Goal: Task Accomplishment & Management: Complete application form

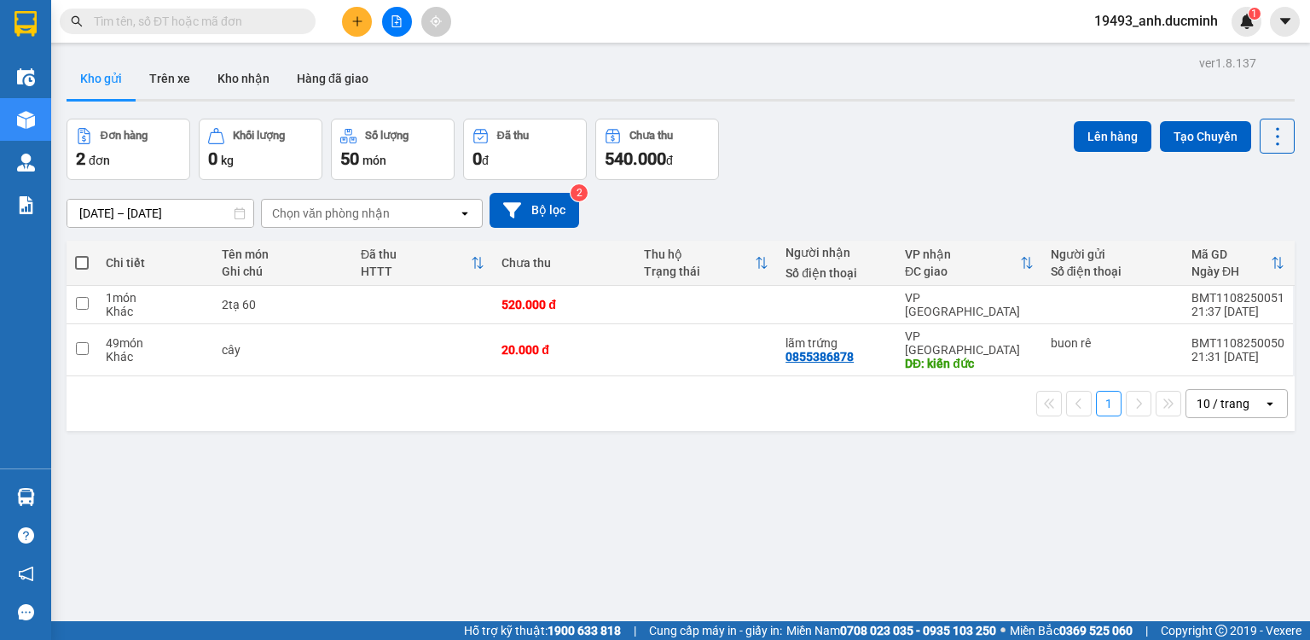
click at [79, 260] on span at bounding box center [82, 263] width 14 height 14
click at [82, 254] on input "checkbox" at bounding box center [82, 254] width 0 height 0
checkbox input "true"
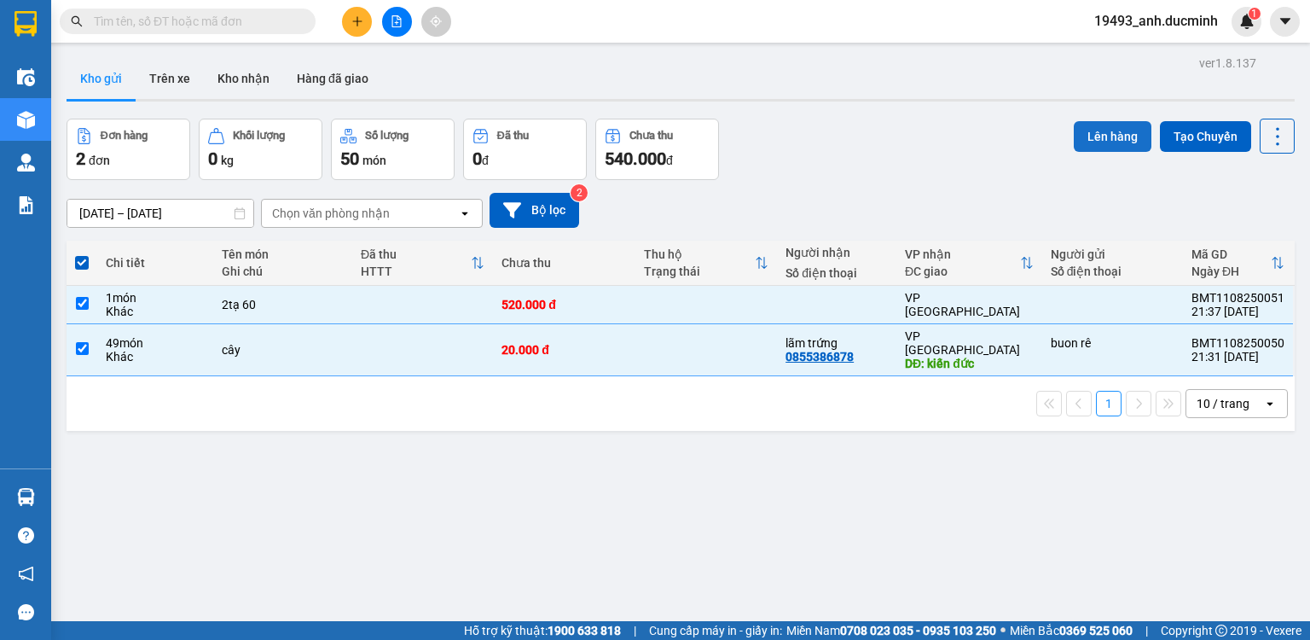
click at [1096, 125] on button "Lên hàng" at bounding box center [1113, 136] width 78 height 31
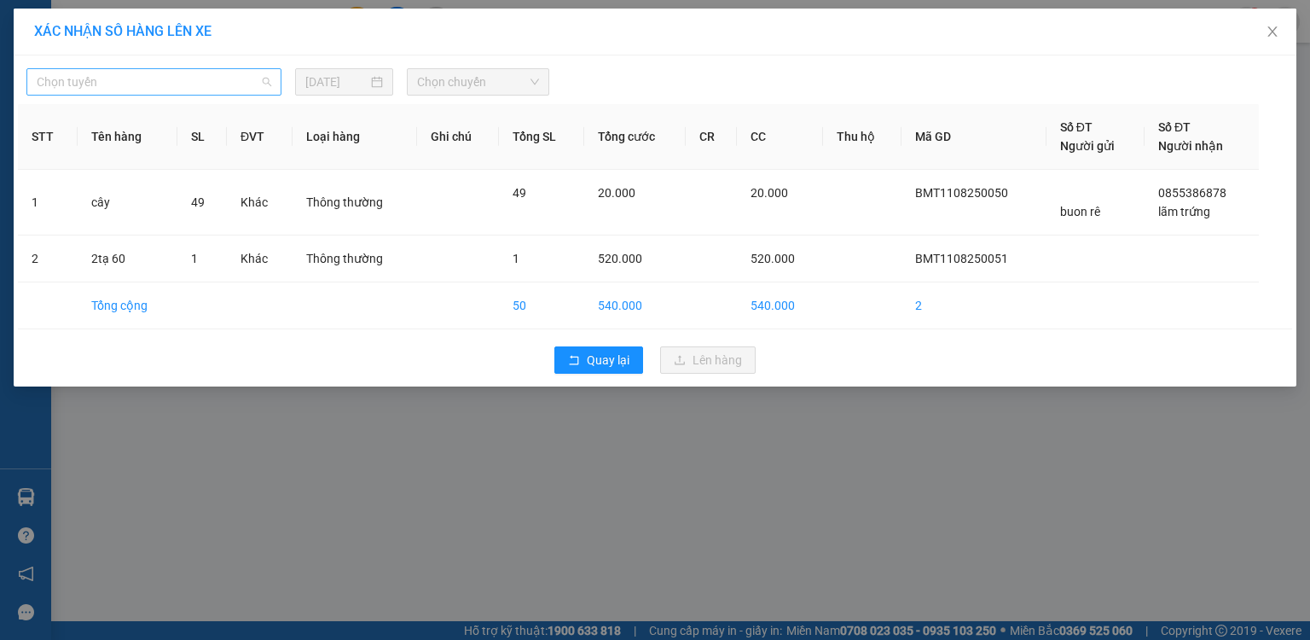
click at [85, 89] on span "Chọn tuyến" at bounding box center [154, 82] width 235 height 26
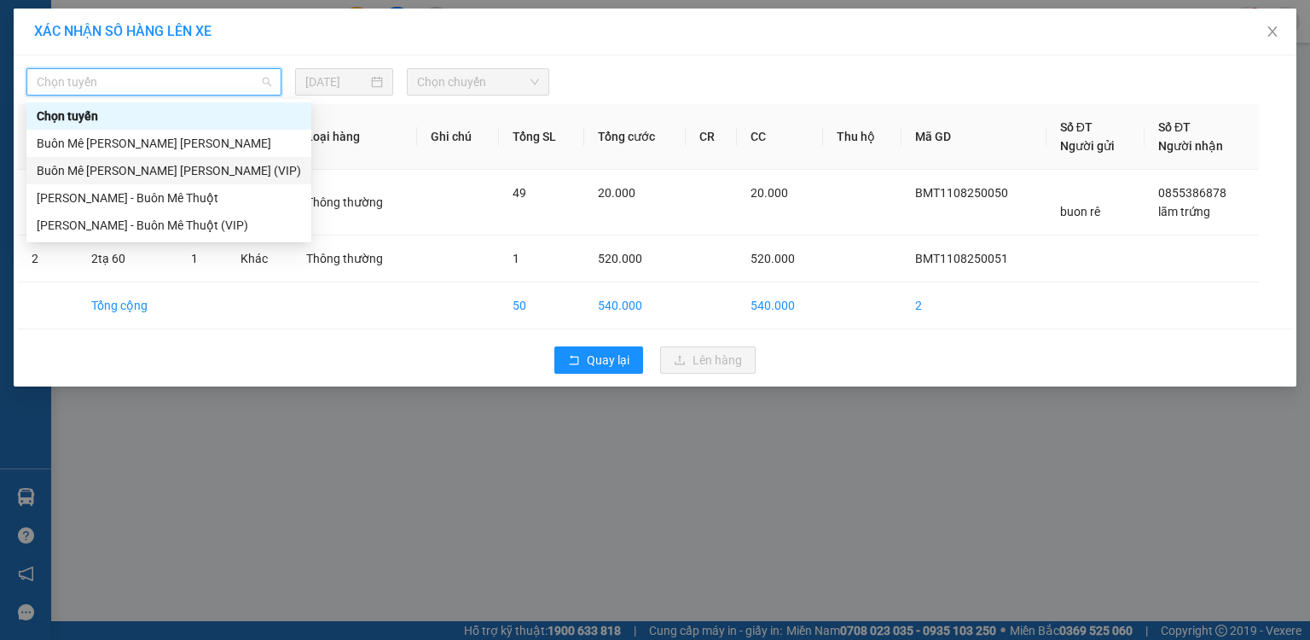
click at [96, 174] on div "Buôn Mê [PERSON_NAME] [PERSON_NAME] (VIP)" at bounding box center [169, 170] width 264 height 19
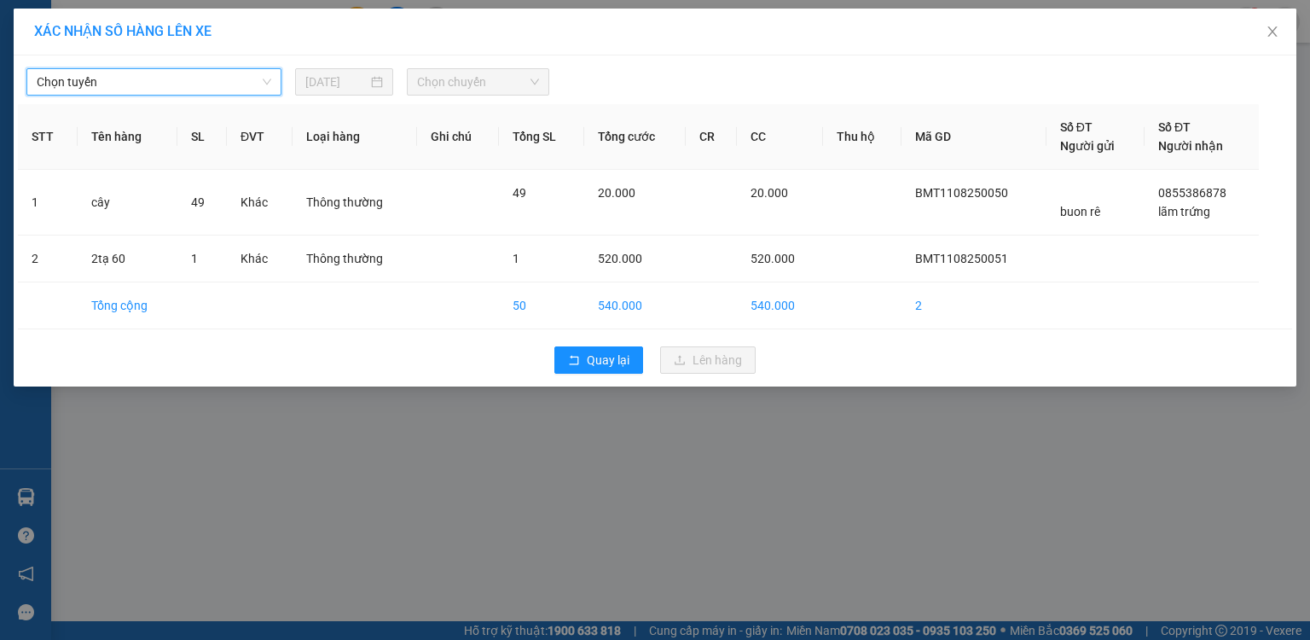
click at [422, 86] on span "Chọn chuyến" at bounding box center [478, 82] width 123 height 26
click at [462, 82] on span "Chọn chuyến" at bounding box center [478, 82] width 123 height 26
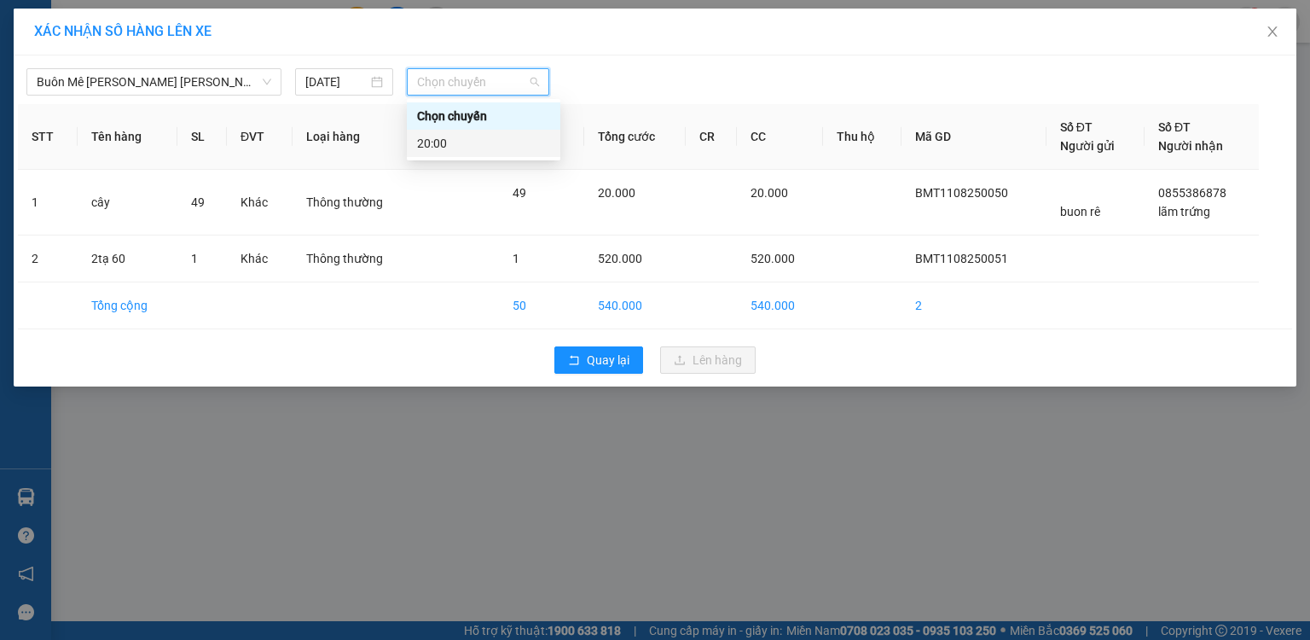
click at [448, 145] on div "20:00" at bounding box center [483, 143] width 133 height 19
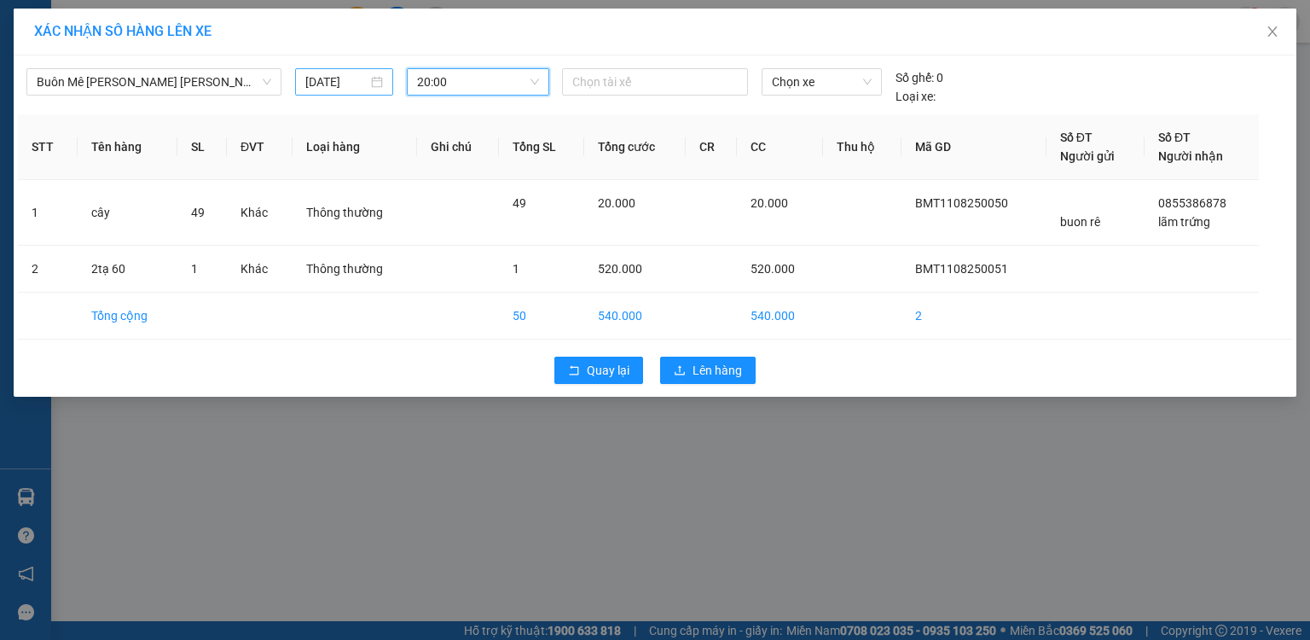
click at [346, 71] on div "[DATE]" at bounding box center [344, 81] width 98 height 27
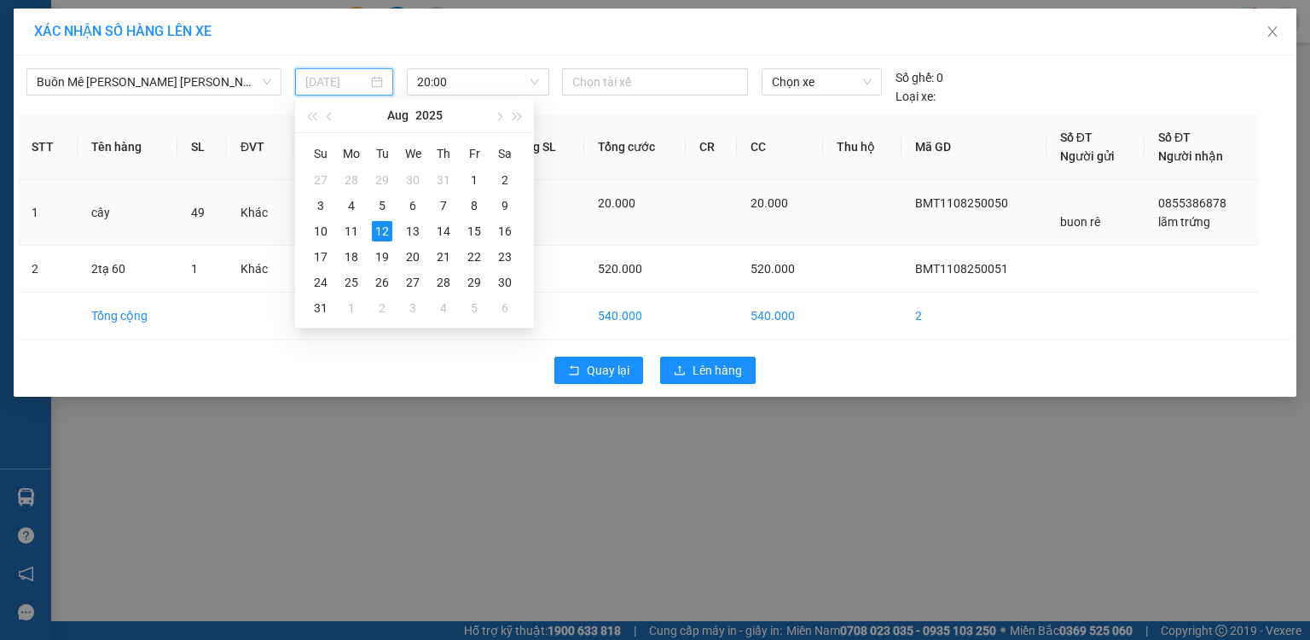
click at [355, 229] on div "11" at bounding box center [351, 231] width 20 height 20
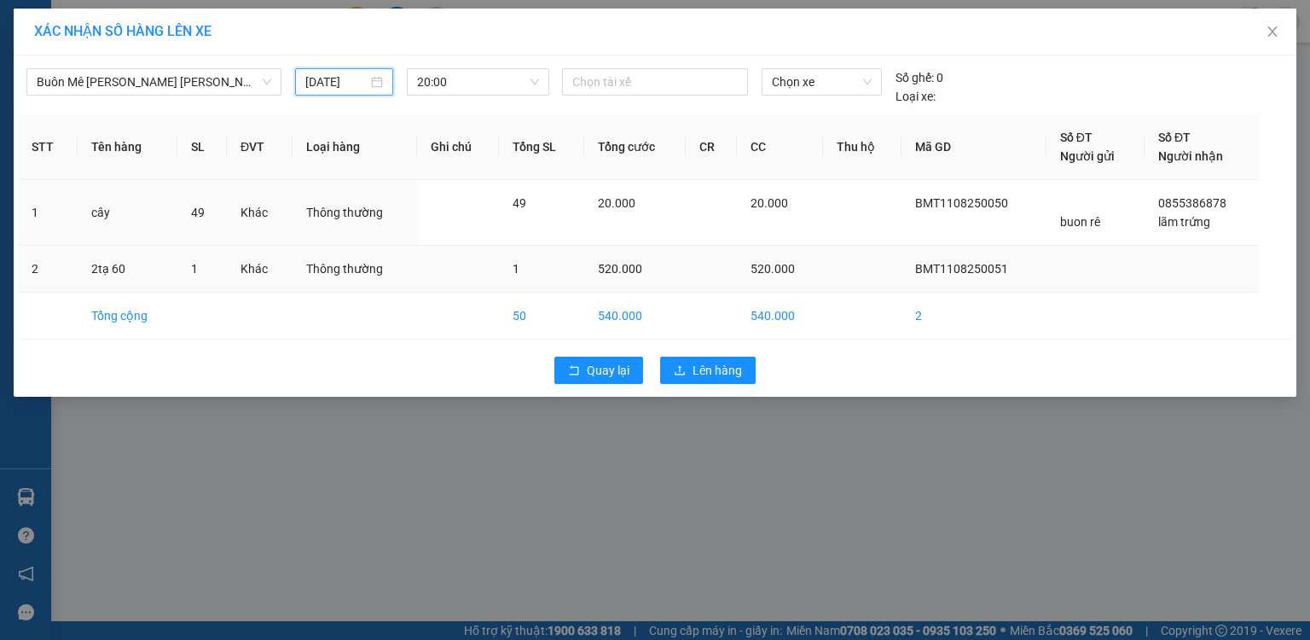
type input "[DATE]"
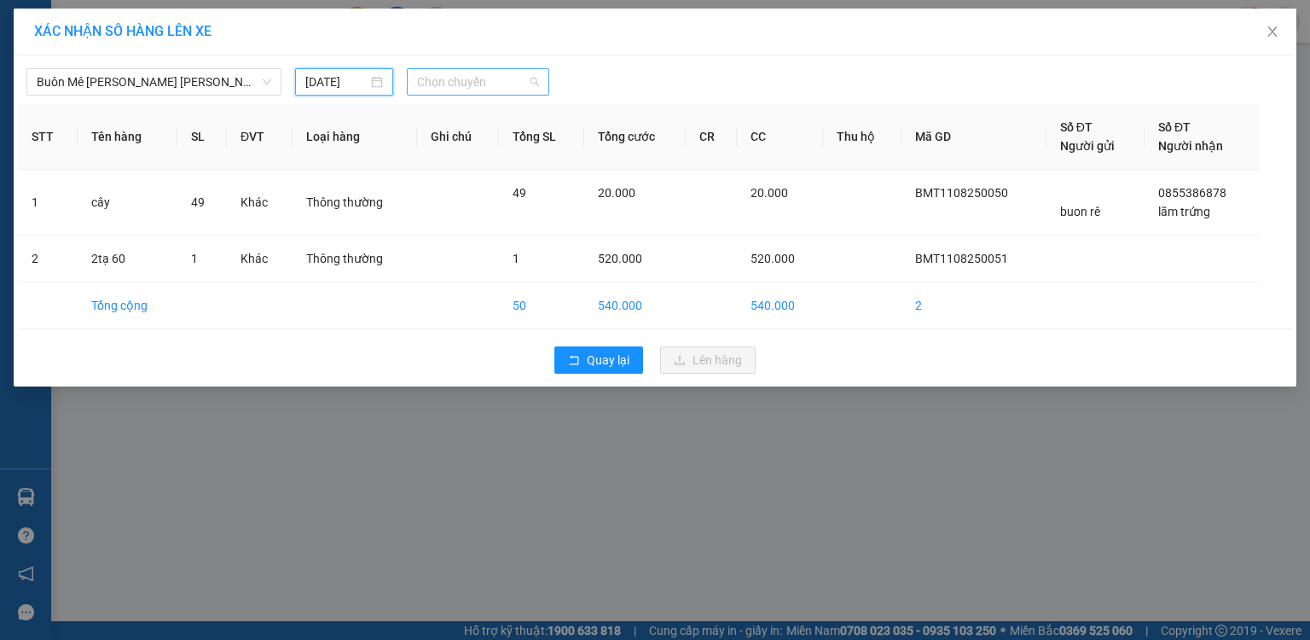
click at [495, 85] on span "Chọn chuyến" at bounding box center [478, 82] width 123 height 26
click at [472, 153] on div "20:00" at bounding box center [484, 143] width 154 height 27
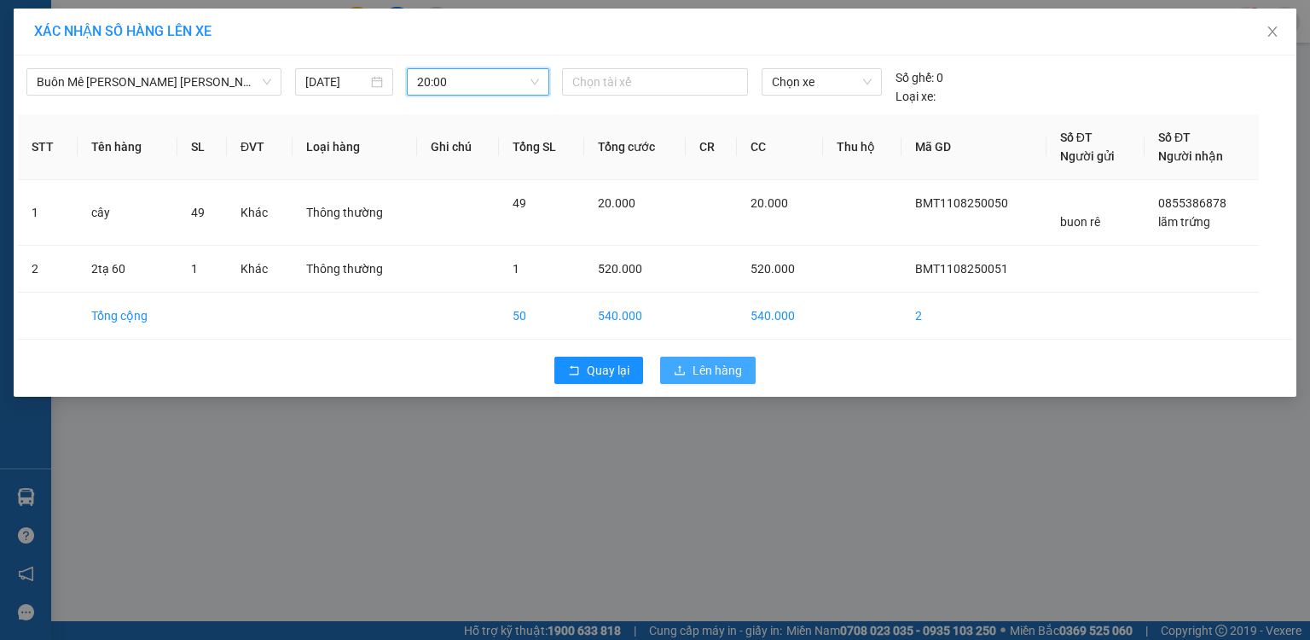
drag, startPoint x: 685, startPoint y: 375, endPoint x: 687, endPoint y: 357, distance: 18.1
click at [687, 357] on button "Lên hàng" at bounding box center [708, 370] width 96 height 27
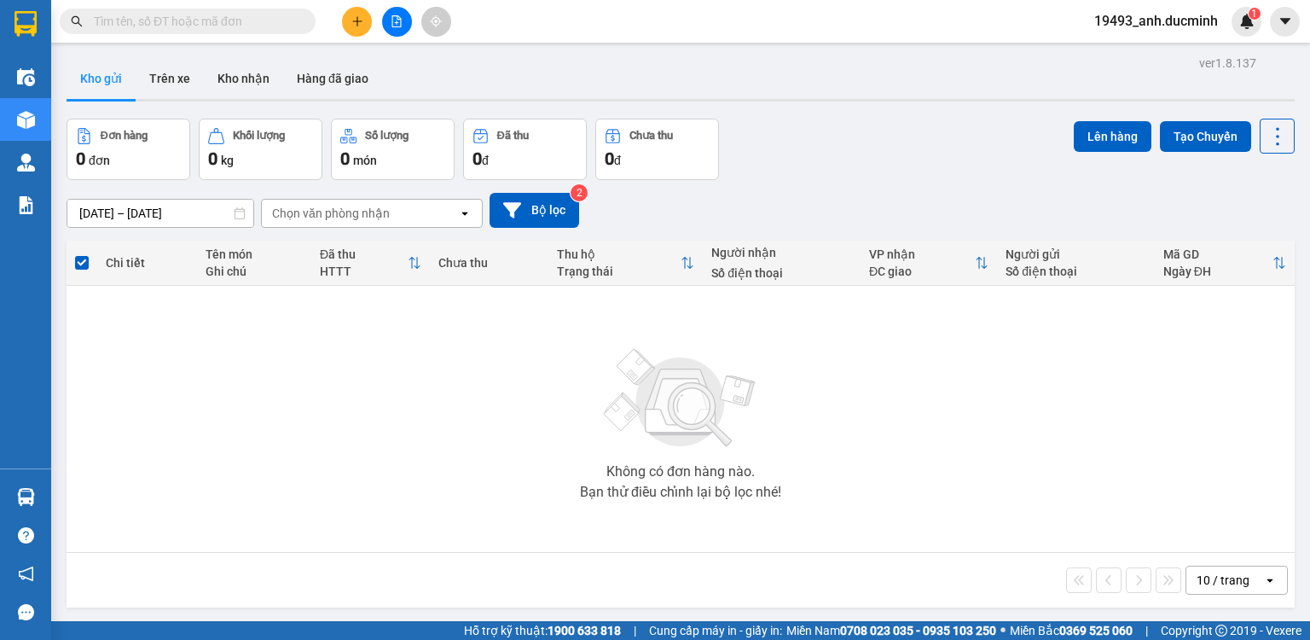
drag, startPoint x: 385, startPoint y: 17, endPoint x: 398, endPoint y: -55, distance: 72.9
click at [398, 0] on html "Kết quả [PERSON_NAME] ( 0 ) Bộ lọc No Data 19493_anh.ducminh 1 Điều [PERSON_NAM…" at bounding box center [655, 320] width 1310 height 640
click at [392, 25] on icon "file-add" at bounding box center [396, 21] width 9 height 12
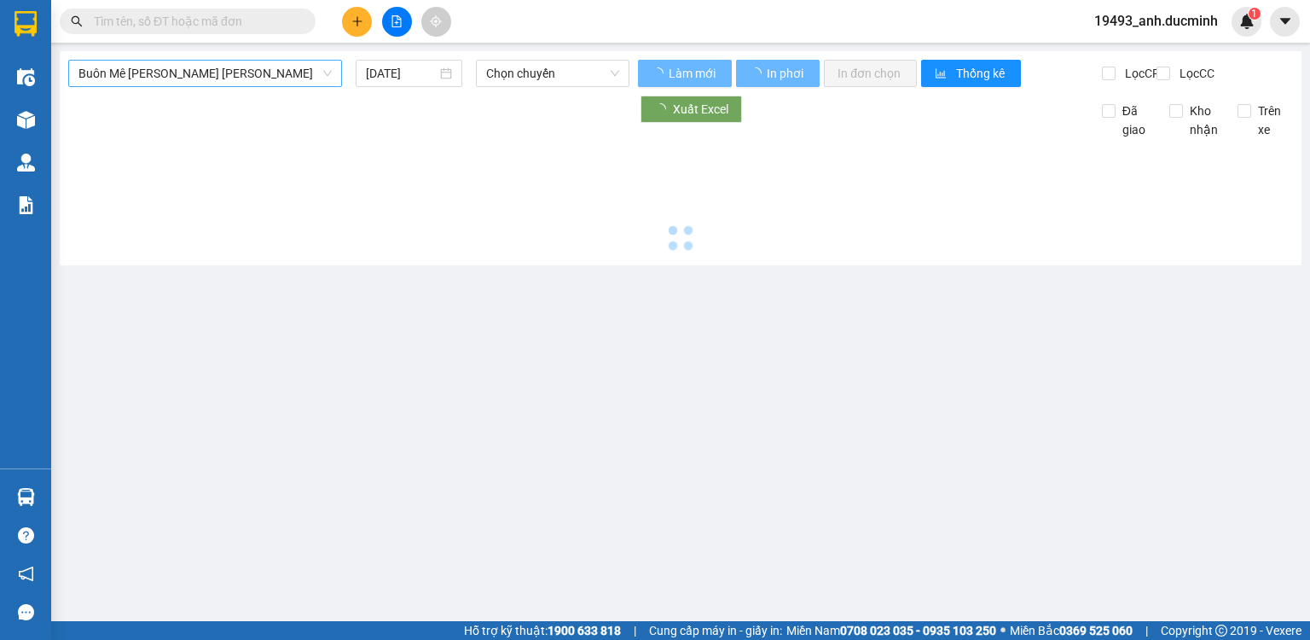
type input "[DATE]"
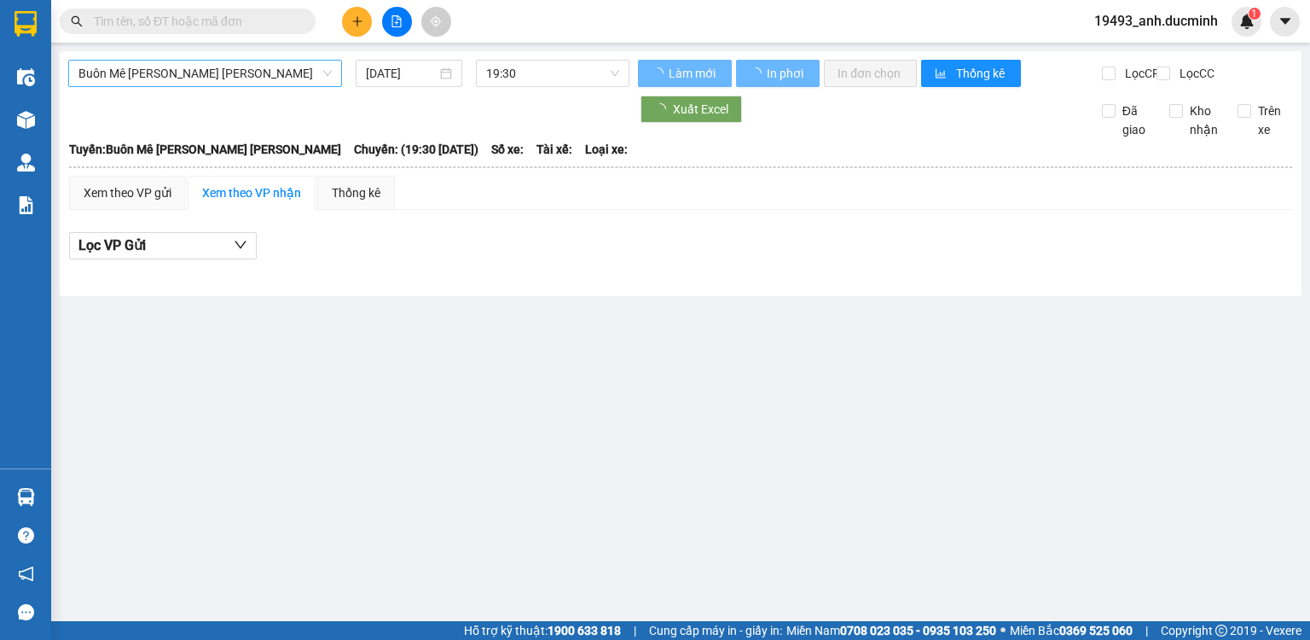
click at [215, 81] on span "Buôn Mê [PERSON_NAME] [PERSON_NAME]" at bounding box center [204, 74] width 253 height 26
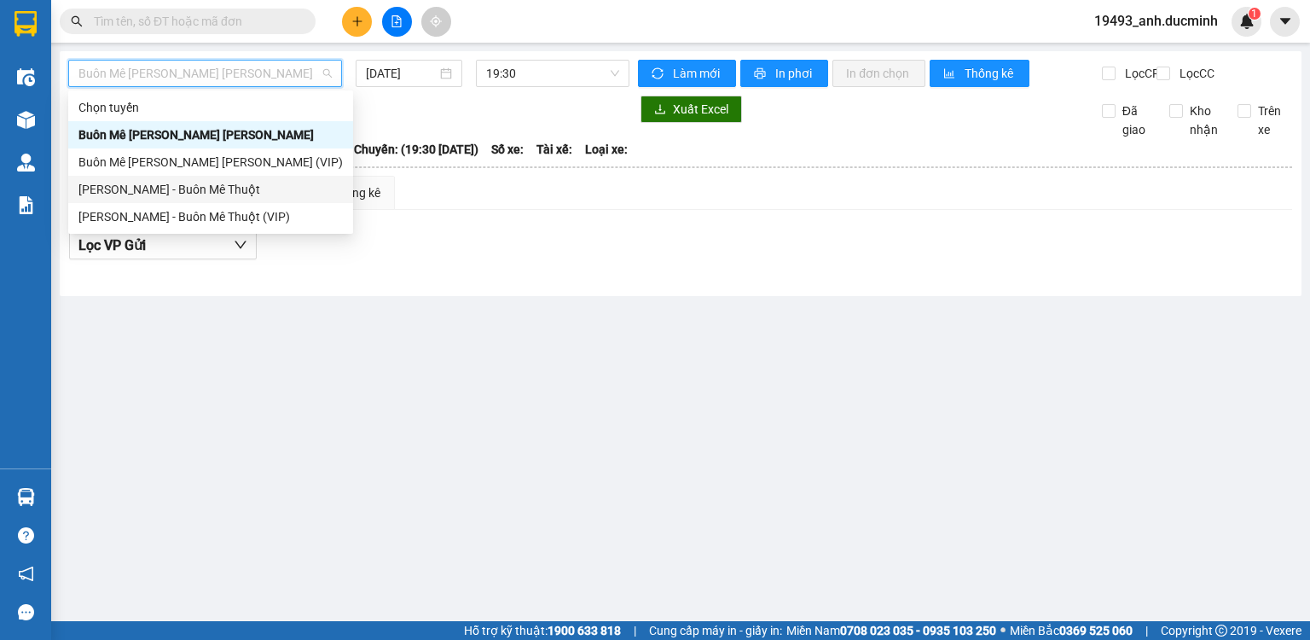
drag, startPoint x: 174, startPoint y: 194, endPoint x: 247, endPoint y: 130, distance: 97.3
click at [174, 193] on div "[PERSON_NAME] - Buôn Mê Thuột" at bounding box center [210, 189] width 264 height 19
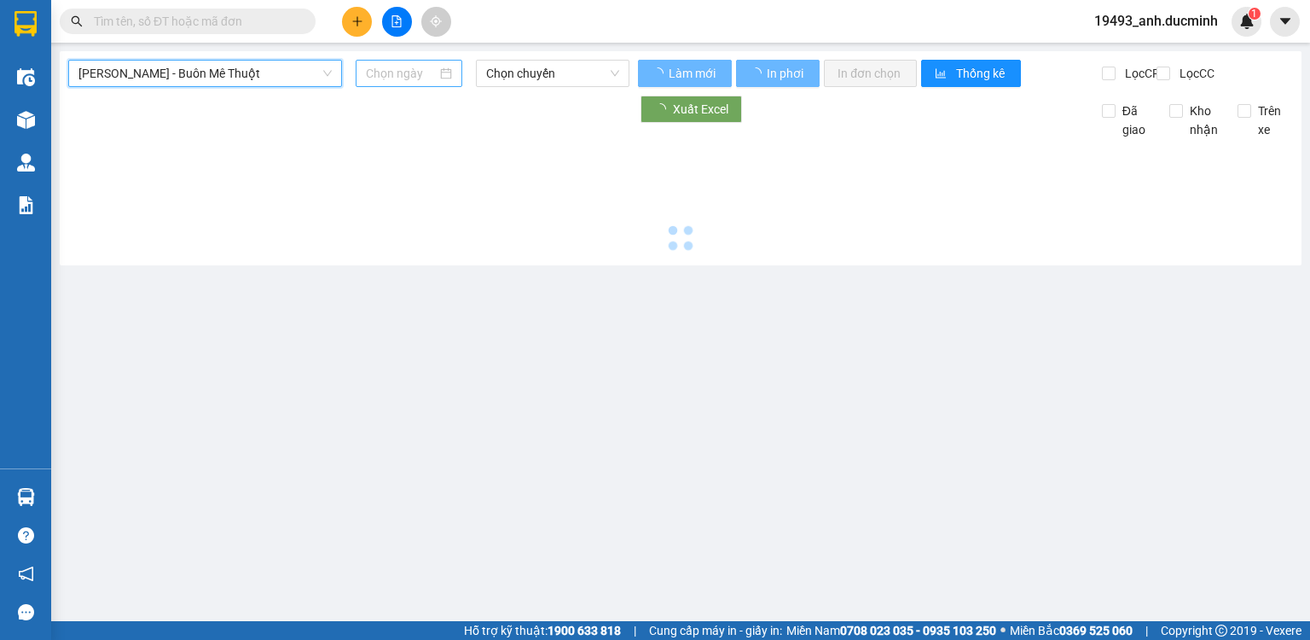
click at [399, 75] on input at bounding box center [401, 73] width 70 height 19
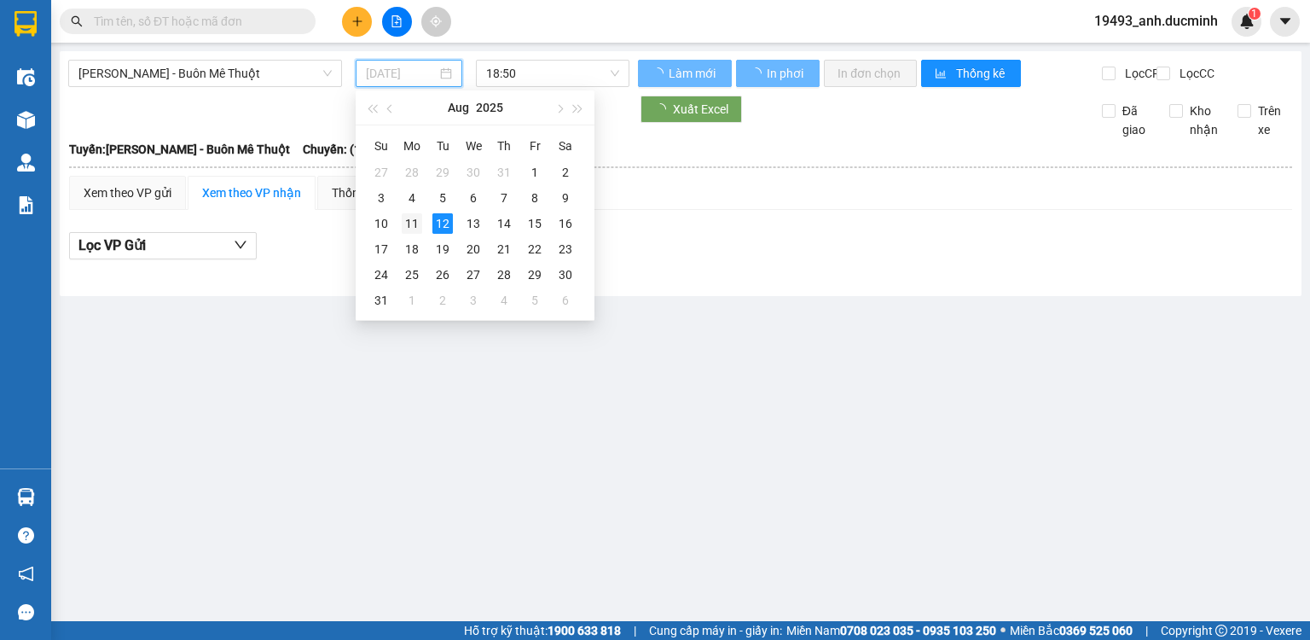
click at [409, 222] on div "11" at bounding box center [412, 223] width 20 height 20
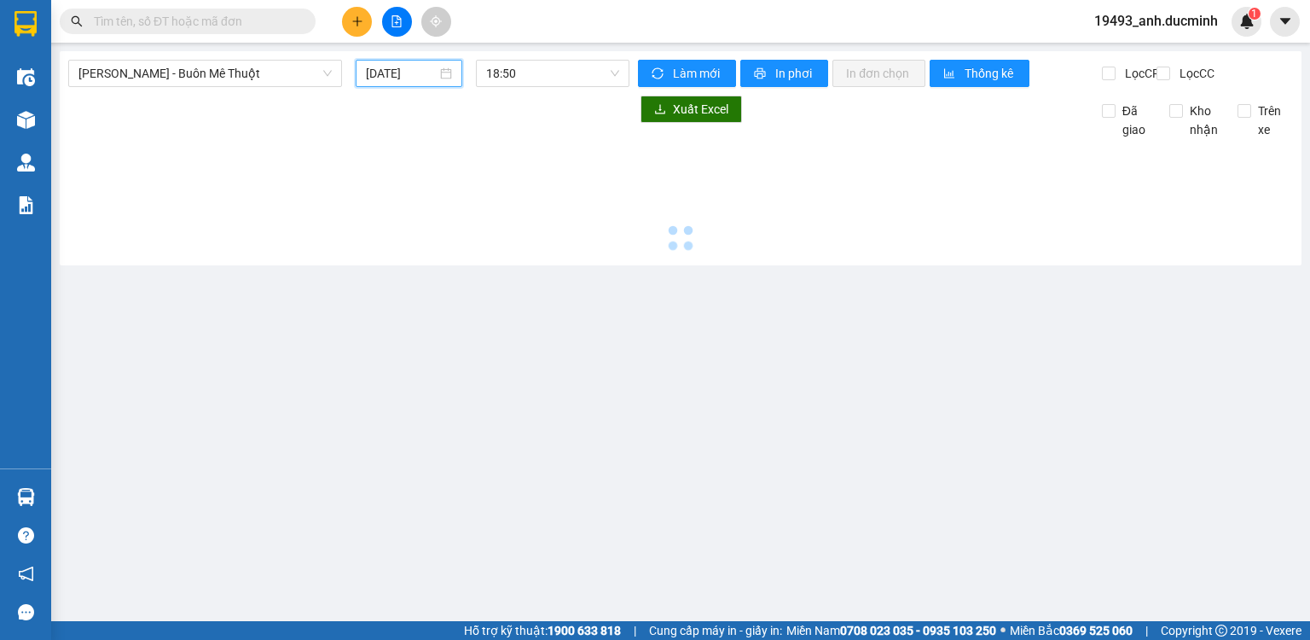
type input "[DATE]"
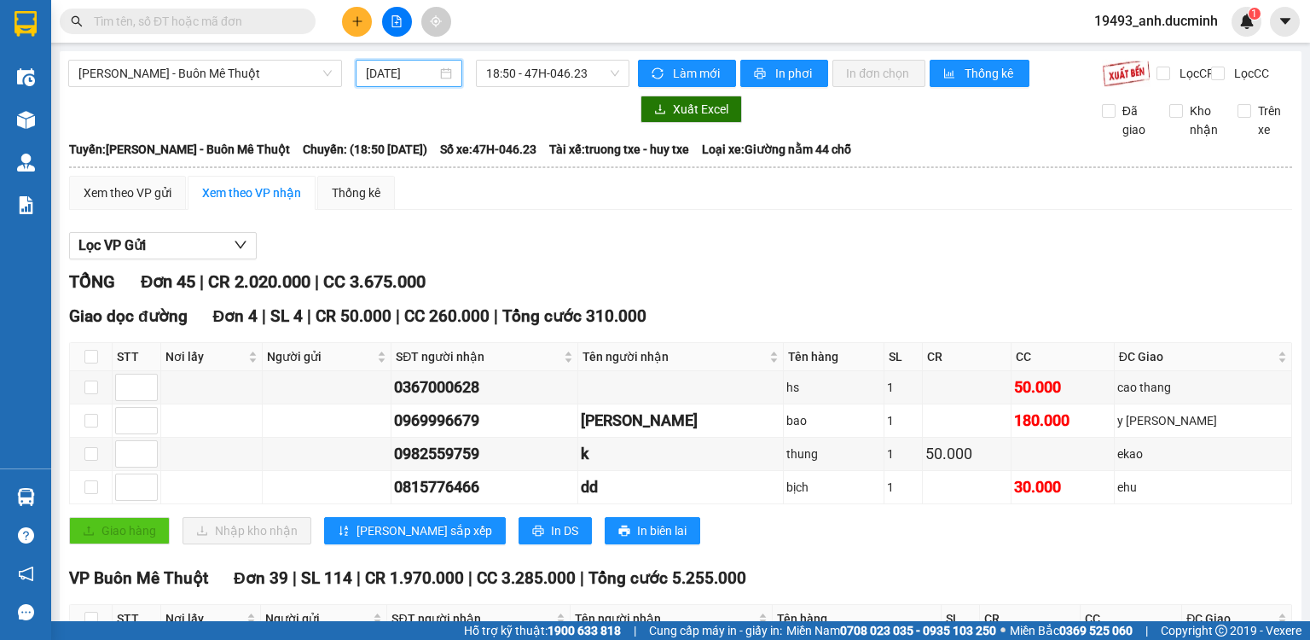
scroll to position [273, 0]
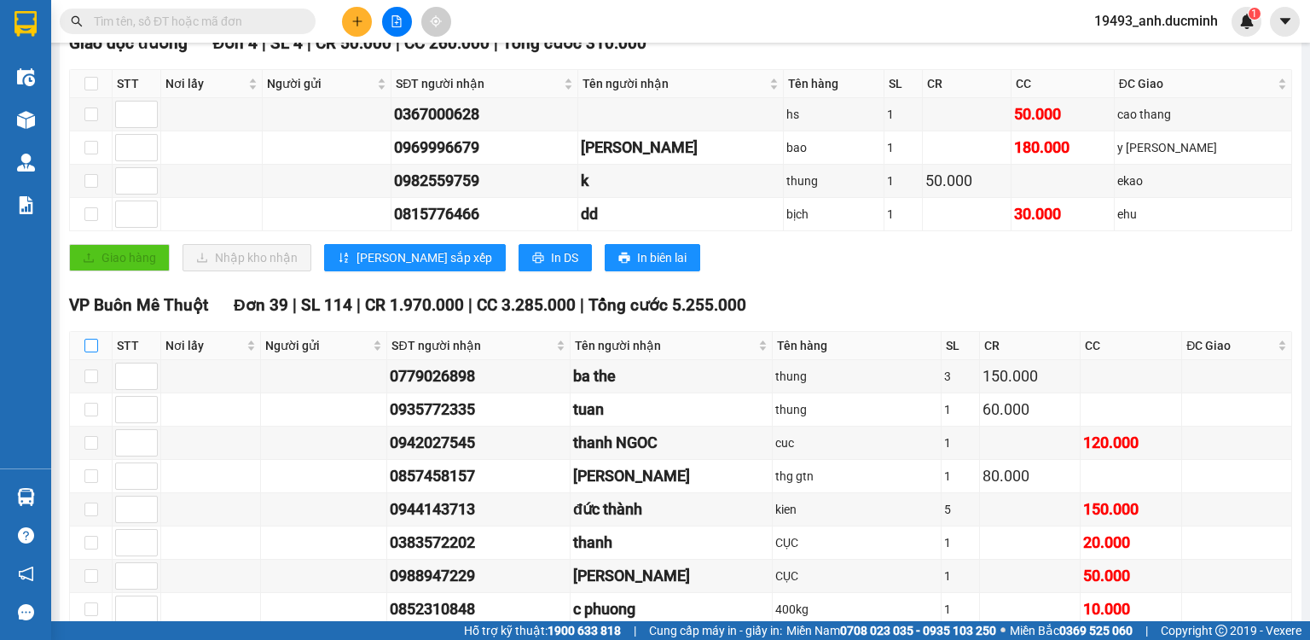
click at [90, 352] on input "checkbox" at bounding box center [91, 346] width 14 height 14
checkbox input "true"
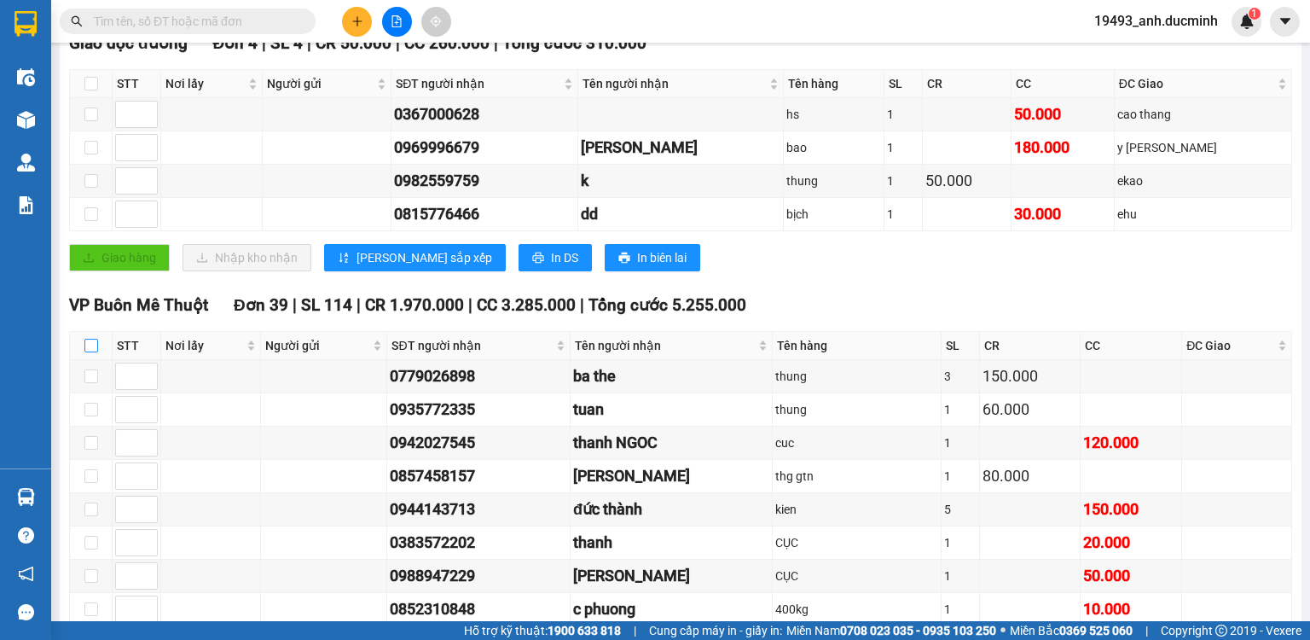
checkbox input "true"
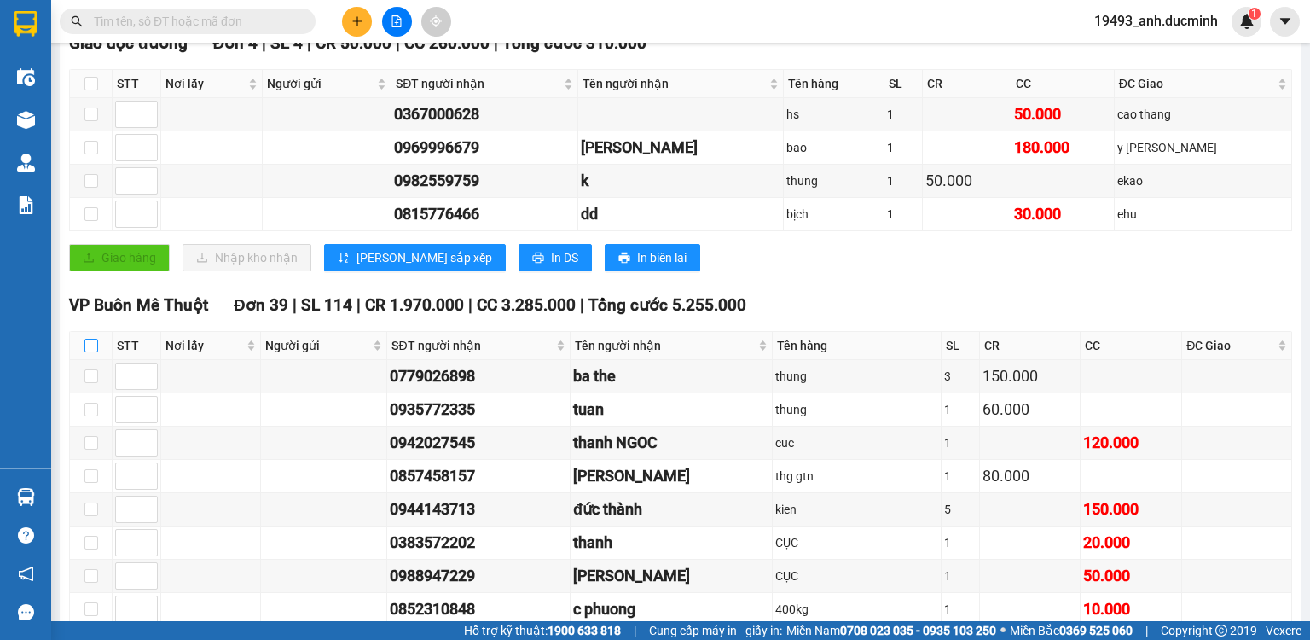
checkbox input "true"
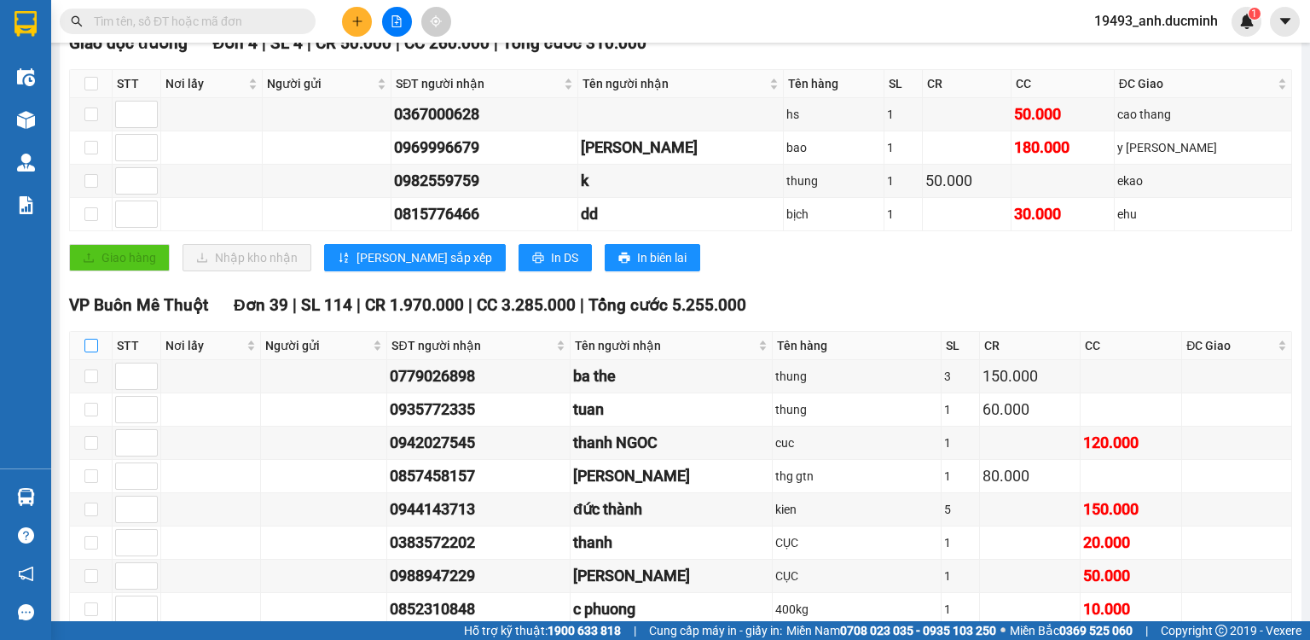
checkbox input "true"
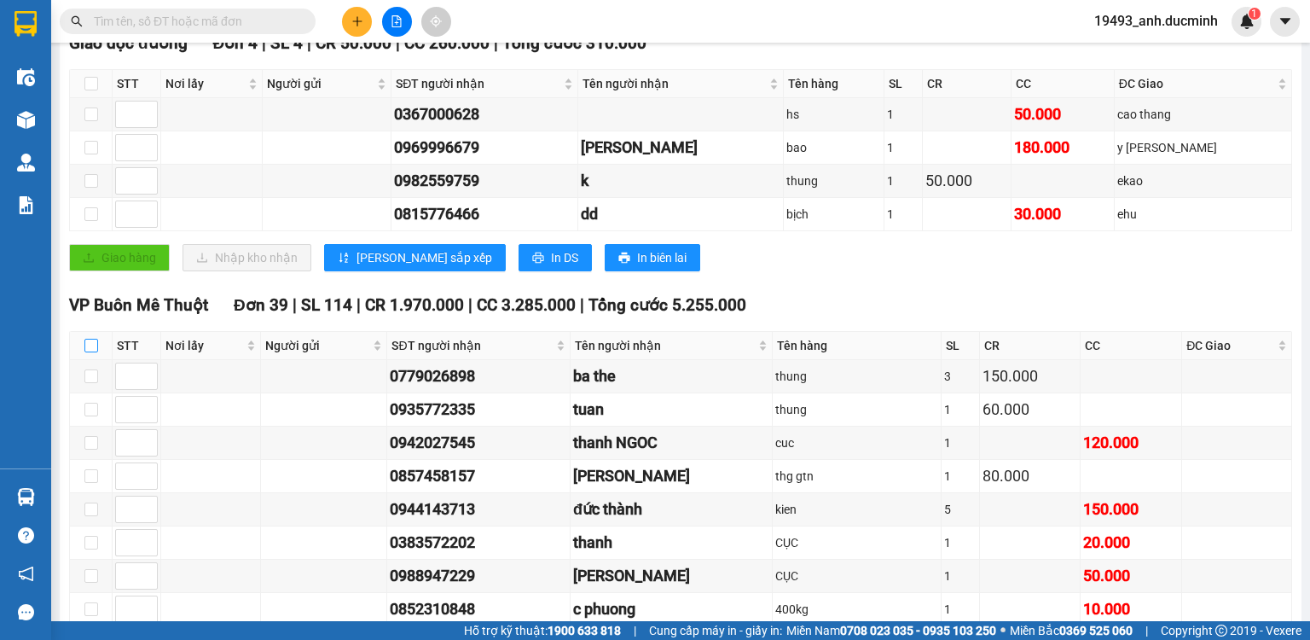
checkbox input "true"
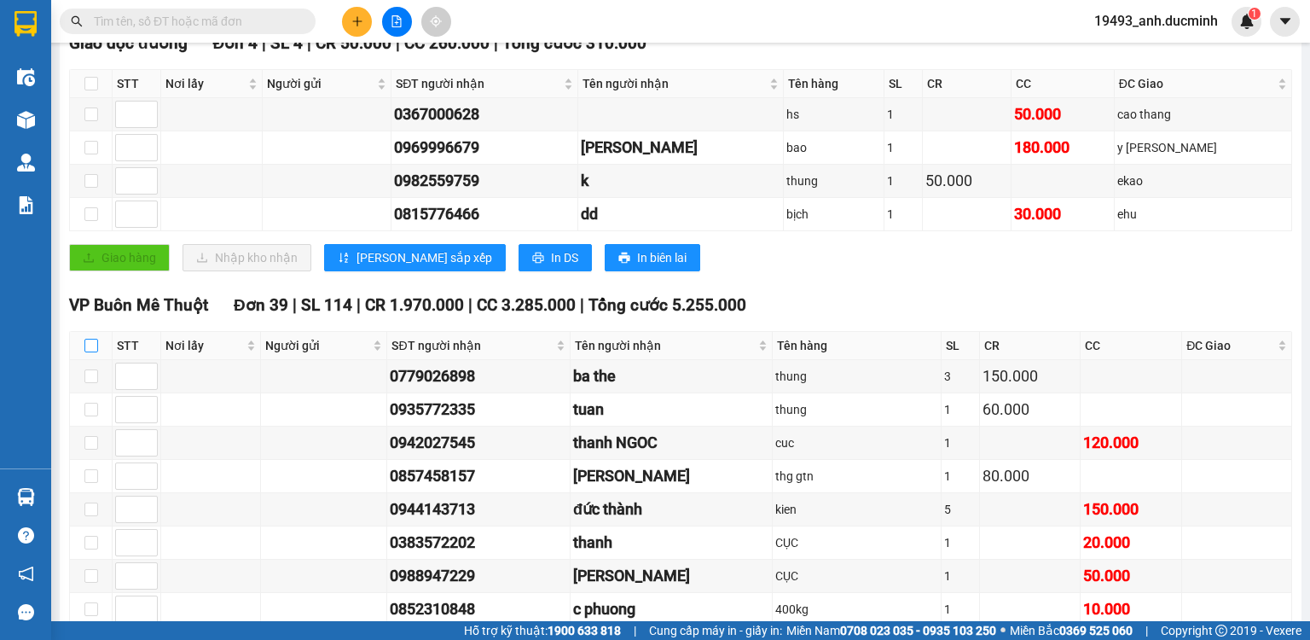
checkbox input "true"
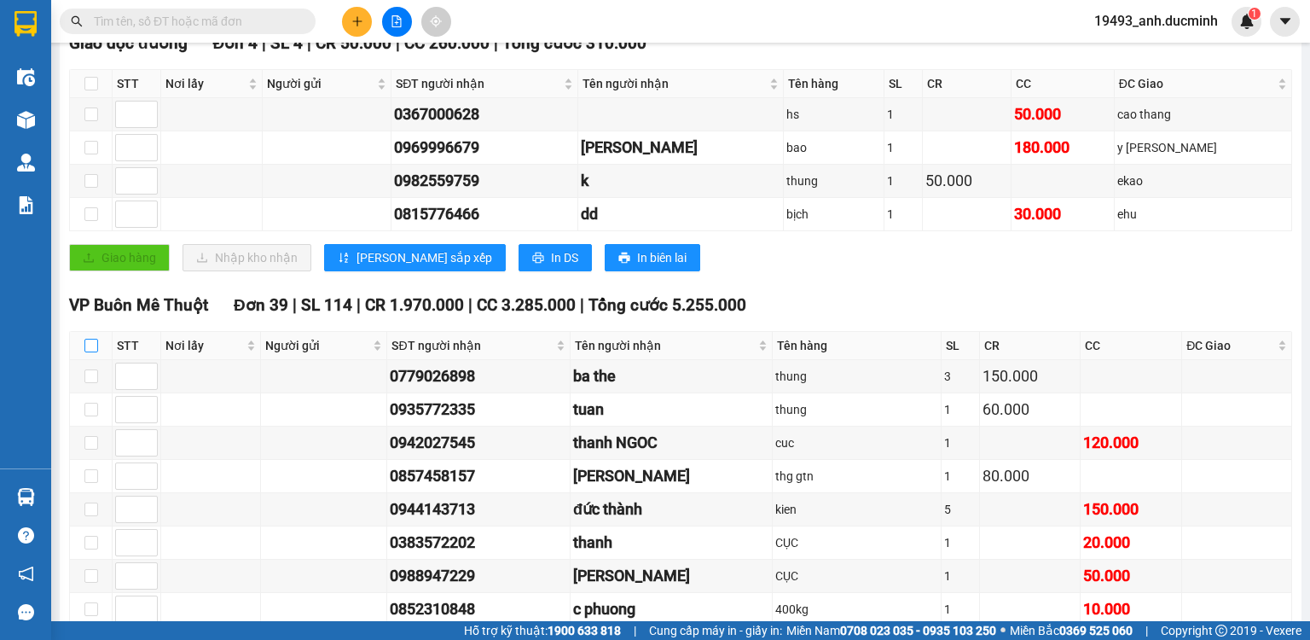
checkbox input "true"
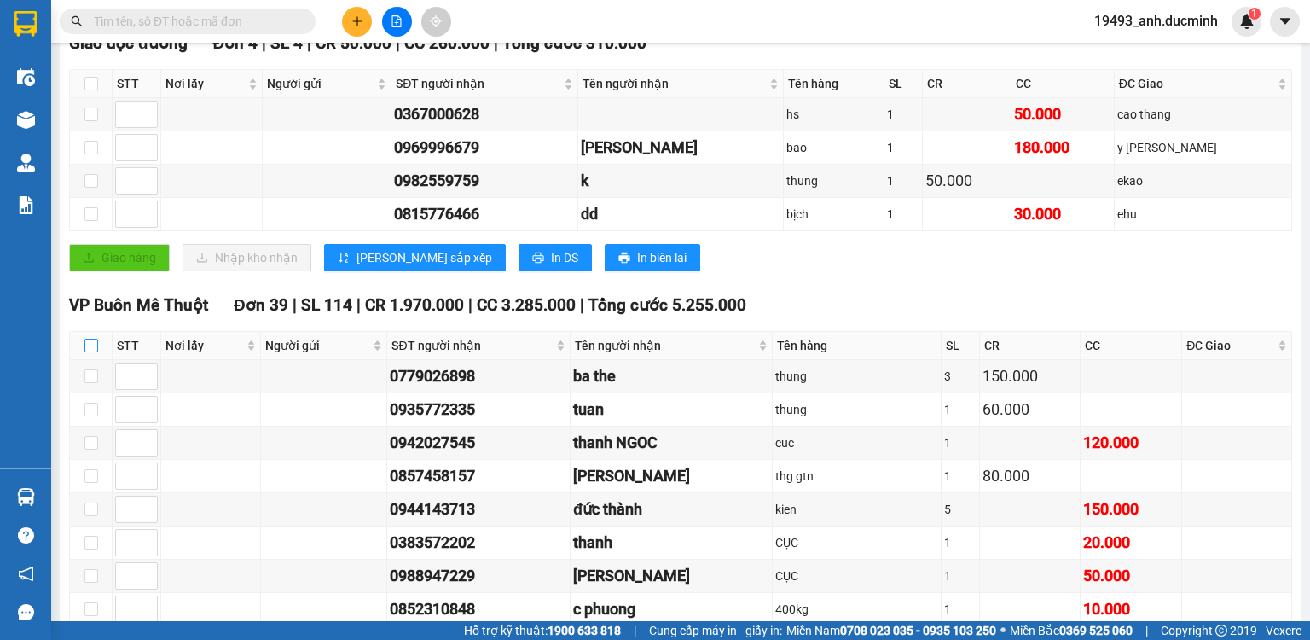
checkbox input "true"
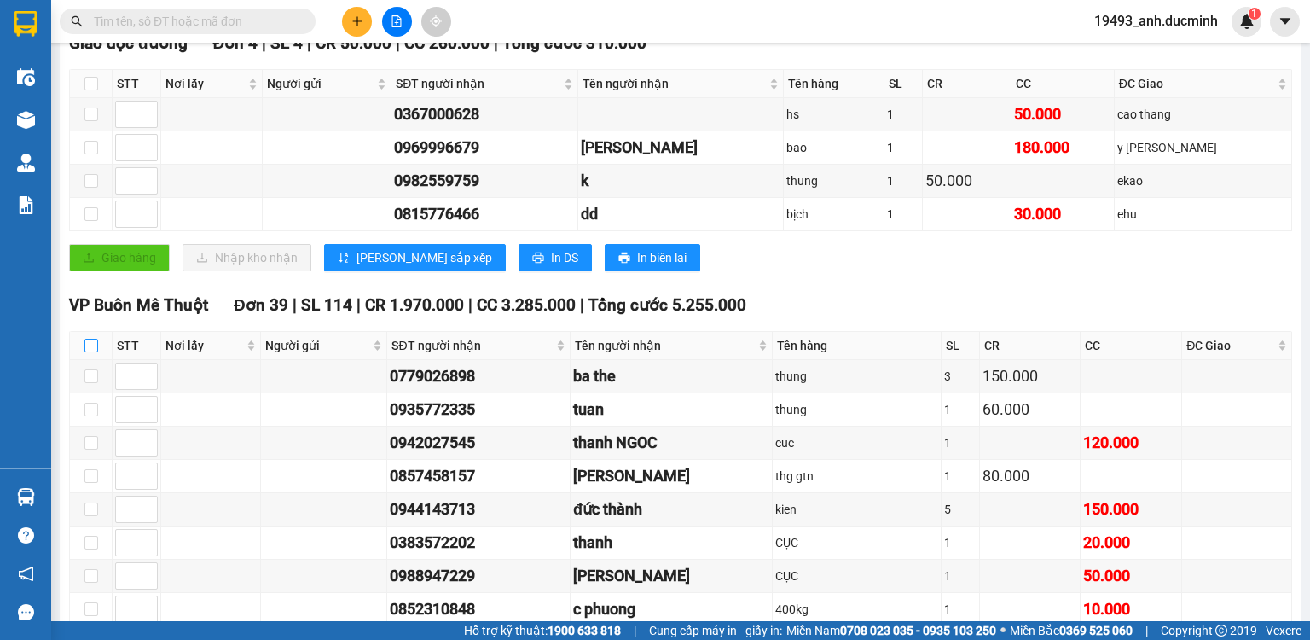
checkbox input "true"
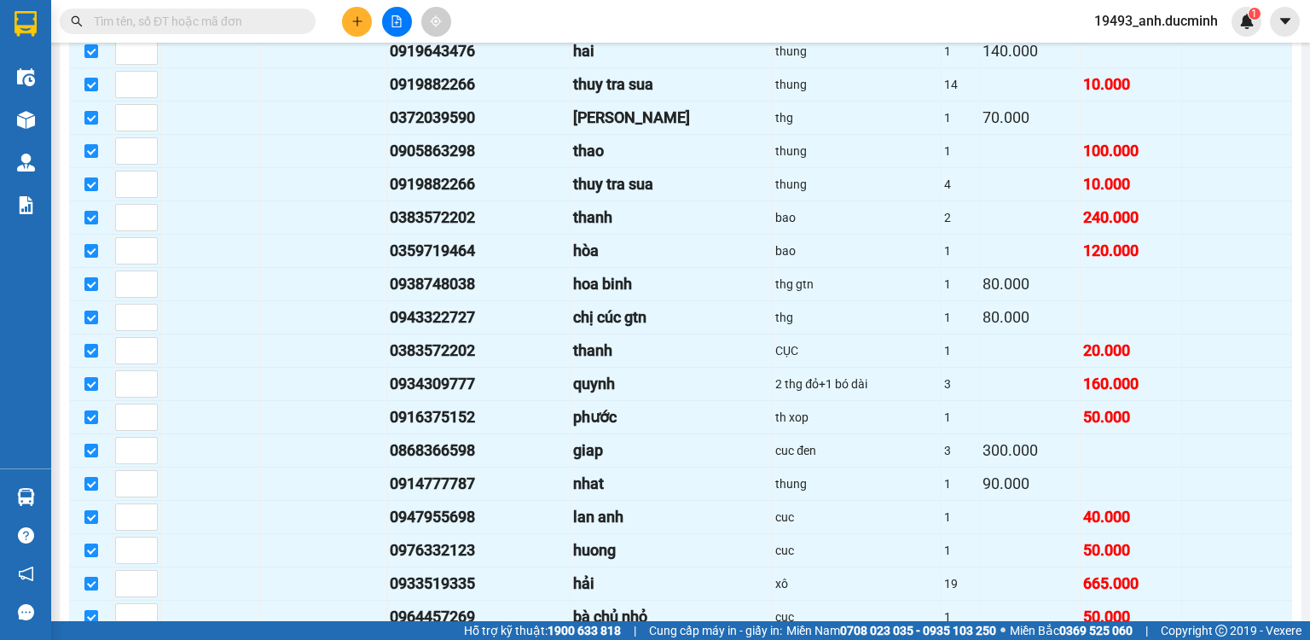
scroll to position [1569, 0]
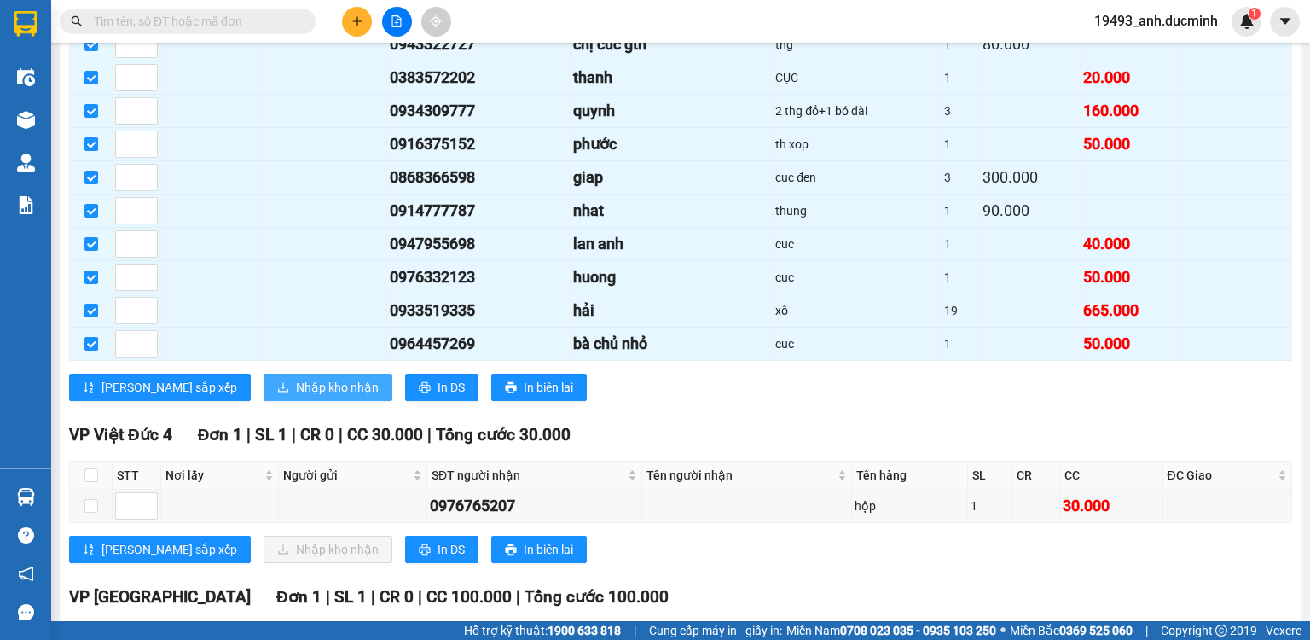
click at [296, 378] on span "Nhập kho nhận" at bounding box center [337, 387] width 83 height 19
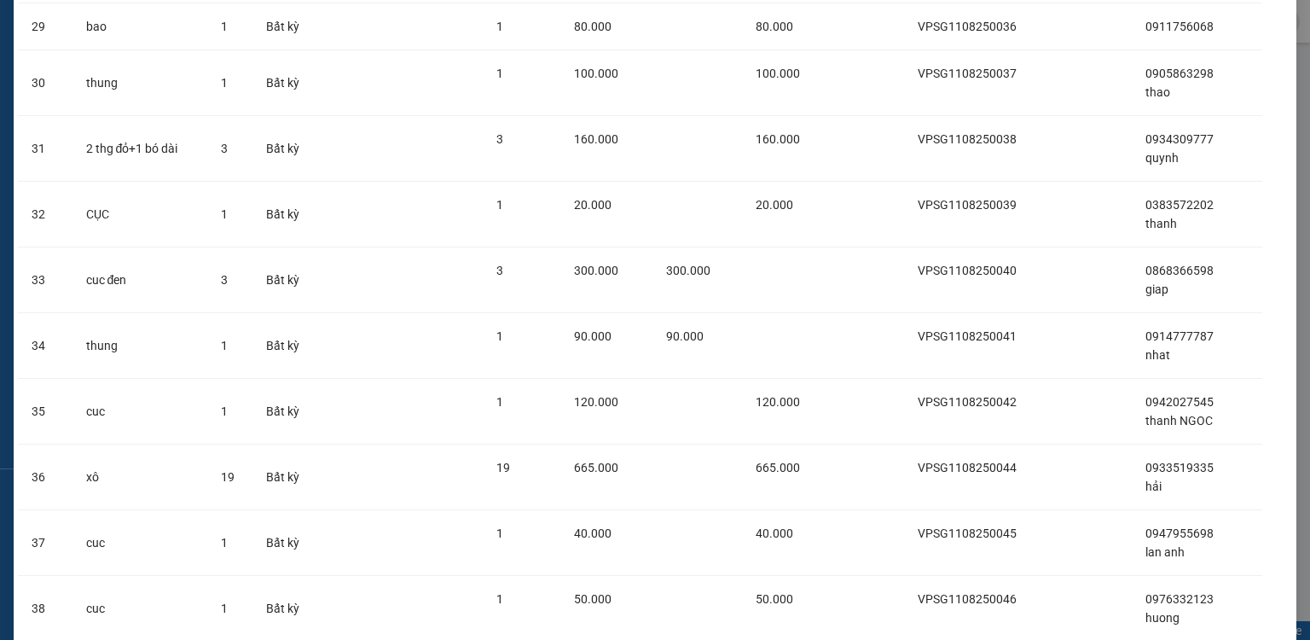
scroll to position [2163, 0]
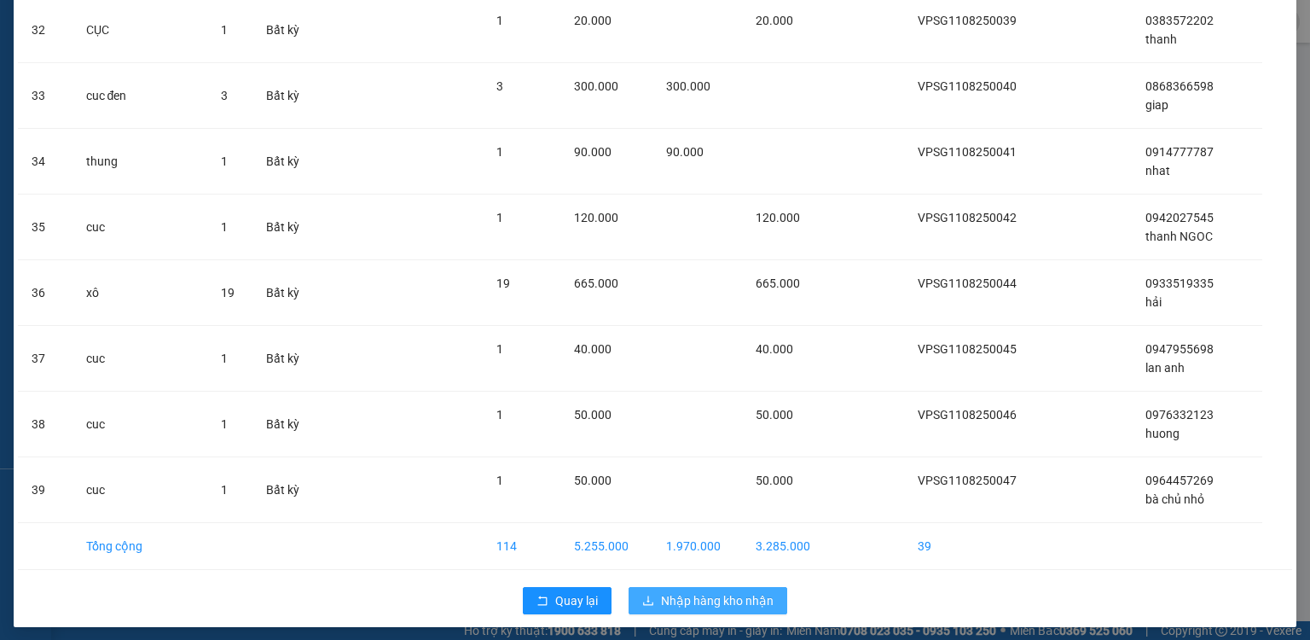
click at [704, 597] on span "Nhập hàng kho nhận" at bounding box center [717, 600] width 113 height 19
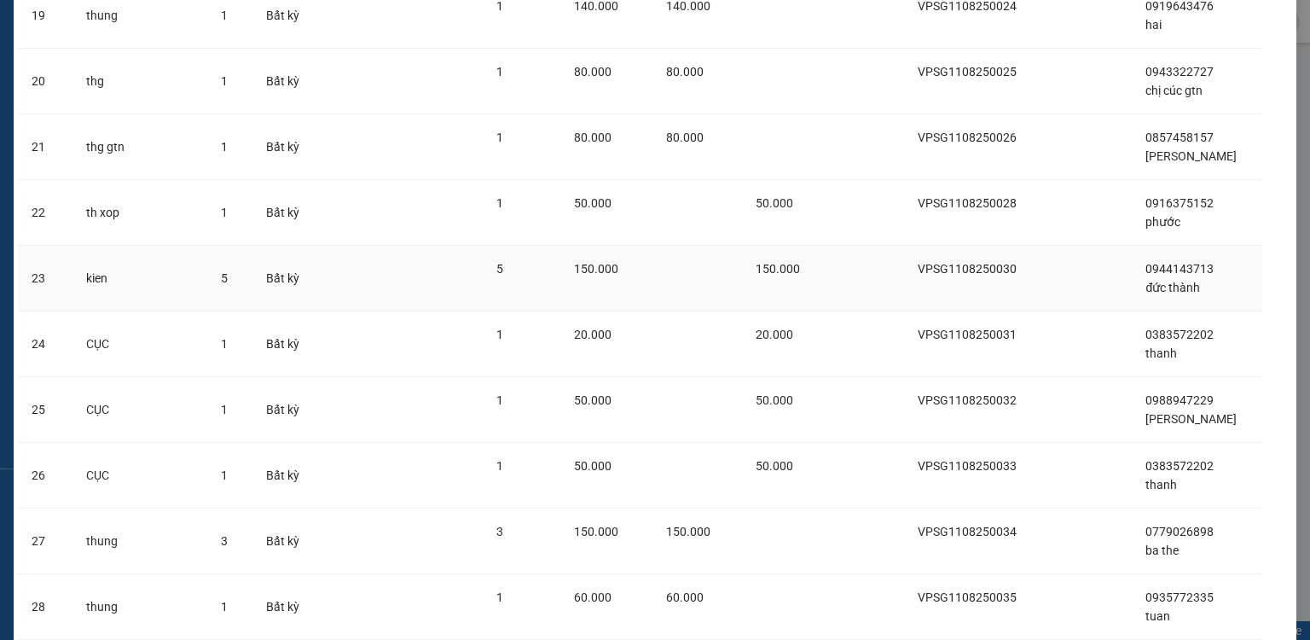
scroll to position [1071, 0]
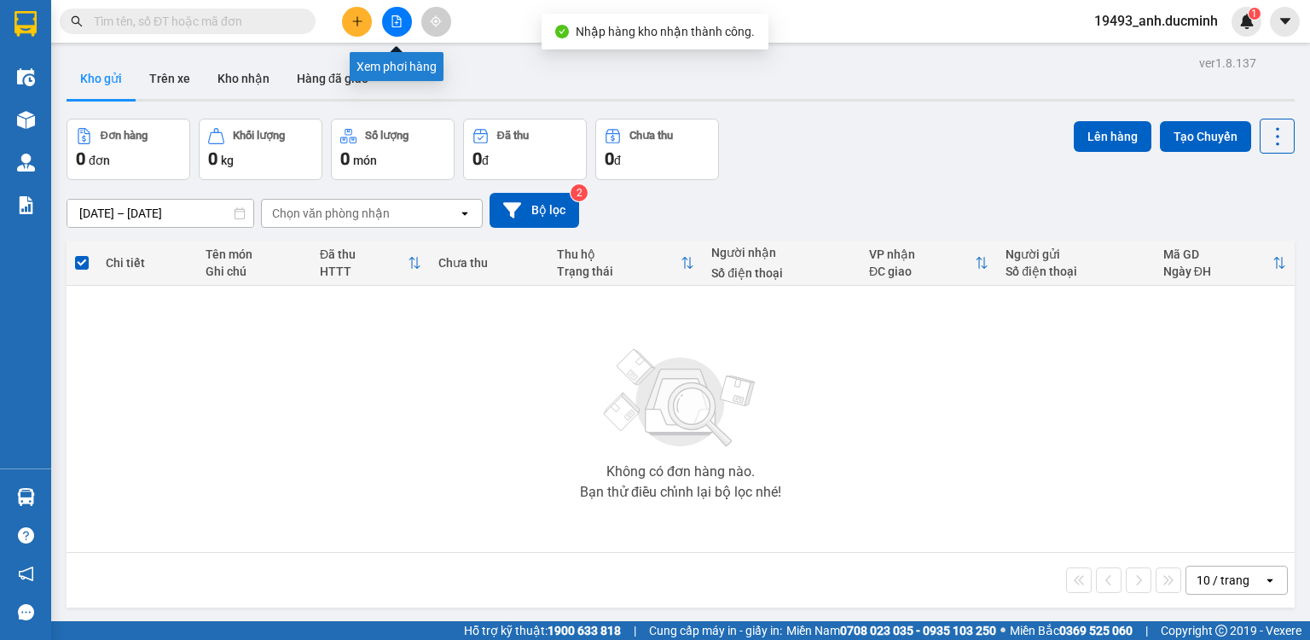
click at [397, 21] on icon "file-add" at bounding box center [397, 21] width 12 height 12
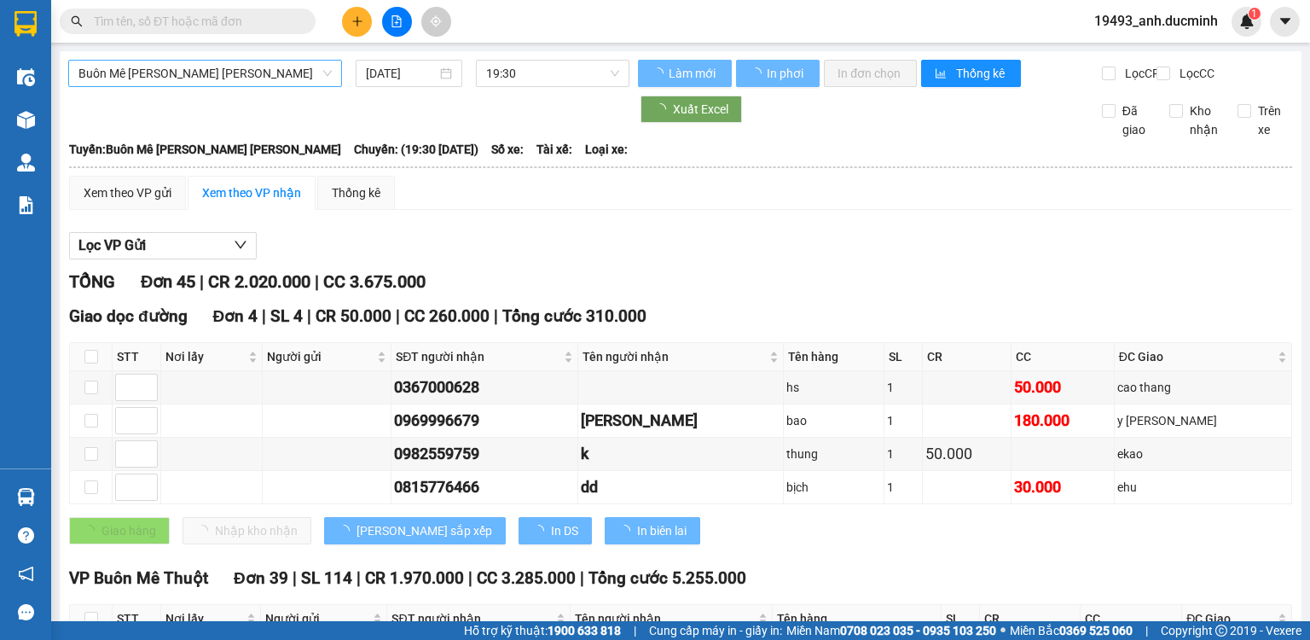
type input "[DATE]"
click at [188, 73] on span "Buôn Mê [PERSON_NAME] [PERSON_NAME]" at bounding box center [204, 74] width 253 height 26
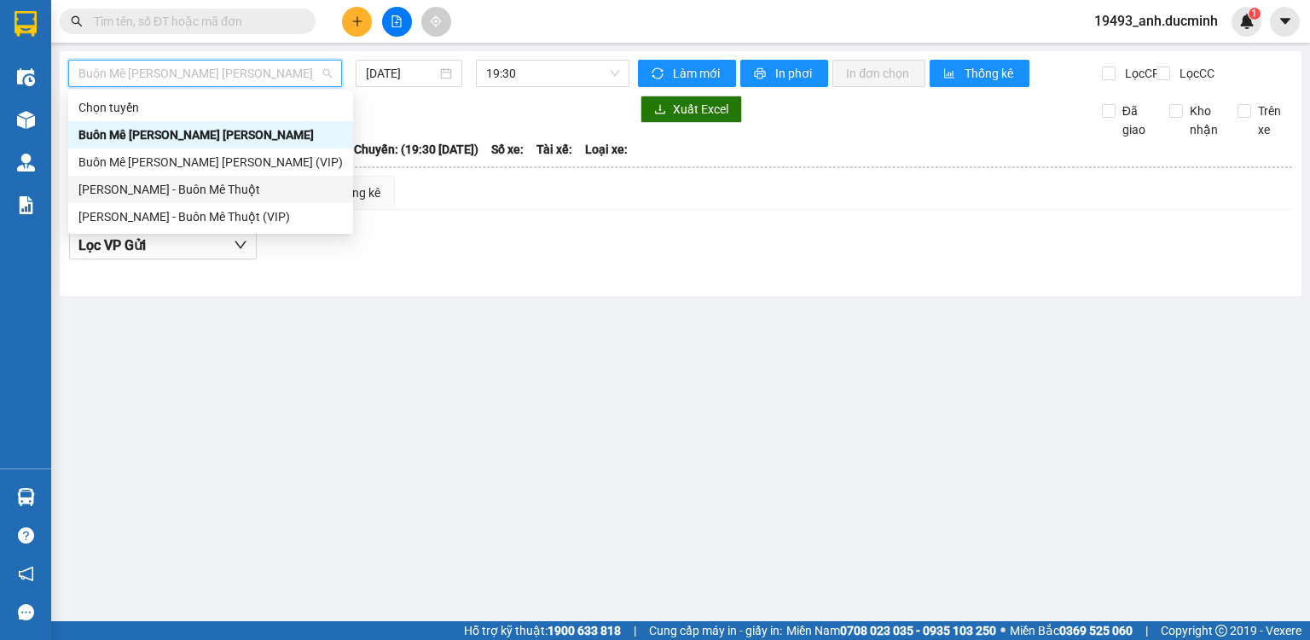
drag, startPoint x: 162, startPoint y: 189, endPoint x: 317, endPoint y: 113, distance: 172.8
click at [163, 189] on div "[PERSON_NAME] - Buôn Mê Thuột" at bounding box center [210, 189] width 264 height 19
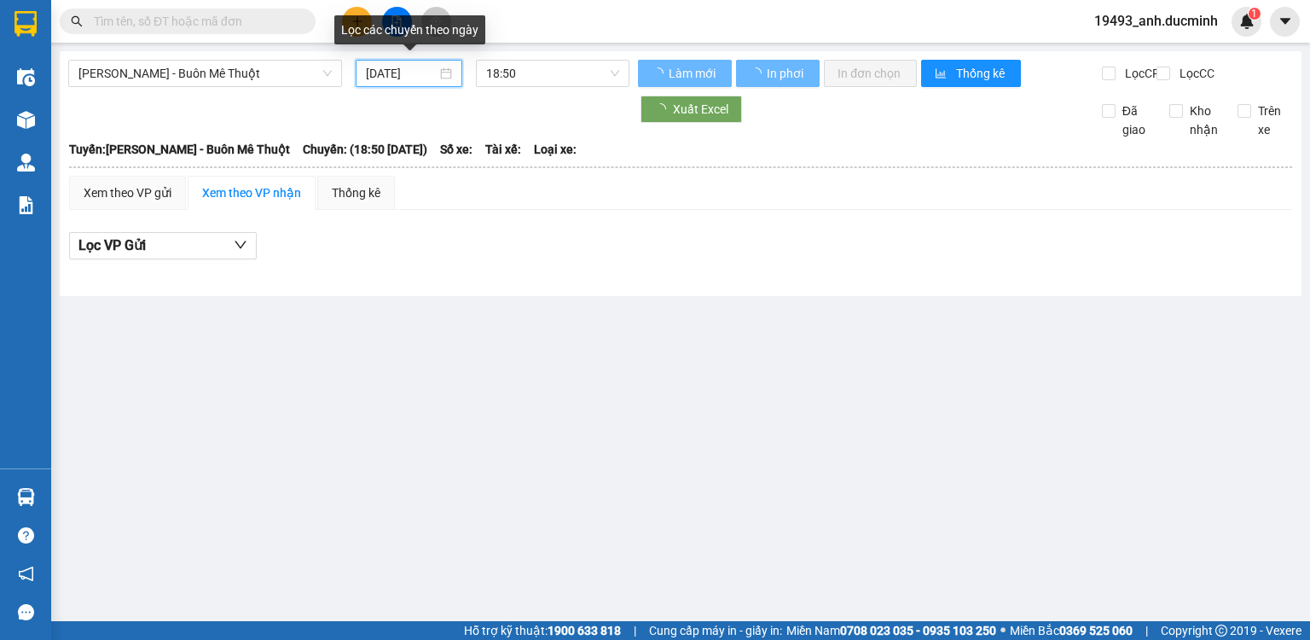
click at [403, 72] on input "[DATE]" at bounding box center [401, 73] width 70 height 19
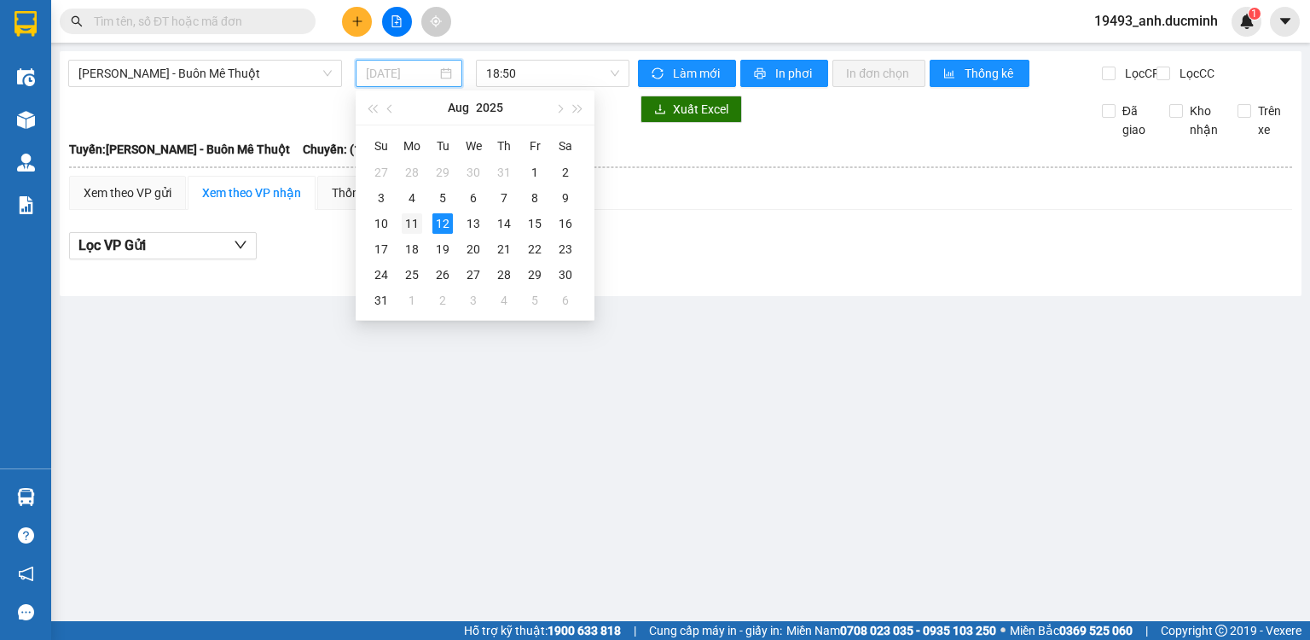
click at [409, 225] on div "11" at bounding box center [412, 223] width 20 height 20
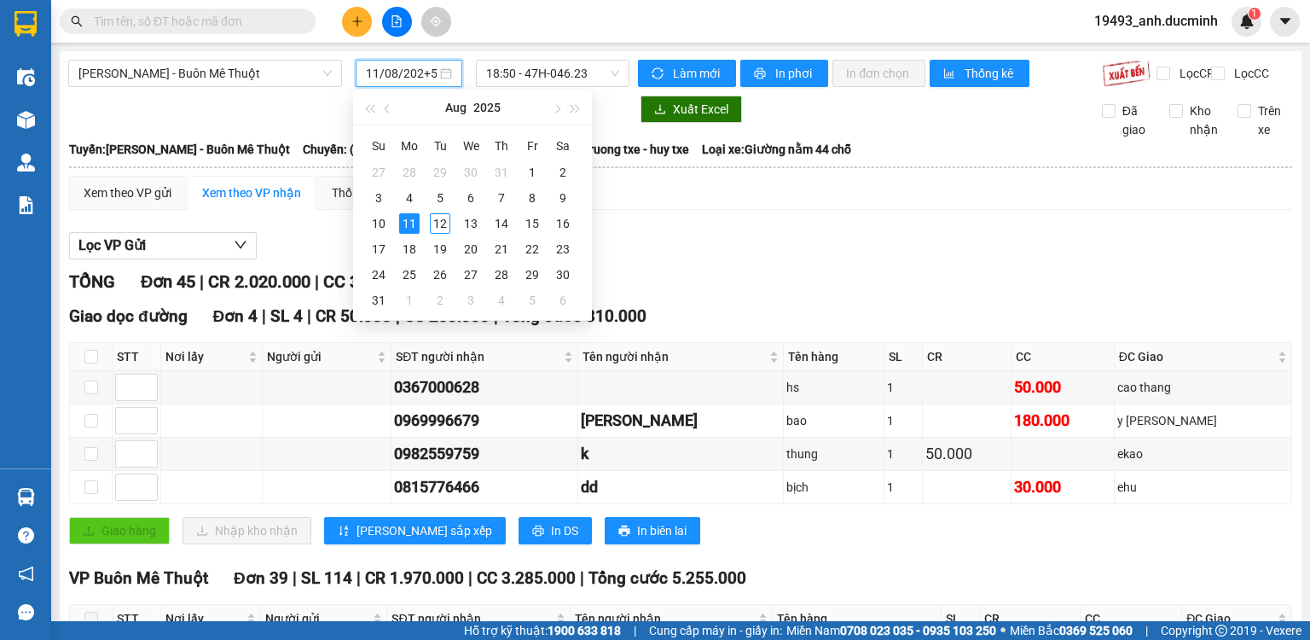
click at [631, 249] on div "Lọc VP Gửi" at bounding box center [680, 246] width 1223 height 28
type input "[DATE]"
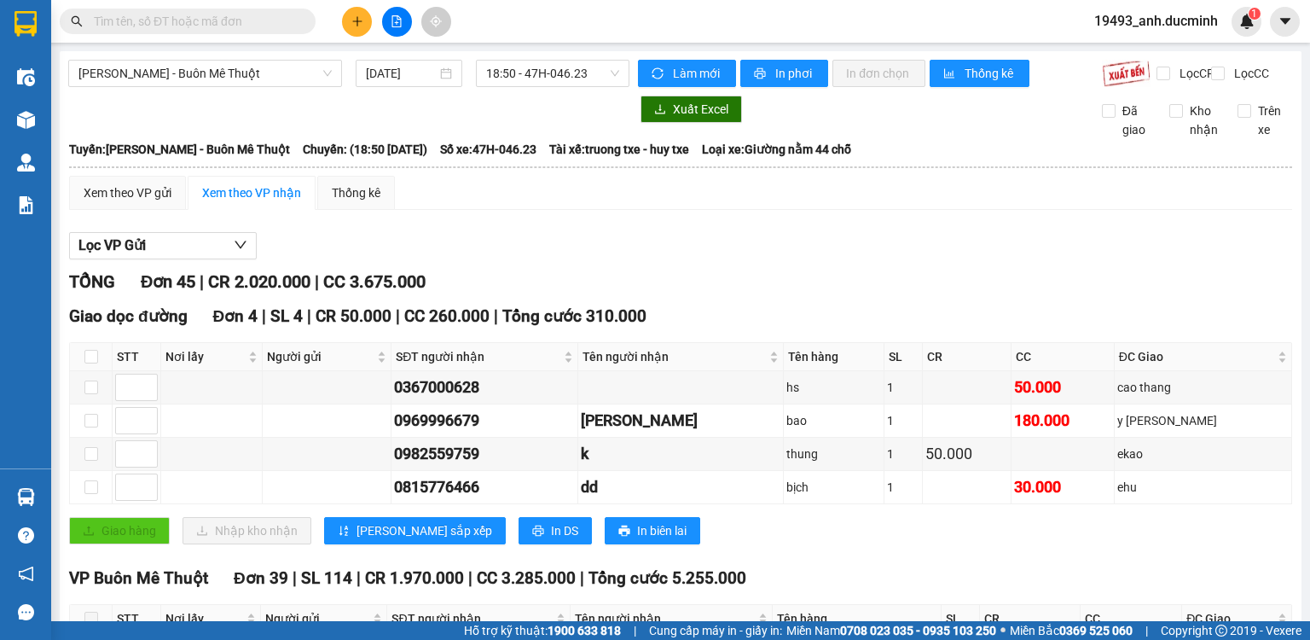
click at [241, 20] on input "text" at bounding box center [194, 21] width 201 height 19
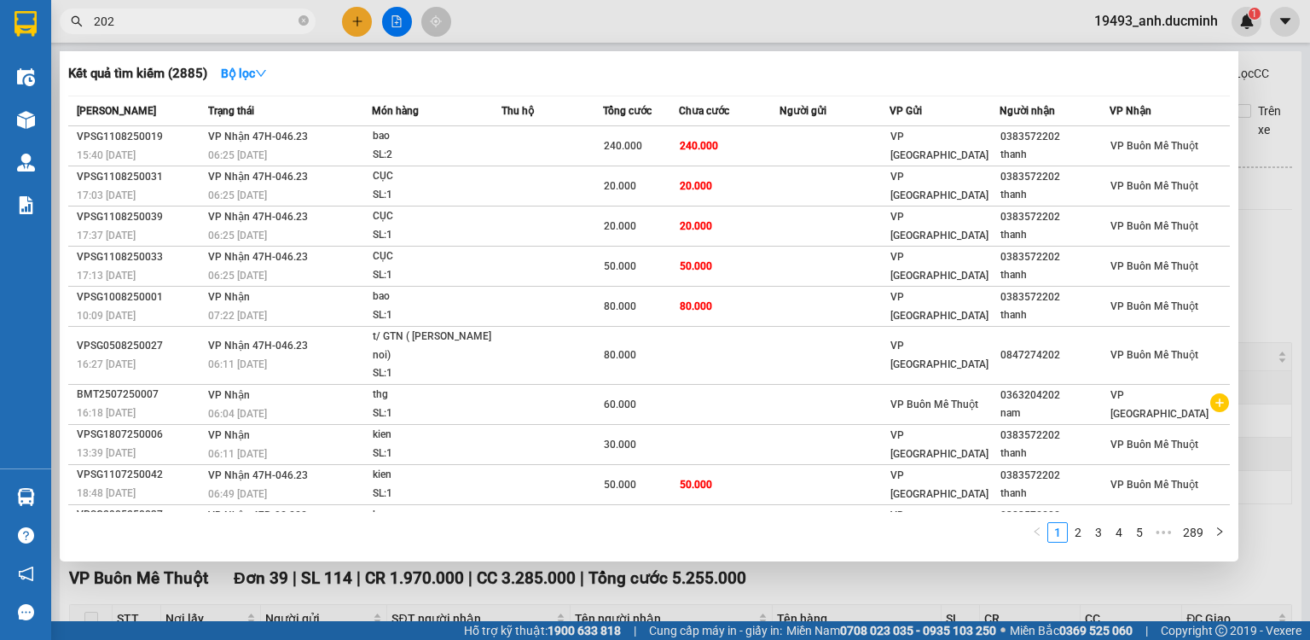
type input "202"
click at [295, 20] on span "202" at bounding box center [188, 22] width 256 height 26
click at [300, 17] on icon "close-circle" at bounding box center [304, 20] width 10 height 10
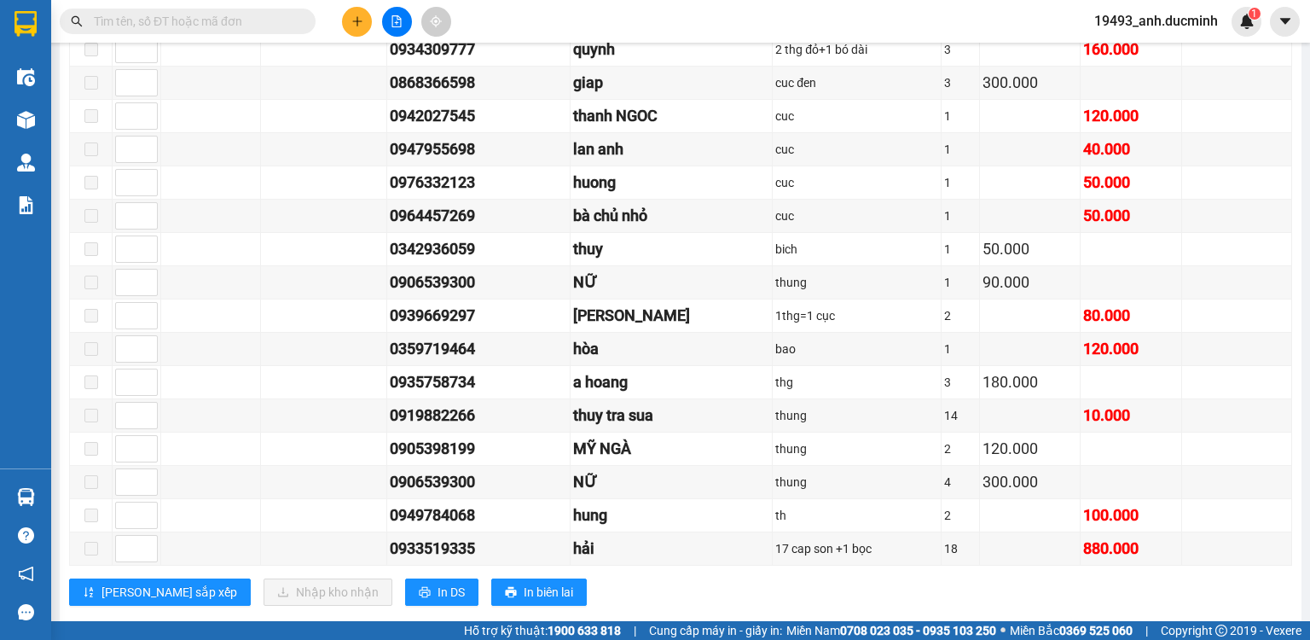
scroll to position [1433, 0]
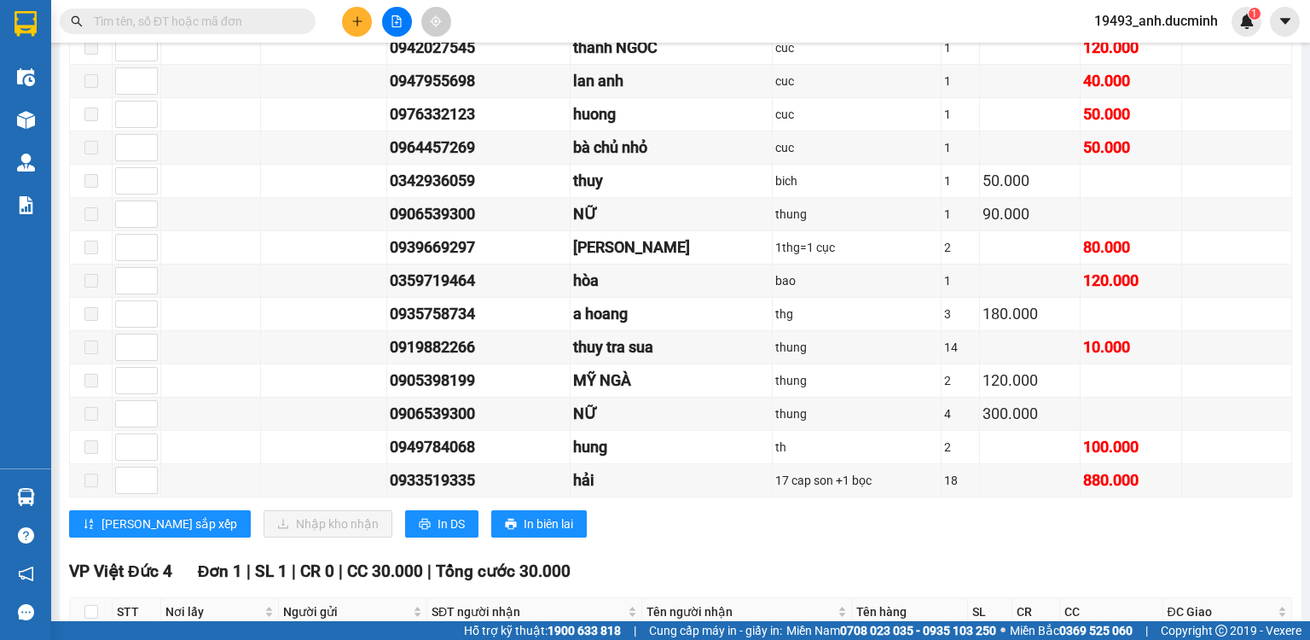
click at [217, 28] on span at bounding box center [188, 22] width 256 height 26
click at [201, 20] on input "text" at bounding box center [194, 21] width 201 height 19
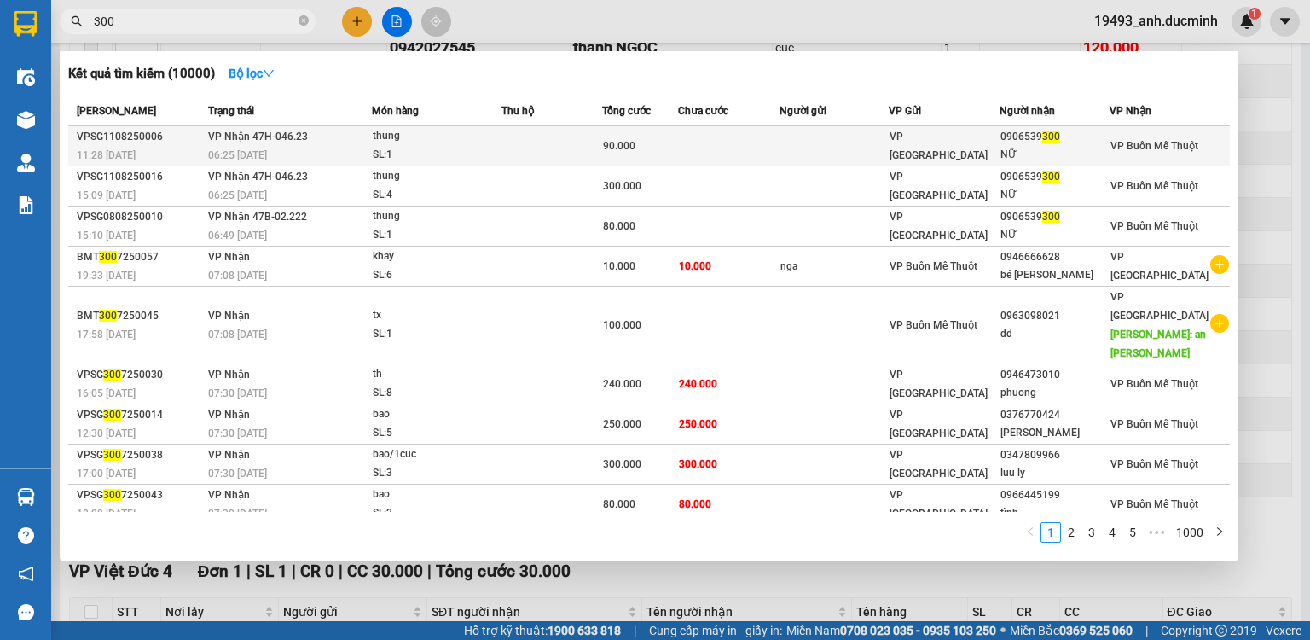
type input "300"
click at [496, 136] on div "thung" at bounding box center [437, 136] width 128 height 19
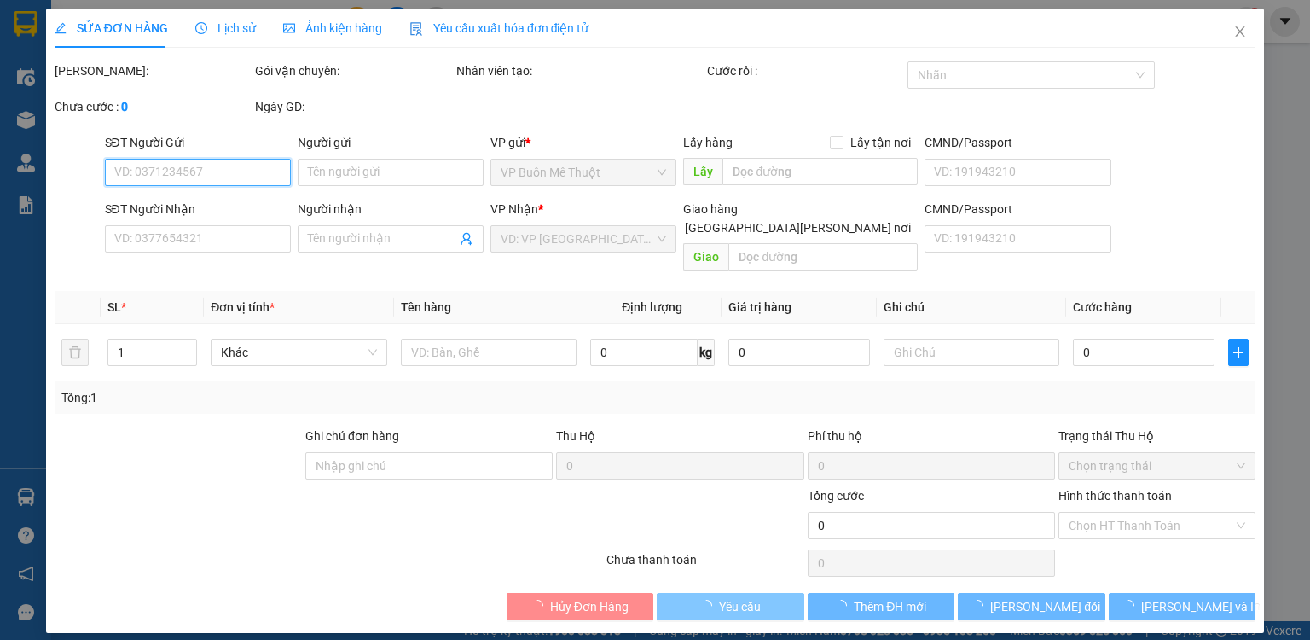
type input "0906539300"
type input "NỮ"
type input "90.000"
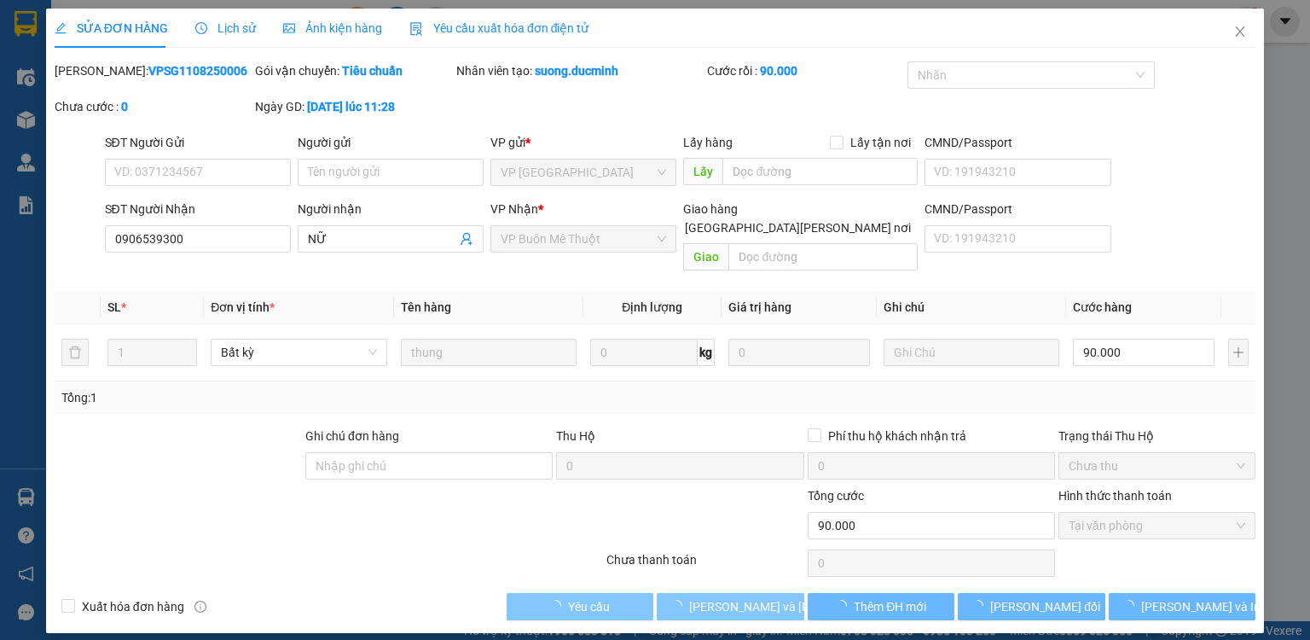
click at [716, 597] on span "[PERSON_NAME] và [PERSON_NAME] hàng" at bounding box center [804, 606] width 230 height 19
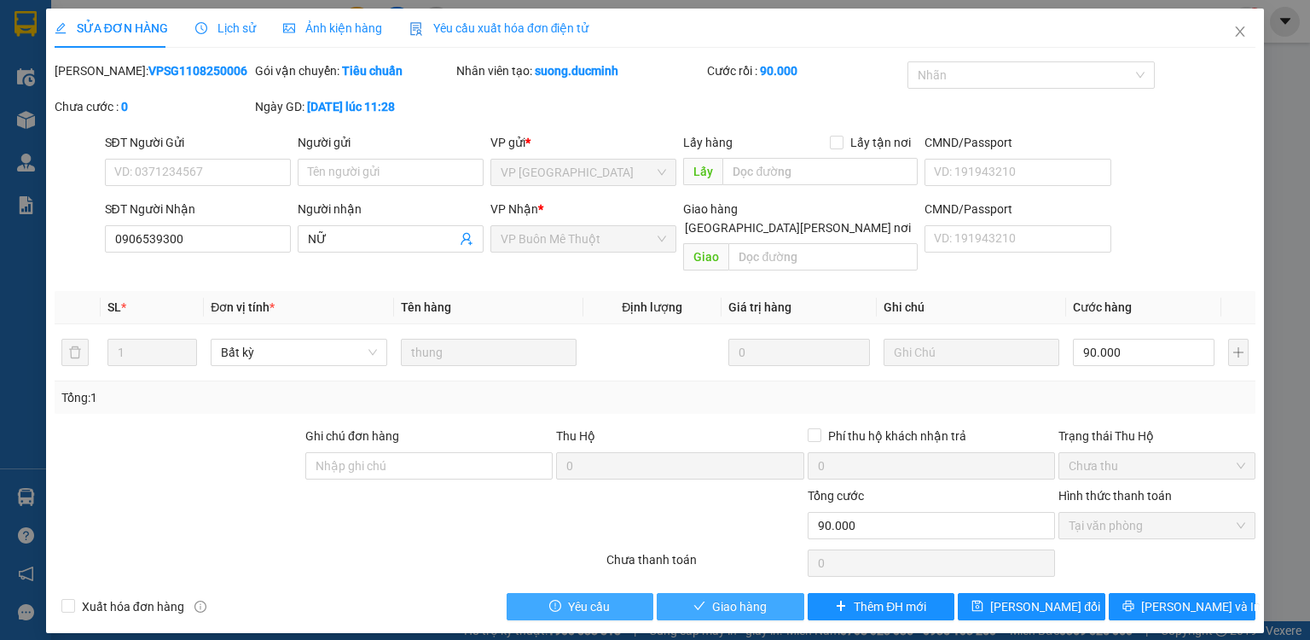
click at [686, 593] on button "Giao hàng" at bounding box center [731, 606] width 148 height 27
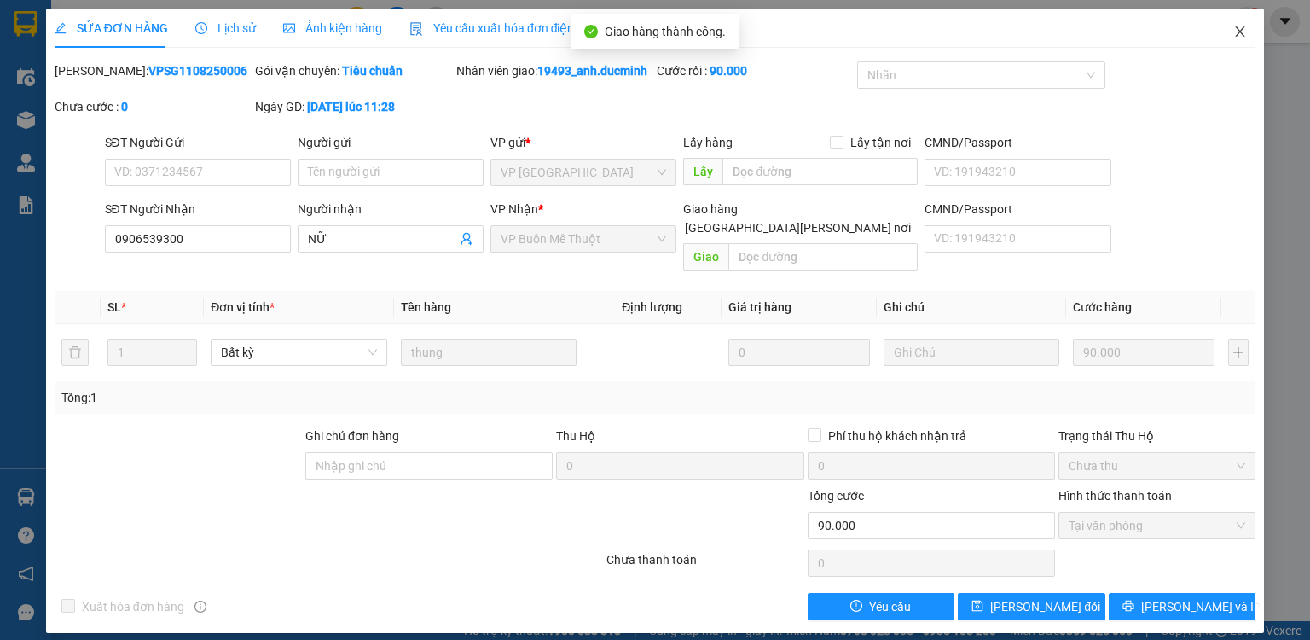
click at [1245, 32] on icon "close" at bounding box center [1240, 32] width 14 height 14
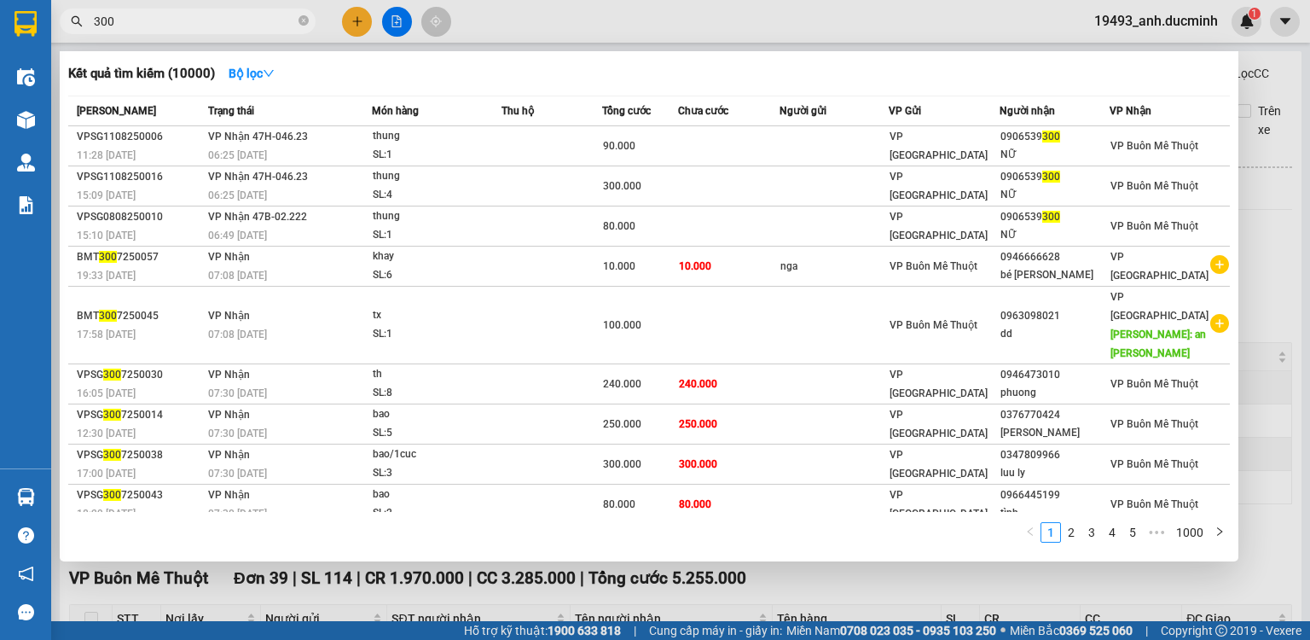
click at [265, 10] on span "300" at bounding box center [188, 22] width 256 height 26
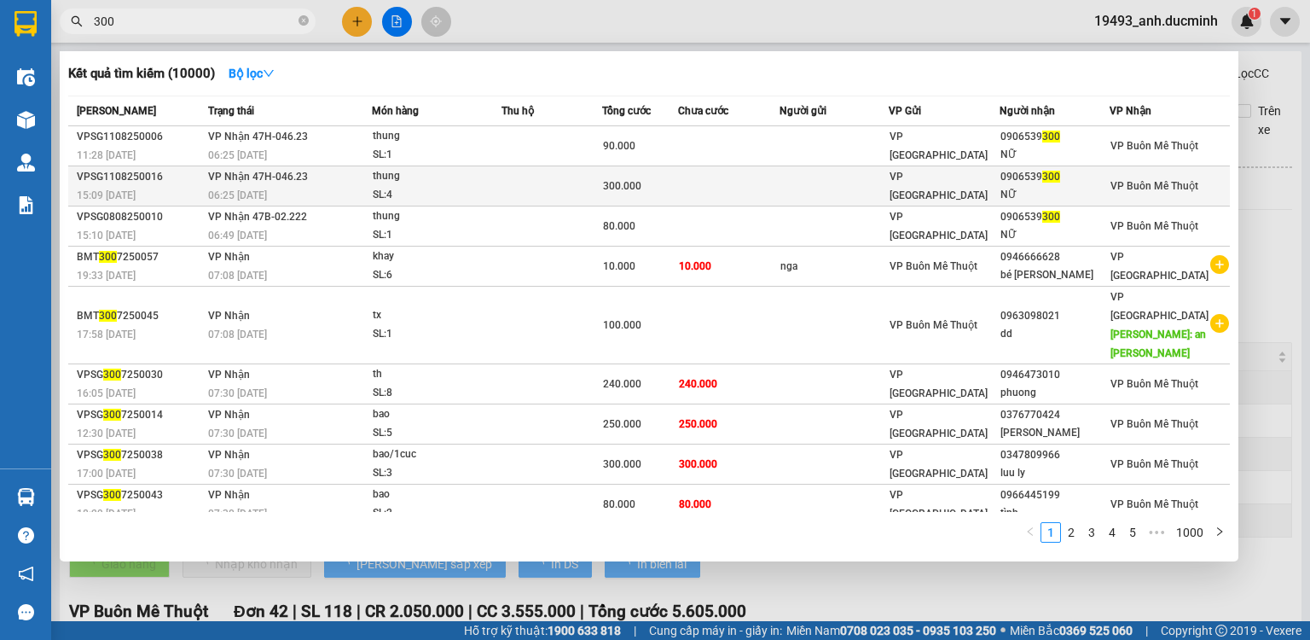
click at [586, 188] on td at bounding box center [551, 186] width 101 height 40
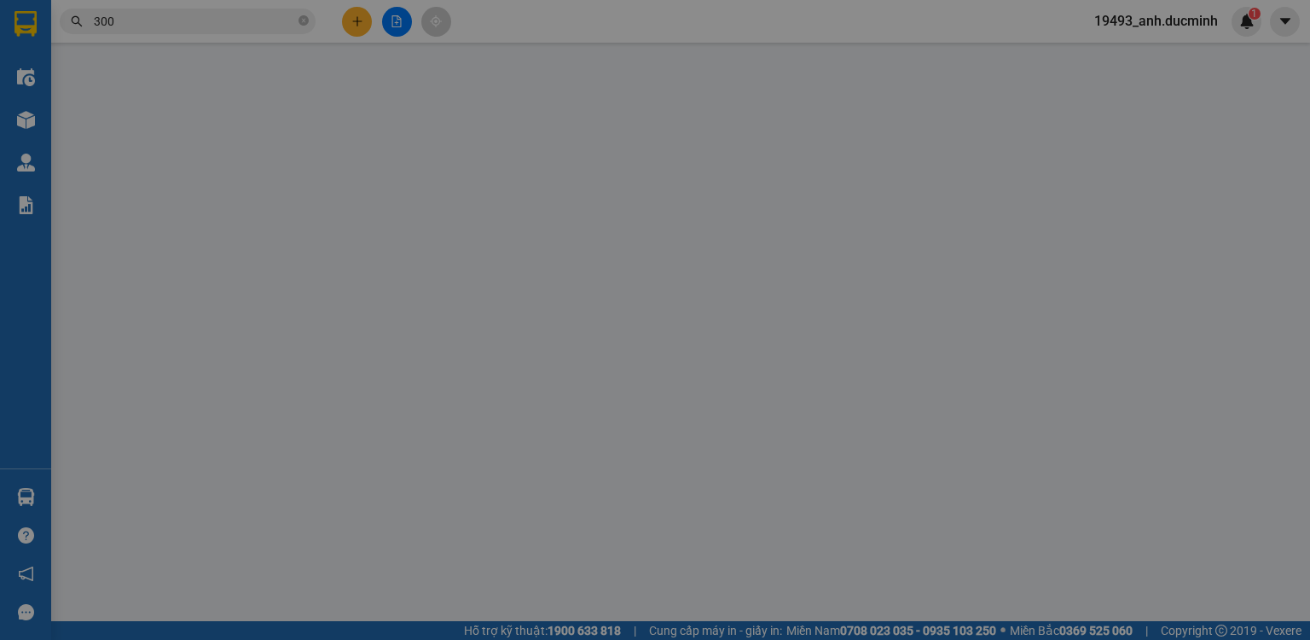
type input "0906539300"
type input "NỮ"
type input "300.000"
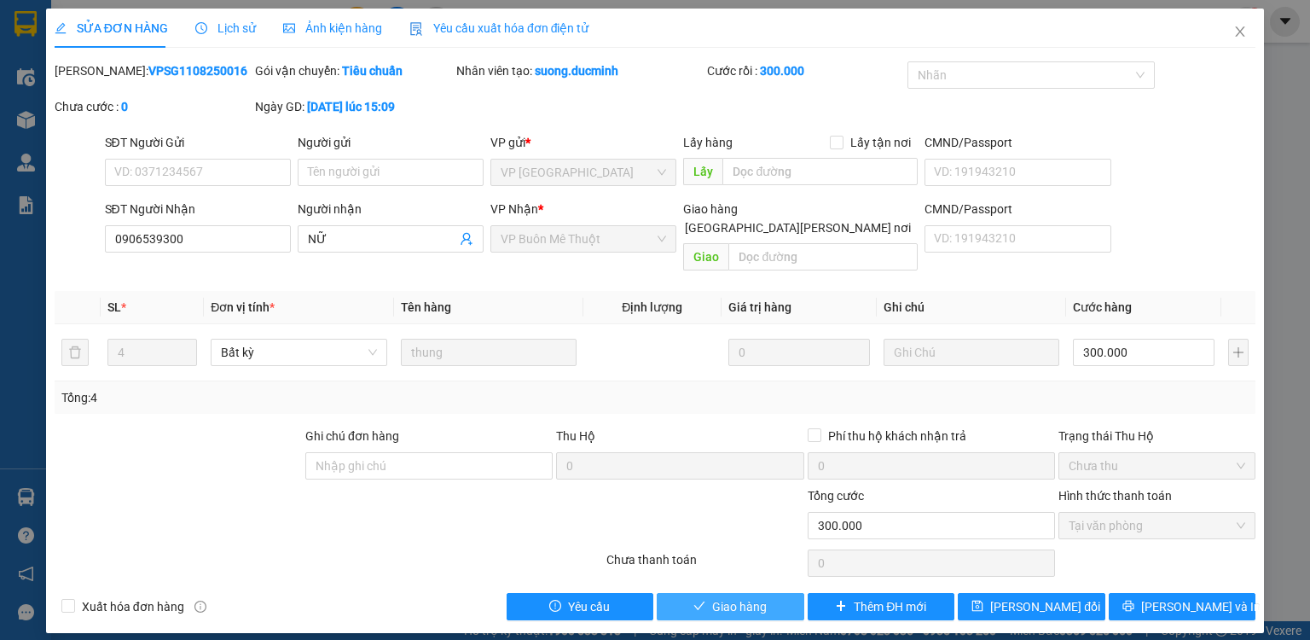
click at [771, 593] on button "Giao hàng" at bounding box center [731, 606] width 148 height 27
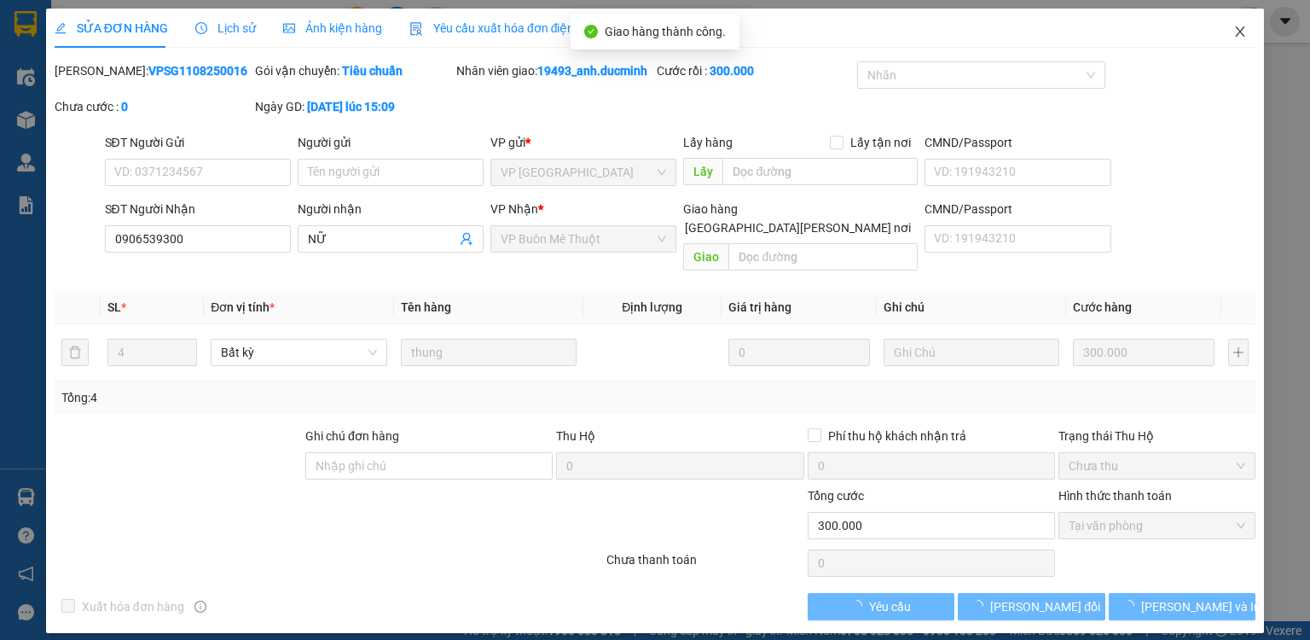
click at [1235, 27] on icon "close" at bounding box center [1240, 32] width 14 height 14
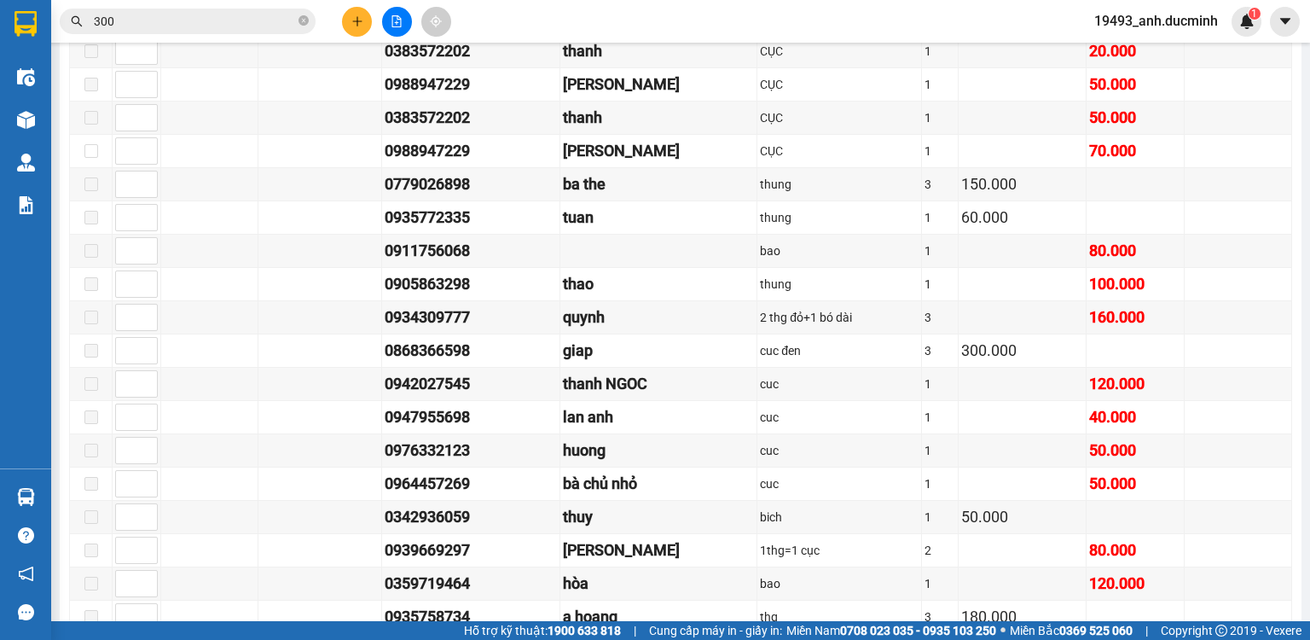
scroll to position [1160, 0]
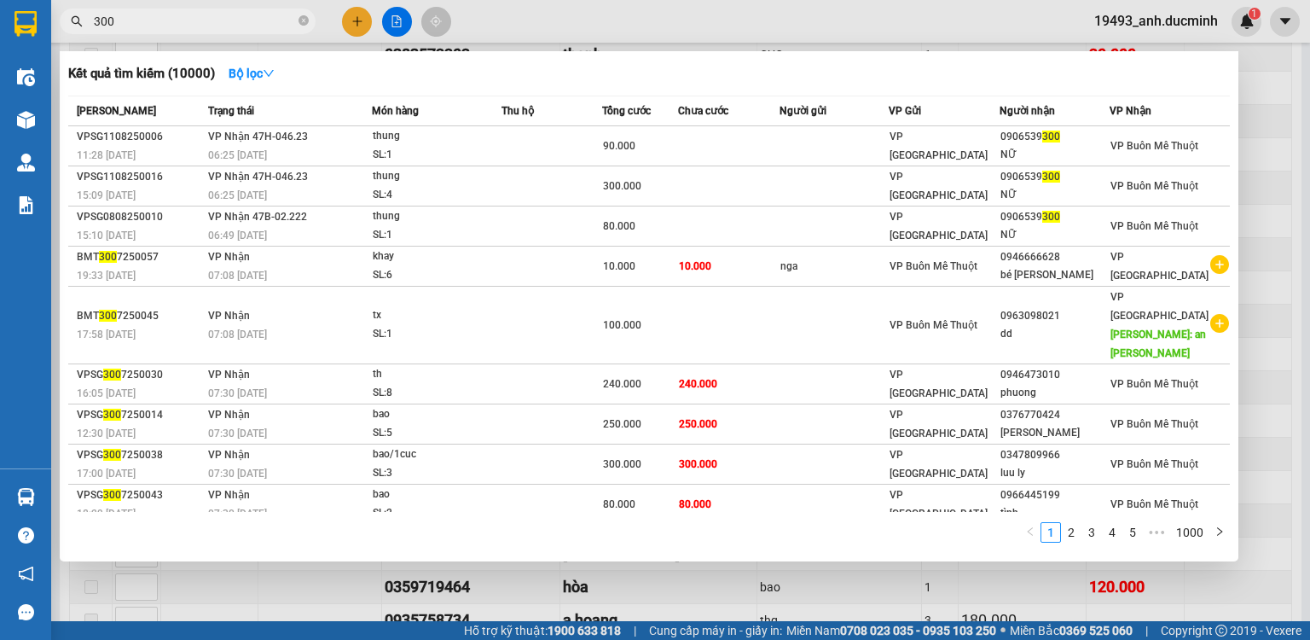
drag, startPoint x: 307, startPoint y: 15, endPoint x: 292, endPoint y: 20, distance: 16.2
click at [306, 17] on span at bounding box center [304, 22] width 10 height 16
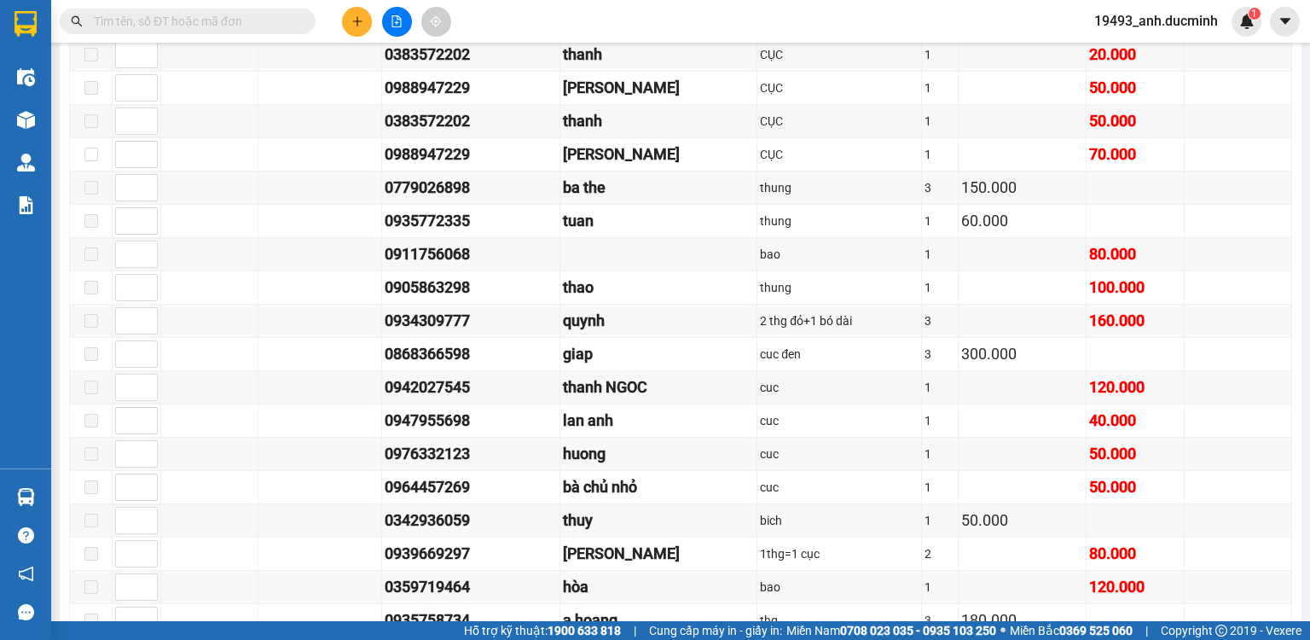
click at [290, 20] on input "text" at bounding box center [194, 21] width 201 height 19
type input "199"
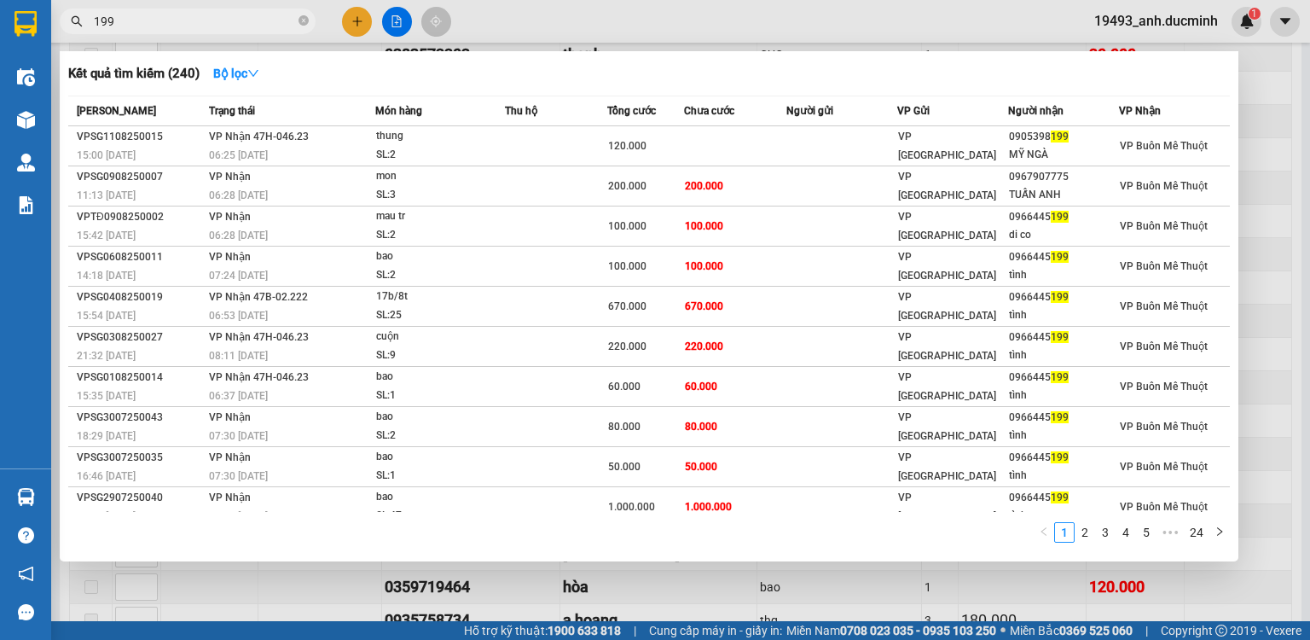
click at [300, 20] on icon "close-circle" at bounding box center [304, 20] width 10 height 10
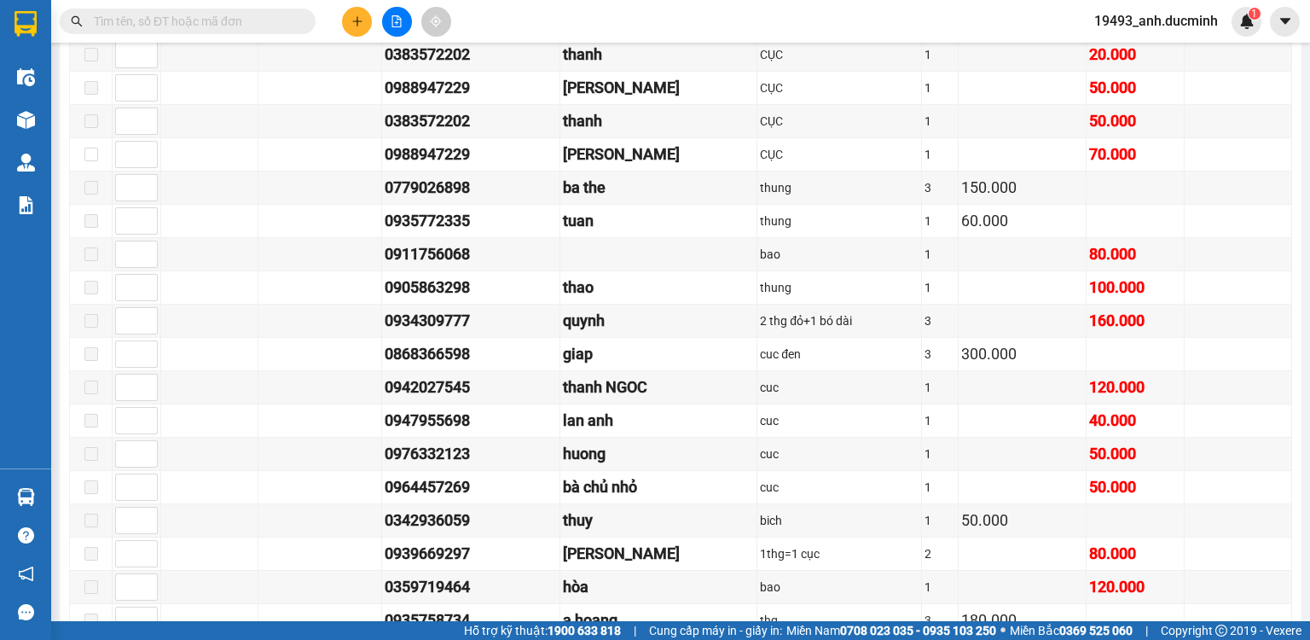
click at [254, 23] on input "text" at bounding box center [194, 21] width 201 height 19
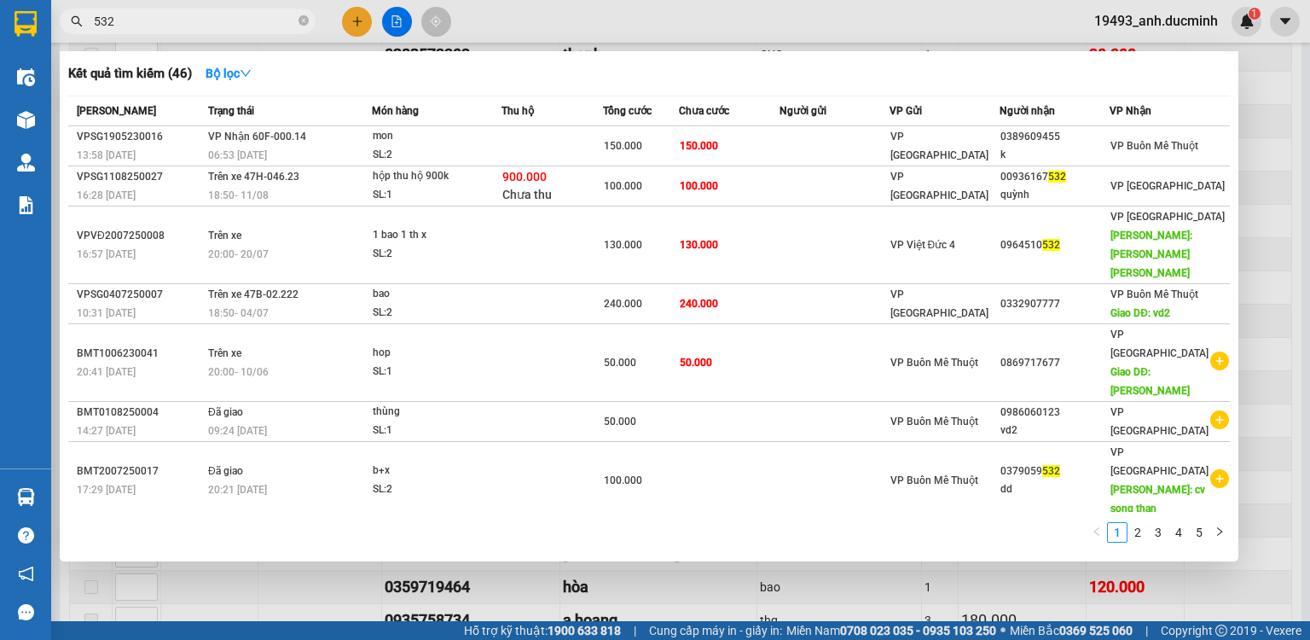
type input "532"
click at [525, 27] on div at bounding box center [655, 320] width 1310 height 640
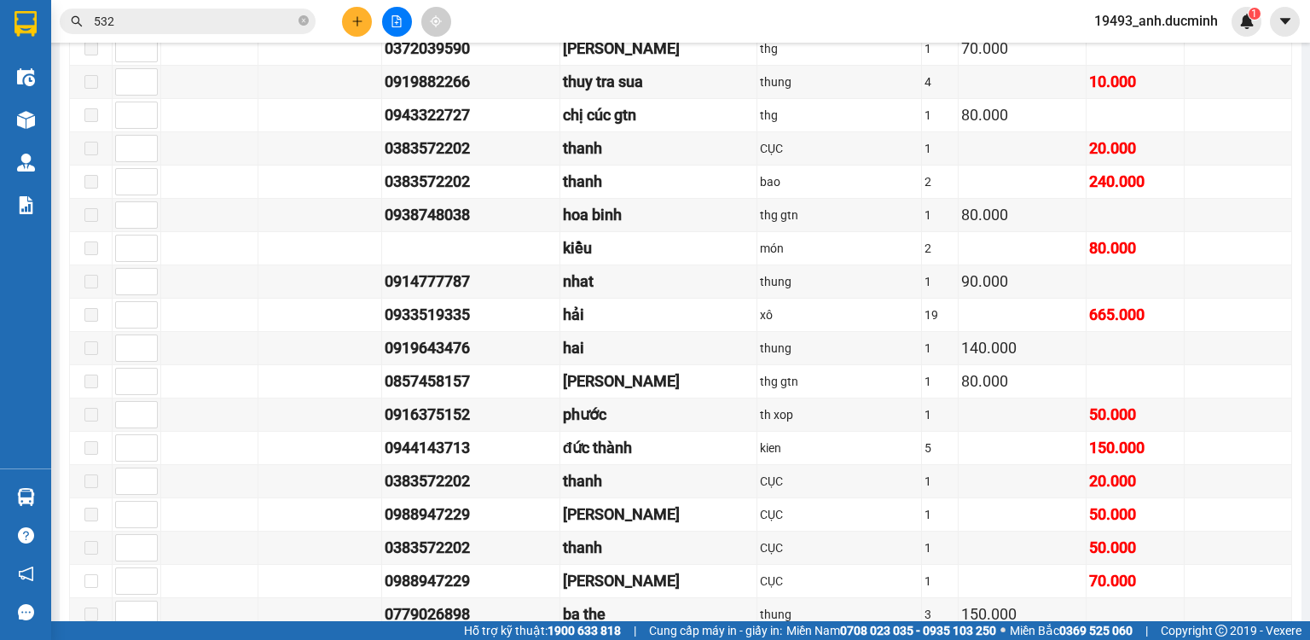
scroll to position [0, 0]
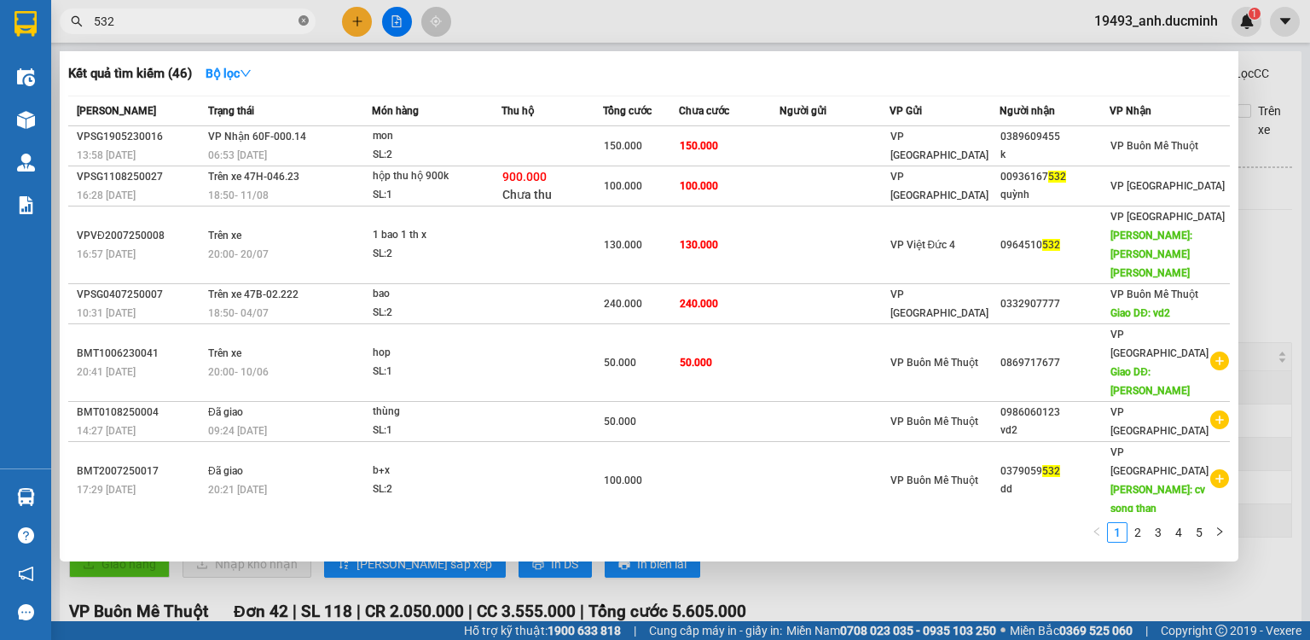
click at [305, 20] on icon "close-circle" at bounding box center [304, 20] width 10 height 10
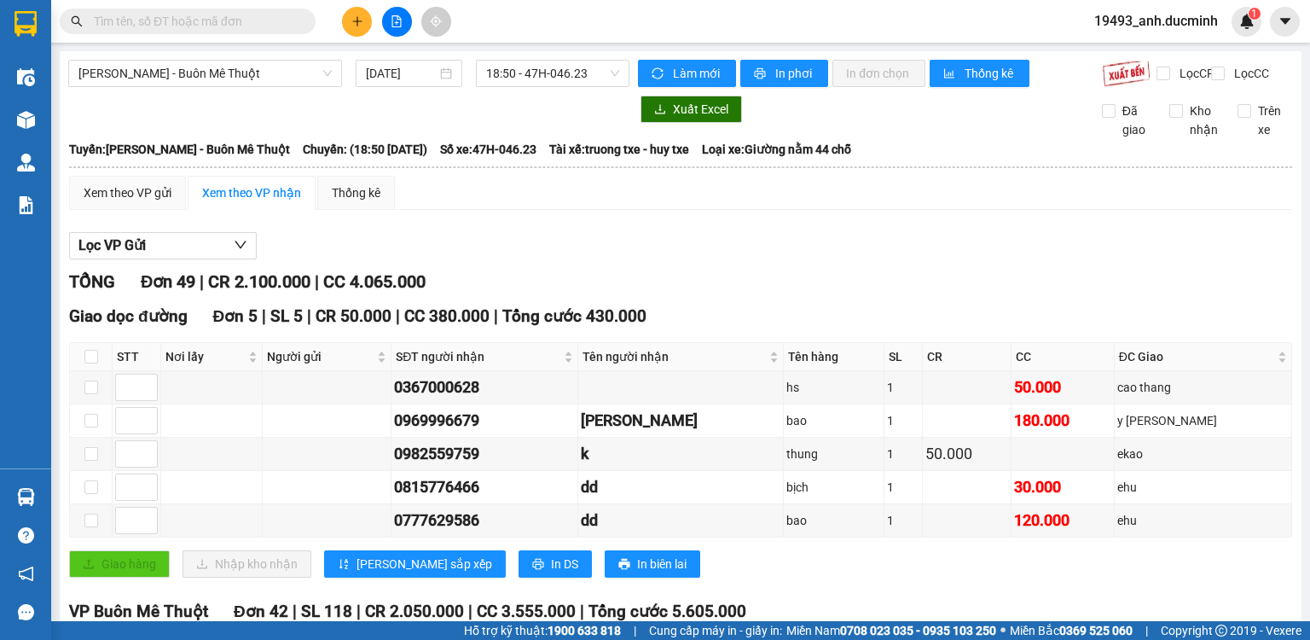
click at [281, 24] on input "text" at bounding box center [194, 21] width 201 height 19
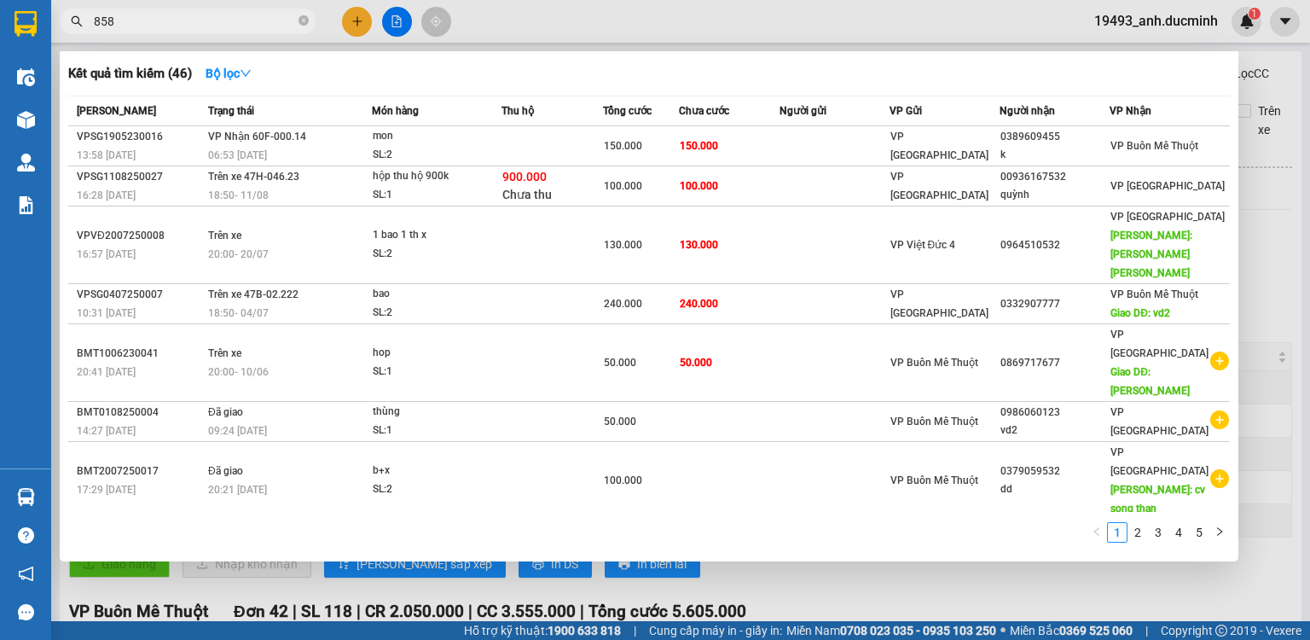
type input "858"
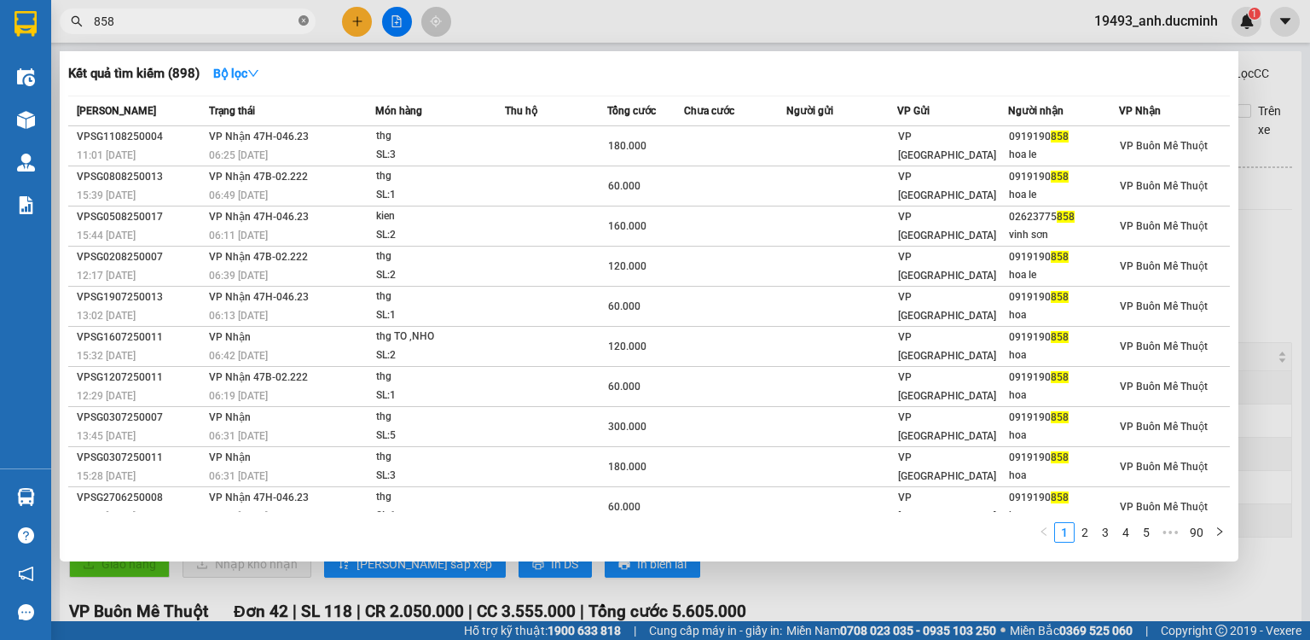
click at [305, 21] on icon "close-circle" at bounding box center [304, 20] width 10 height 10
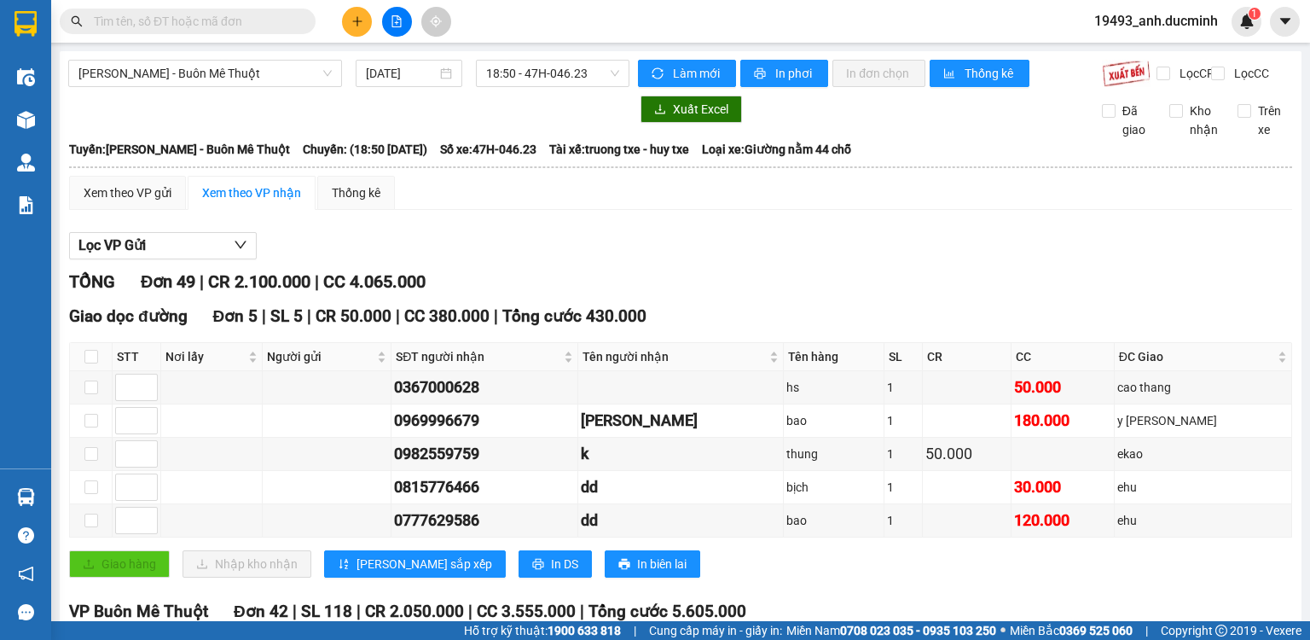
click at [234, 18] on input "text" at bounding box center [194, 21] width 201 height 19
click at [240, 22] on input "text" at bounding box center [194, 21] width 201 height 19
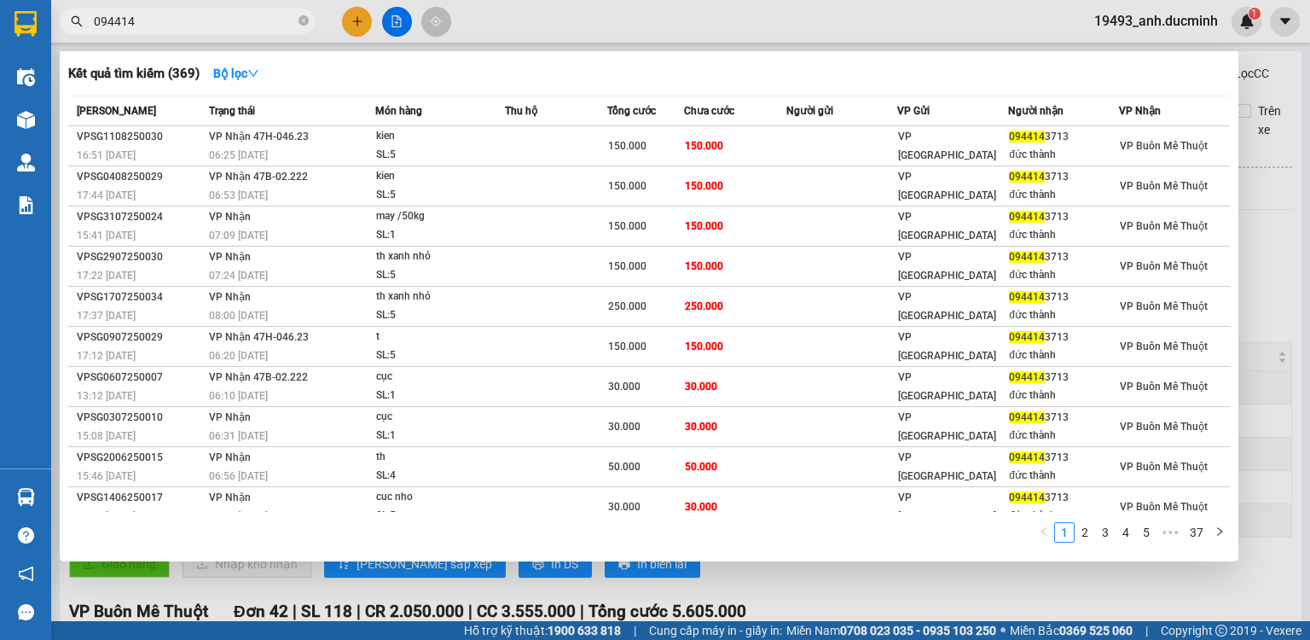
type input "0944143"
click at [303, 19] on icon "close-circle" at bounding box center [304, 20] width 10 height 10
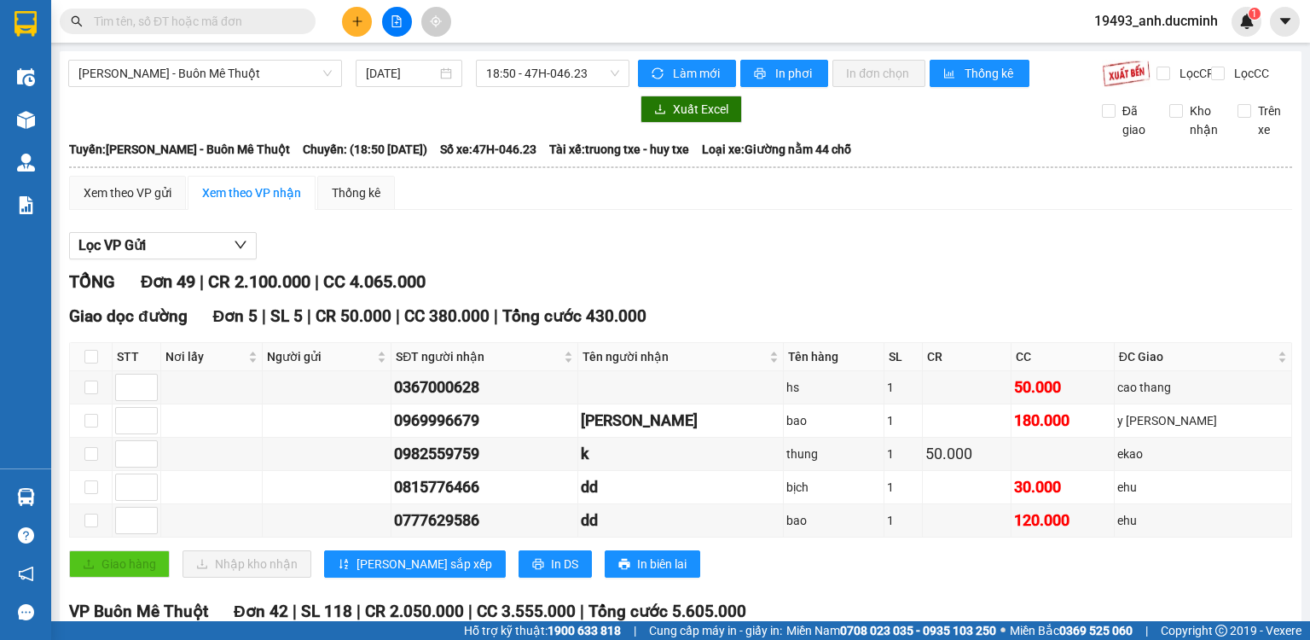
click at [219, 21] on input "text" at bounding box center [194, 21] width 201 height 19
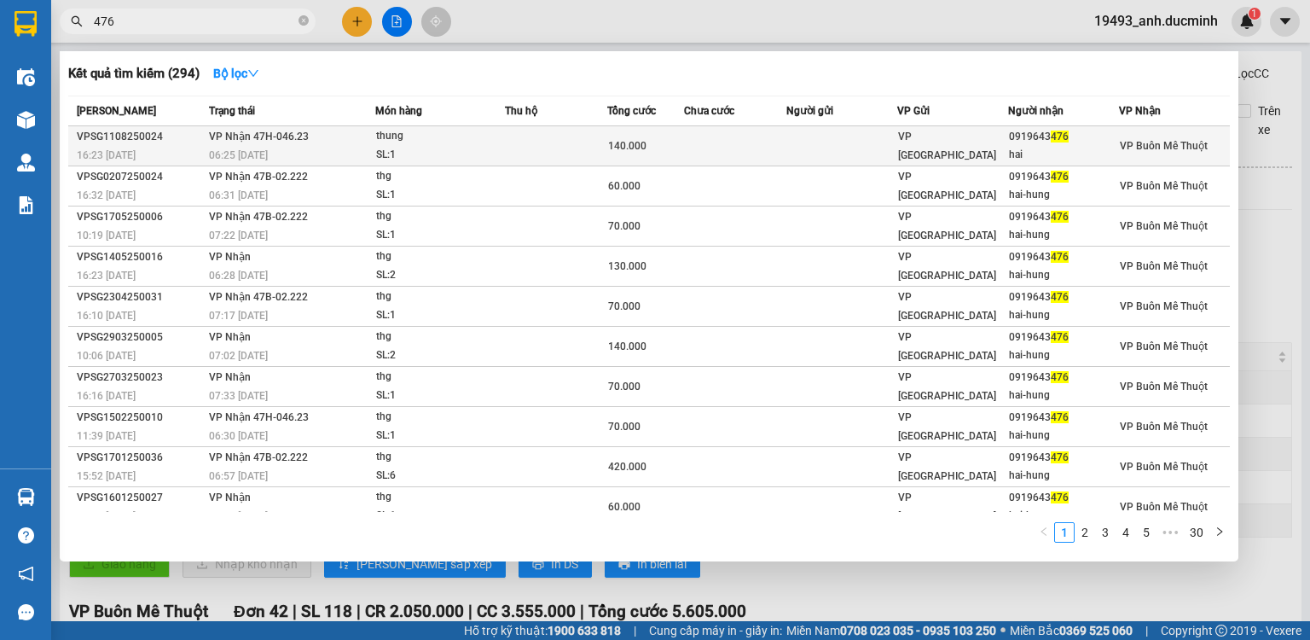
type input "476"
click at [594, 150] on td at bounding box center [556, 146] width 102 height 40
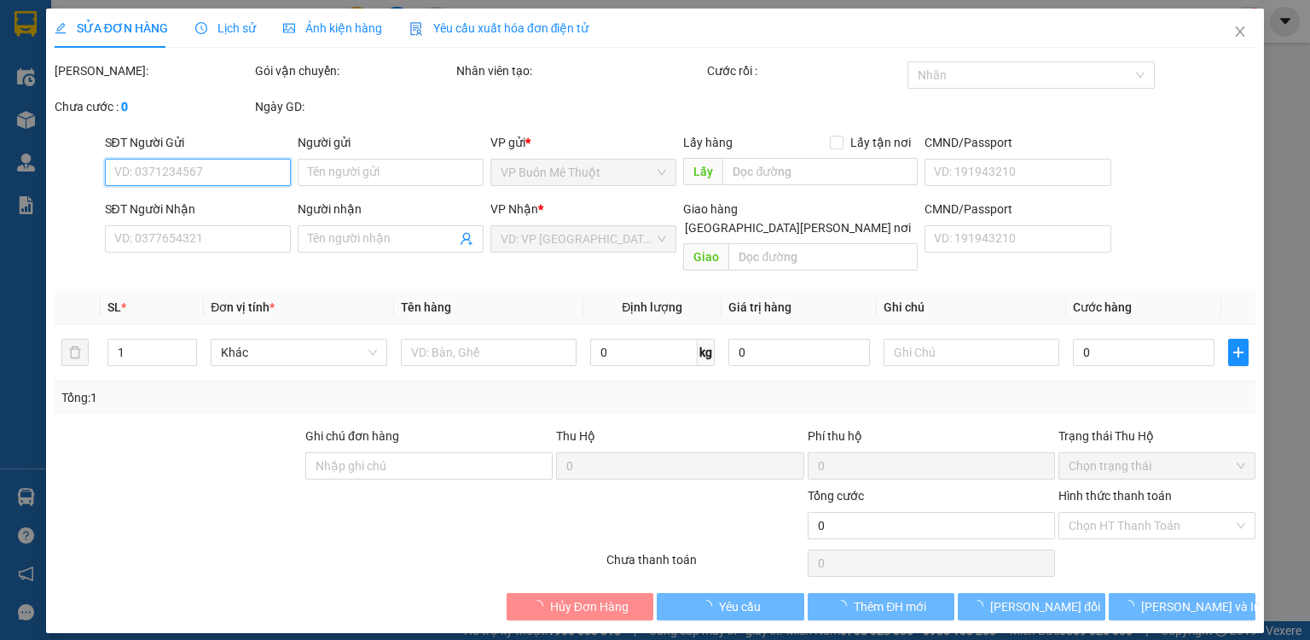
type input "0919643476"
type input "hai"
type input "140.000"
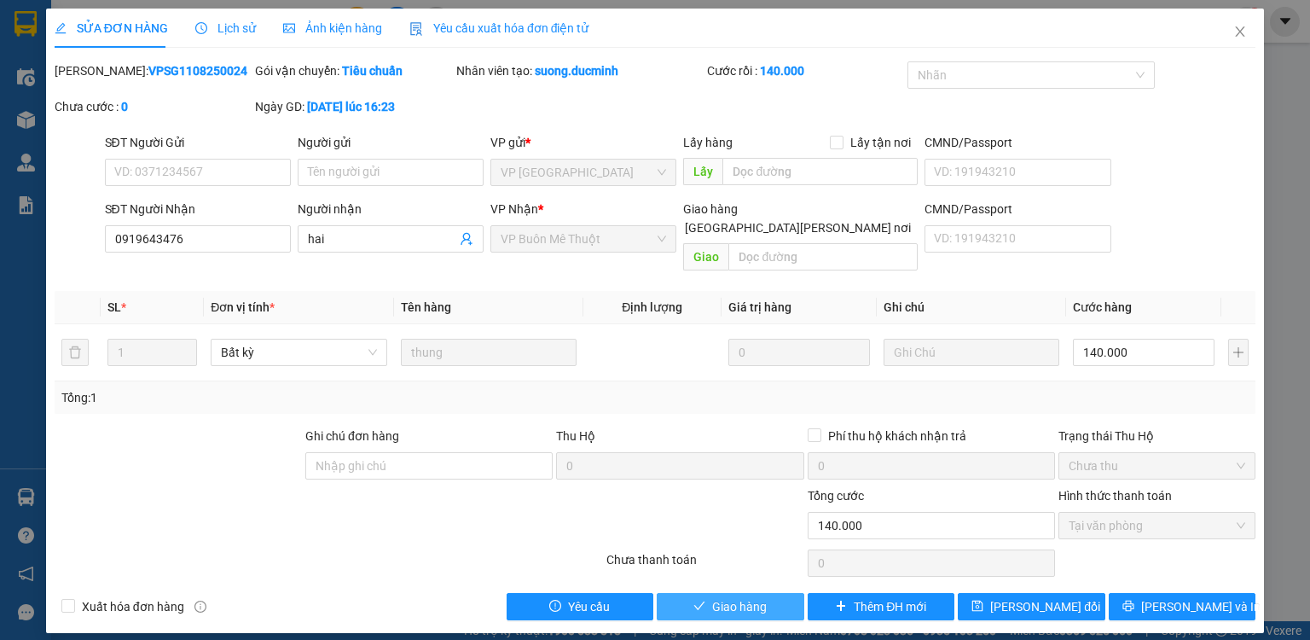
drag, startPoint x: 718, startPoint y: 589, endPoint x: 732, endPoint y: 580, distance: 16.6
click at [719, 597] on span "Giao hàng" at bounding box center [739, 606] width 55 height 19
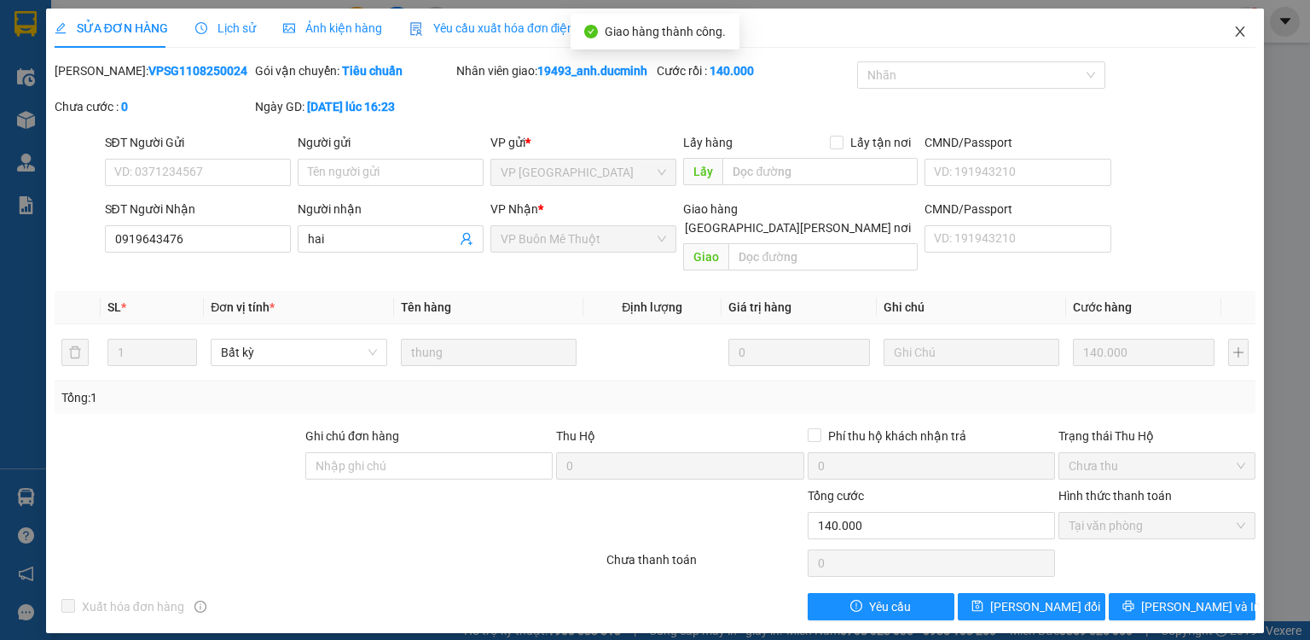
click at [1240, 30] on icon "close" at bounding box center [1240, 32] width 14 height 14
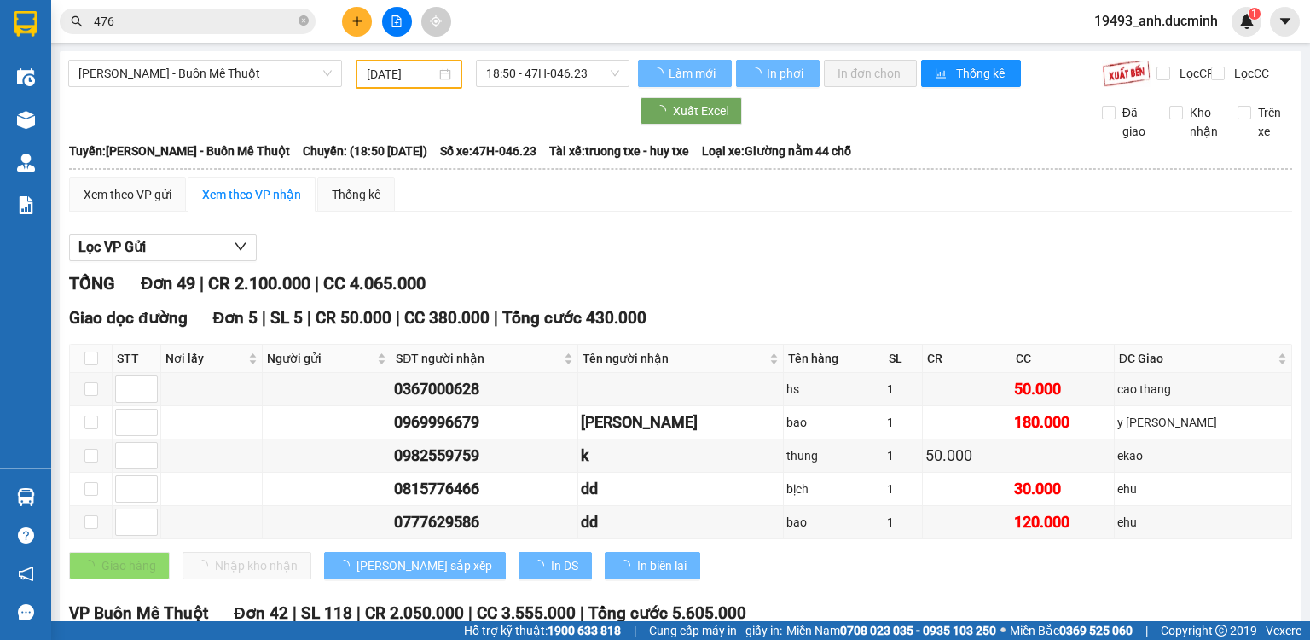
click at [300, 20] on icon "close-circle" at bounding box center [304, 20] width 10 height 10
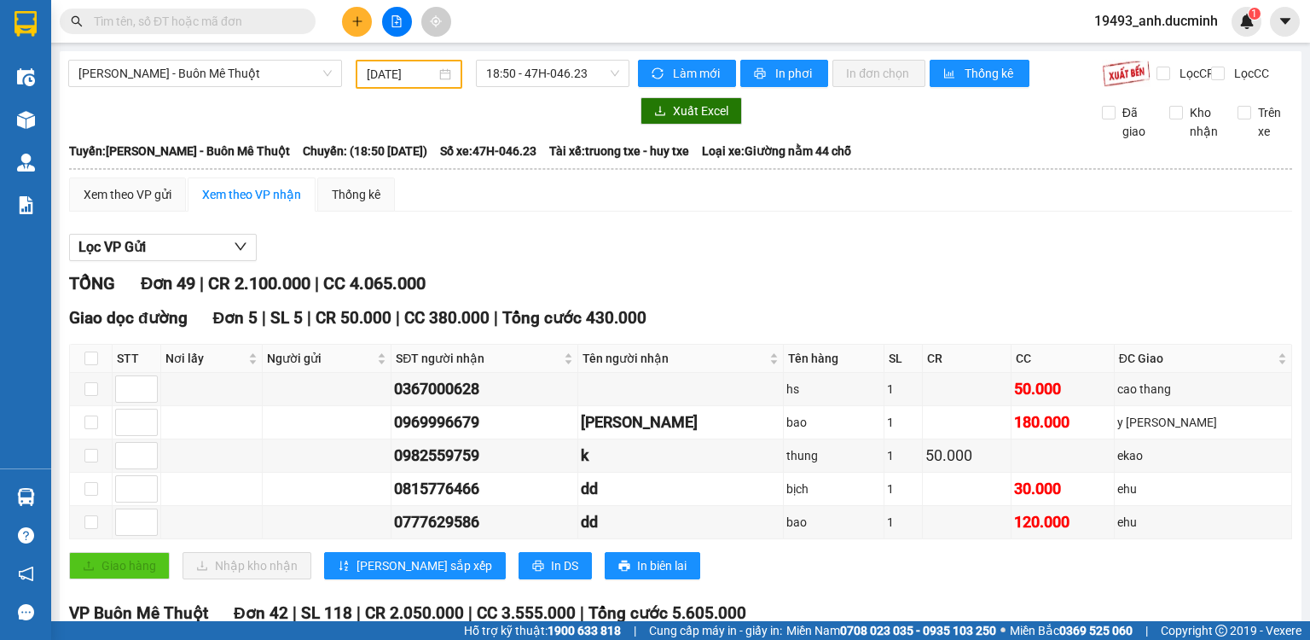
click at [239, 27] on input "text" at bounding box center [194, 21] width 201 height 19
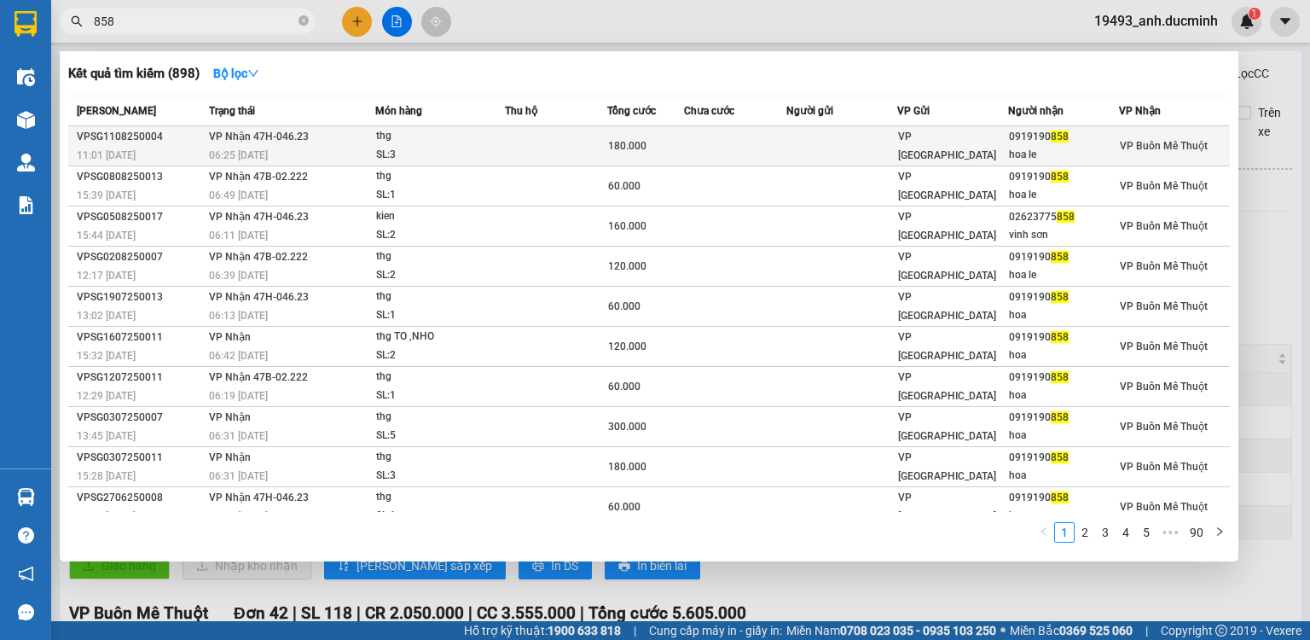
type input "858"
click at [625, 148] on span "180.000" at bounding box center [627, 146] width 38 height 12
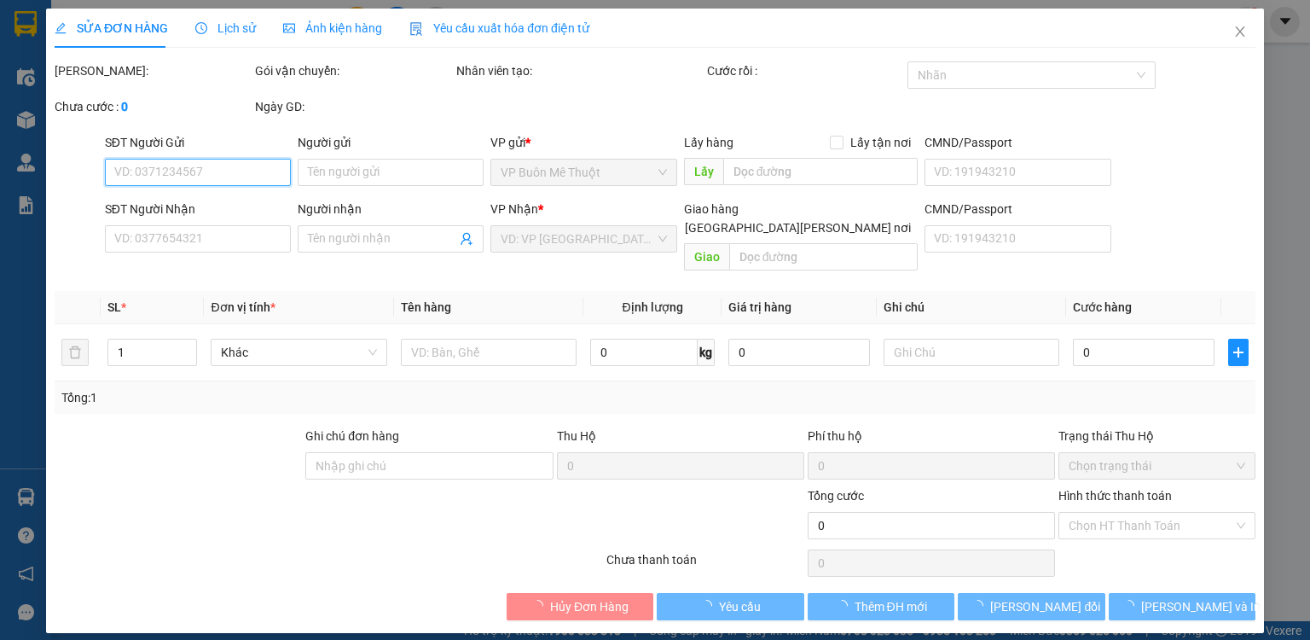
type input "0919190858"
type input "hoa le"
type input "180.000"
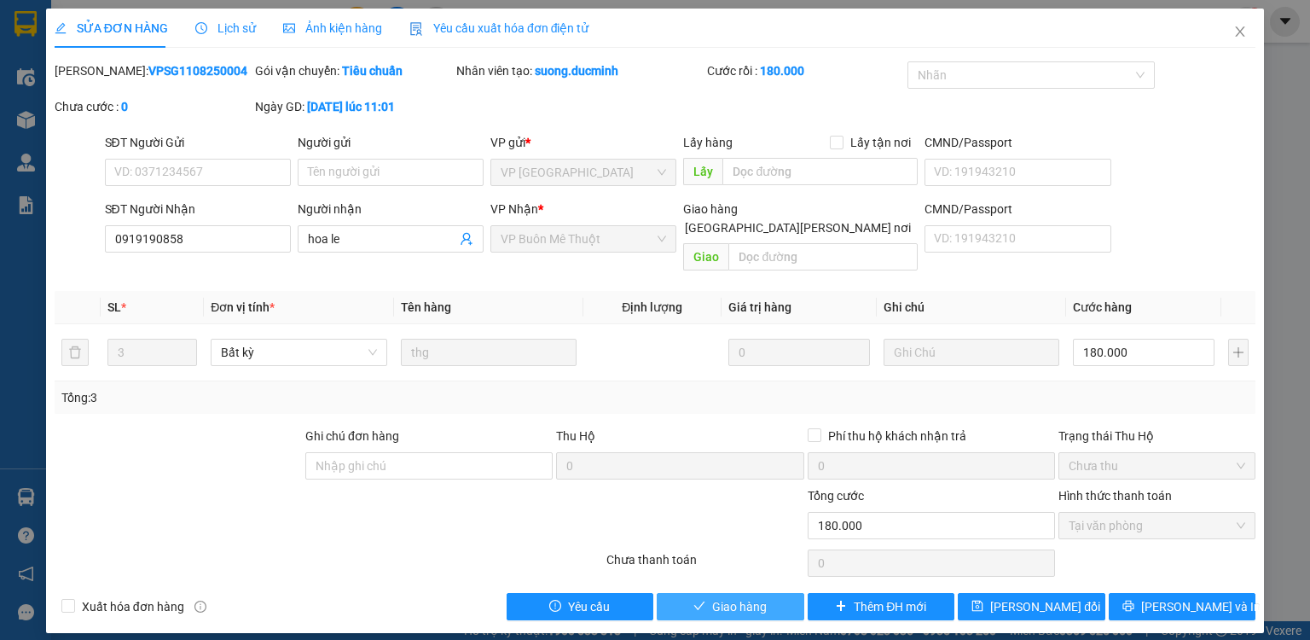
click at [736, 597] on span "Giao hàng" at bounding box center [739, 606] width 55 height 19
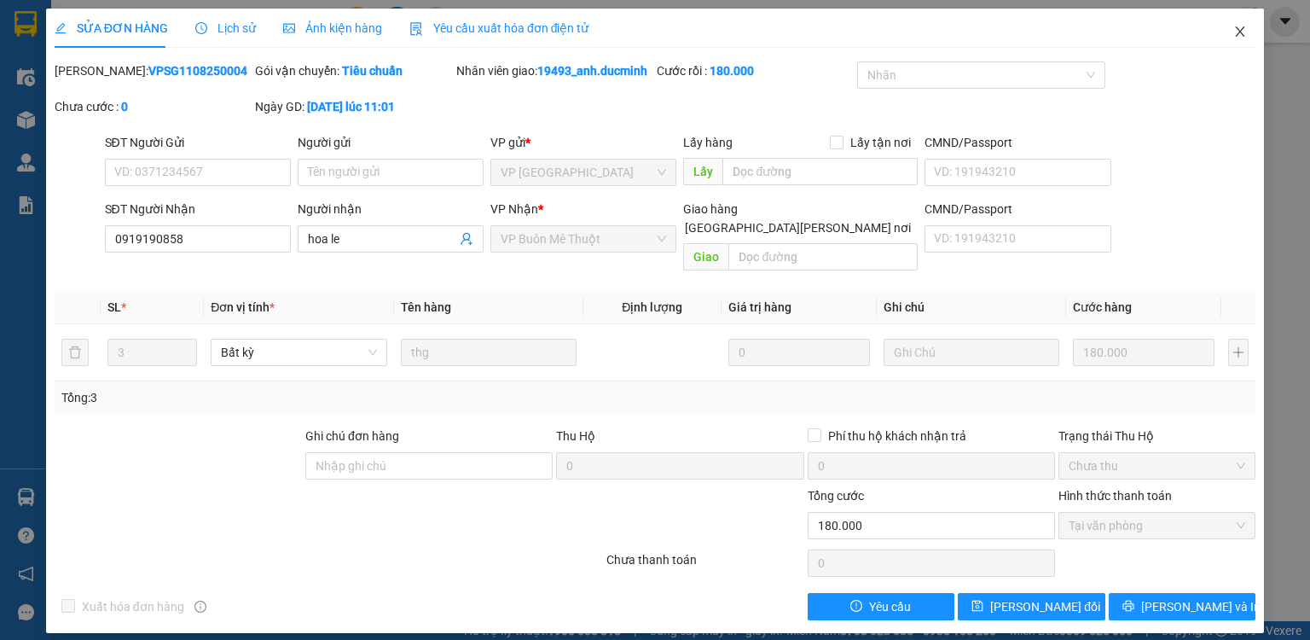
click at [1241, 22] on span "Close" at bounding box center [1240, 33] width 48 height 48
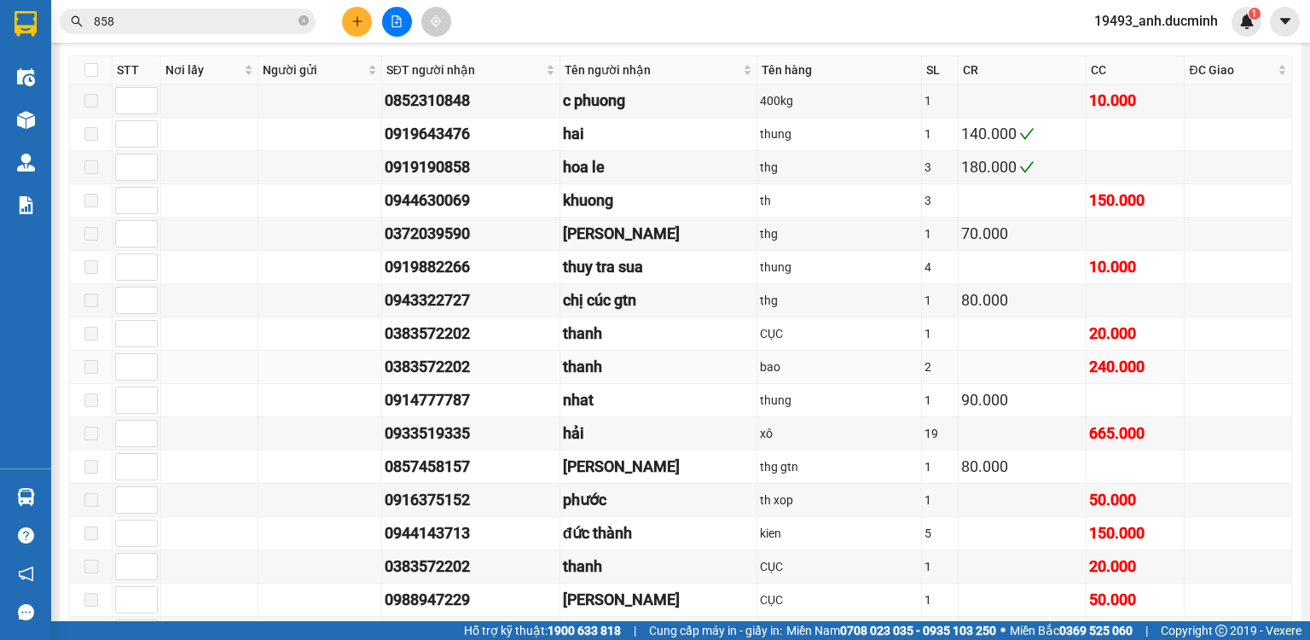
scroll to position [682, 0]
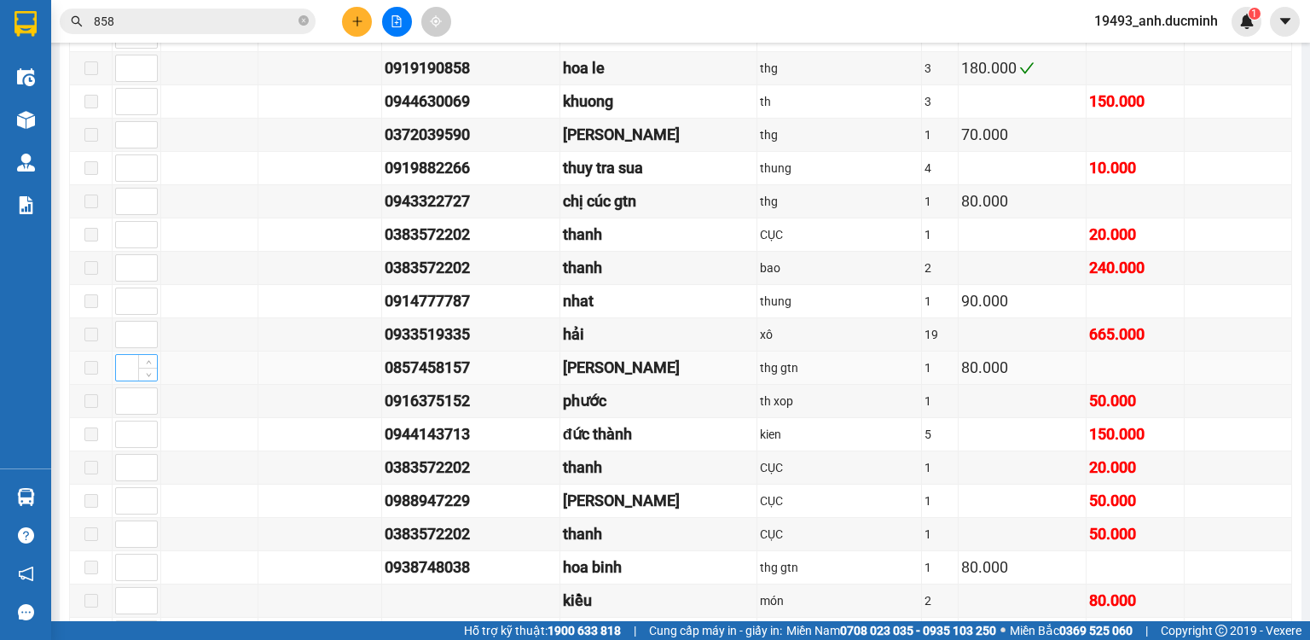
click at [129, 372] on input at bounding box center [136, 368] width 41 height 26
type input "1"
click at [126, 204] on input at bounding box center [136, 201] width 41 height 26
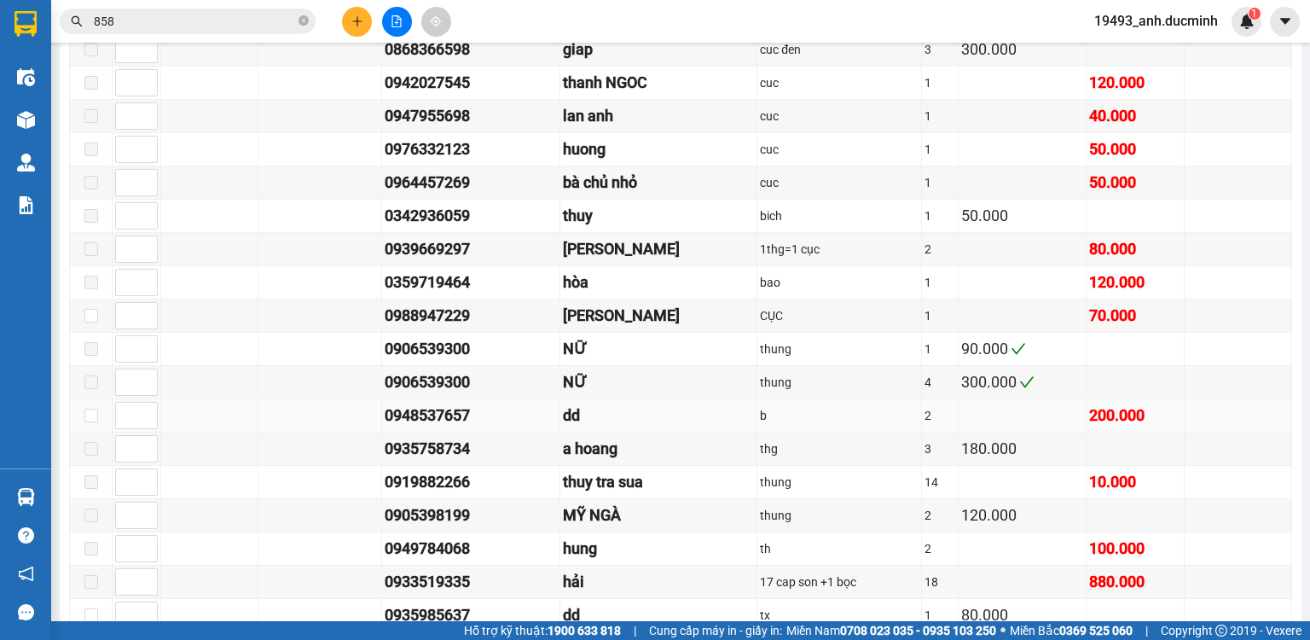
scroll to position [1501, 0]
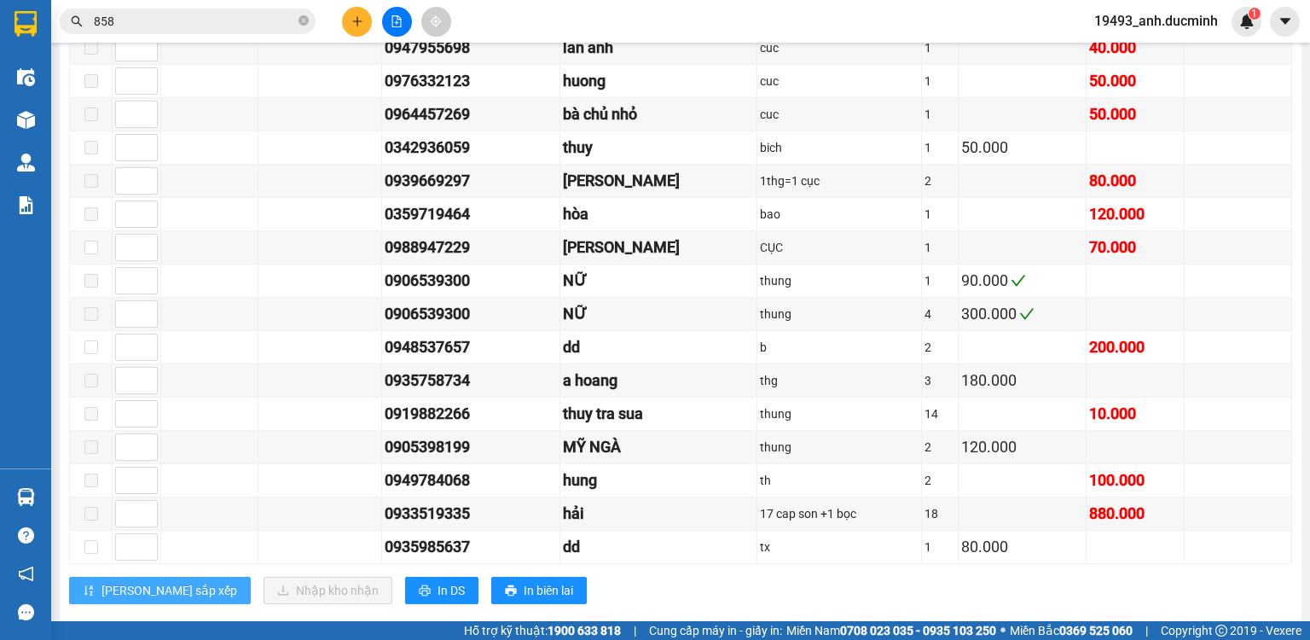
type input "1"
click at [140, 583] on span "[PERSON_NAME] sắp xếp" at bounding box center [169, 590] width 136 height 19
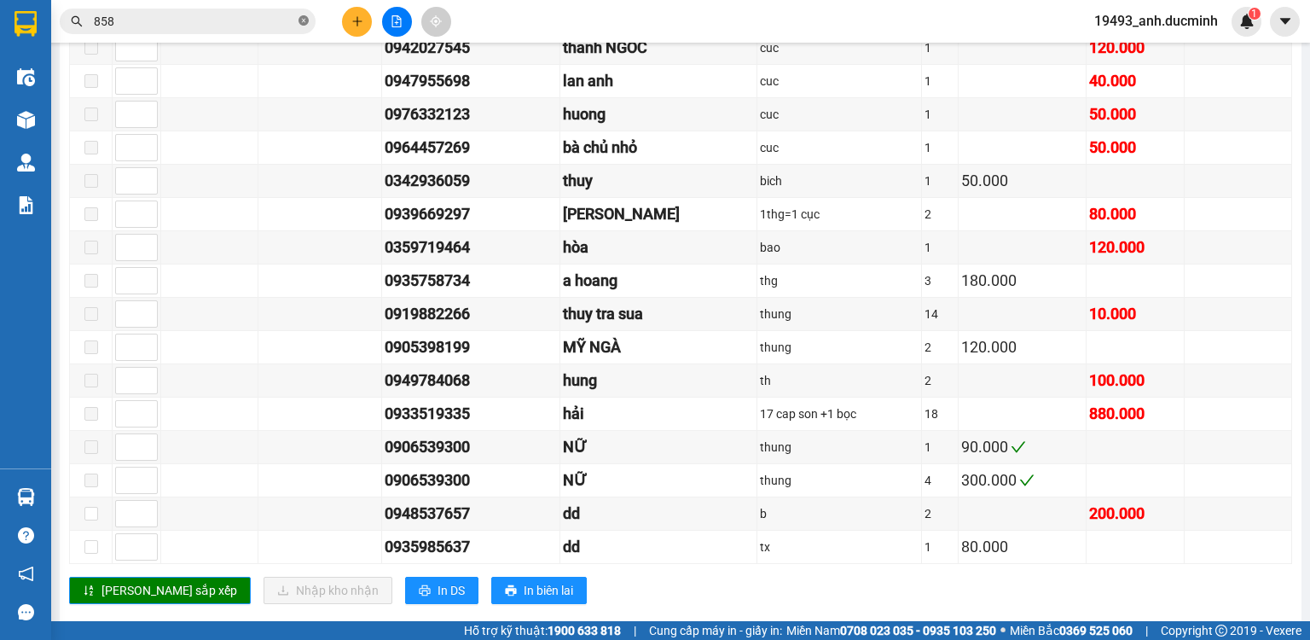
click at [302, 19] on icon "close-circle" at bounding box center [304, 20] width 10 height 10
click at [290, 23] on input "text" at bounding box center [194, 21] width 201 height 19
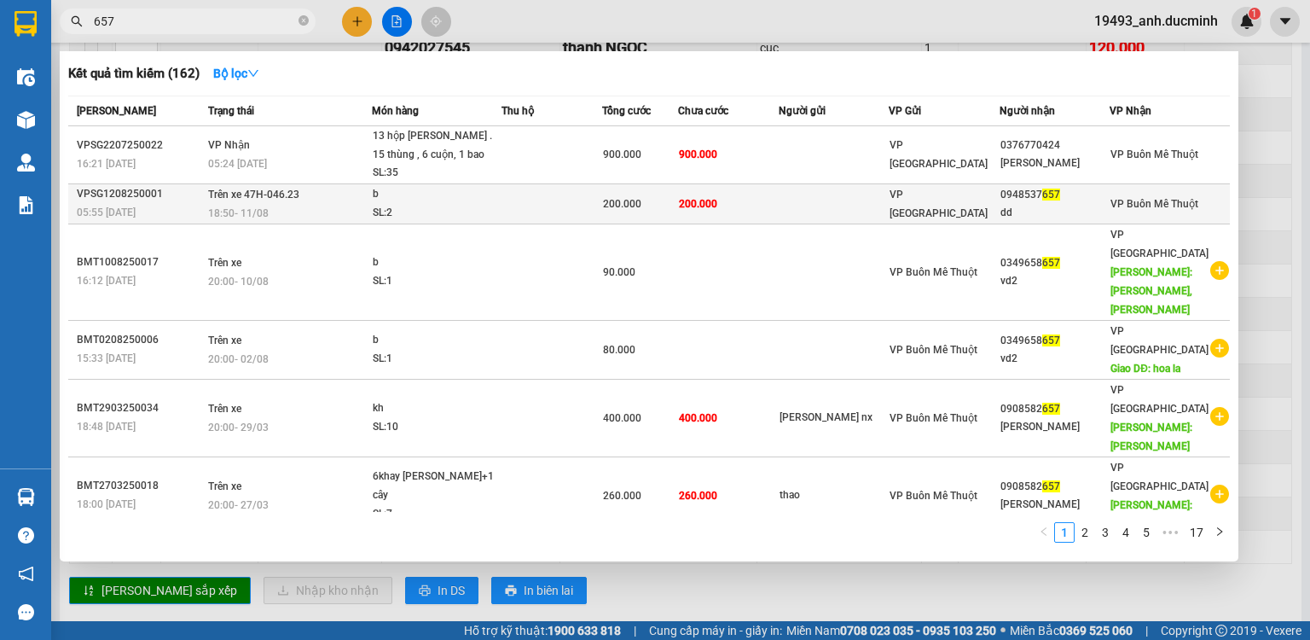
type input "657"
click at [696, 201] on span "200.000" at bounding box center [698, 204] width 38 height 12
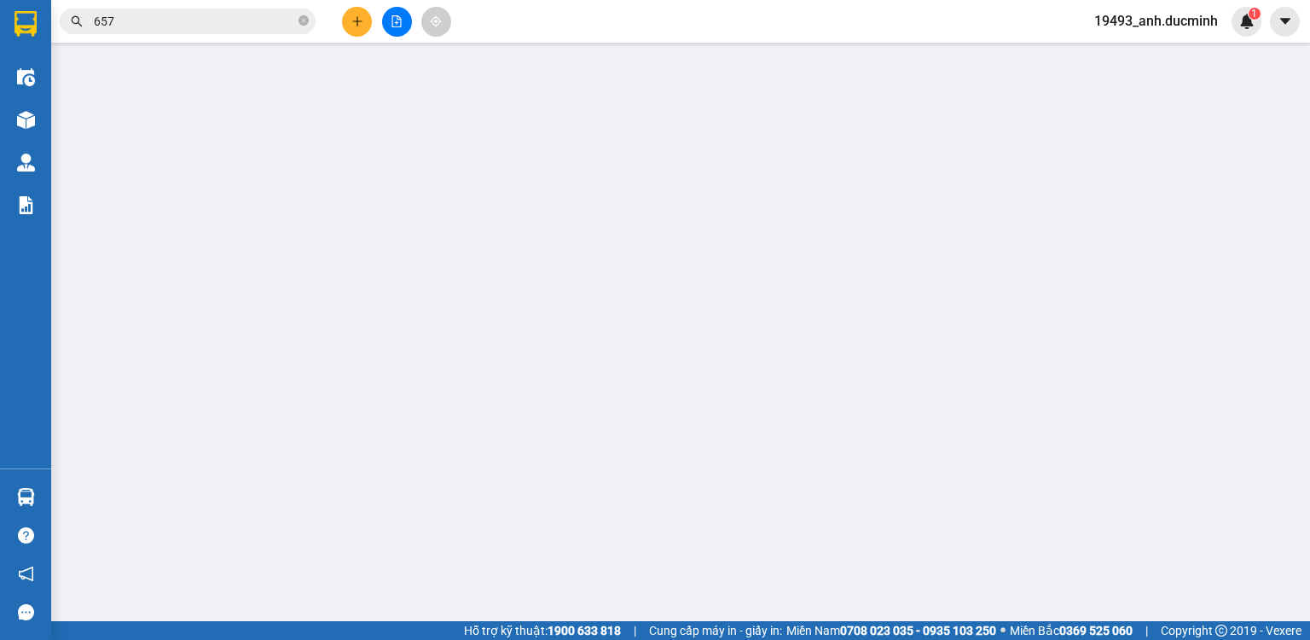
type input "0948537657"
type input "dd"
type input "200.000"
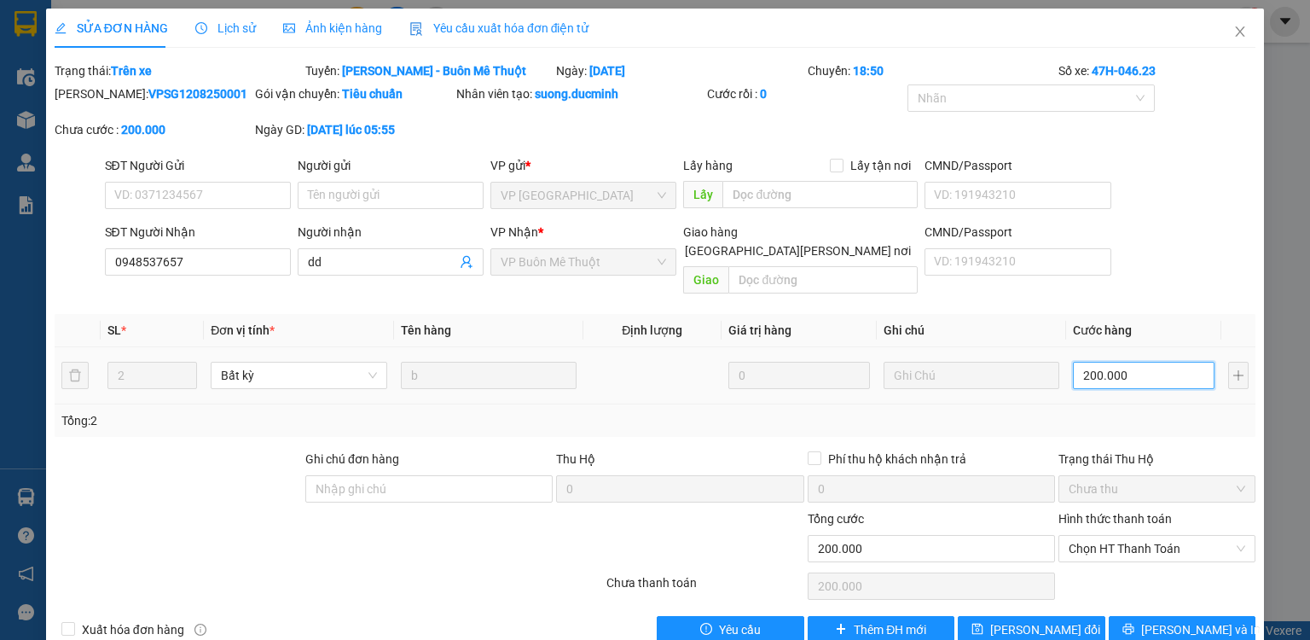
click at [1135, 362] on input "200.000" at bounding box center [1144, 375] width 142 height 27
type input "1"
type input "10"
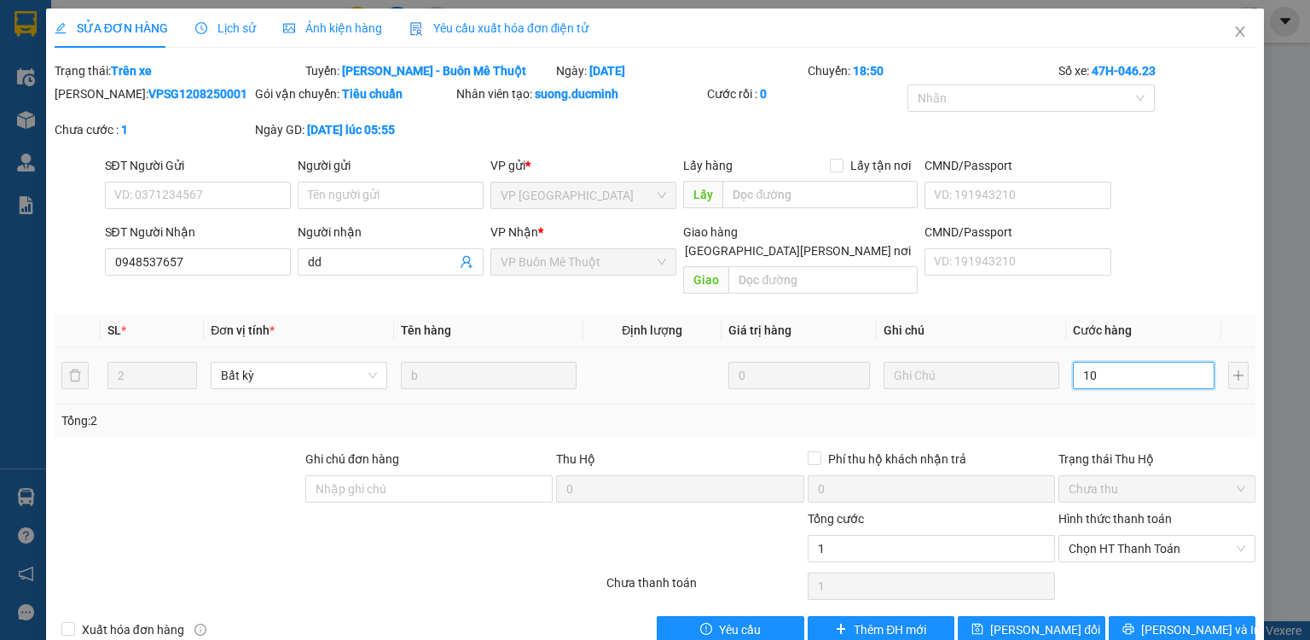
type input "10"
type input "100"
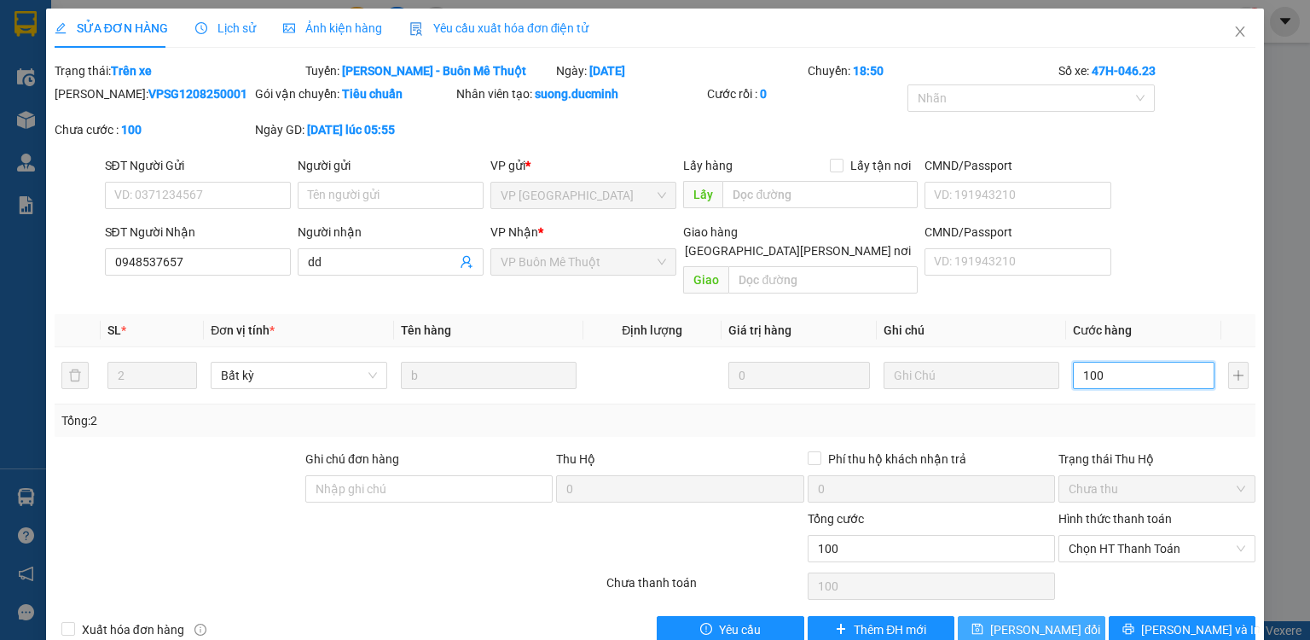
type input "100"
type input "100.000"
click at [1052, 620] on span "[PERSON_NAME] đổi" at bounding box center [1045, 629] width 110 height 19
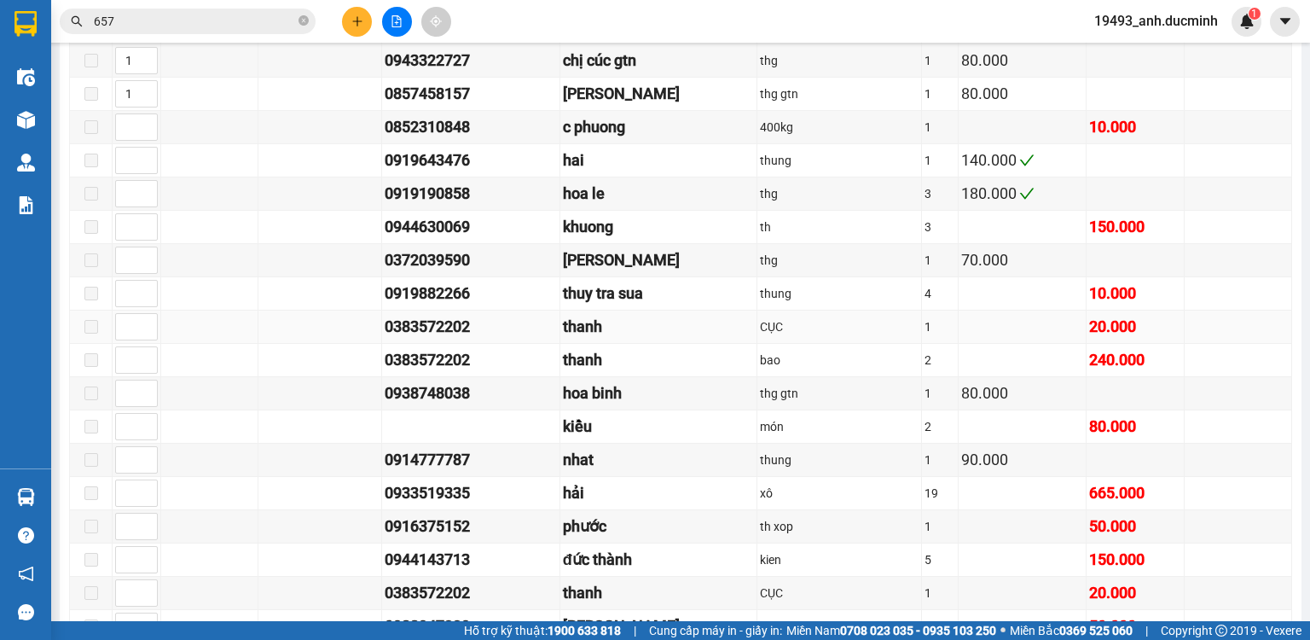
scroll to position [682, 0]
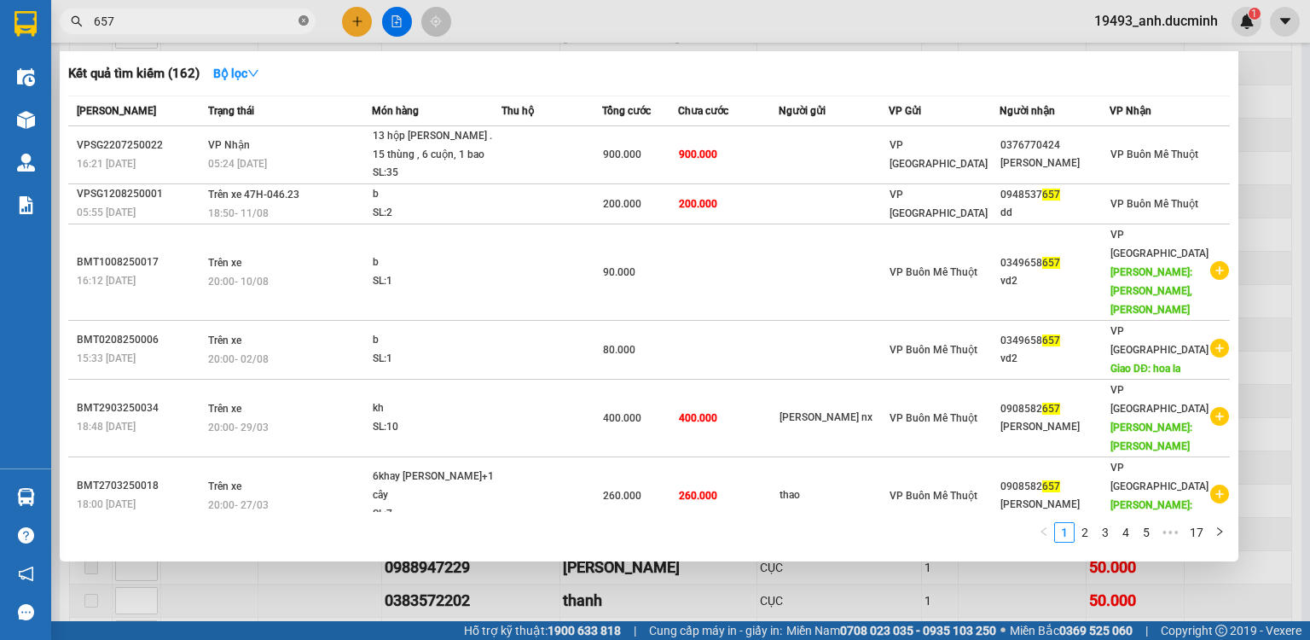
click at [305, 17] on icon "close-circle" at bounding box center [304, 20] width 10 height 10
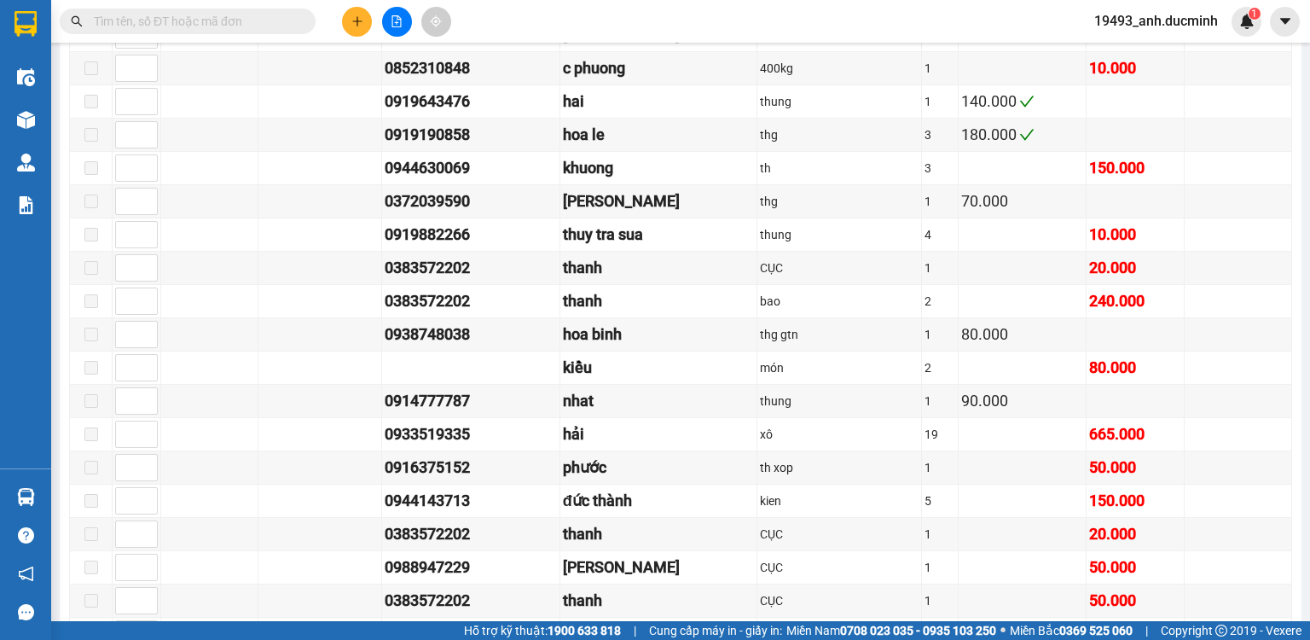
click at [266, 23] on input "text" at bounding box center [194, 21] width 201 height 19
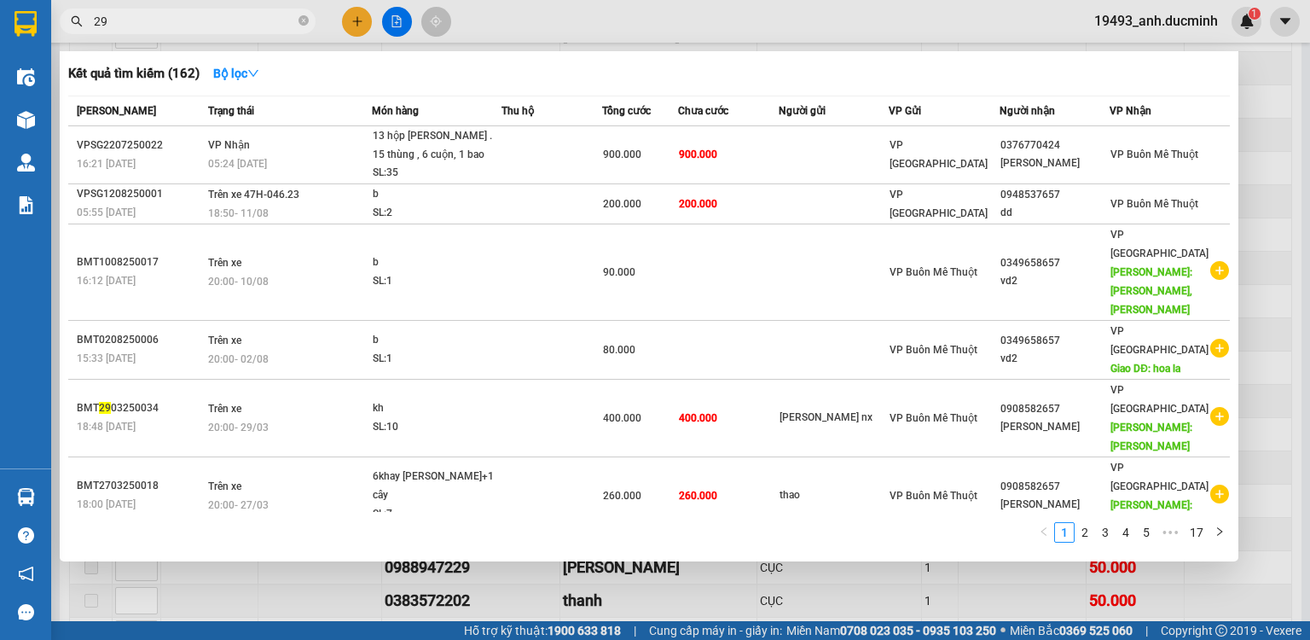
type input "292"
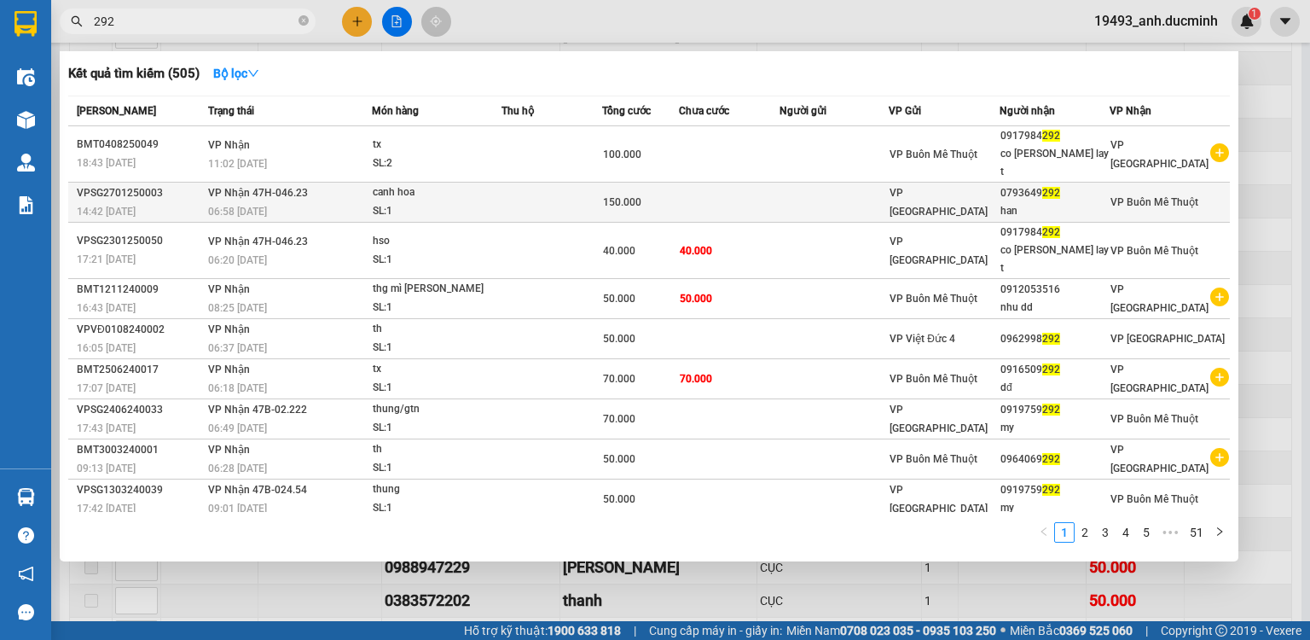
scroll to position [10, 0]
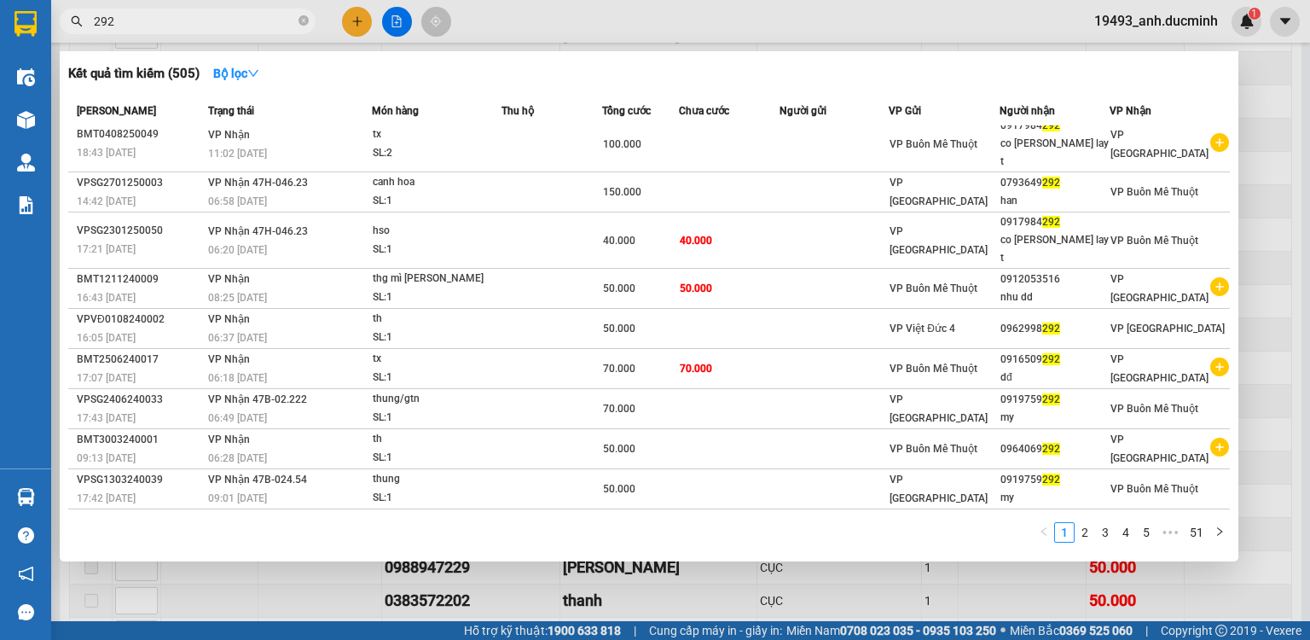
drag, startPoint x: 302, startPoint y: 23, endPoint x: 287, endPoint y: 27, distance: 15.9
click at [302, 24] on icon "close-circle" at bounding box center [304, 20] width 10 height 10
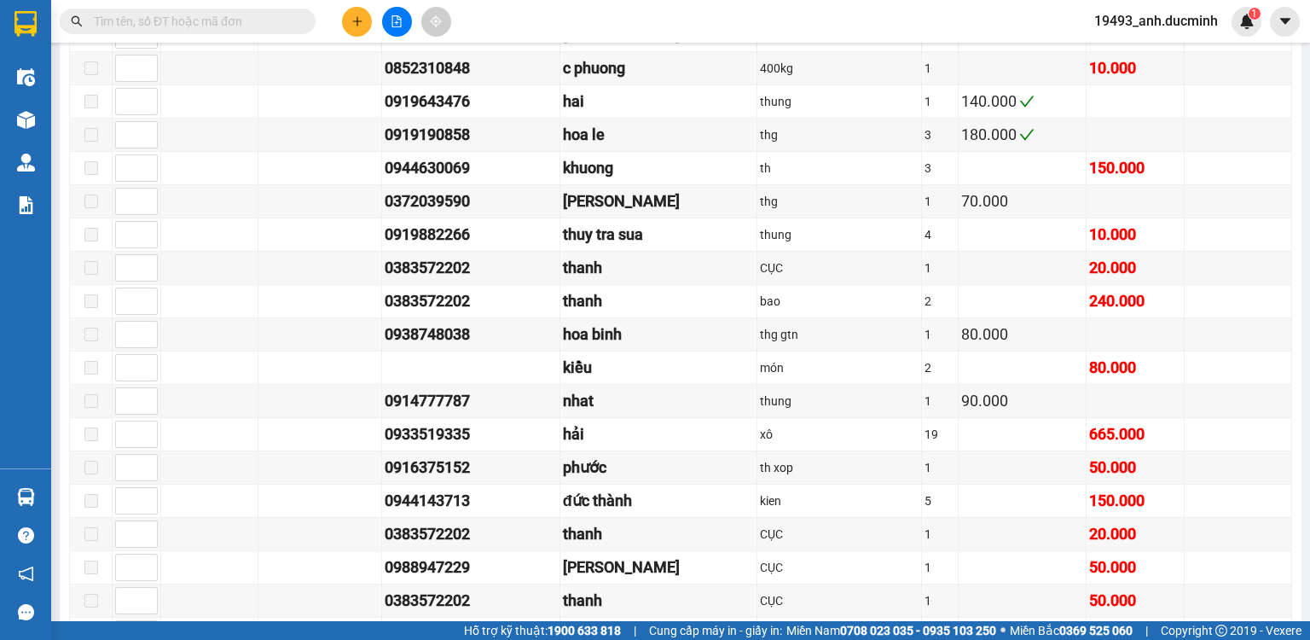
click at [287, 27] on input "text" at bounding box center [194, 21] width 201 height 19
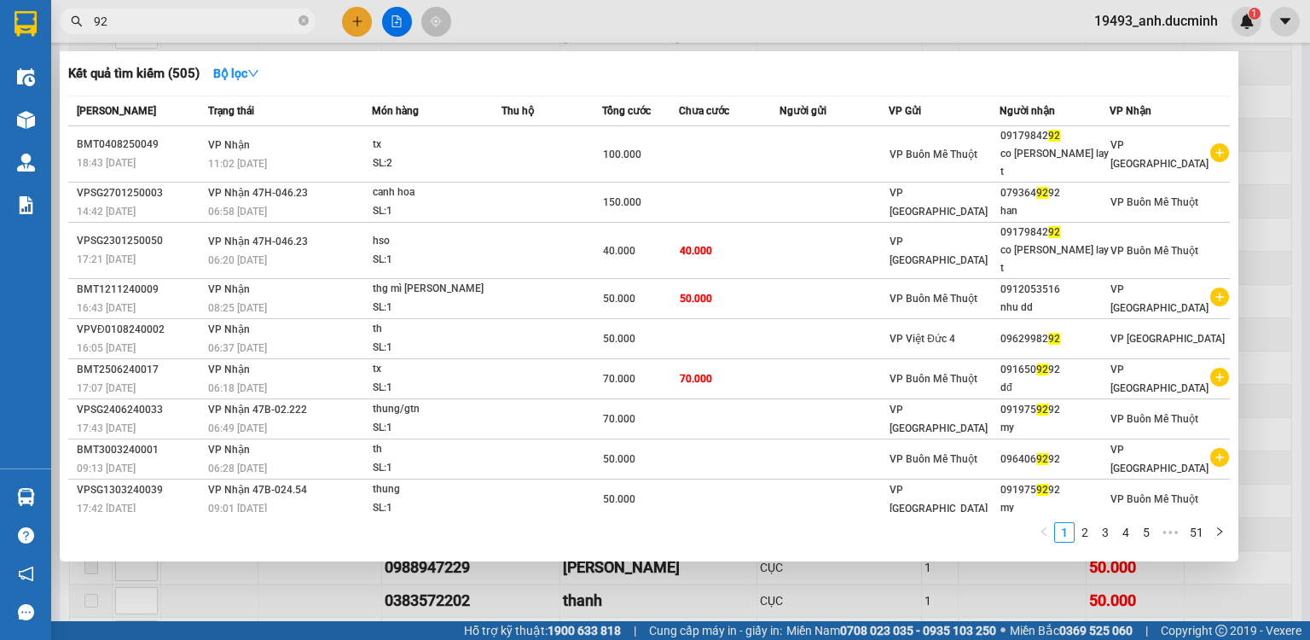
type input "929"
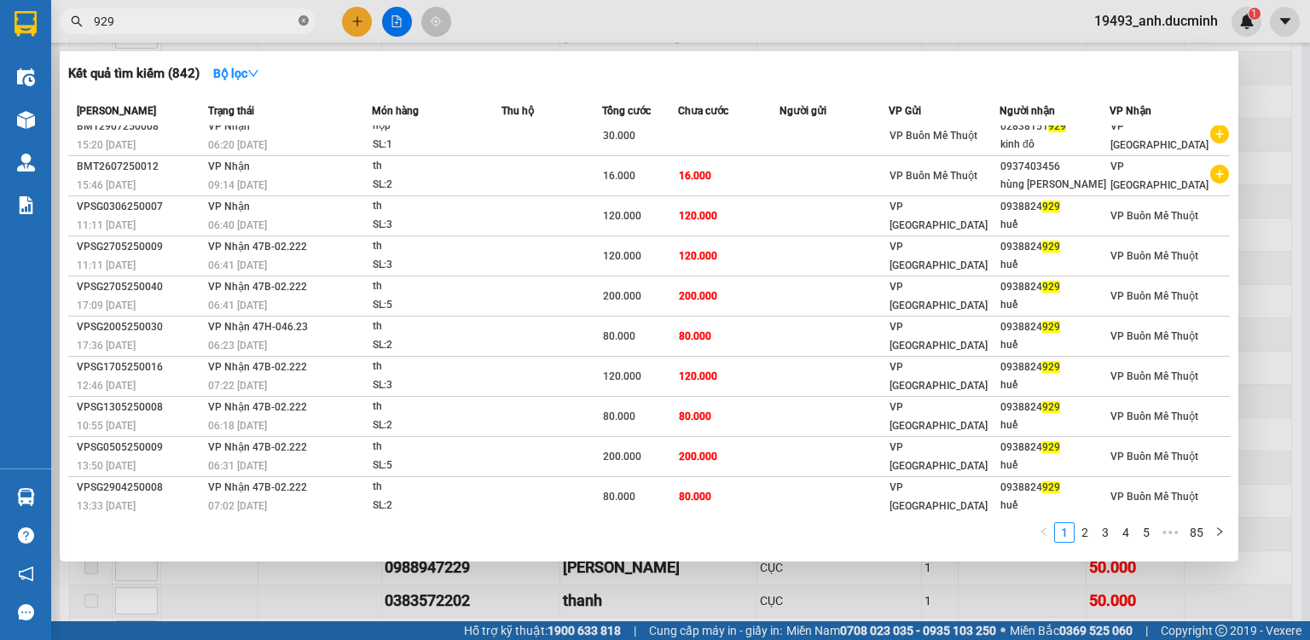
click at [299, 20] on icon "close-circle" at bounding box center [304, 20] width 10 height 10
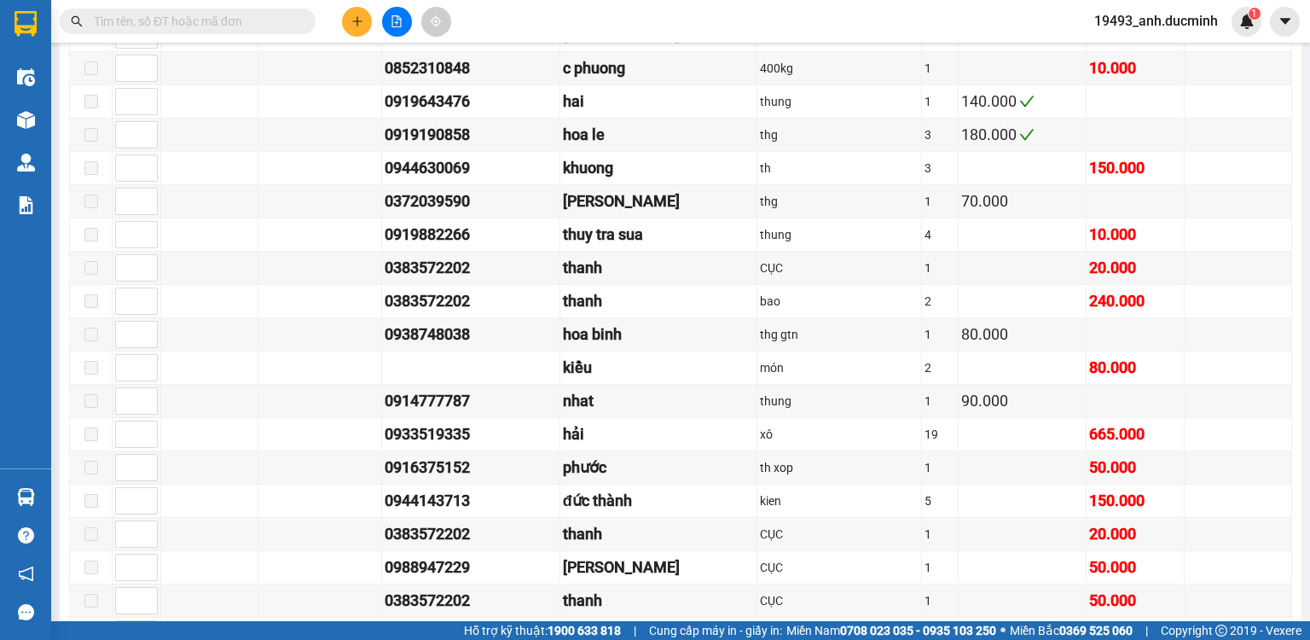
click at [240, 34] on div "Kết quả [PERSON_NAME] ( 842 ) Bộ lọc Mã ĐH Trạng thái Món hàng Thu hộ [PERSON_N…" at bounding box center [166, 22] width 333 height 30
click at [259, 20] on input "text" at bounding box center [194, 21] width 201 height 19
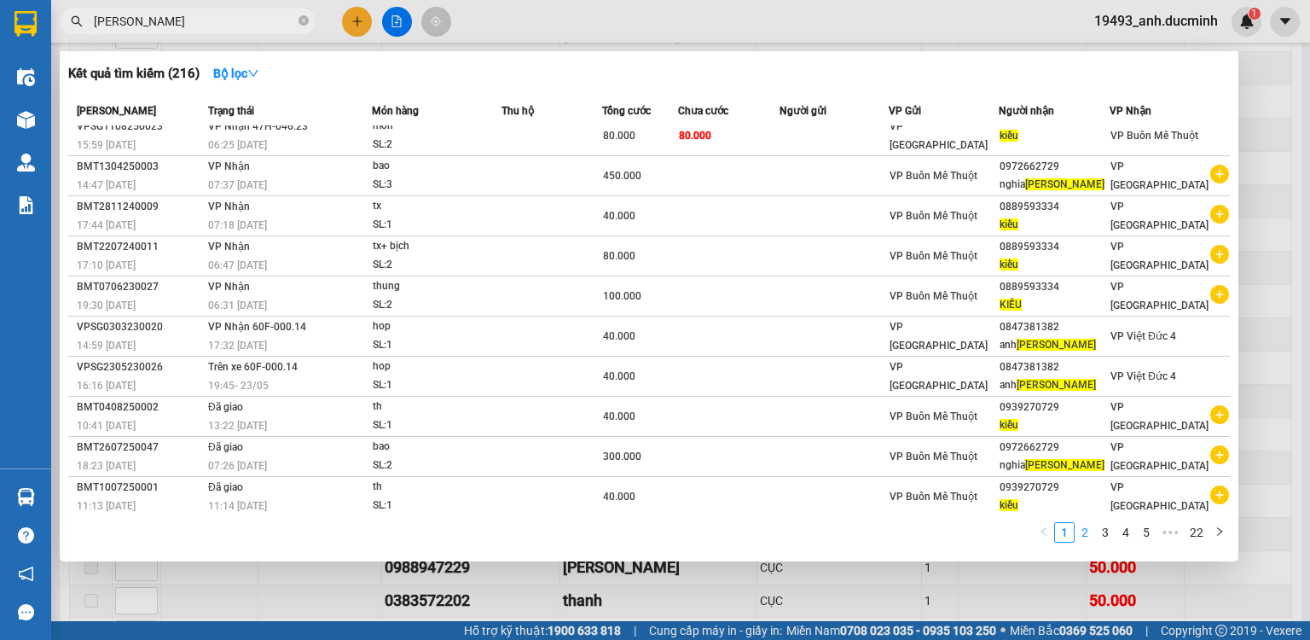
type input "[PERSON_NAME]"
click at [1087, 533] on link "2" at bounding box center [1084, 532] width 19 height 19
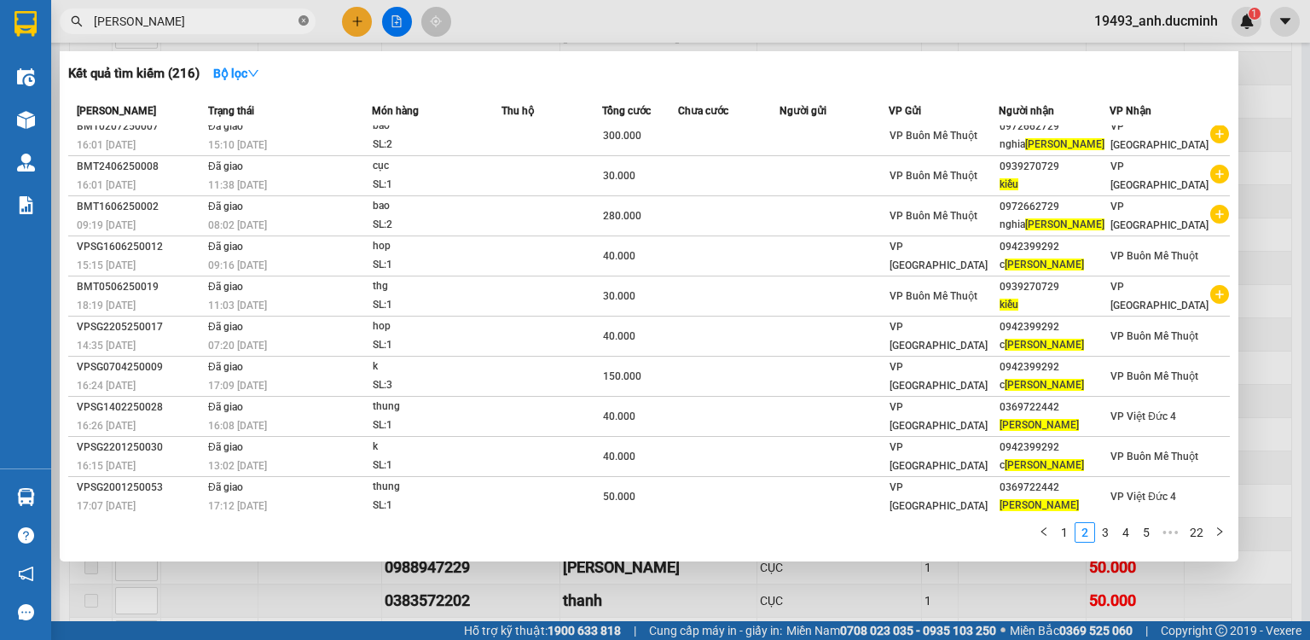
click at [302, 17] on icon "close-circle" at bounding box center [304, 20] width 10 height 10
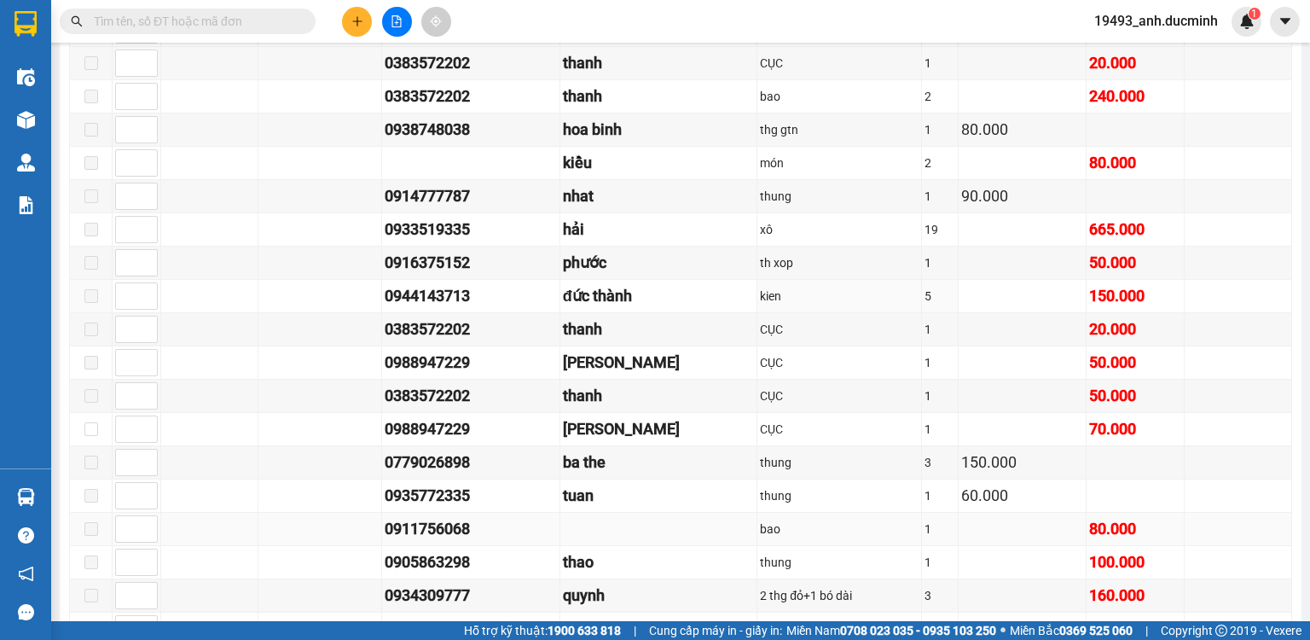
scroll to position [819, 0]
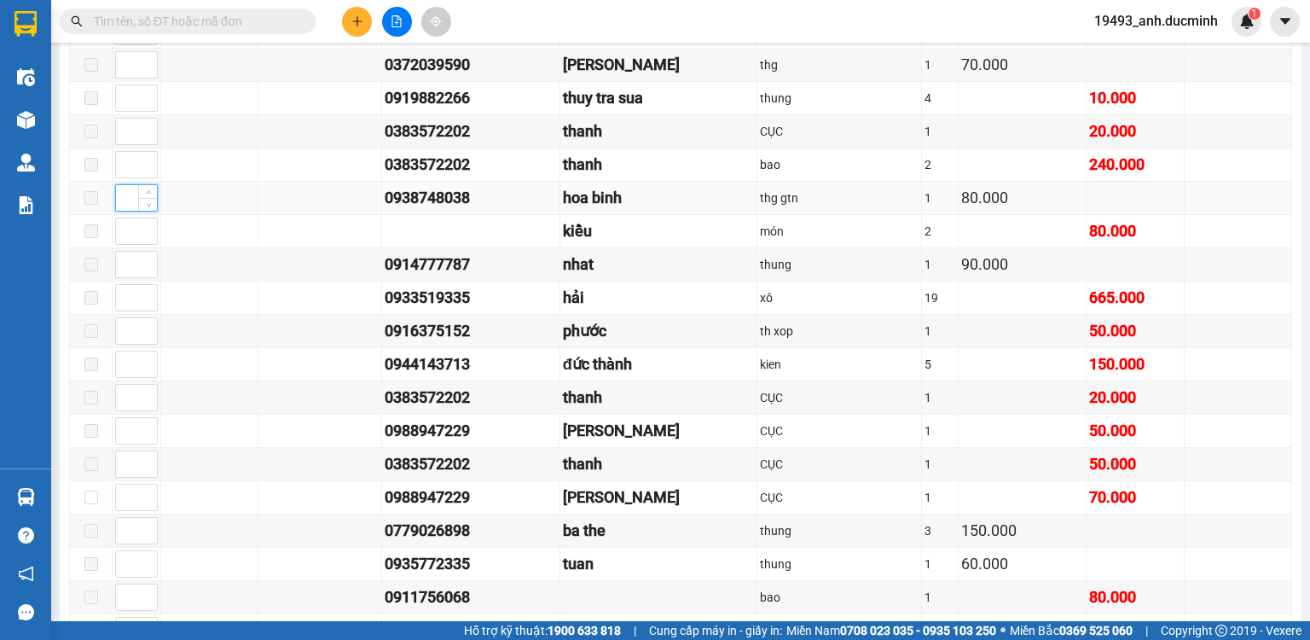
click at [128, 194] on input at bounding box center [136, 198] width 41 height 26
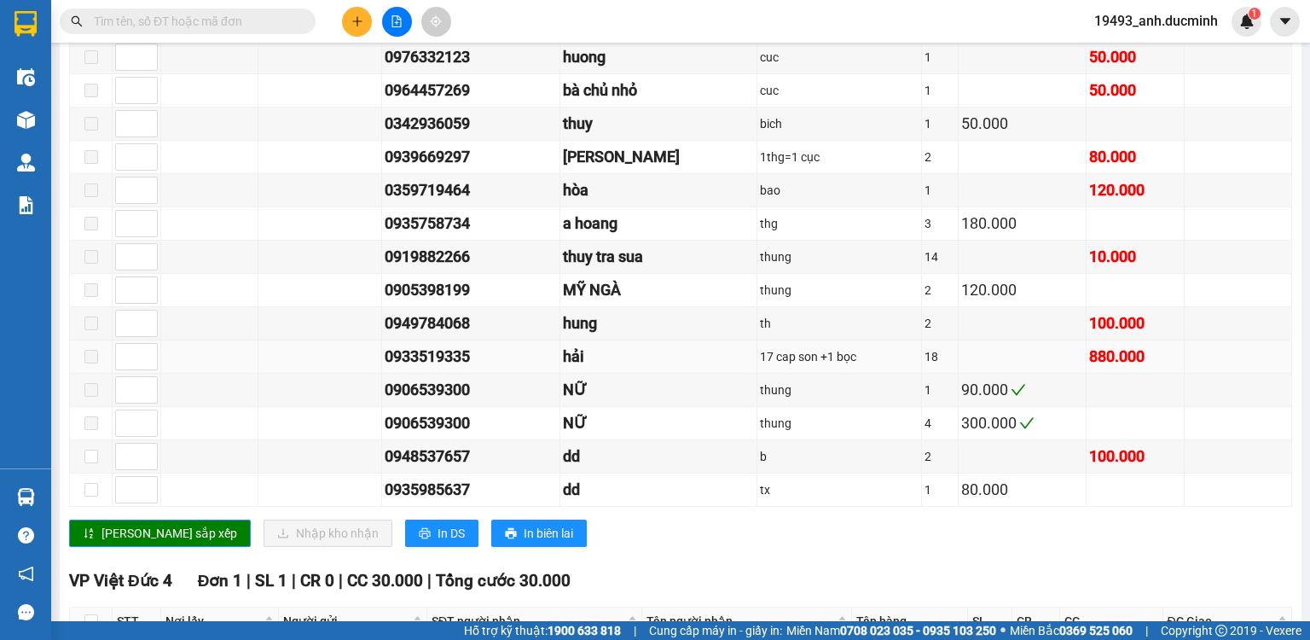
scroll to position [1569, 0]
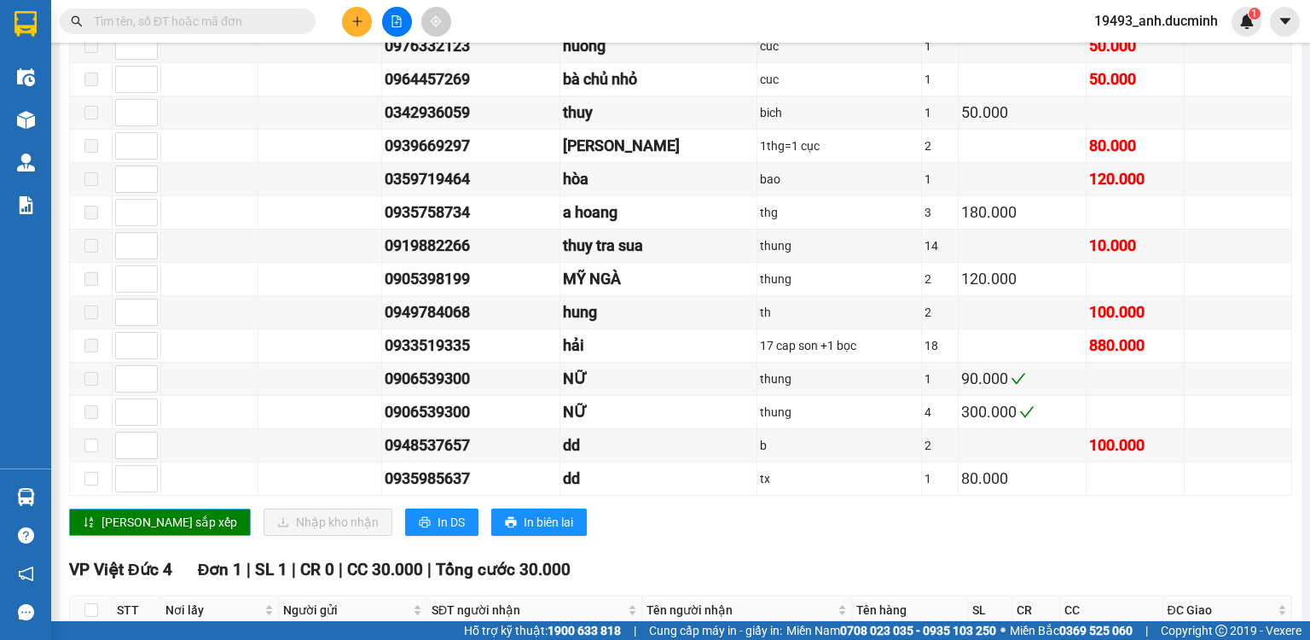
type input "1"
click at [130, 513] on span "[PERSON_NAME] sắp xếp" at bounding box center [169, 522] width 136 height 19
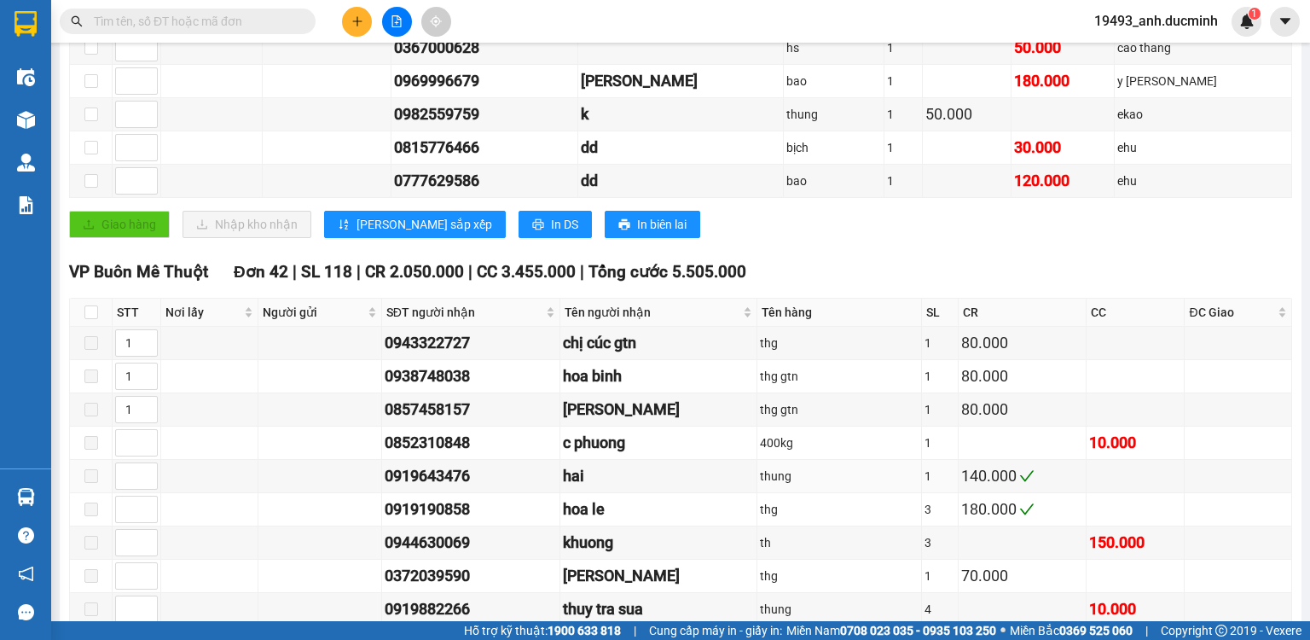
scroll to position [273, 0]
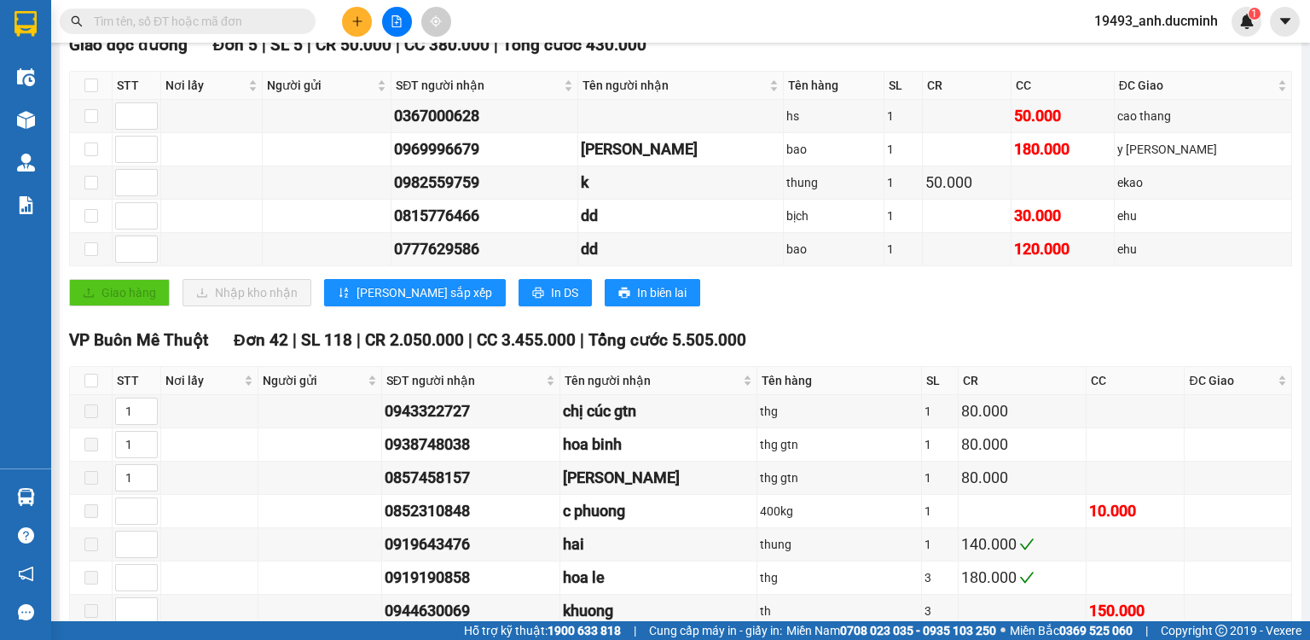
click at [1030, 343] on div "VP Buôn Mê [PERSON_NAME] 42 | SL 118 | CR 2.050.000 | CC 3.455.000 | [PERSON_NA…" at bounding box center [680, 341] width 1223 height 26
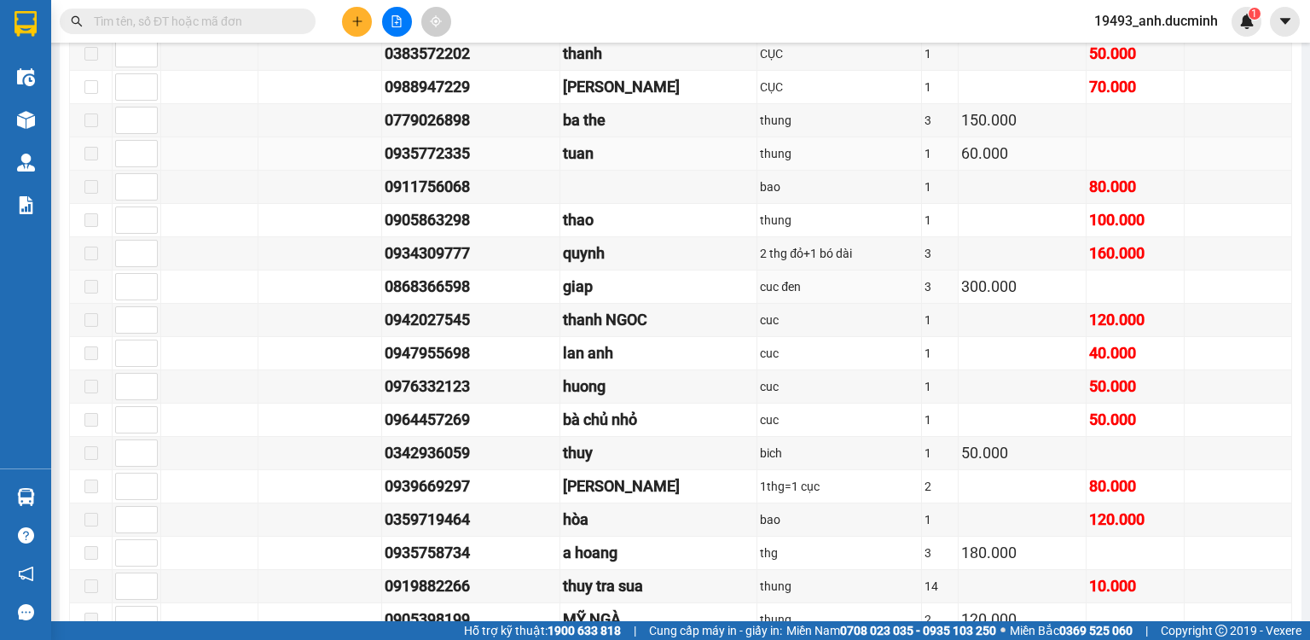
scroll to position [1296, 0]
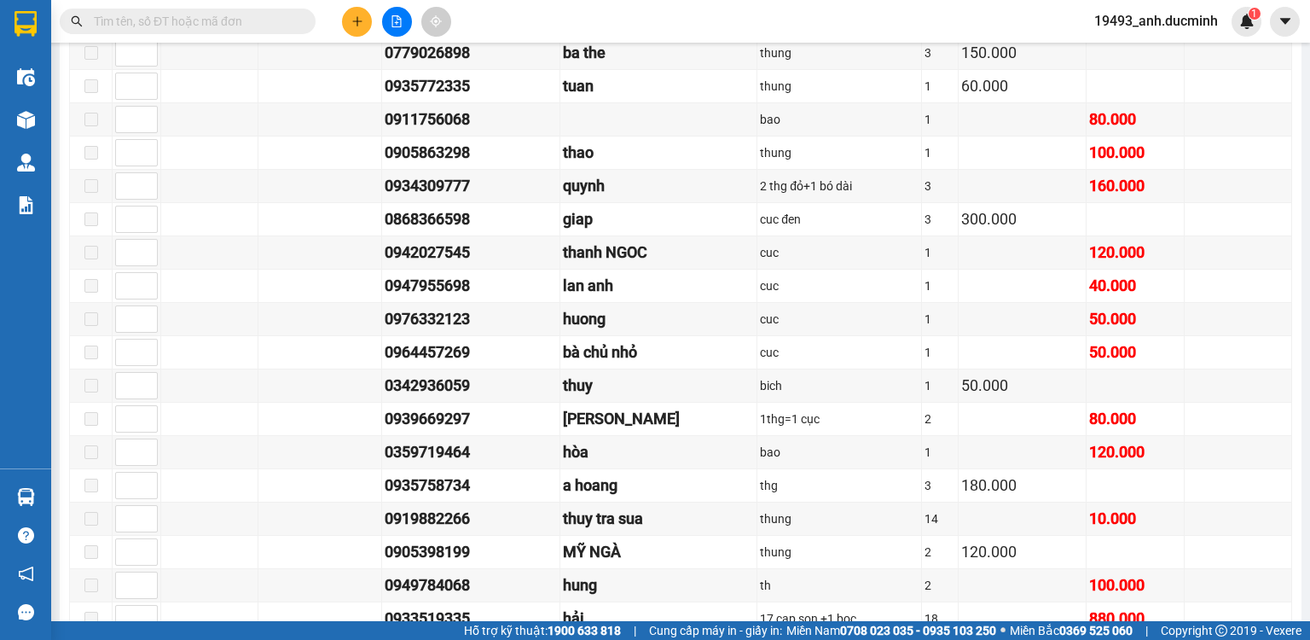
click at [256, 21] on input "text" at bounding box center [194, 21] width 201 height 19
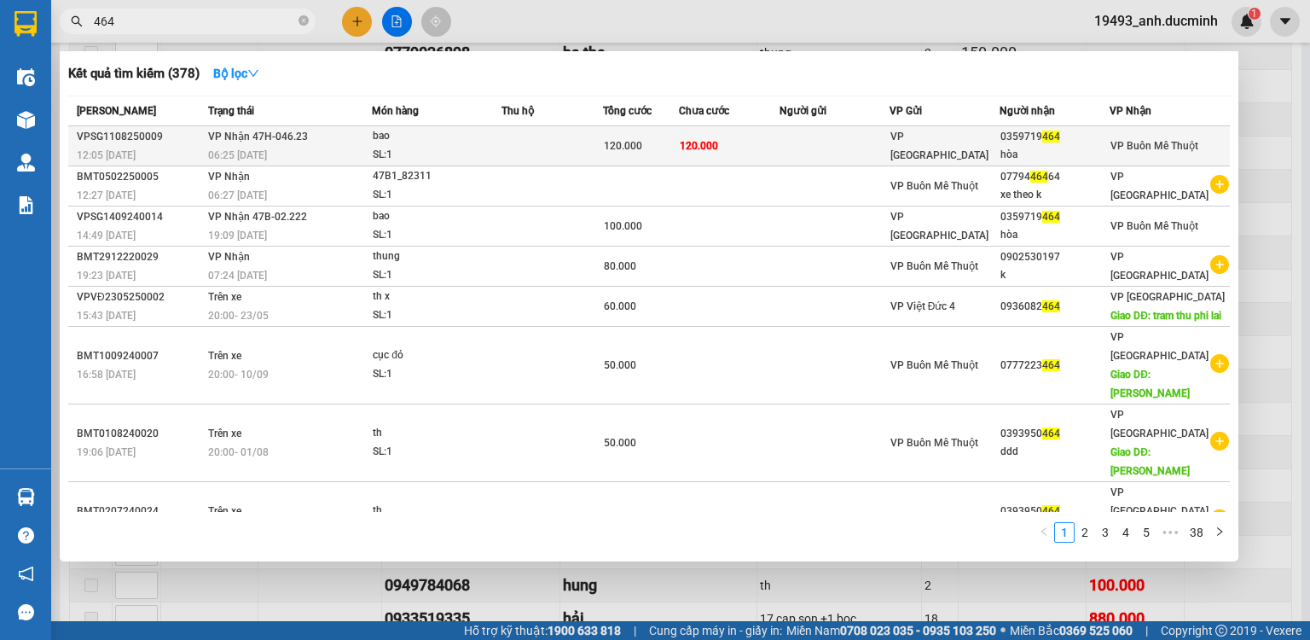
type input "464"
click at [732, 135] on td "120.000" at bounding box center [729, 146] width 101 height 40
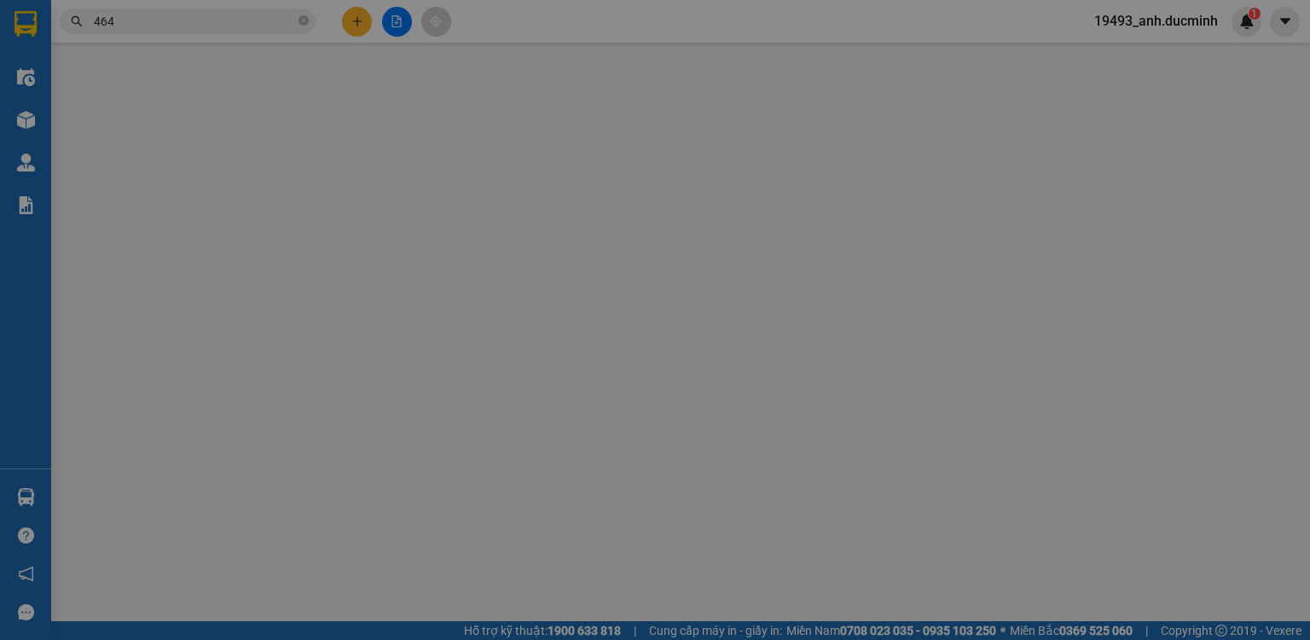
type input "0359719464"
type input "hòa"
type input "120.000"
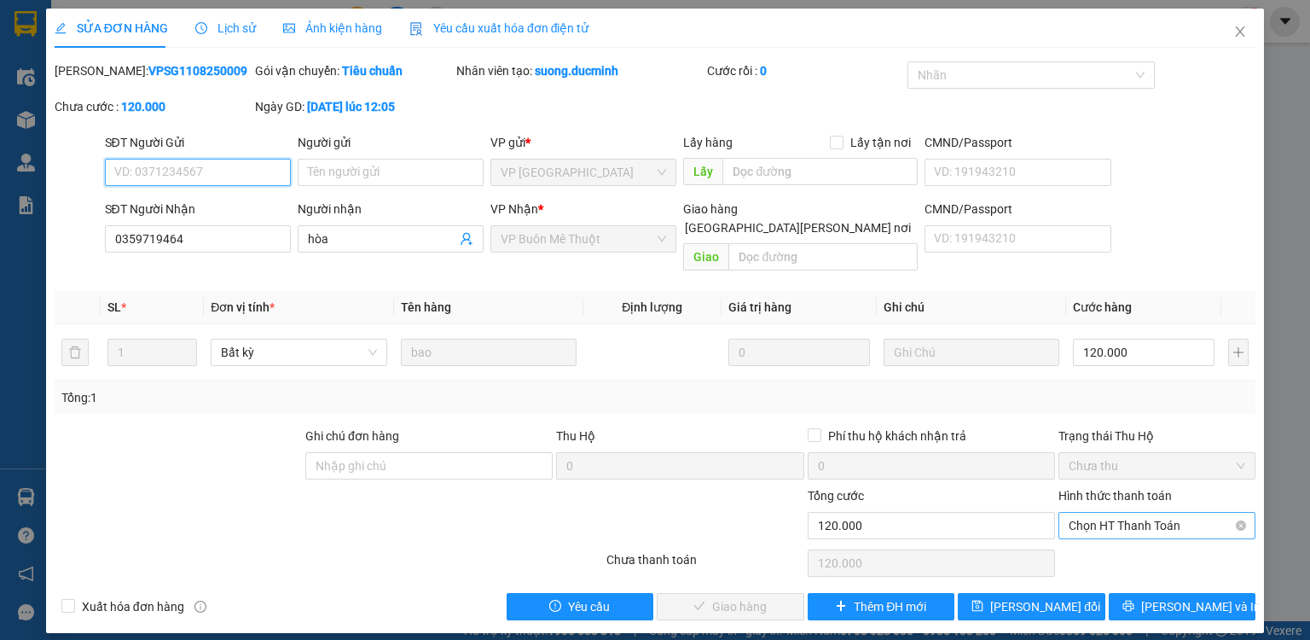
click at [1113, 513] on span "Chọn HT Thanh Toán" at bounding box center [1157, 526] width 177 height 26
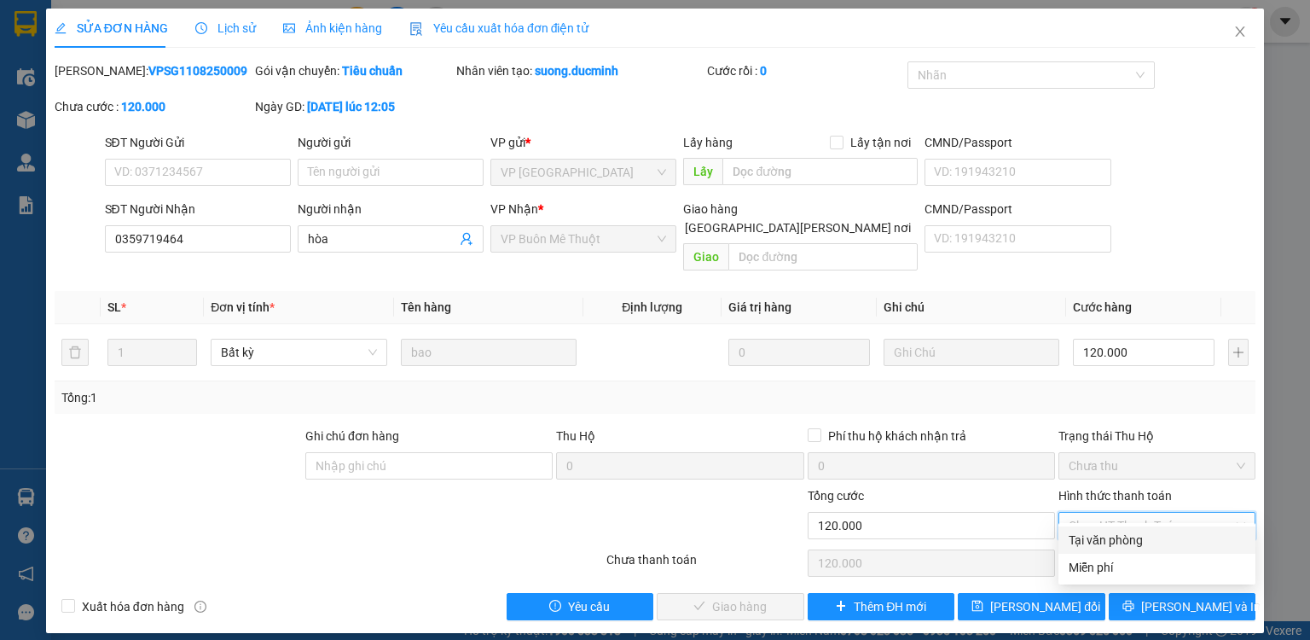
drag, startPoint x: 1099, startPoint y: 545, endPoint x: 957, endPoint y: 562, distance: 142.6
click at [1092, 545] on div "Tại văn phòng" at bounding box center [1157, 539] width 177 height 19
type input "0"
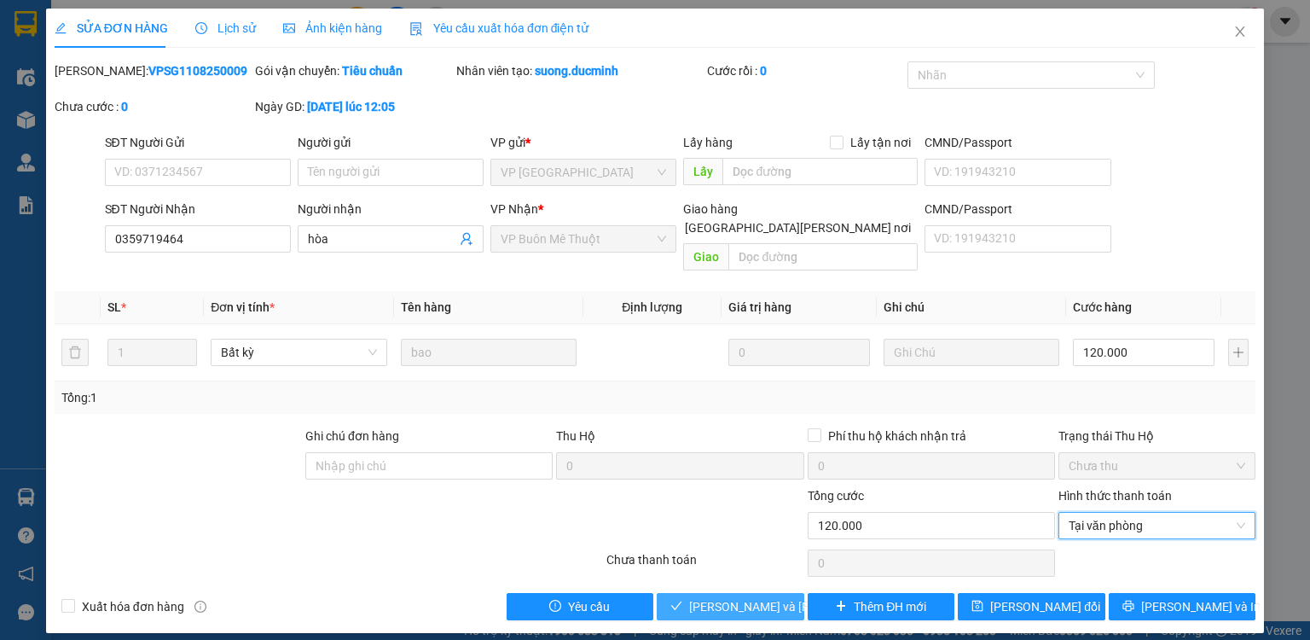
click at [711, 596] on button "[PERSON_NAME] và [PERSON_NAME] hàng" at bounding box center [731, 606] width 148 height 27
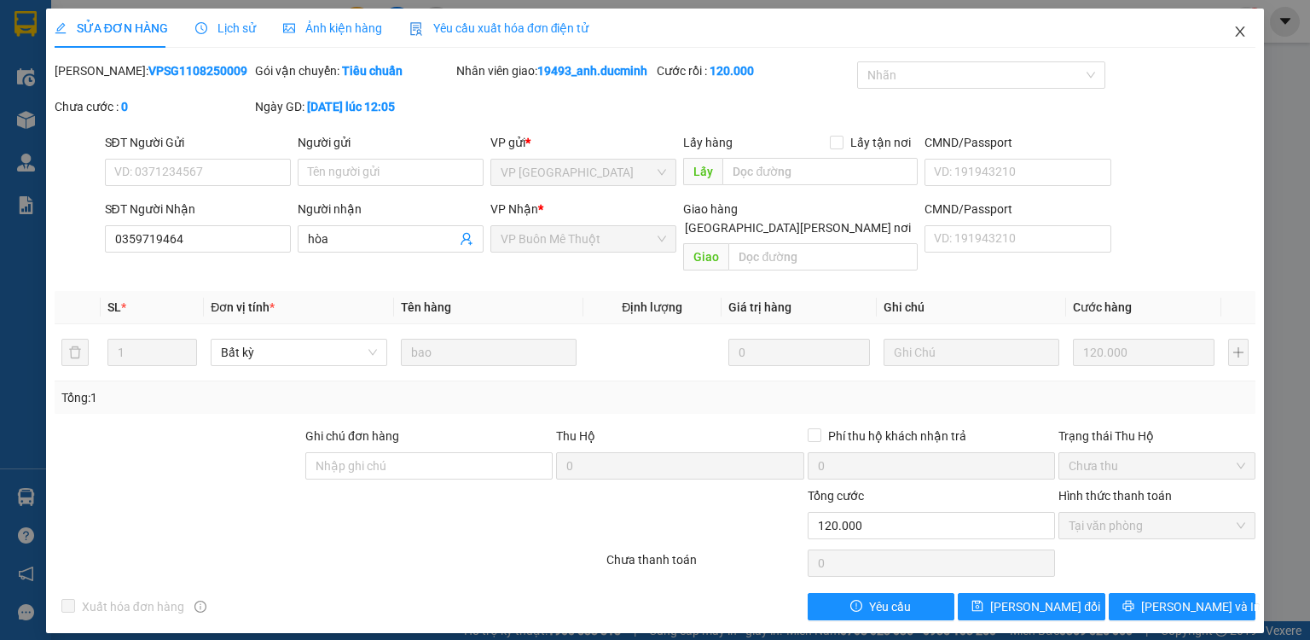
click at [1242, 24] on span "Close" at bounding box center [1240, 33] width 48 height 48
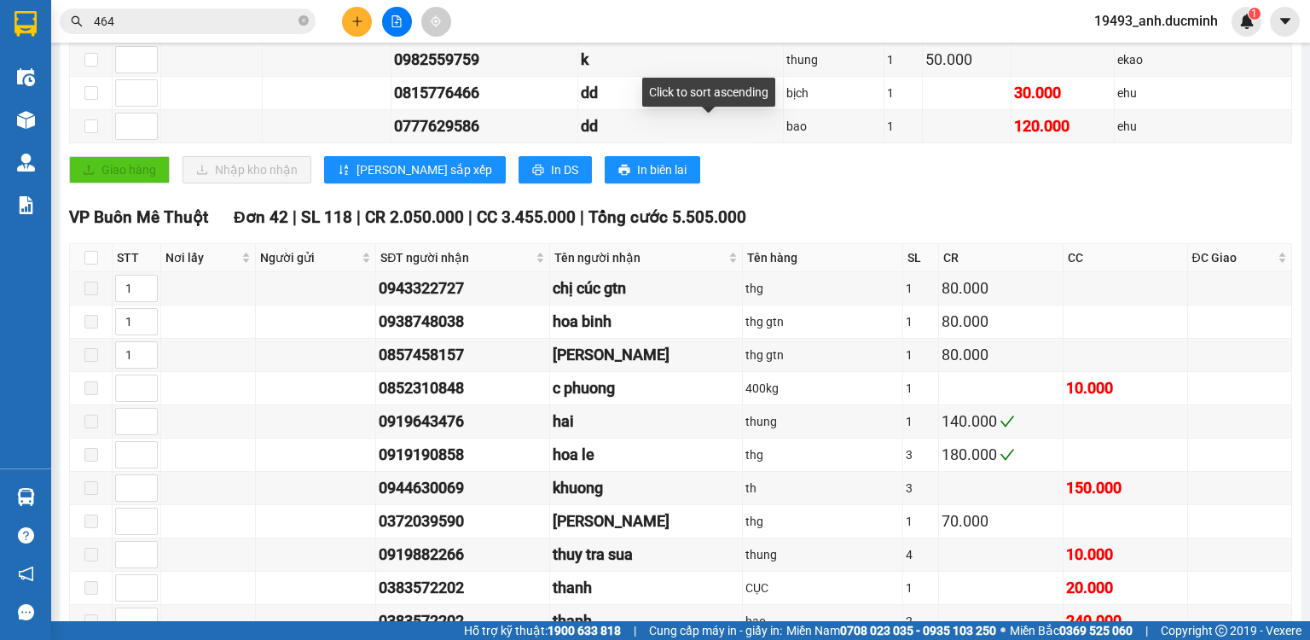
scroll to position [409, 0]
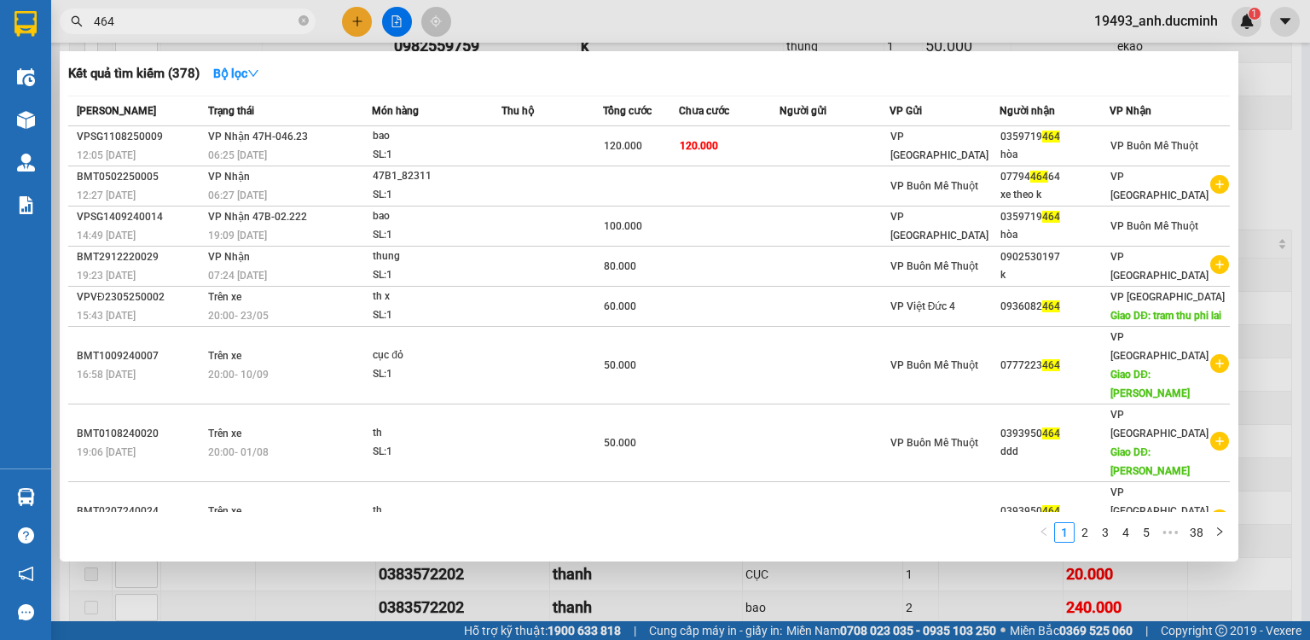
click at [307, 16] on icon "close-circle" at bounding box center [304, 20] width 10 height 10
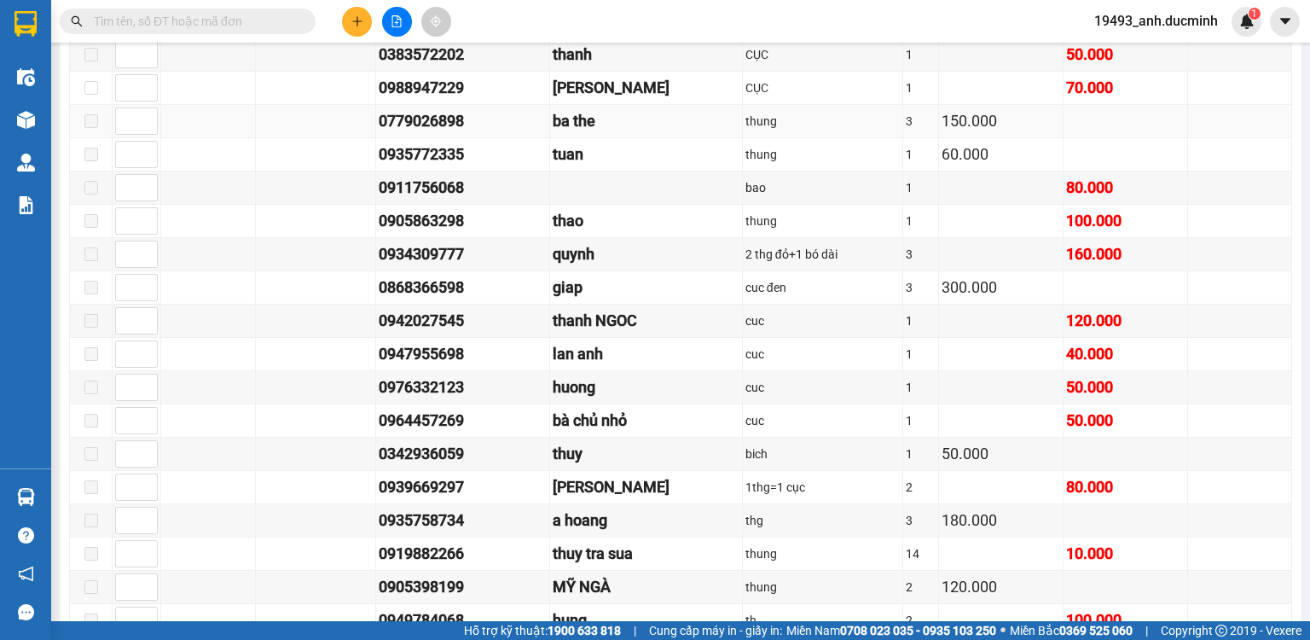
scroll to position [1296, 0]
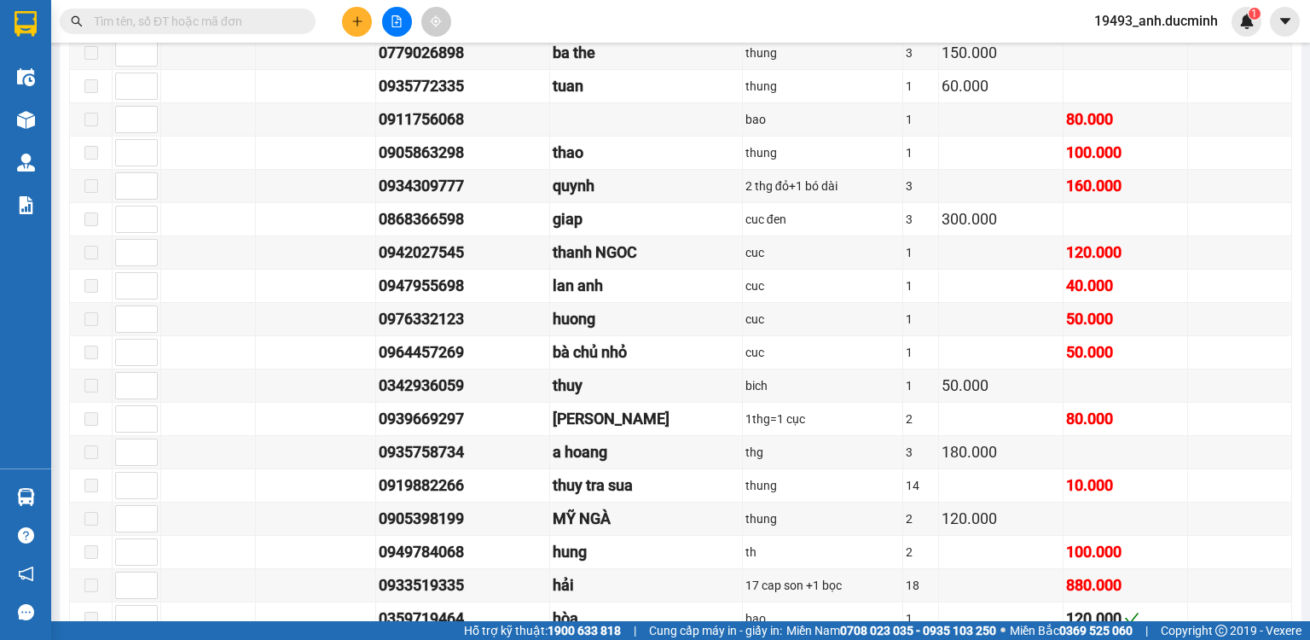
click at [207, 21] on input "text" at bounding box center [194, 21] width 201 height 19
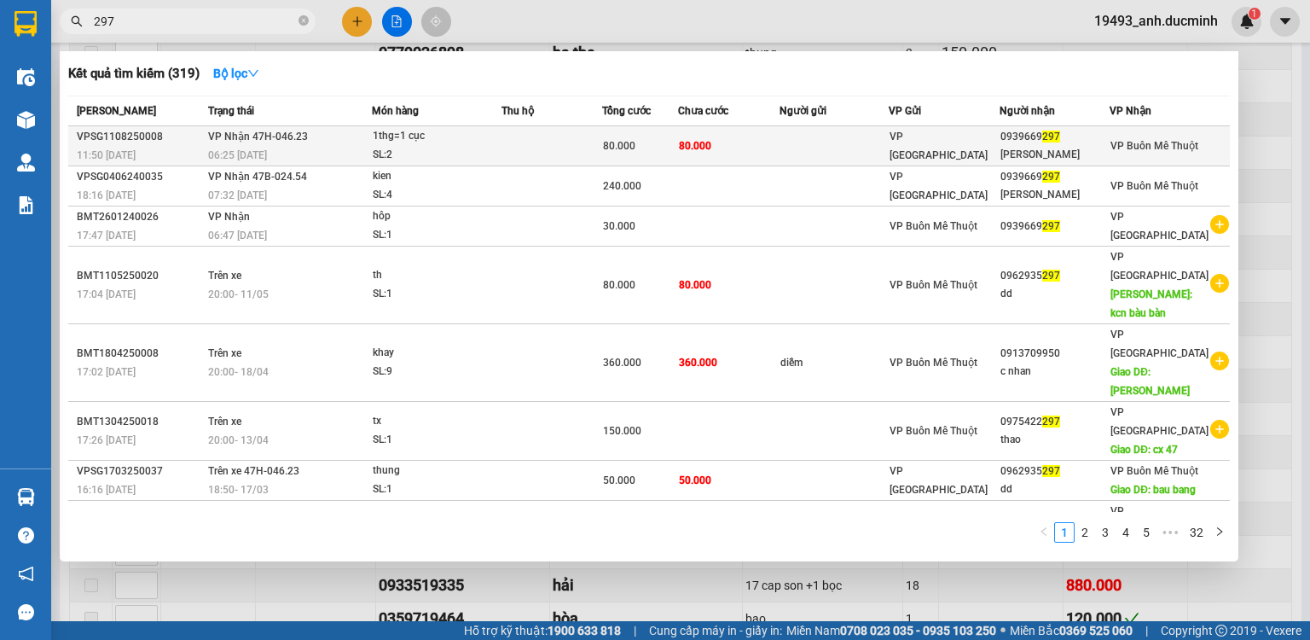
type input "297"
click at [754, 142] on td "80.000" at bounding box center [728, 146] width 101 height 40
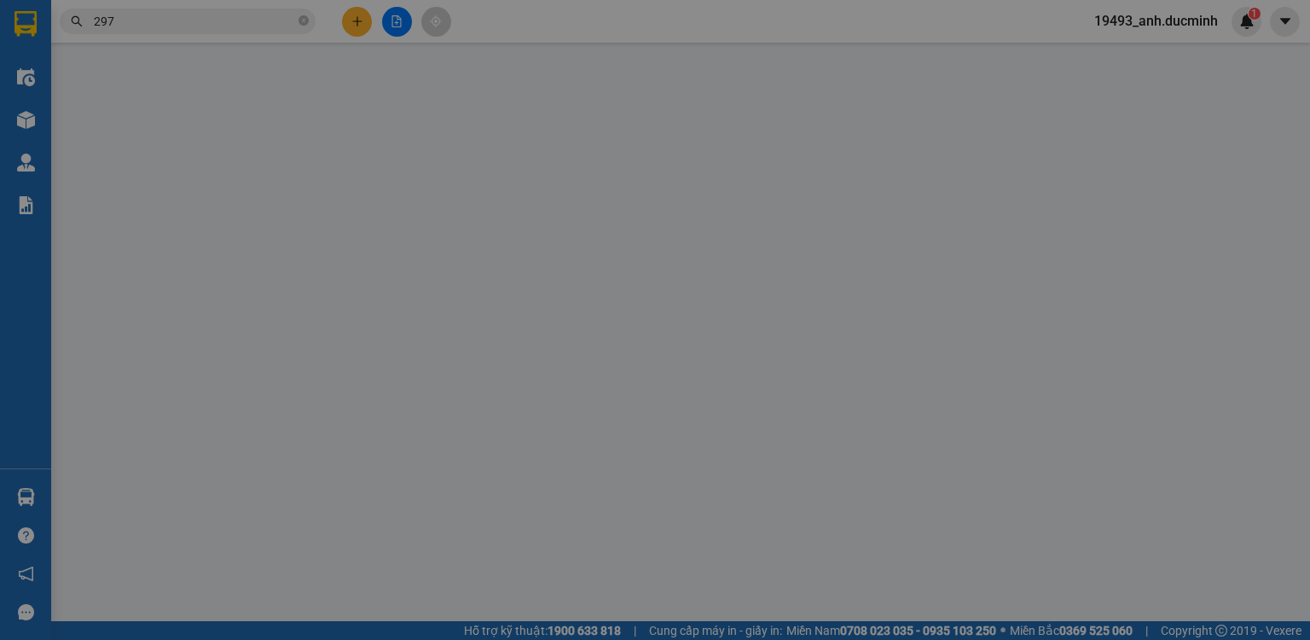
type input "0939669297"
type input "[PERSON_NAME]"
type input "80.000"
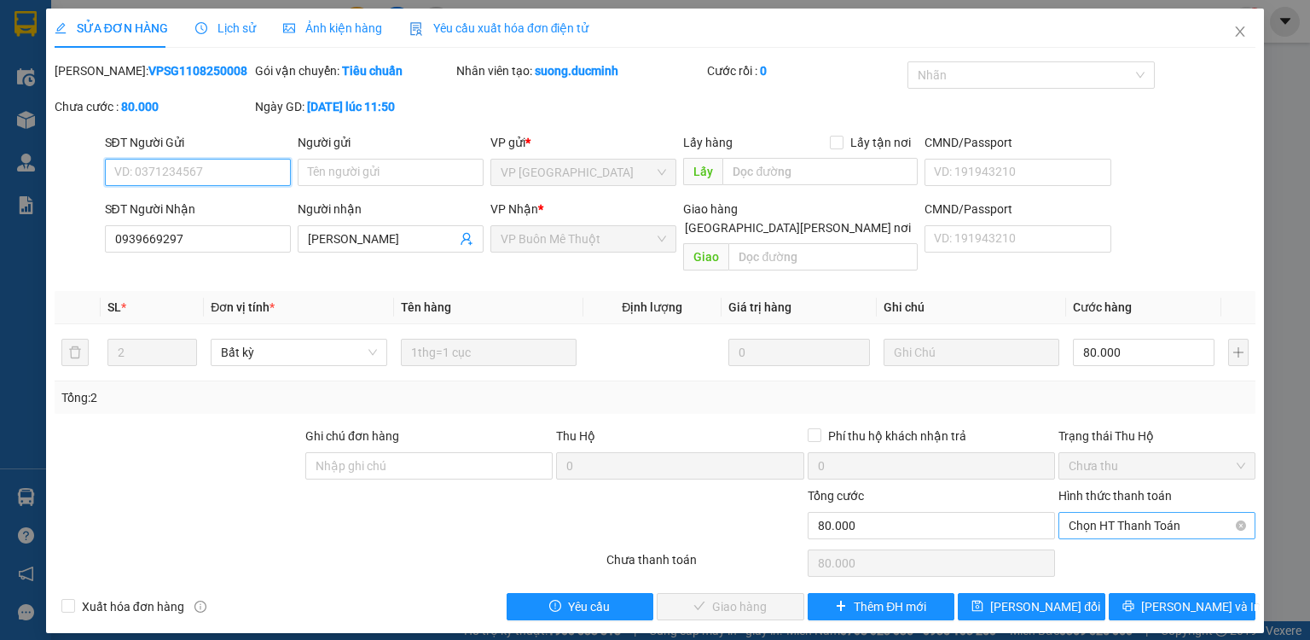
click at [1132, 513] on span "Chọn HT Thanh Toán" at bounding box center [1157, 526] width 177 height 26
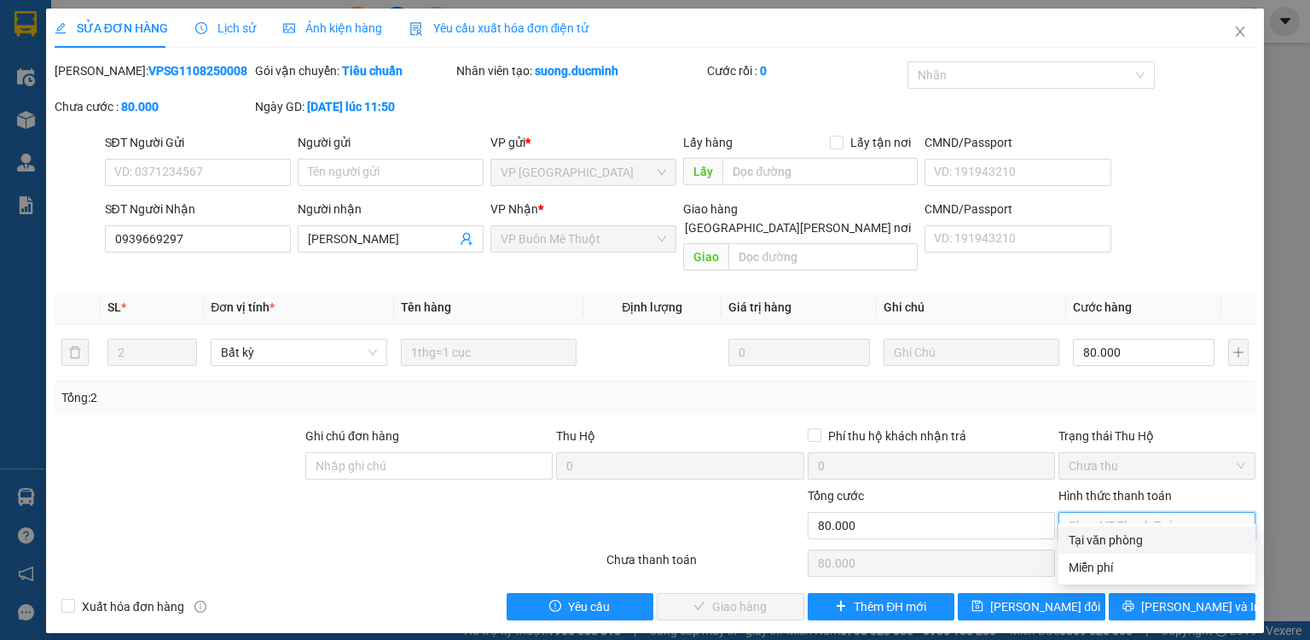
drag, startPoint x: 1126, startPoint y: 542, endPoint x: 1047, endPoint y: 559, distance: 80.3
click at [1125, 542] on div "Tại văn phòng" at bounding box center [1157, 539] width 177 height 19
type input "0"
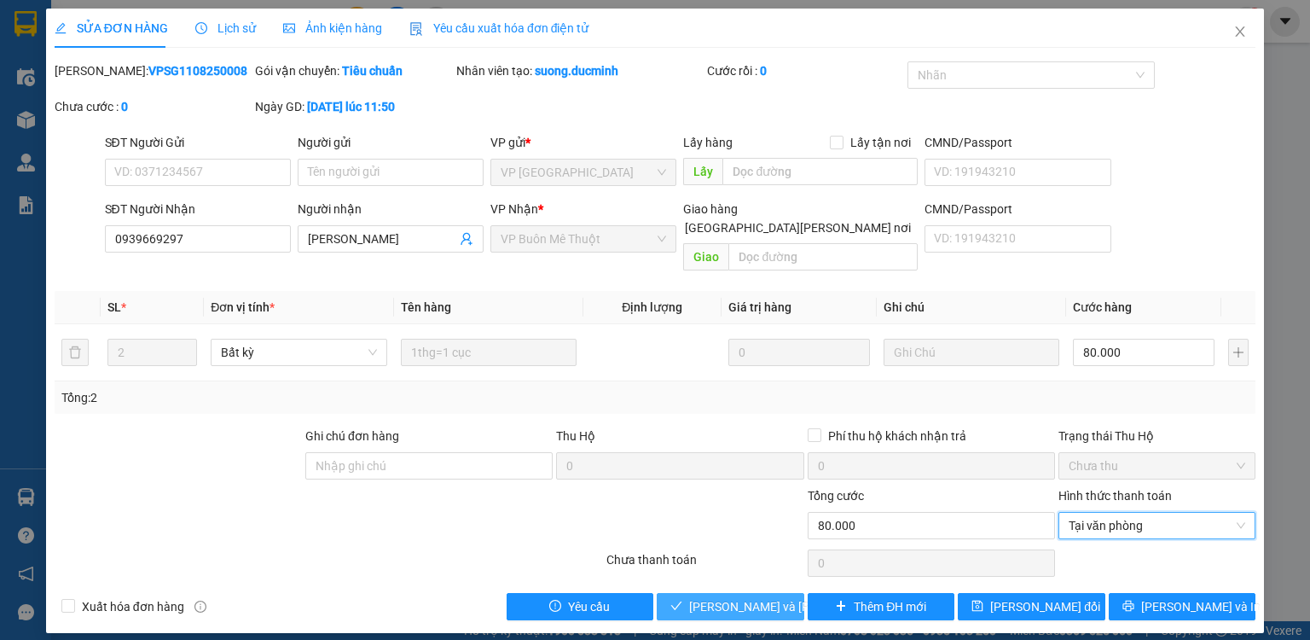
click at [718, 597] on span "[PERSON_NAME] và [PERSON_NAME] hàng" at bounding box center [804, 606] width 230 height 19
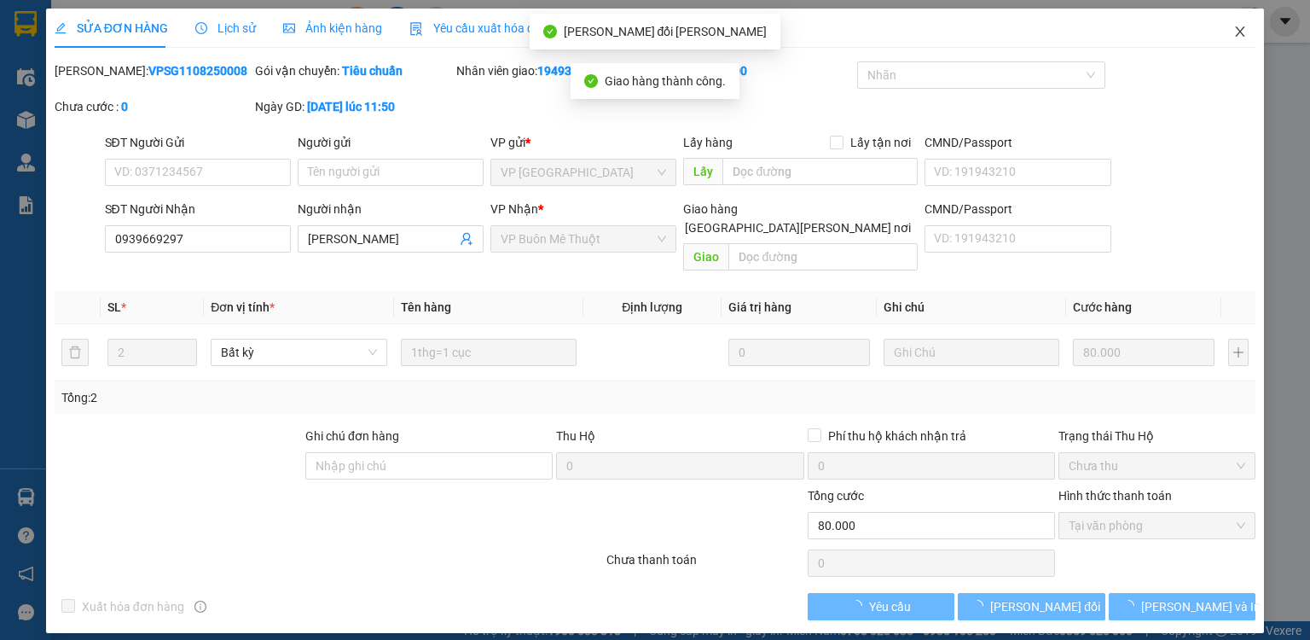
click at [1238, 29] on icon "close" at bounding box center [1240, 31] width 9 height 10
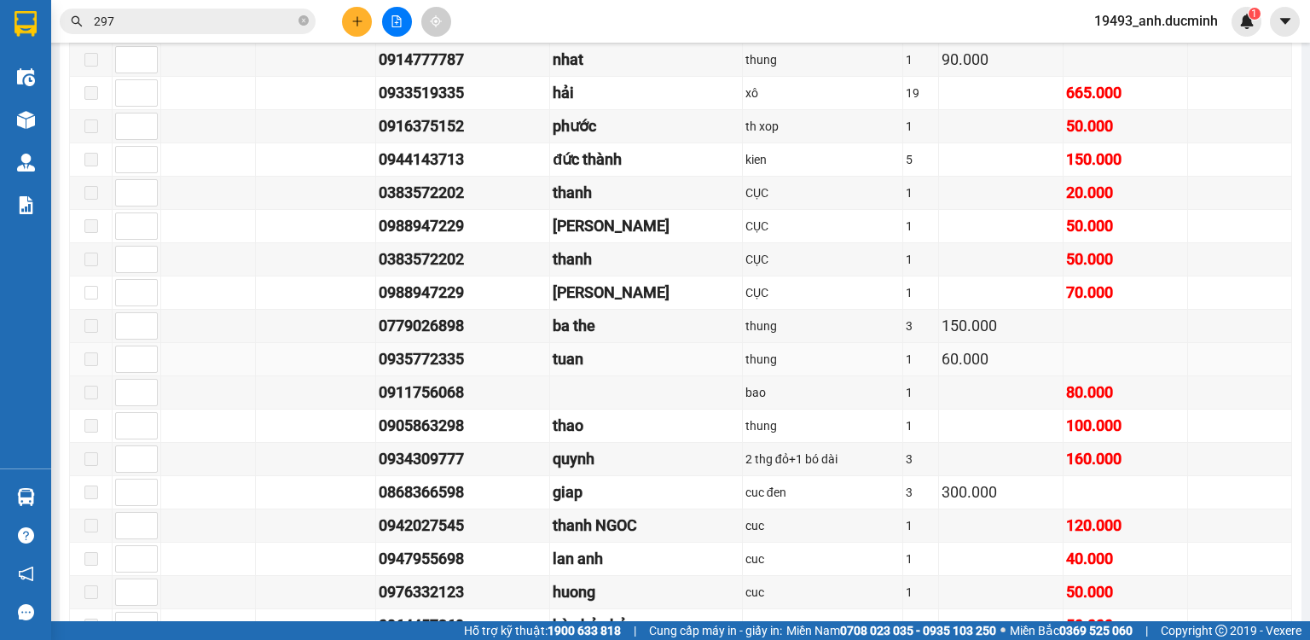
scroll to position [955, 0]
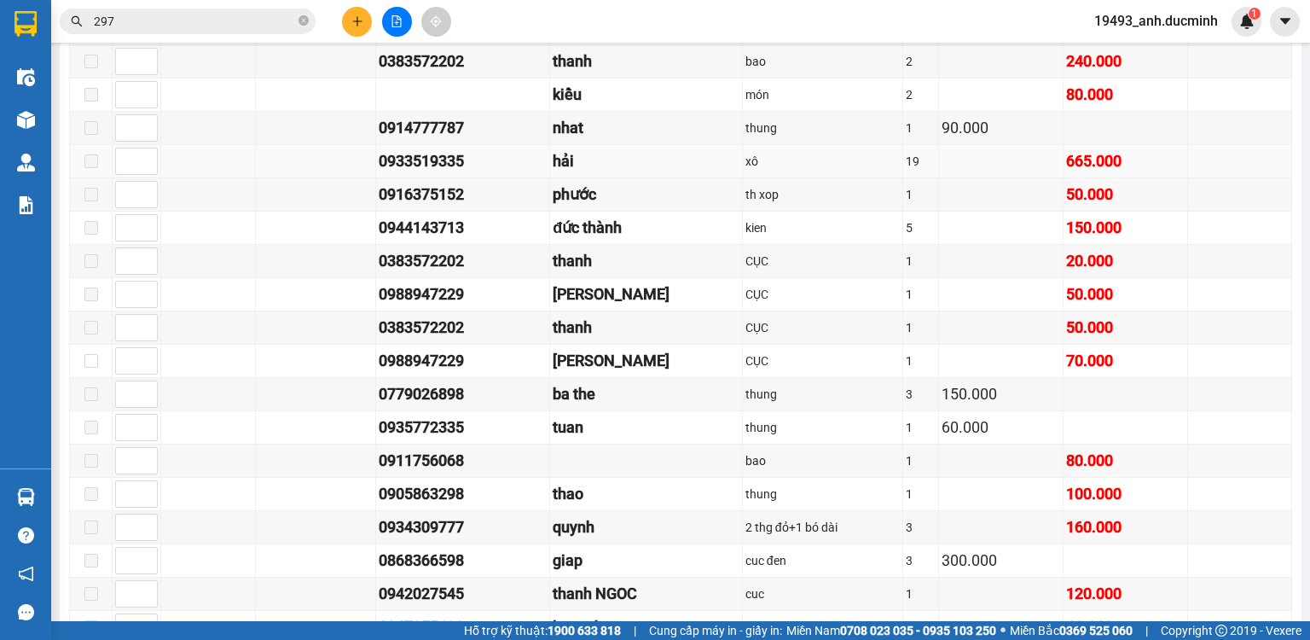
click at [707, 177] on td "hải" at bounding box center [646, 161] width 193 height 33
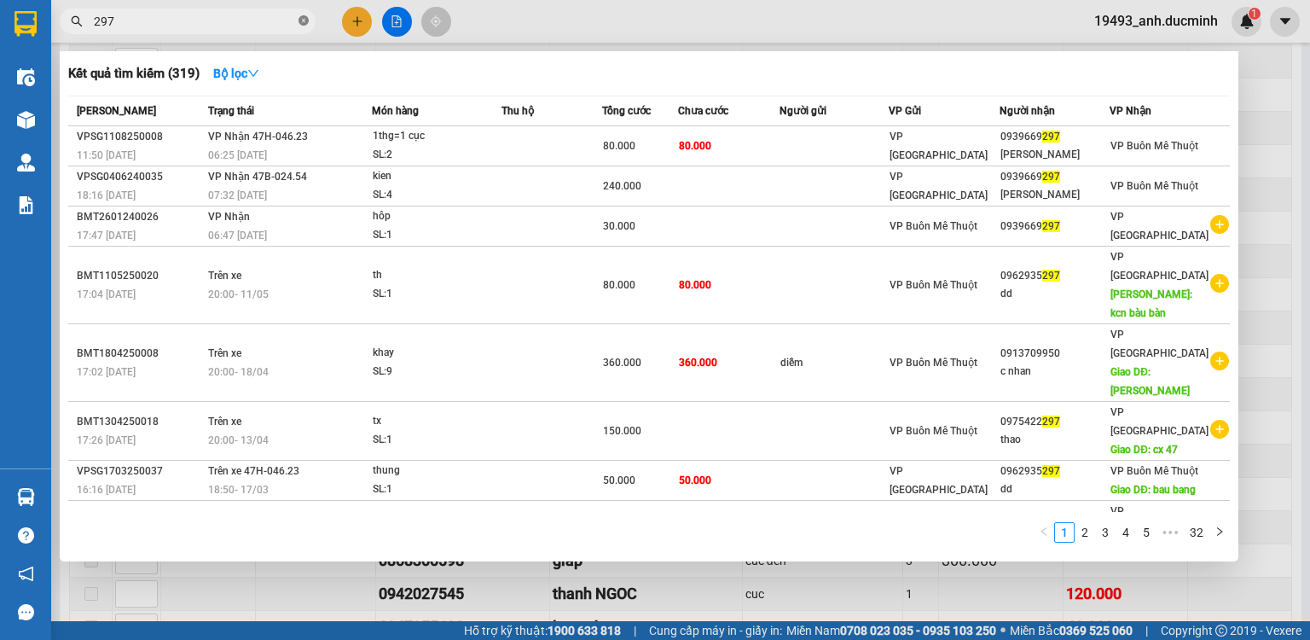
drag, startPoint x: 304, startPoint y: 14, endPoint x: 293, endPoint y: 17, distance: 10.5
click at [303, 14] on span at bounding box center [304, 22] width 10 height 16
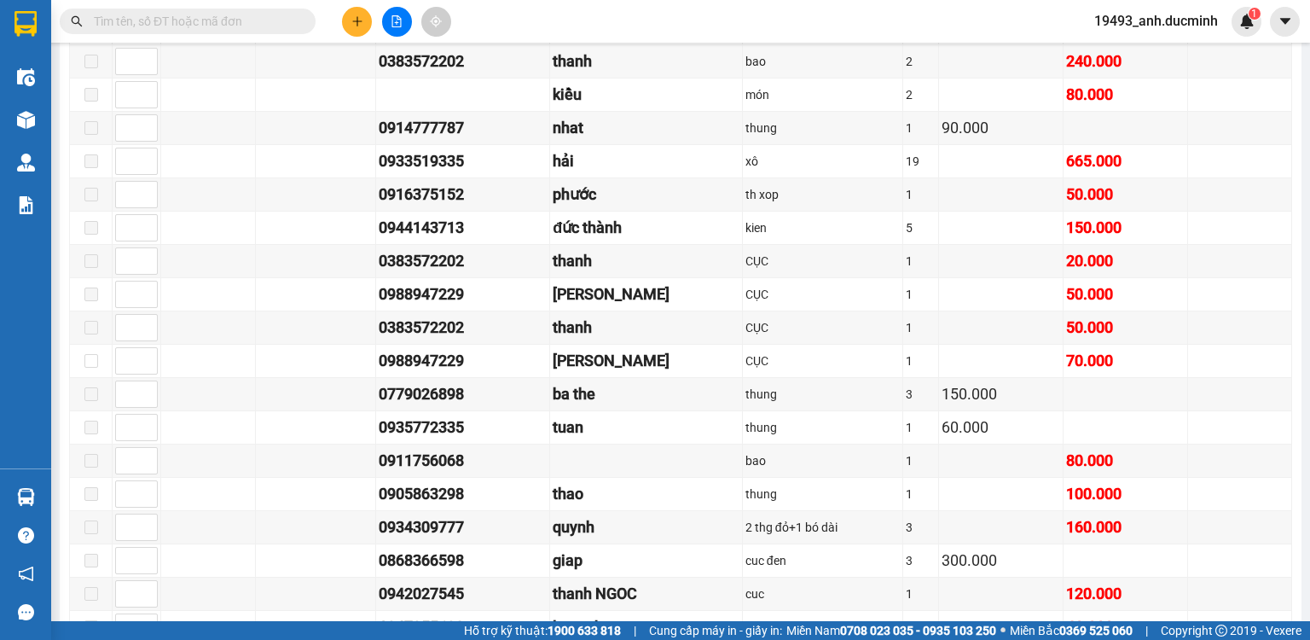
click at [258, 27] on input "text" at bounding box center [194, 21] width 201 height 19
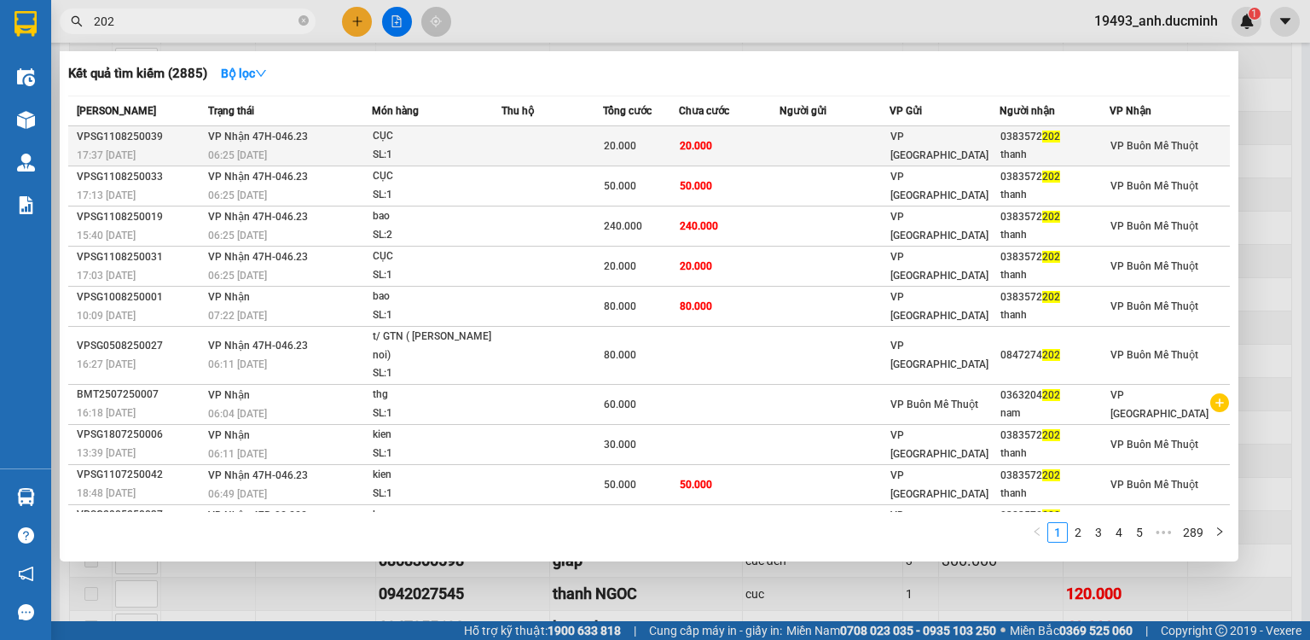
type input "202"
click at [699, 149] on span "20.000" at bounding box center [696, 146] width 32 height 12
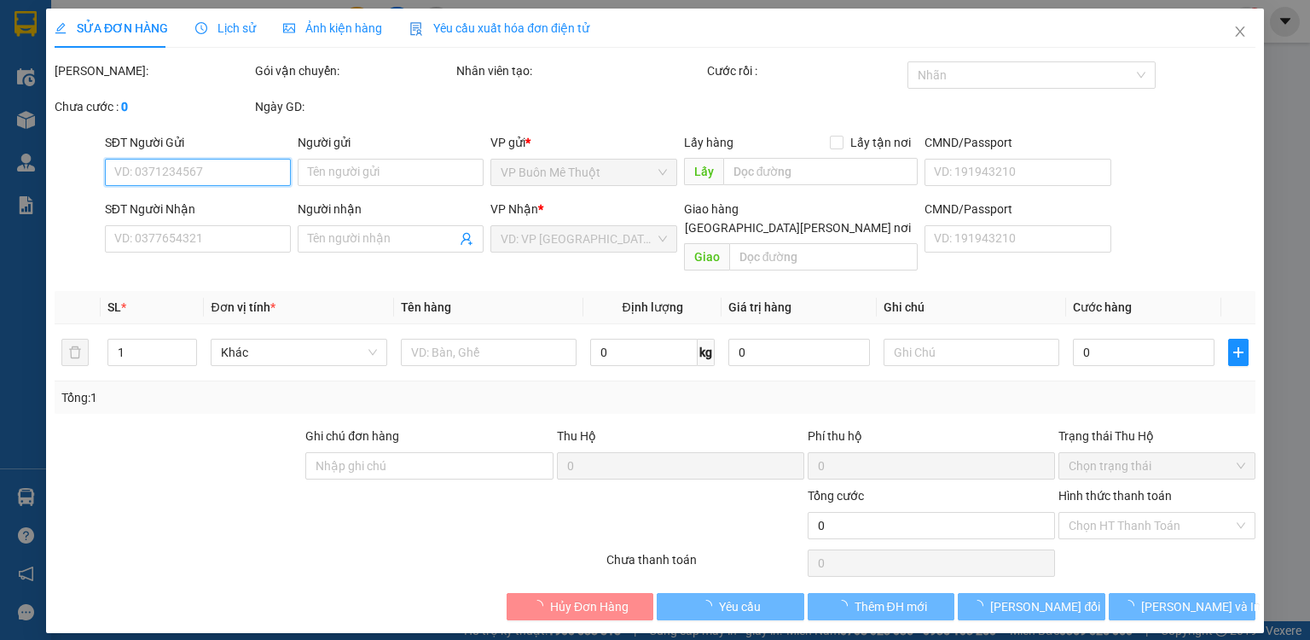
type input "0383572202"
type input "thanh"
type input "20.000"
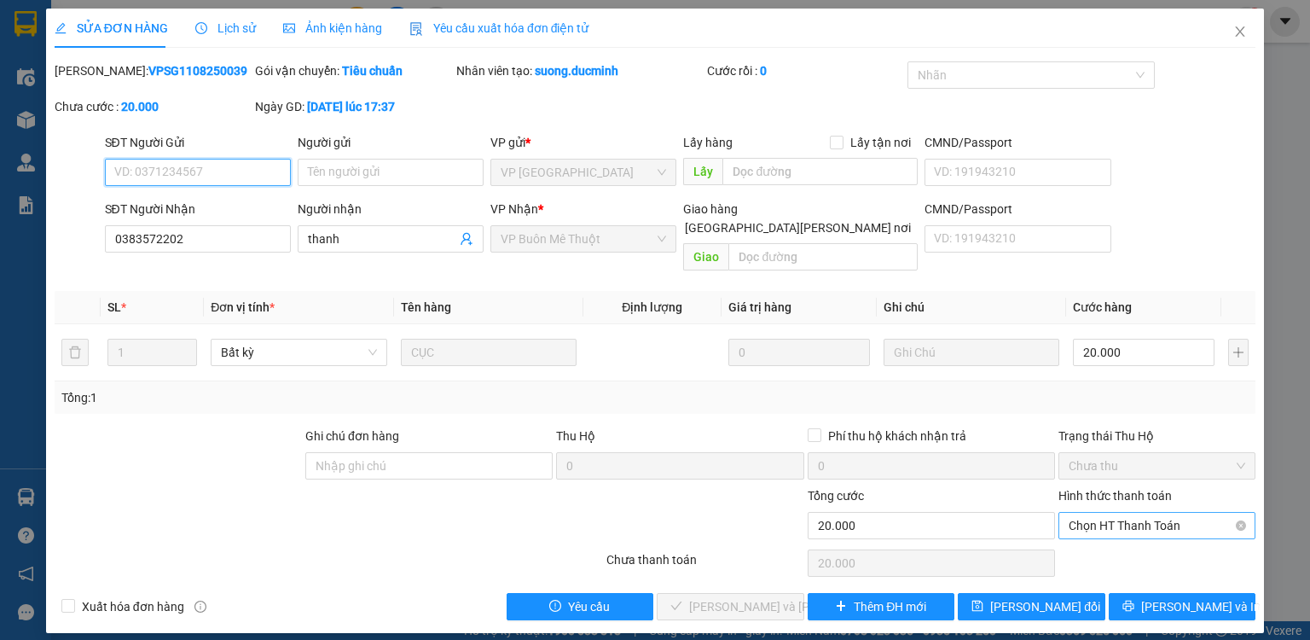
click at [1105, 513] on span "Chọn HT Thanh Toán" at bounding box center [1157, 526] width 177 height 26
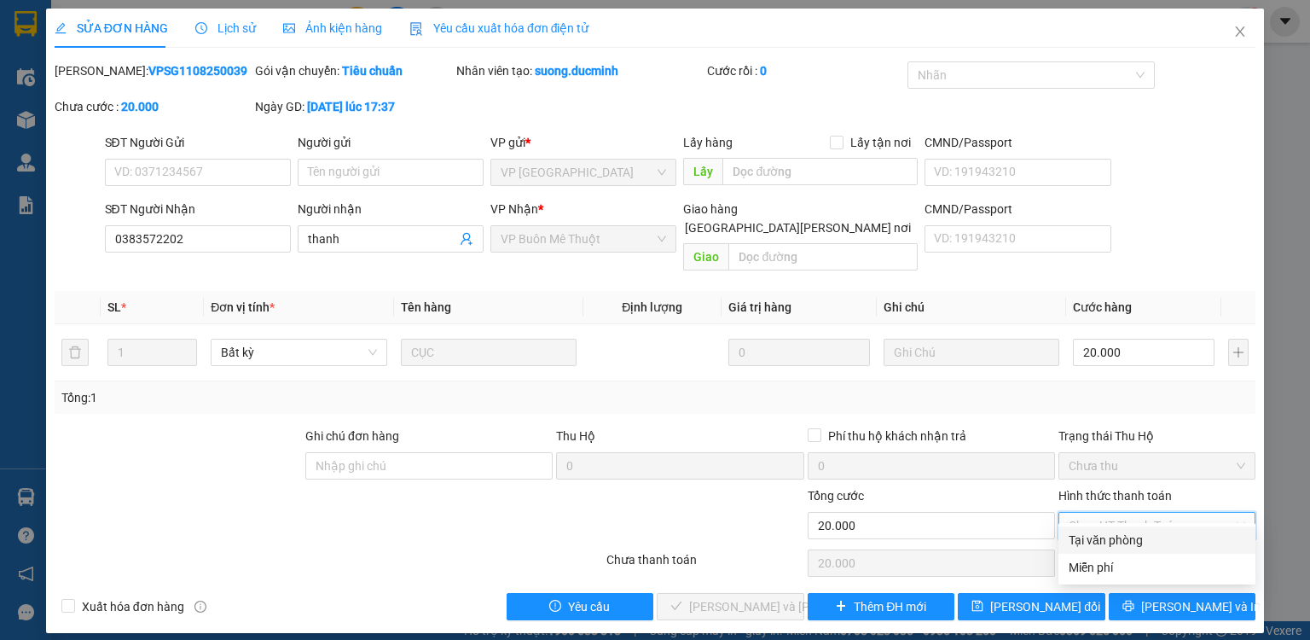
click at [1105, 533] on div "Tại văn phòng" at bounding box center [1157, 539] width 177 height 19
type input "0"
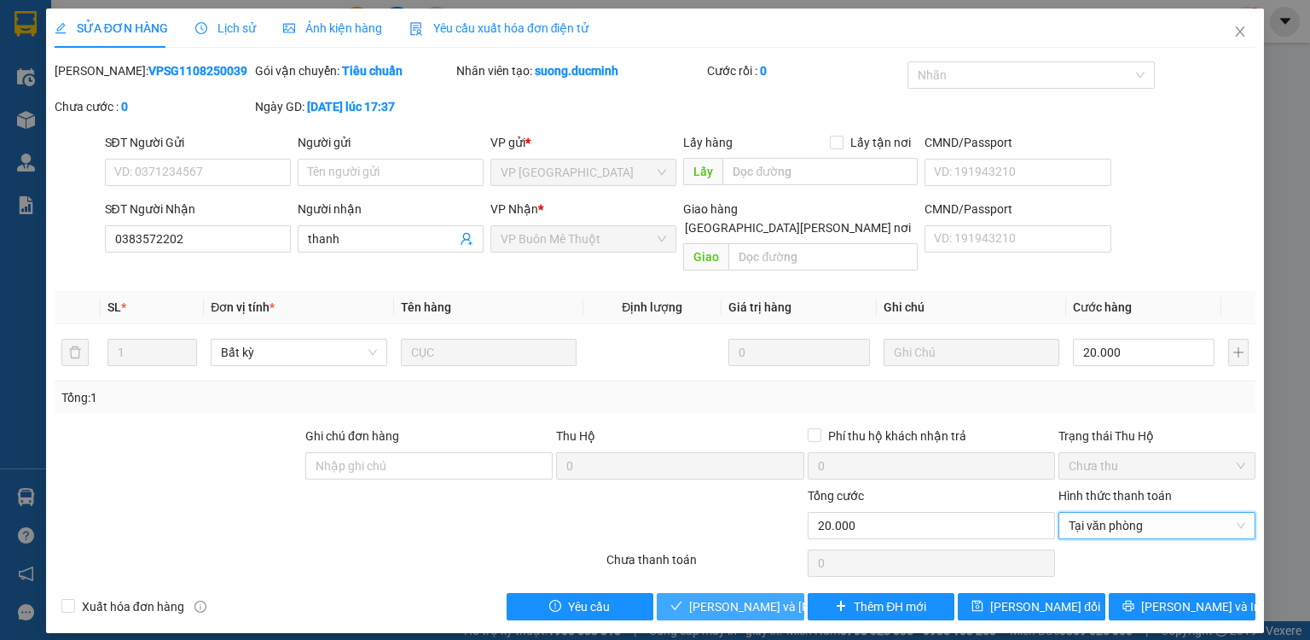
click at [772, 597] on span "[PERSON_NAME] và [PERSON_NAME] hàng" at bounding box center [804, 606] width 230 height 19
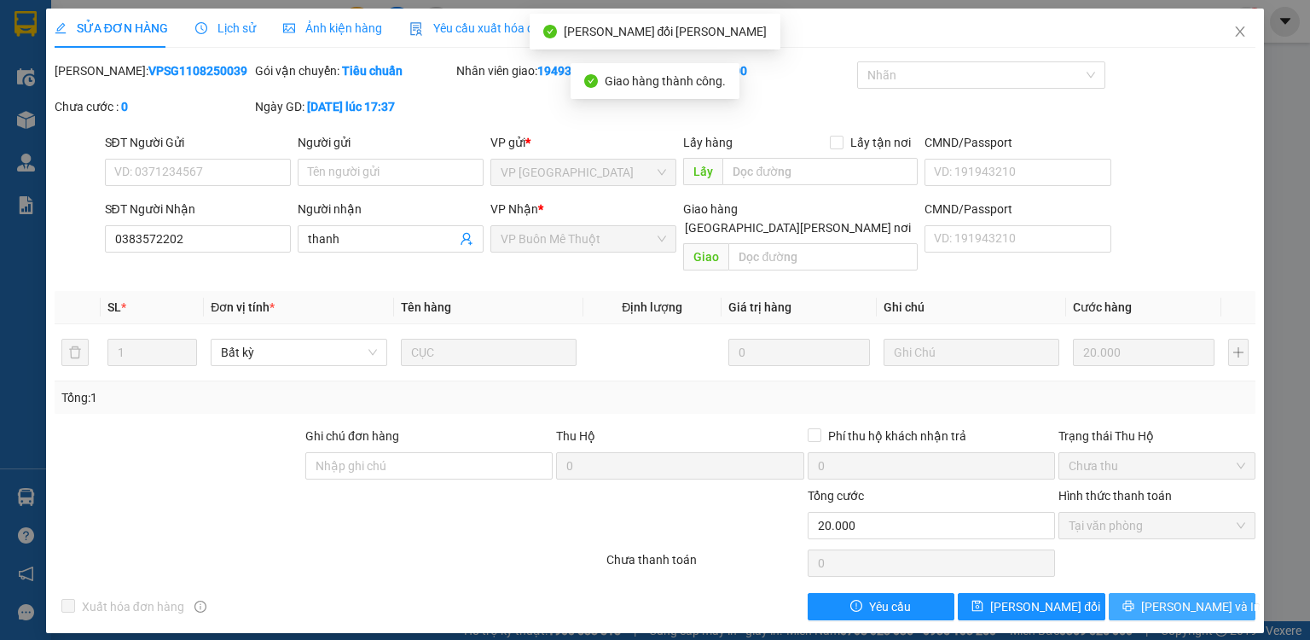
click at [1175, 597] on span "[PERSON_NAME] và In" at bounding box center [1200, 606] width 119 height 19
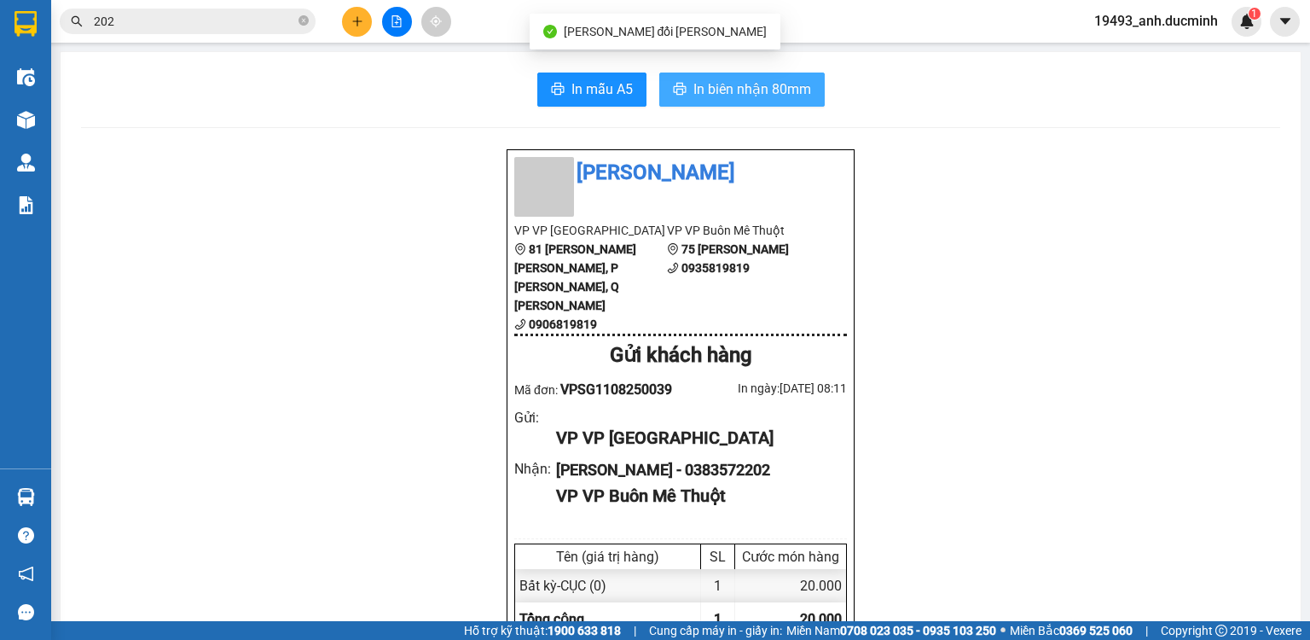
click at [746, 89] on span "In biên nhận 80mm" at bounding box center [752, 88] width 118 height 21
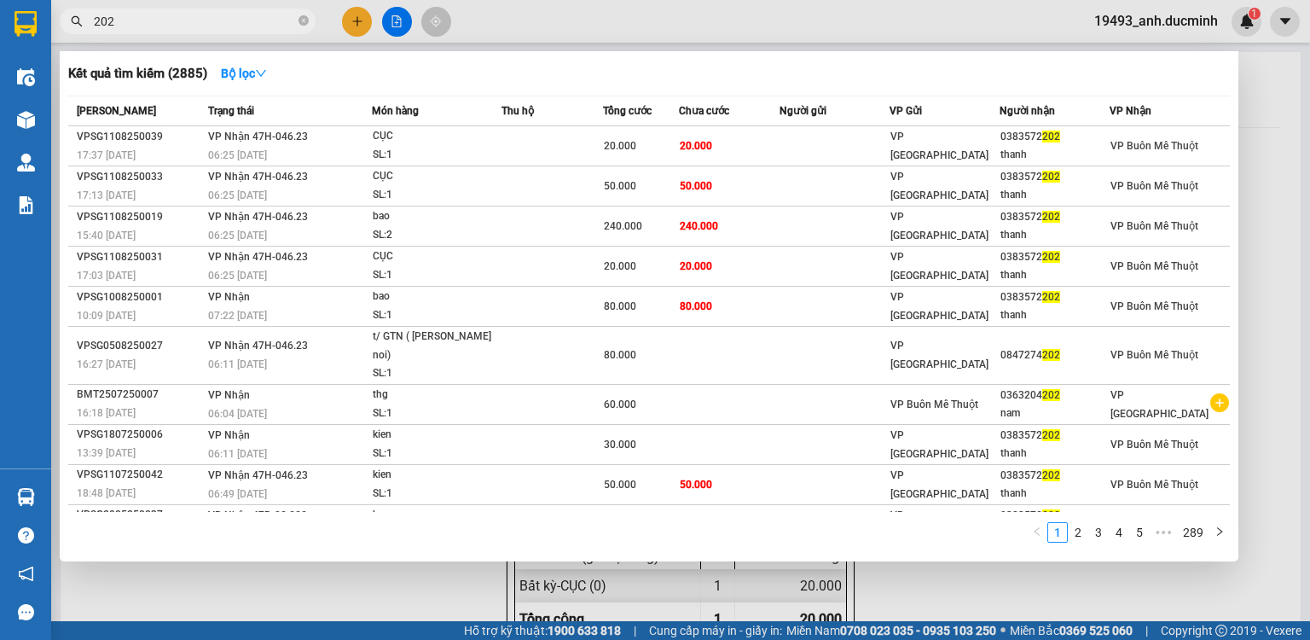
click at [232, 23] on input "202" at bounding box center [194, 21] width 201 height 19
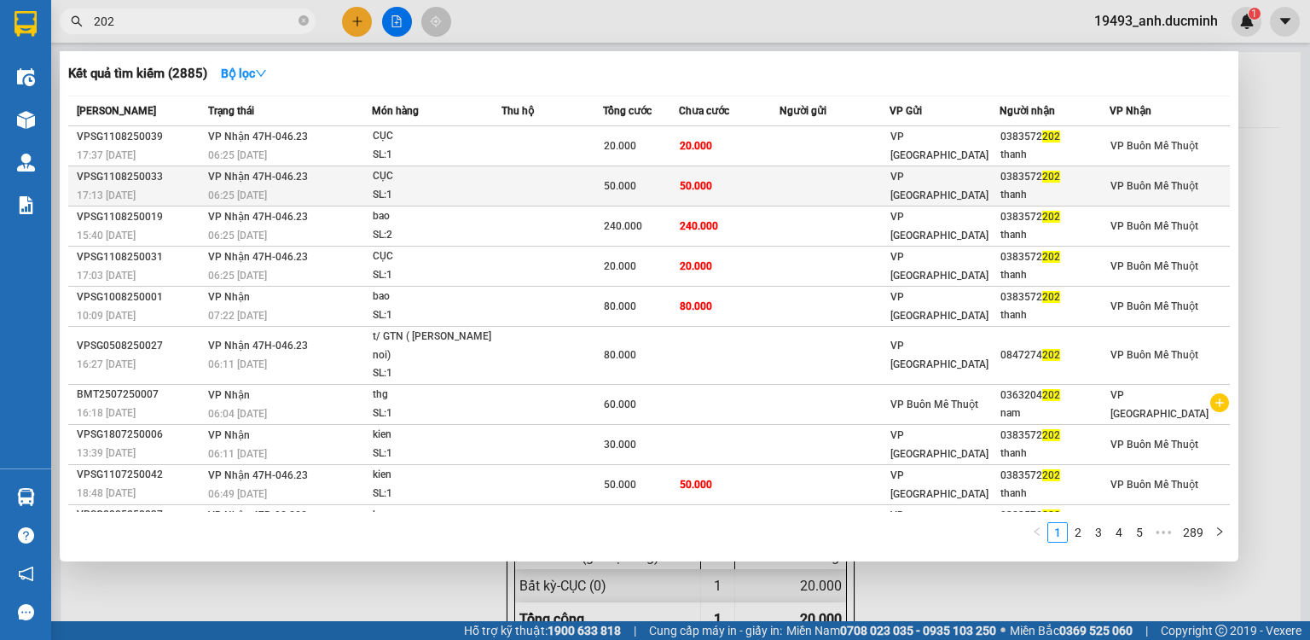
click at [684, 183] on span "50.000" at bounding box center [696, 186] width 32 height 12
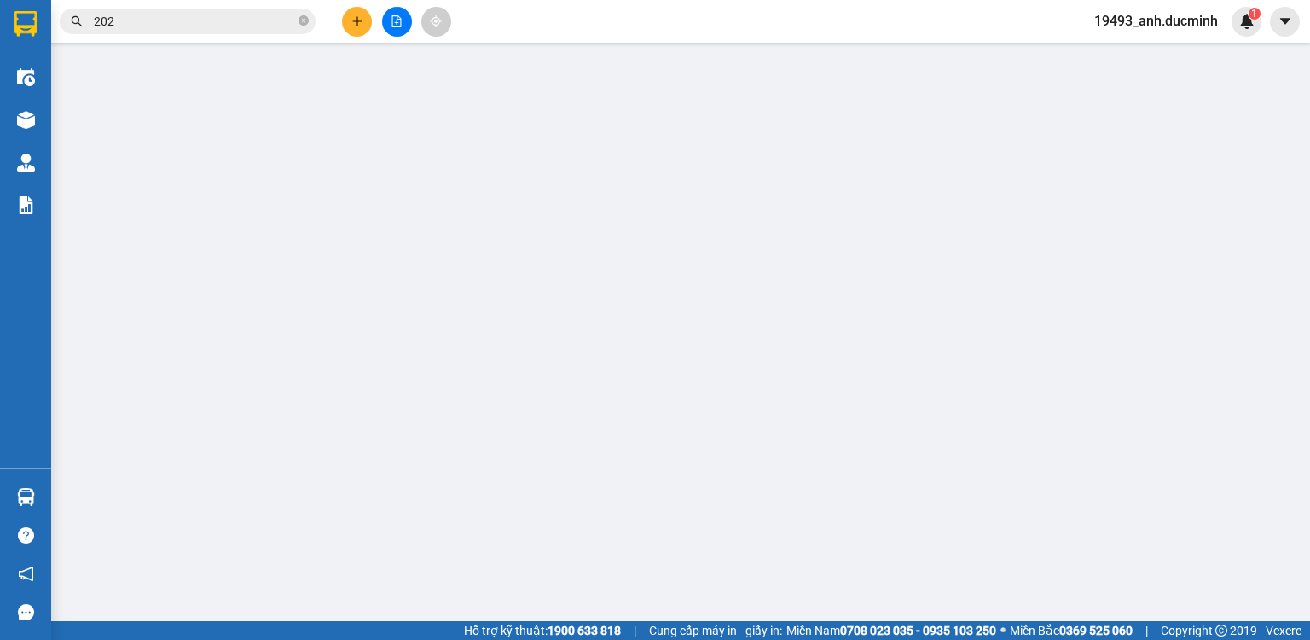
type input "0383572202"
type input "thanh"
type input "50.000"
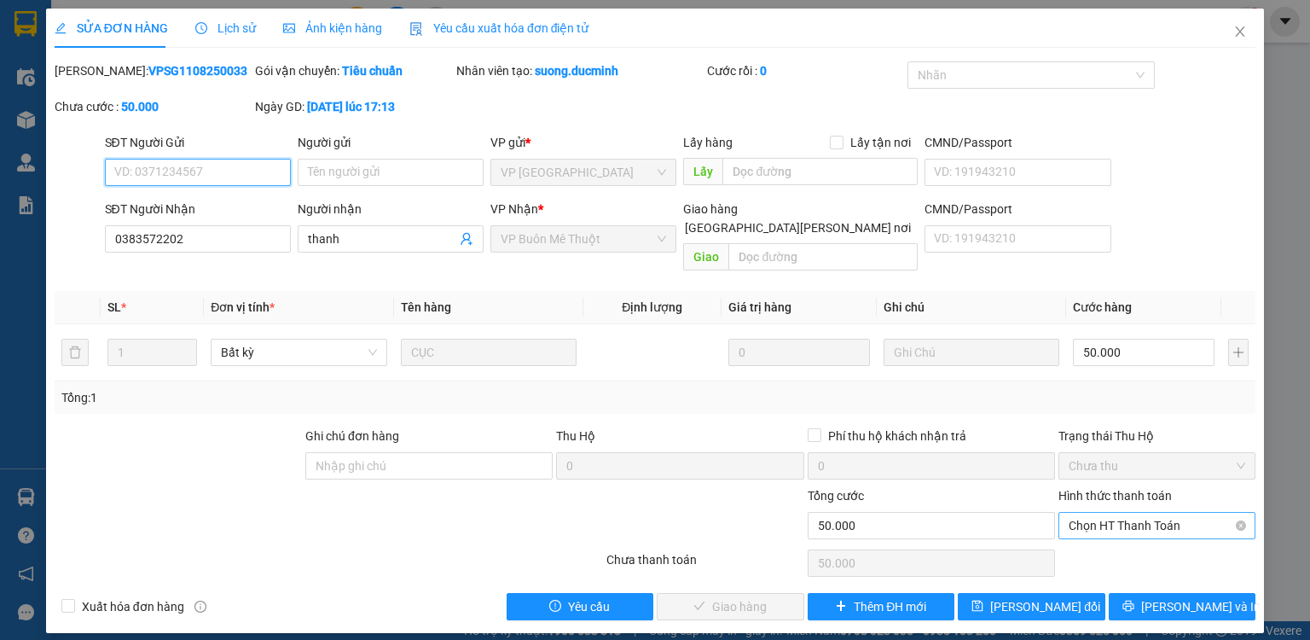
click at [1091, 513] on span "Chọn HT Thanh Toán" at bounding box center [1157, 526] width 177 height 26
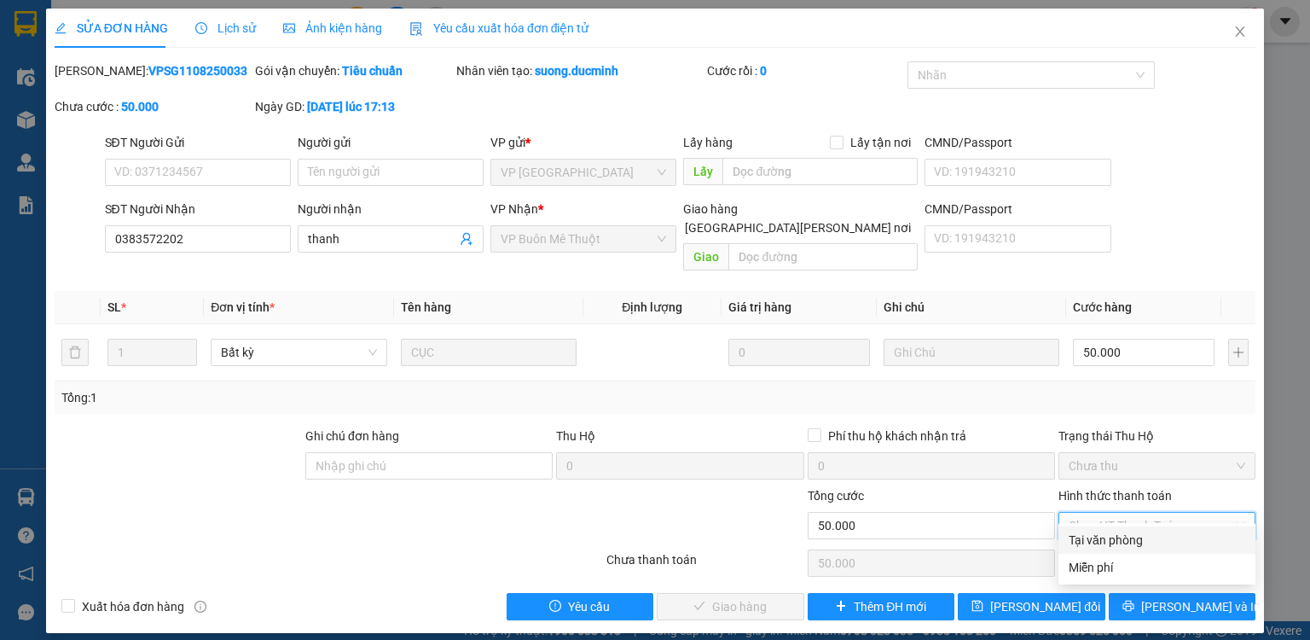
click at [1085, 548] on div "Tại văn phòng" at bounding box center [1157, 539] width 177 height 19
type input "0"
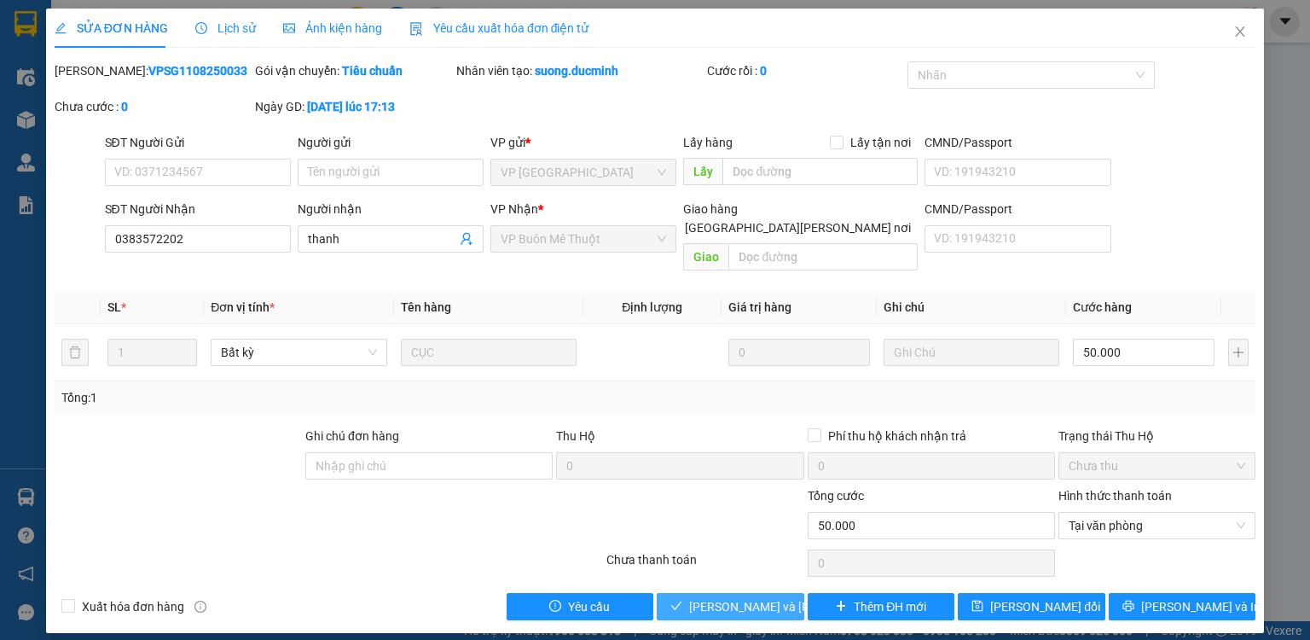
click at [759, 597] on span "[PERSON_NAME] và [PERSON_NAME] hàng" at bounding box center [804, 606] width 230 height 19
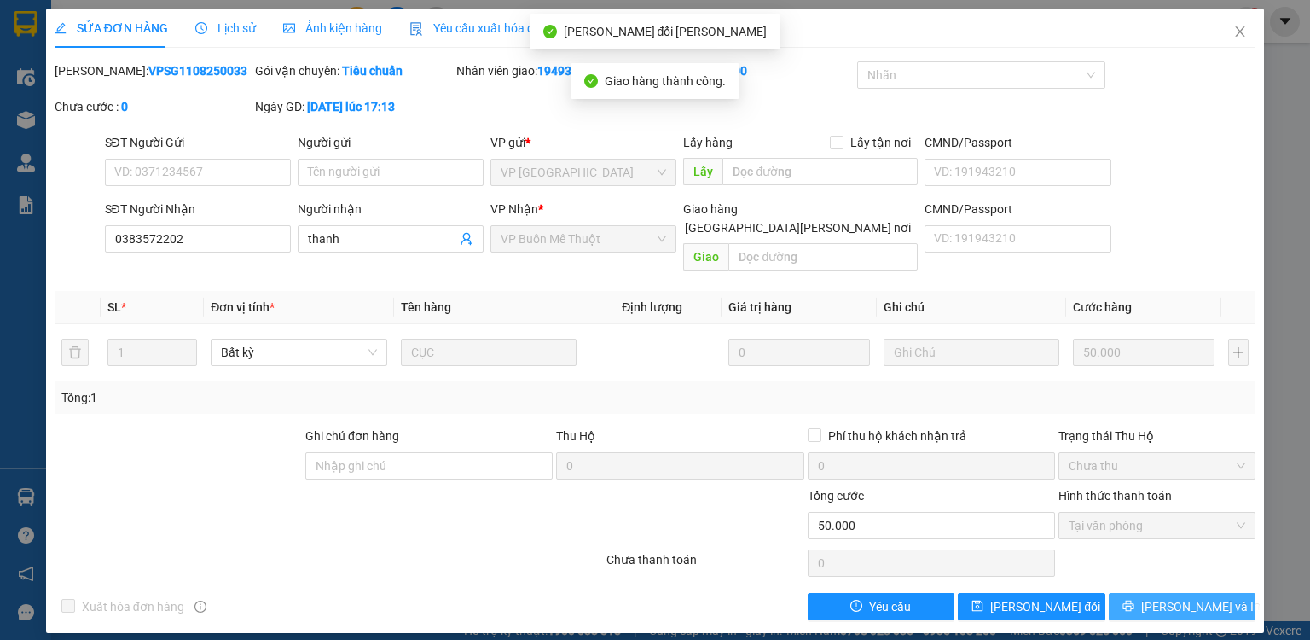
click at [1168, 597] on span "[PERSON_NAME] và In" at bounding box center [1200, 606] width 119 height 19
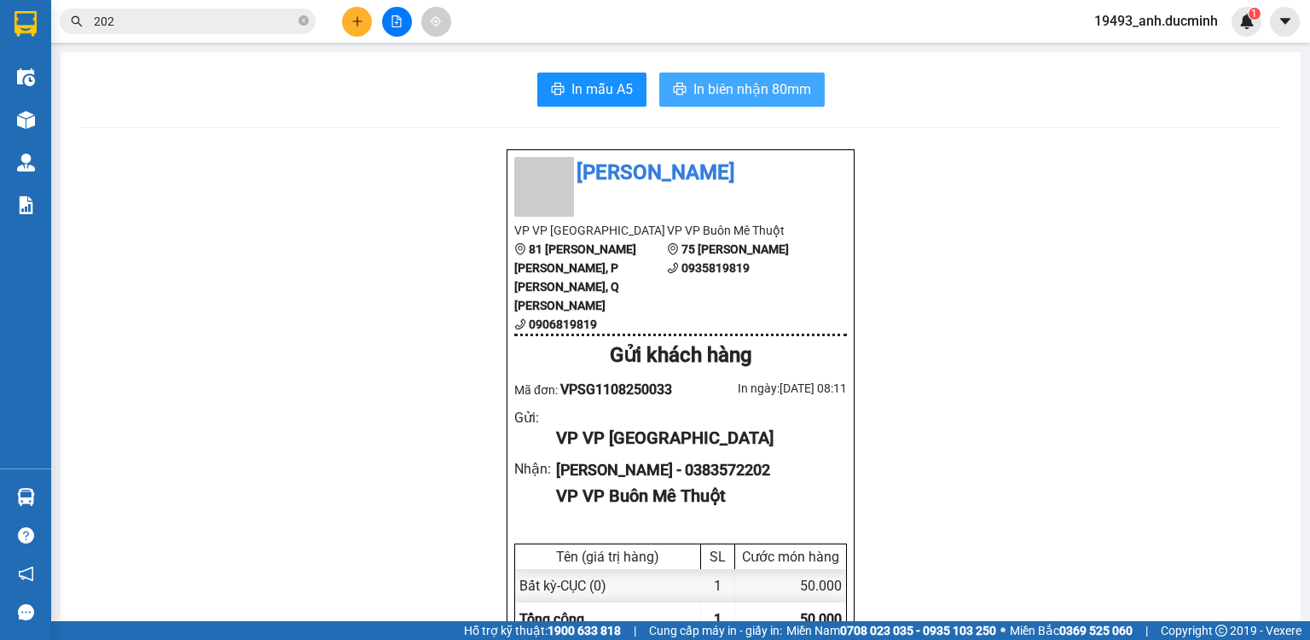
click at [735, 99] on span "In biên nhận 80mm" at bounding box center [752, 88] width 118 height 21
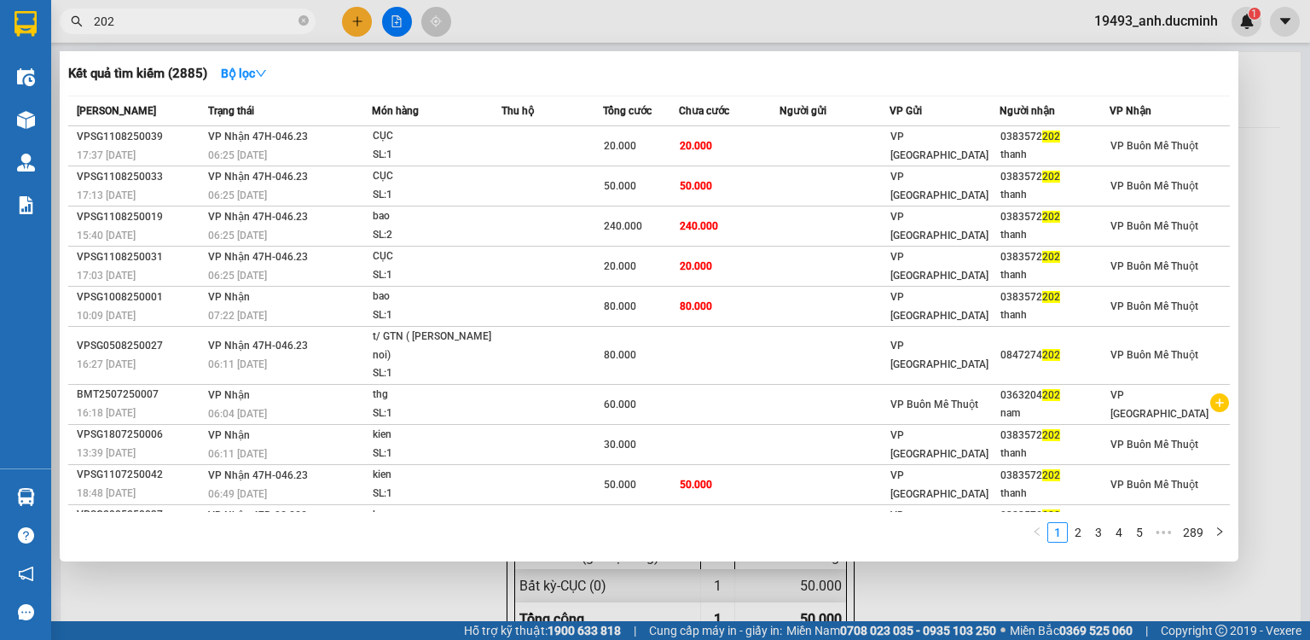
click at [201, 17] on input "202" at bounding box center [194, 21] width 201 height 19
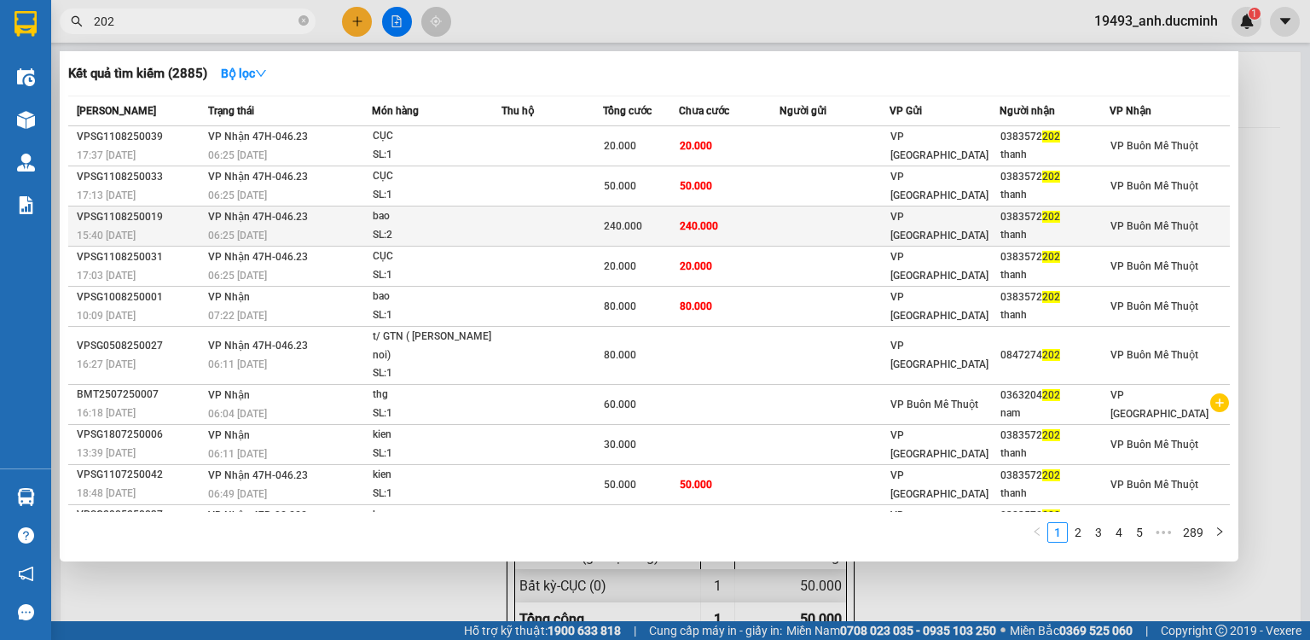
click at [718, 229] on td "240.000" at bounding box center [729, 226] width 101 height 40
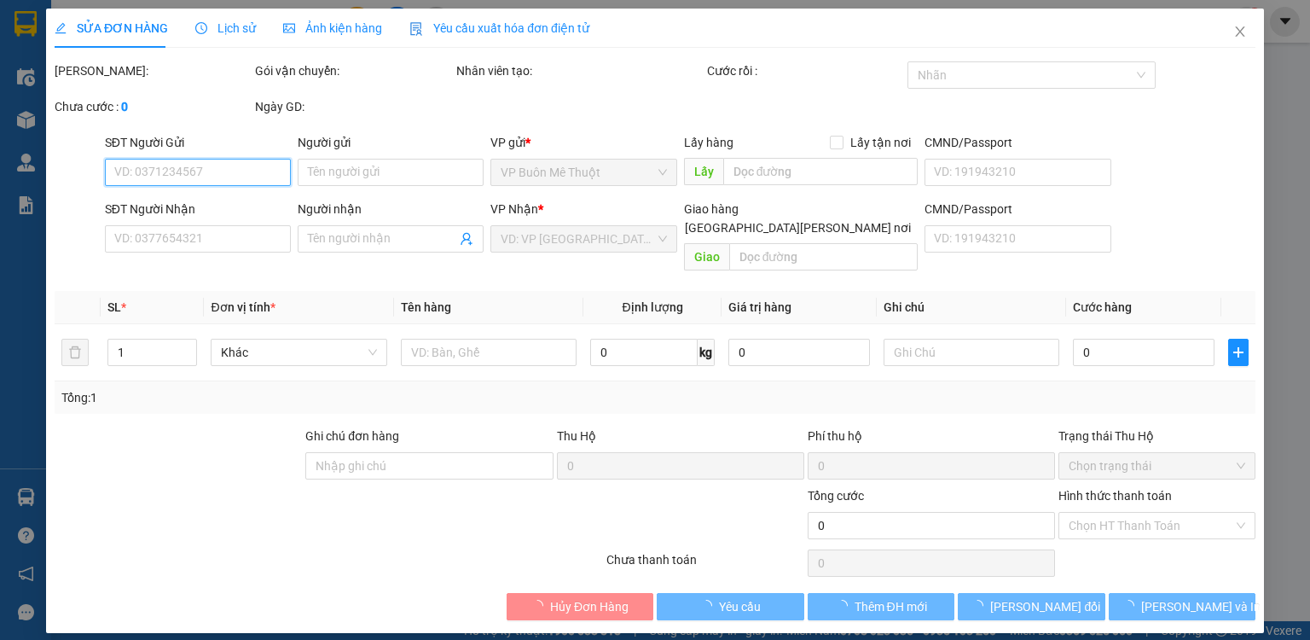
type input "0383572202"
type input "thanh"
type input "240.000"
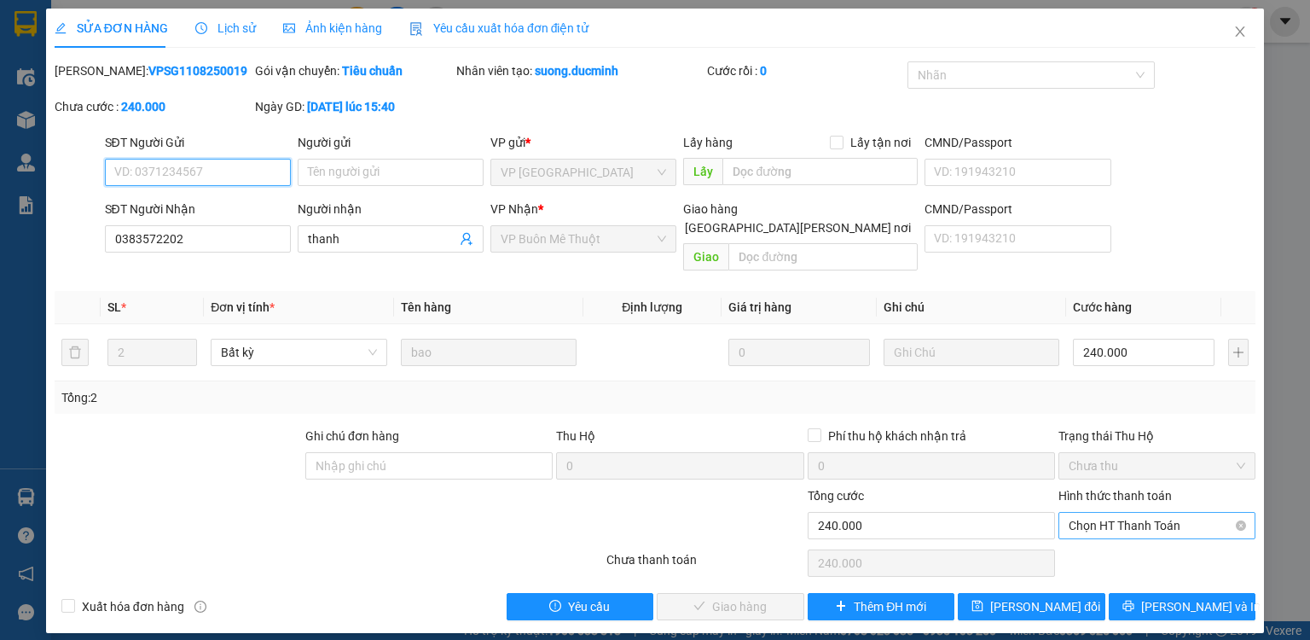
click at [1126, 513] on span "Chọn HT Thanh Toán" at bounding box center [1157, 526] width 177 height 26
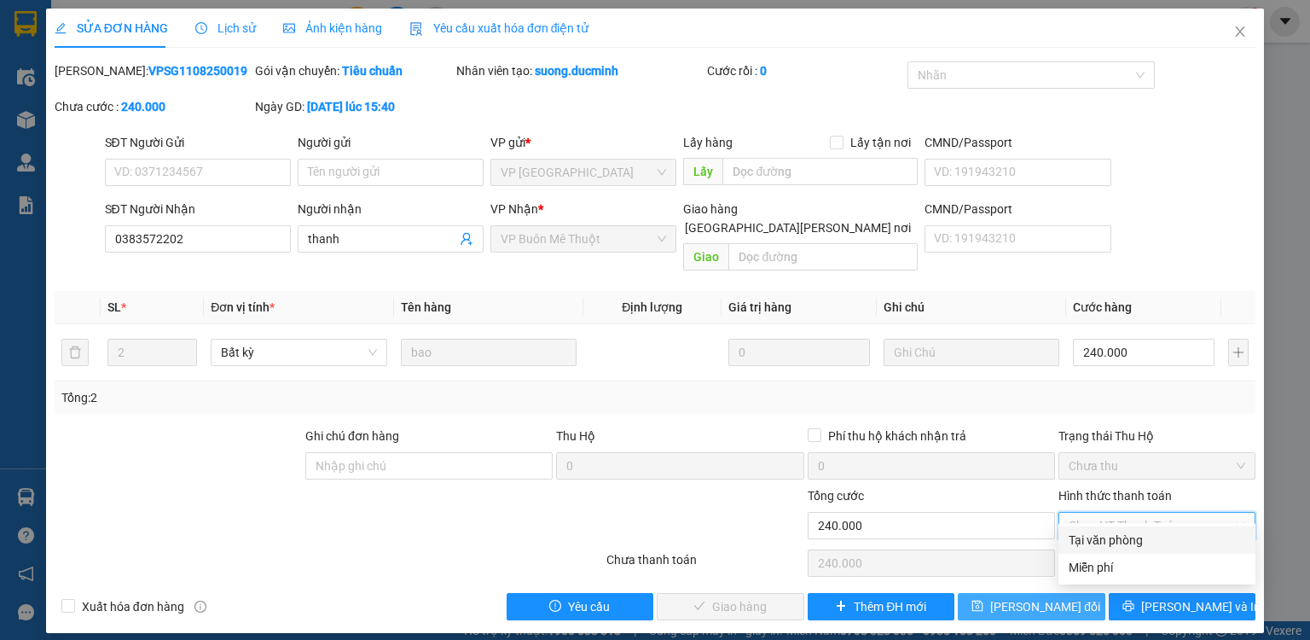
drag, startPoint x: 1114, startPoint y: 536, endPoint x: 984, endPoint y: 583, distance: 137.9
click at [1110, 539] on div "Tại văn phòng" at bounding box center [1157, 539] width 177 height 19
type input "0"
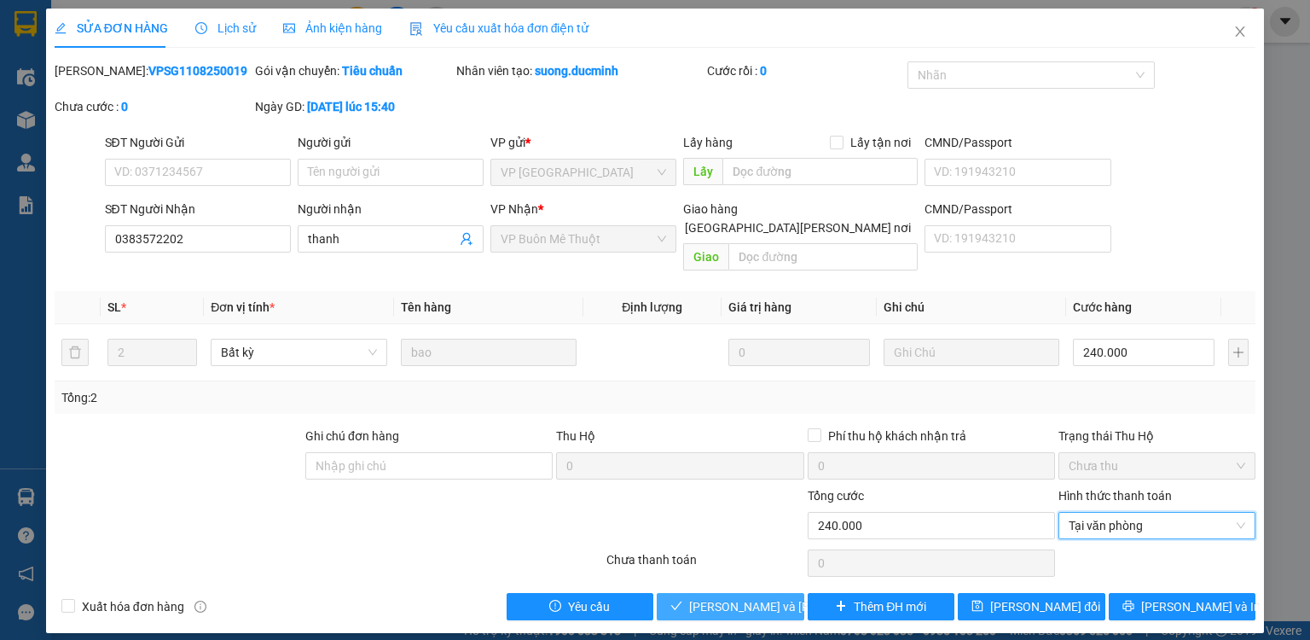
drag, startPoint x: 759, startPoint y: 598, endPoint x: 1309, endPoint y: 449, distance: 569.8
click at [759, 597] on button "[PERSON_NAME] và [PERSON_NAME] hàng" at bounding box center [731, 606] width 148 height 27
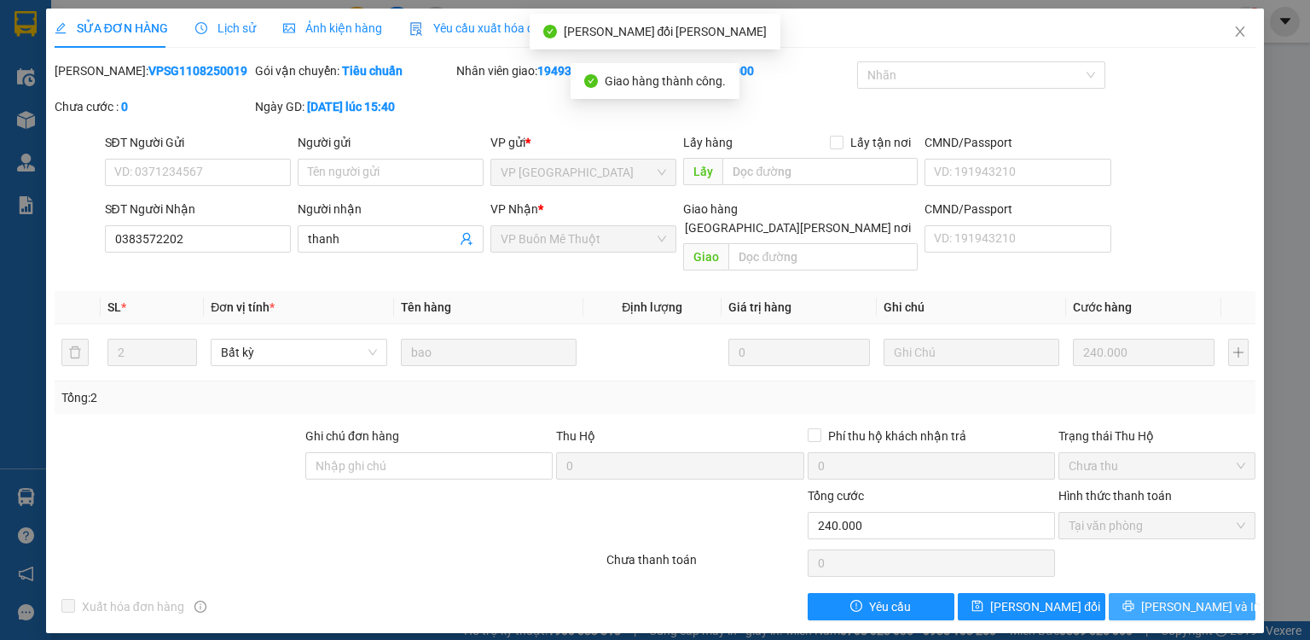
click at [1162, 593] on button "[PERSON_NAME] và In" at bounding box center [1183, 606] width 148 height 27
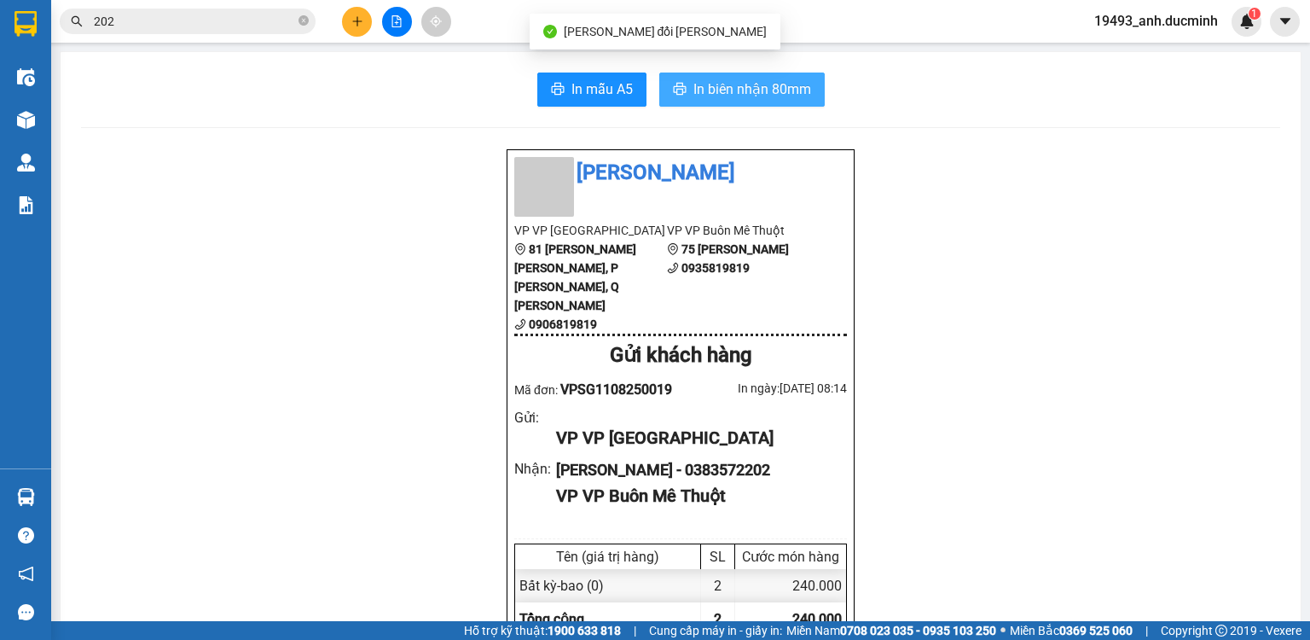
click at [773, 85] on span "In biên nhận 80mm" at bounding box center [752, 88] width 118 height 21
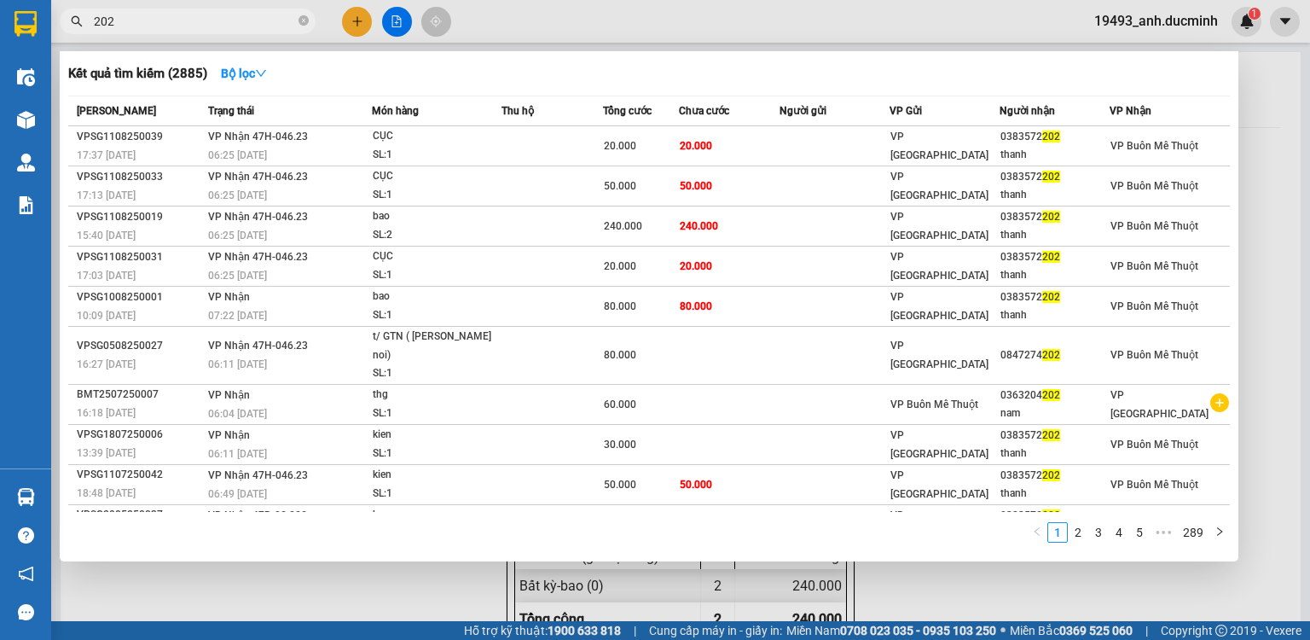
click at [249, 19] on input "202" at bounding box center [194, 21] width 201 height 19
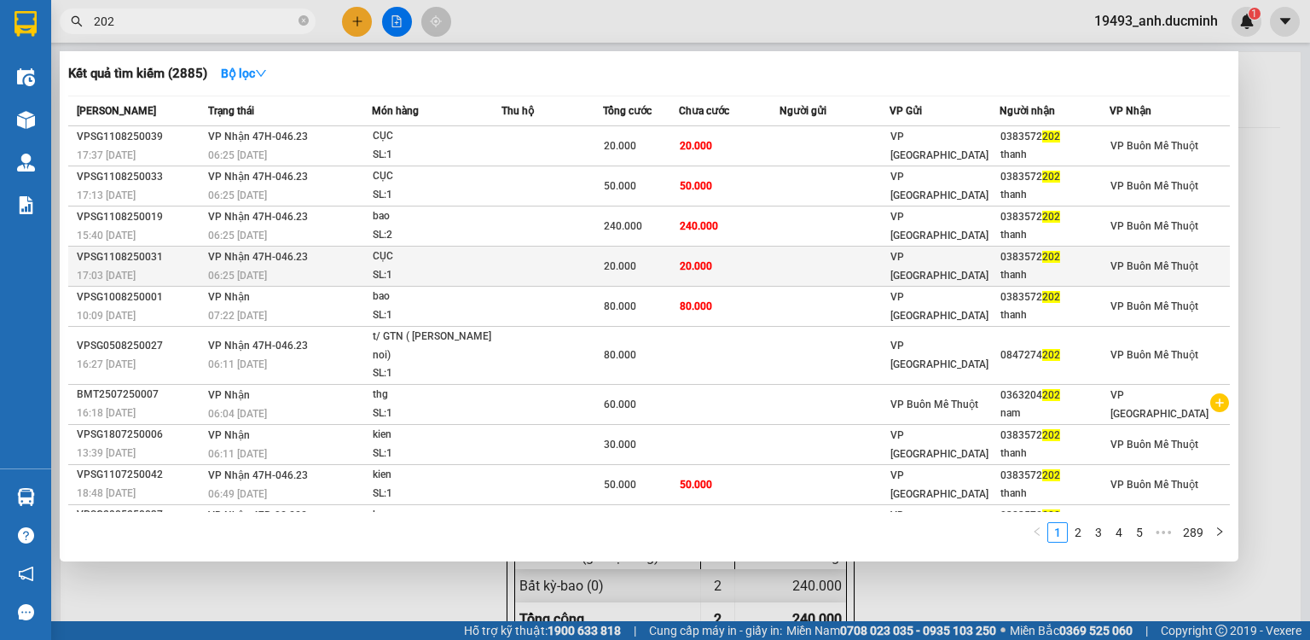
click at [699, 266] on span "20.000" at bounding box center [696, 266] width 32 height 12
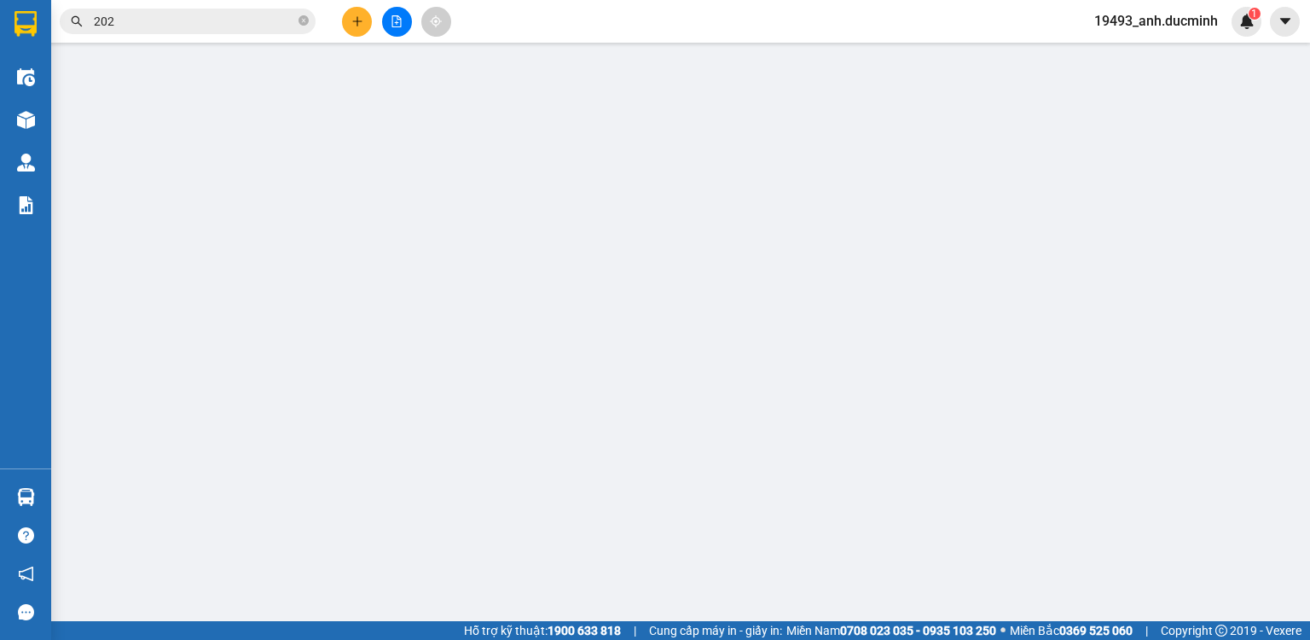
type input "0383572202"
type input "thanh"
type input "20.000"
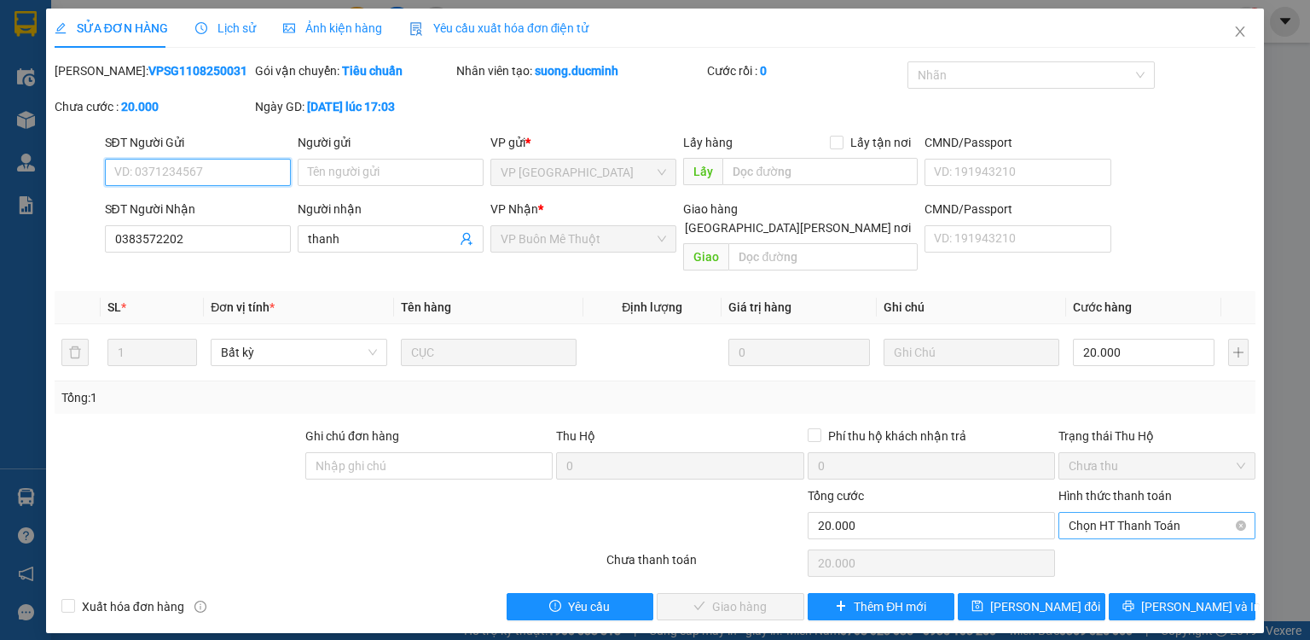
click at [1137, 513] on span "Chọn HT Thanh Toán" at bounding box center [1157, 526] width 177 height 26
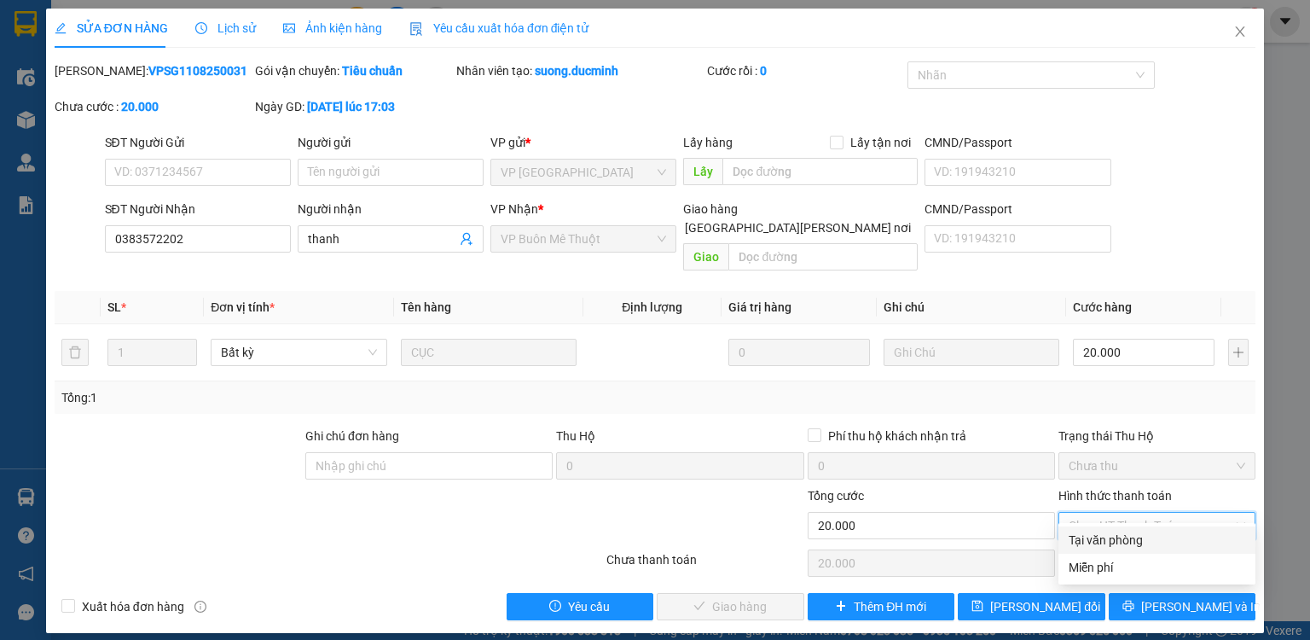
drag, startPoint x: 1116, startPoint y: 546, endPoint x: 919, endPoint y: 570, distance: 199.3
click at [1114, 546] on div "Tại văn phòng" at bounding box center [1157, 539] width 177 height 19
type input "0"
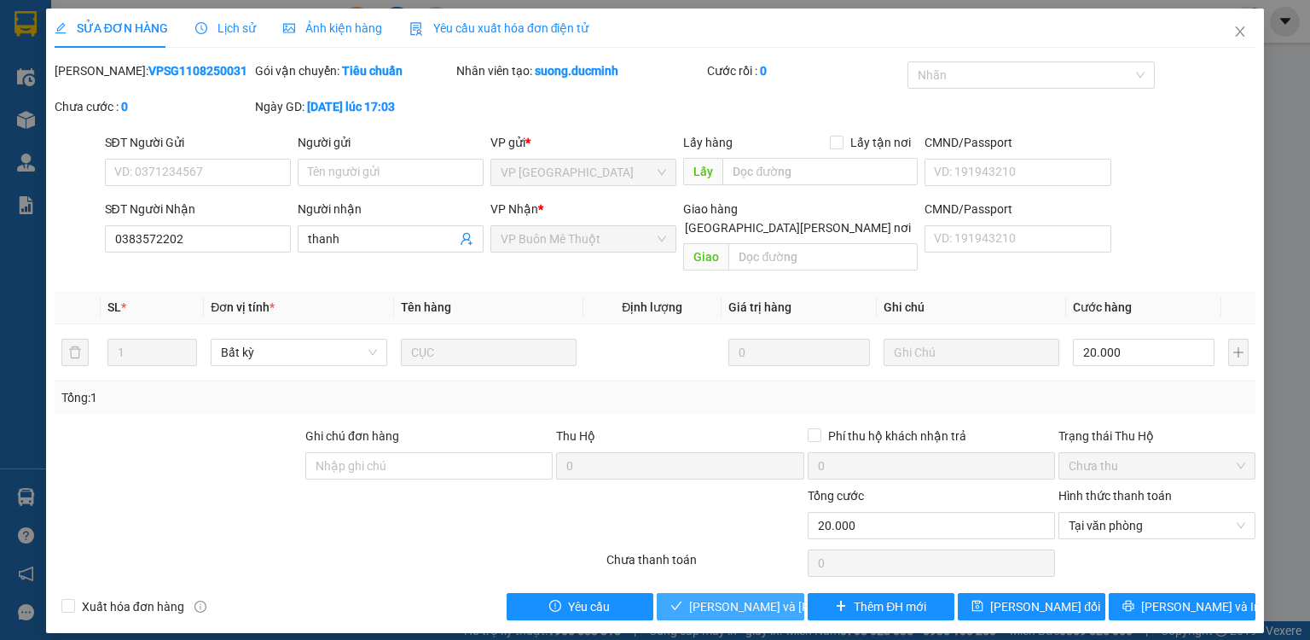
click at [670, 593] on button "[PERSON_NAME] và [PERSON_NAME] hàng" at bounding box center [731, 606] width 148 height 27
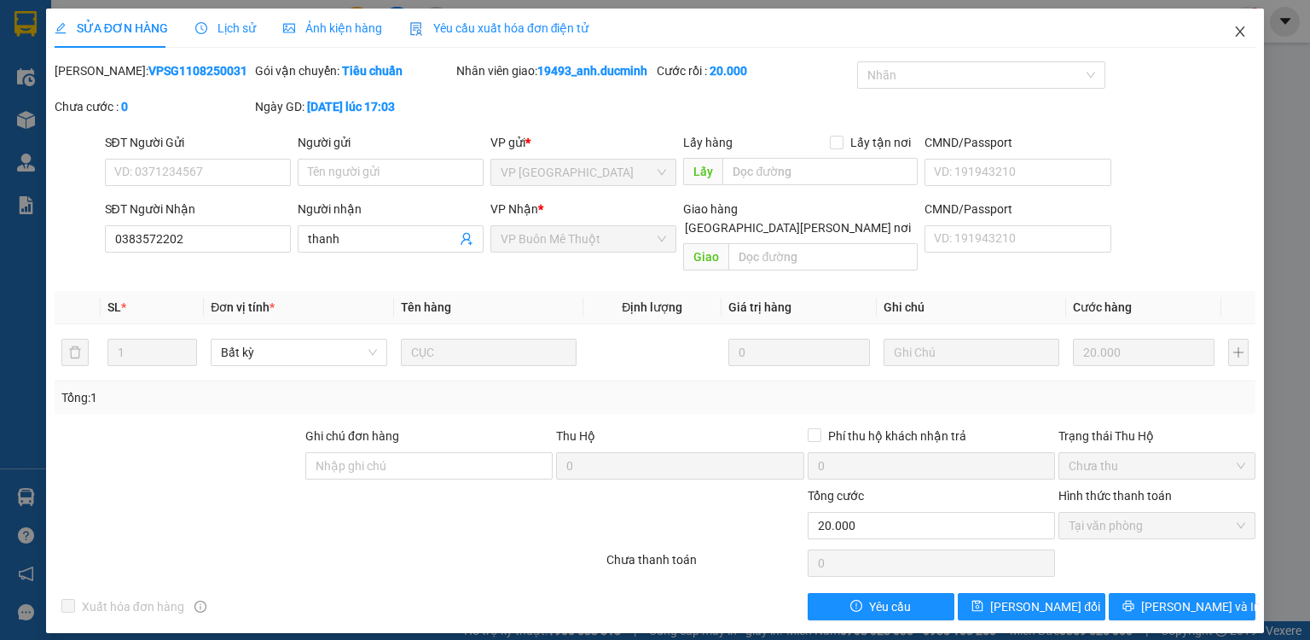
click at [1241, 28] on icon "close" at bounding box center [1240, 32] width 14 height 14
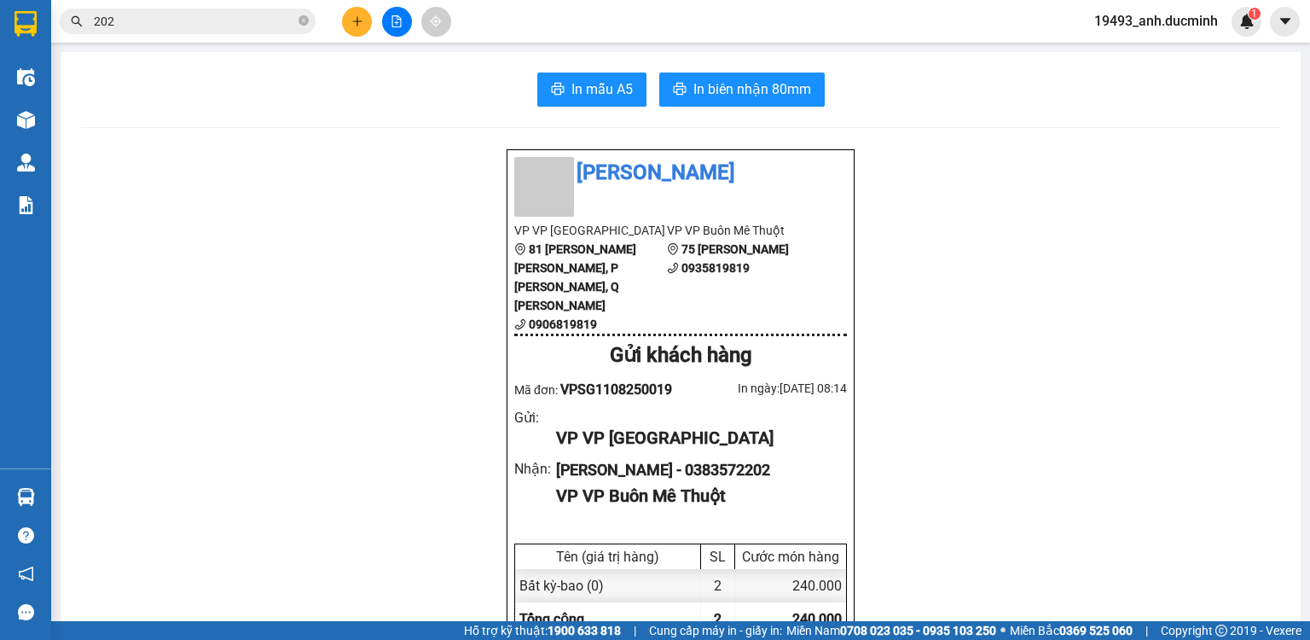
click at [265, 34] on div "Kết quả [PERSON_NAME] ( 2885 ) Bộ lọc Mã ĐH Trạng thái Món hàng Thu hộ [PERSON_…" at bounding box center [166, 22] width 333 height 30
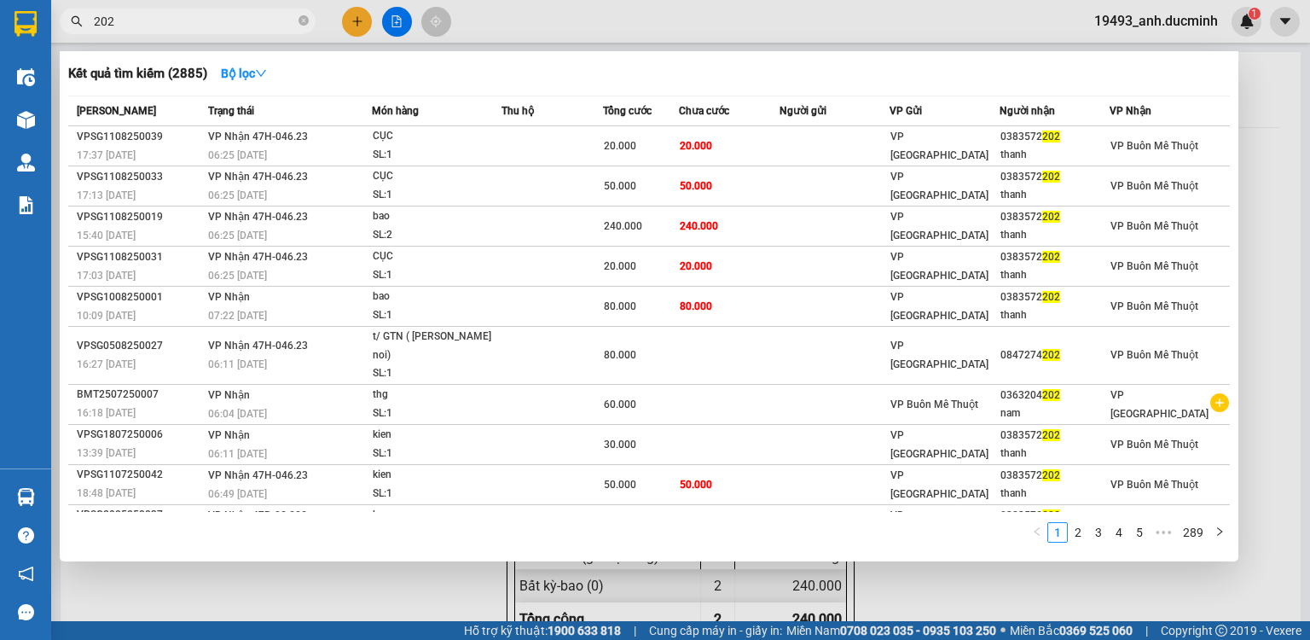
click at [265, 17] on input "202" at bounding box center [194, 21] width 201 height 19
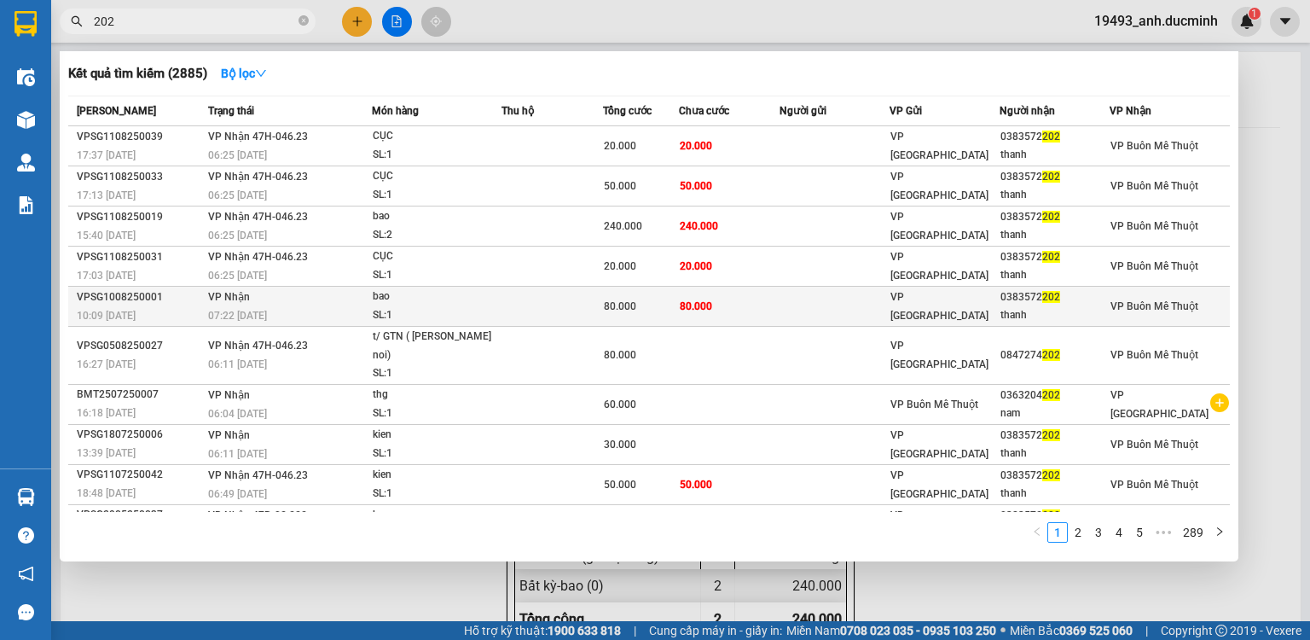
click at [717, 313] on td "80.000" at bounding box center [729, 307] width 101 height 40
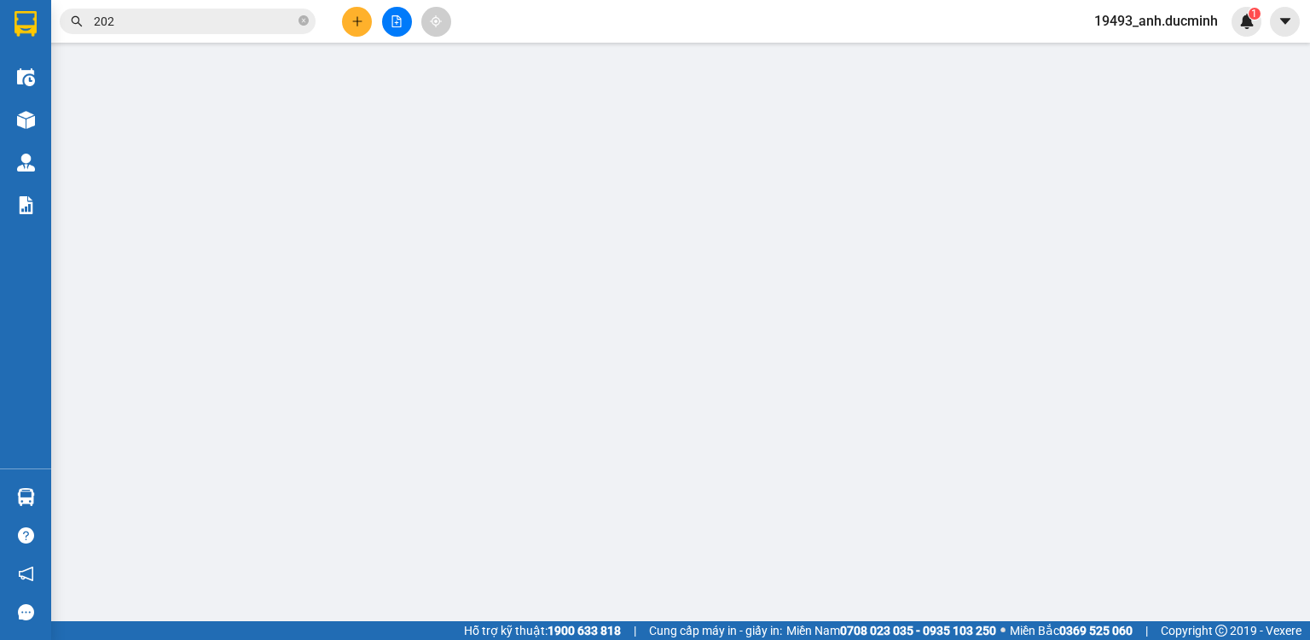
type input "0383572202"
type input "thanh"
type input "80.000"
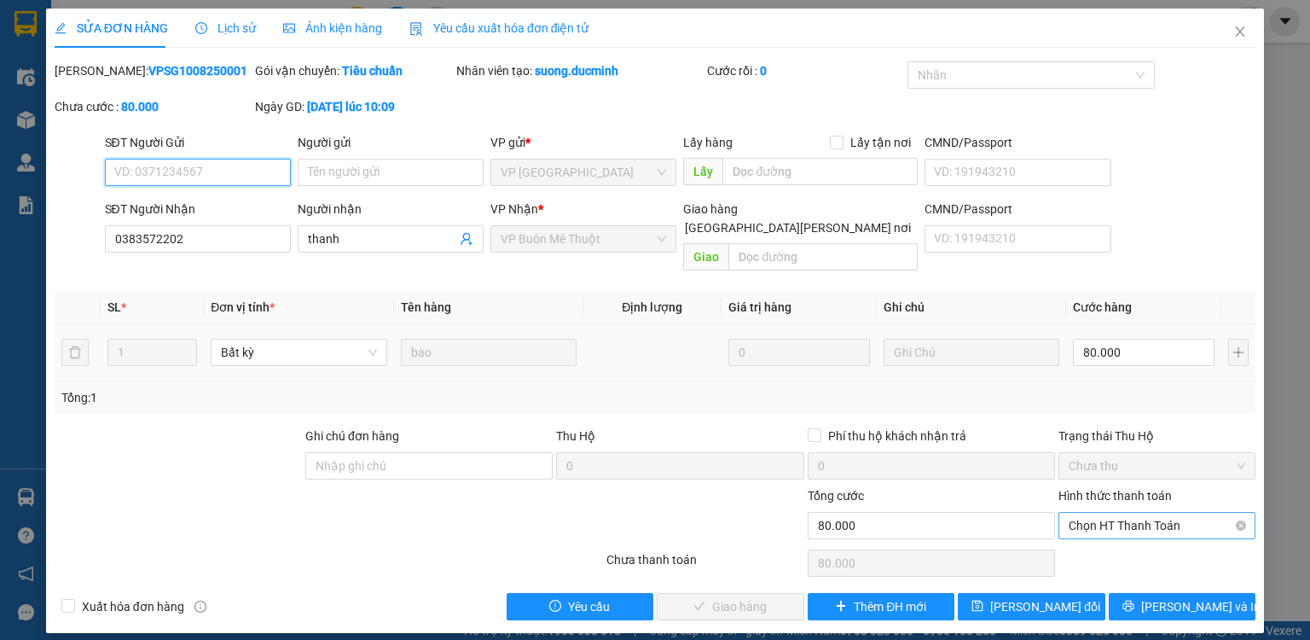
click at [1140, 513] on span "Chọn HT Thanh Toán" at bounding box center [1157, 526] width 177 height 26
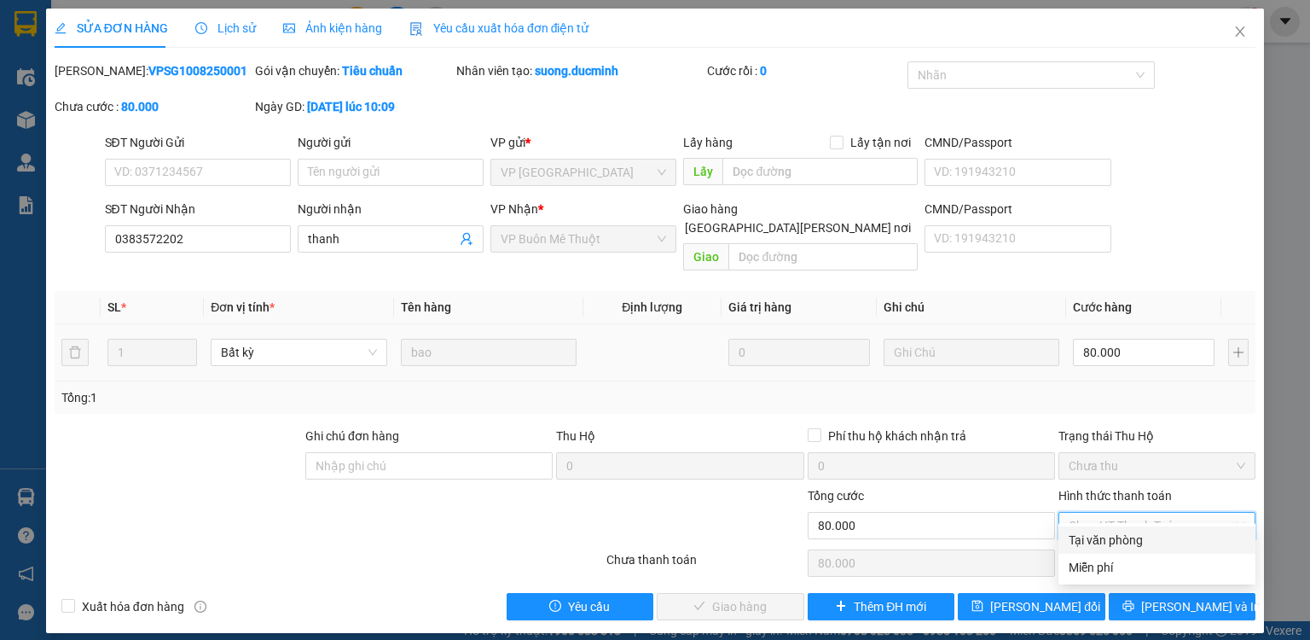
drag, startPoint x: 1120, startPoint y: 536, endPoint x: 969, endPoint y: 554, distance: 151.9
click at [1111, 537] on div "Tại văn phòng" at bounding box center [1157, 539] width 177 height 19
type input "0"
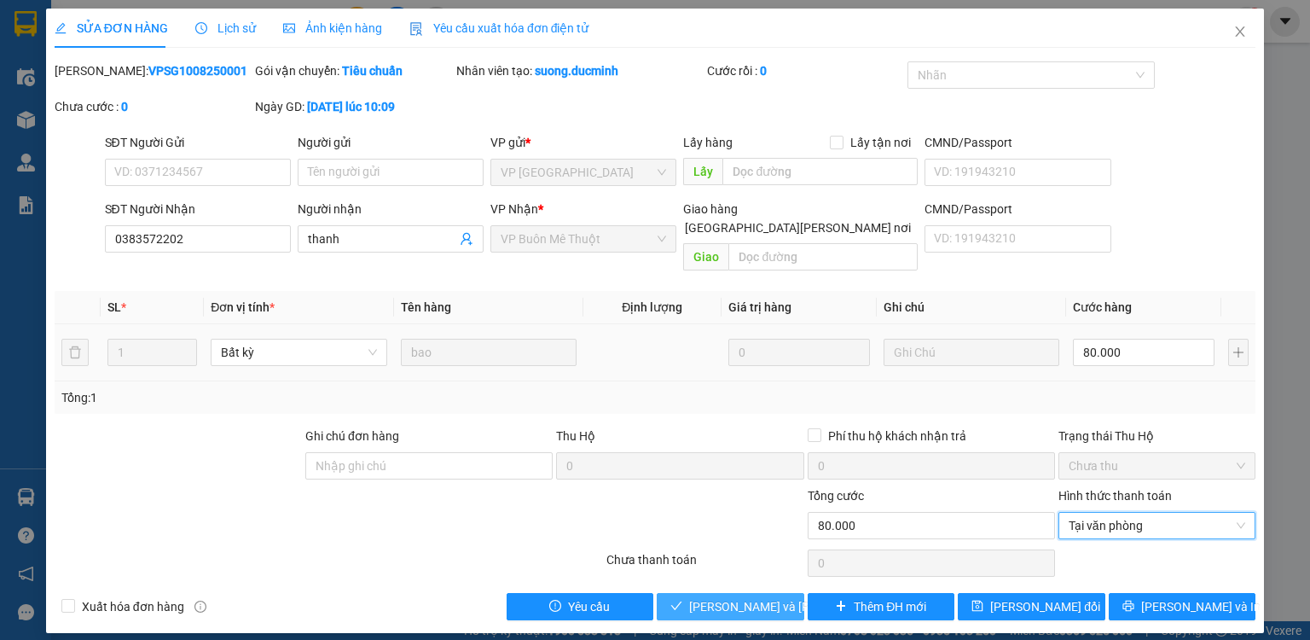
click at [771, 597] on span "[PERSON_NAME] và [PERSON_NAME] hàng" at bounding box center [804, 606] width 230 height 19
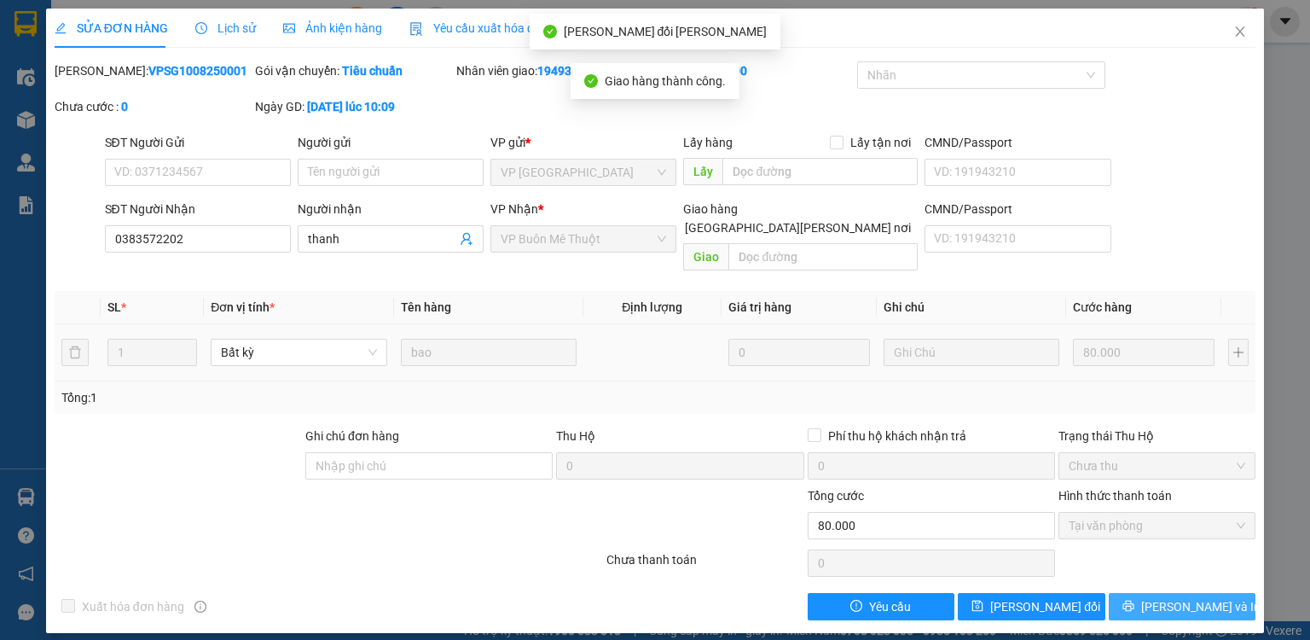
click at [1169, 597] on span "[PERSON_NAME] và In" at bounding box center [1200, 606] width 119 height 19
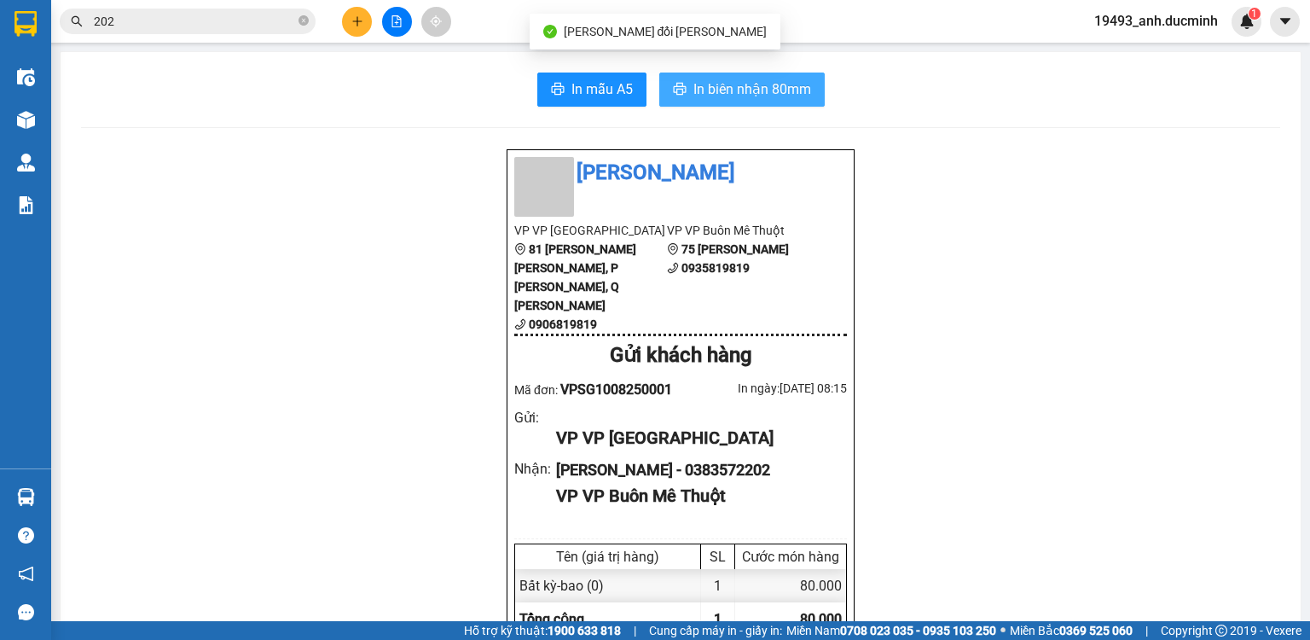
click at [736, 84] on span "In biên nhận 80mm" at bounding box center [752, 88] width 118 height 21
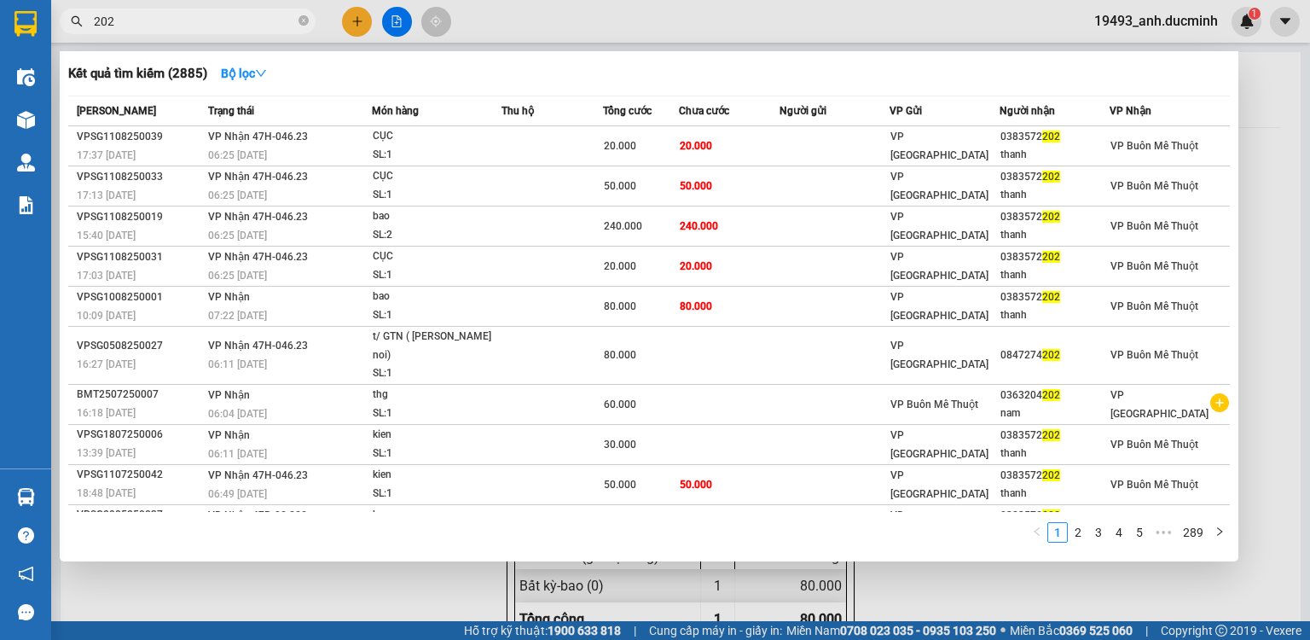
click at [279, 17] on input "202" at bounding box center [194, 21] width 201 height 19
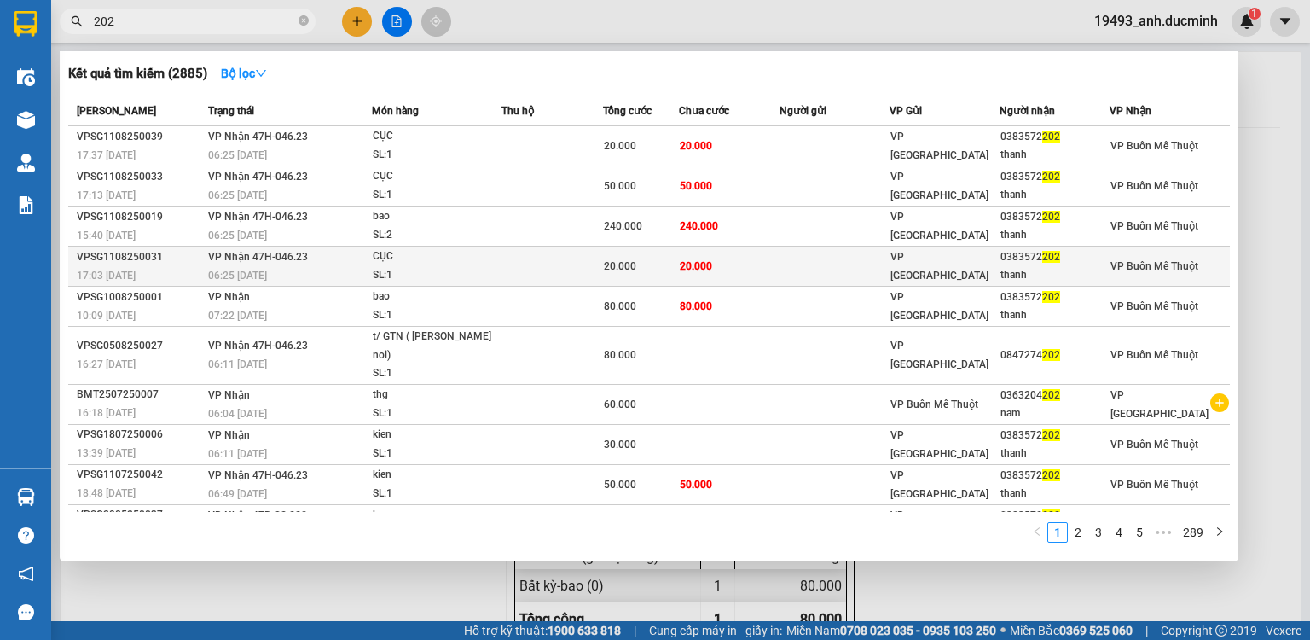
click at [727, 261] on td "20.000" at bounding box center [729, 266] width 101 height 40
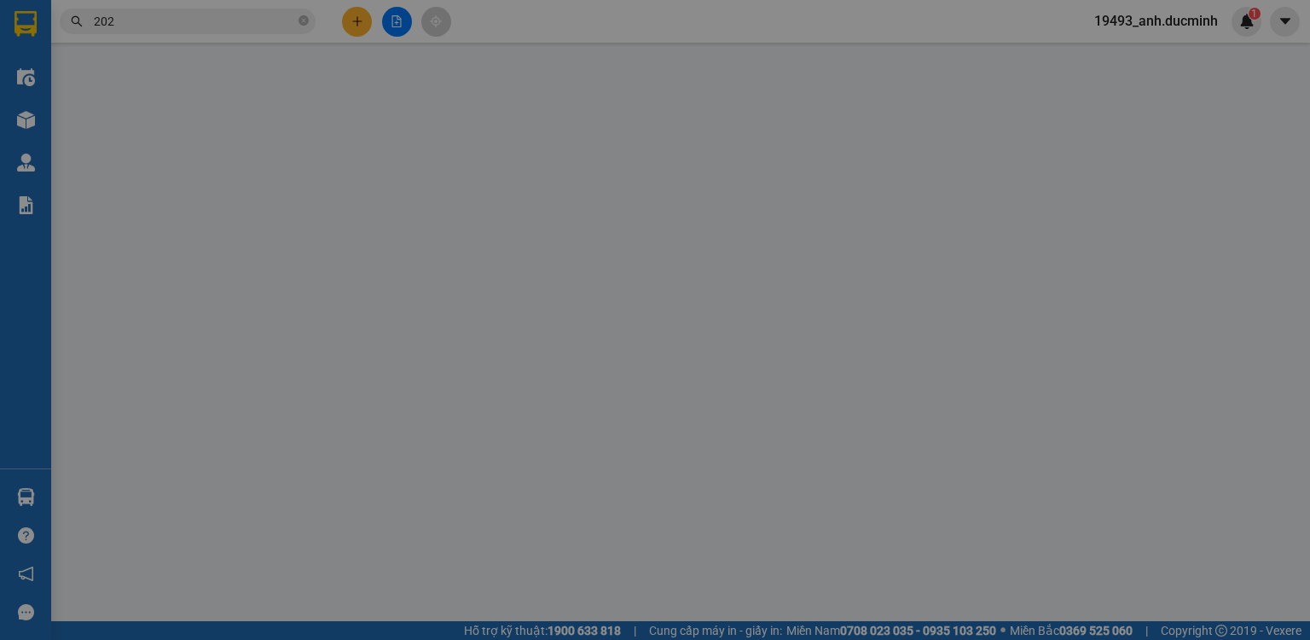
type input "0383572202"
type input "thanh"
type input "20.000"
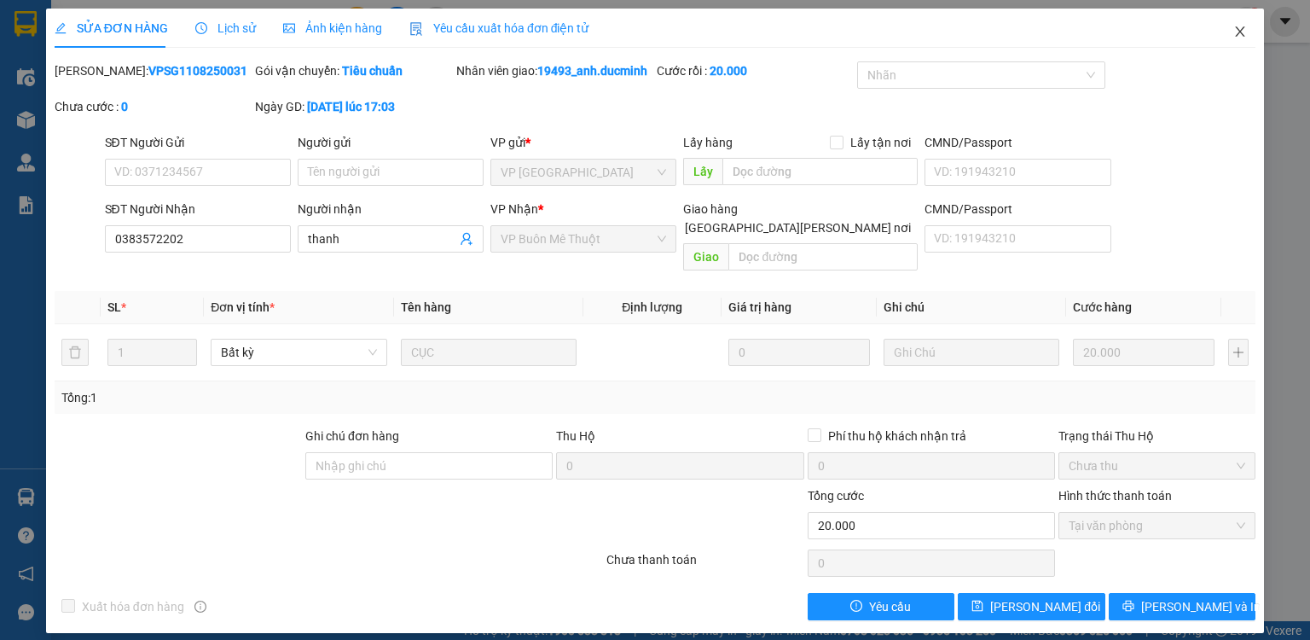
click at [1244, 34] on icon "close" at bounding box center [1240, 32] width 14 height 14
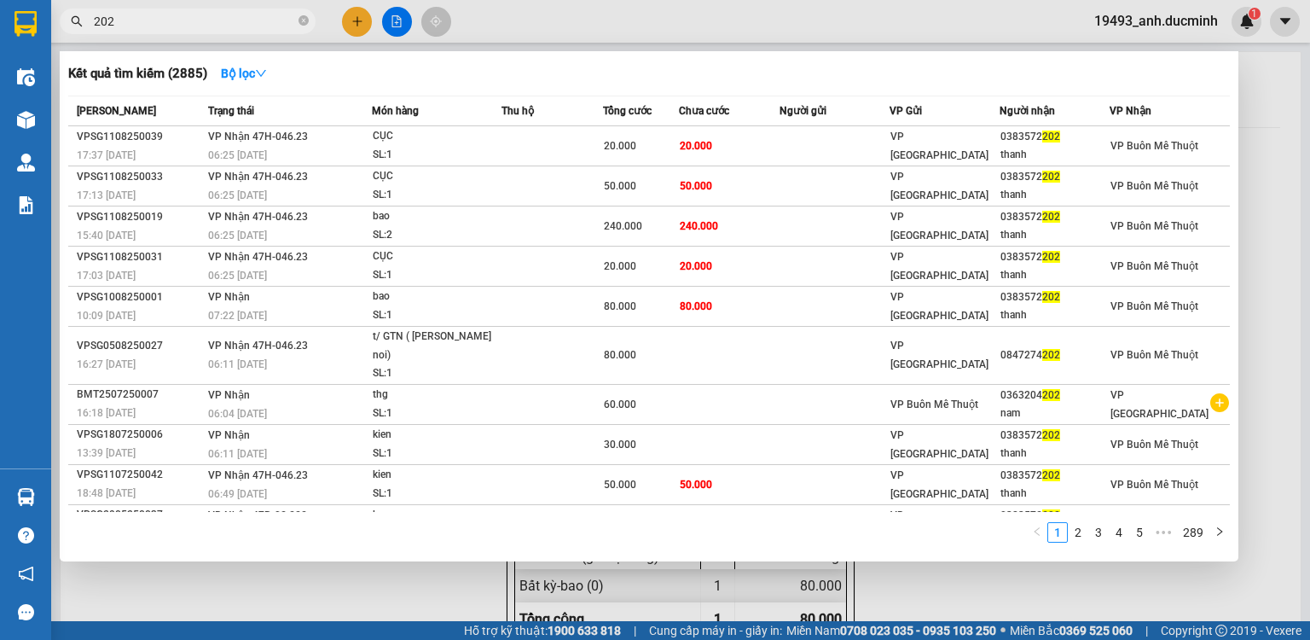
click at [185, 21] on input "202" at bounding box center [194, 21] width 201 height 19
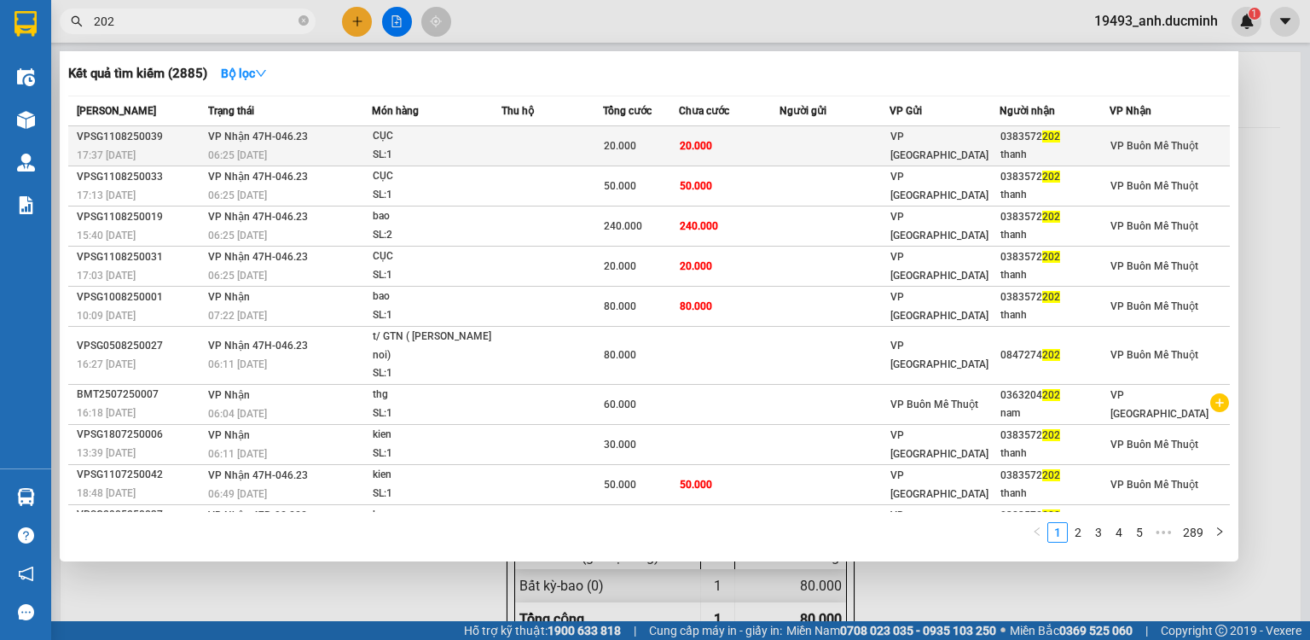
click at [726, 142] on td "20.000" at bounding box center [729, 146] width 101 height 40
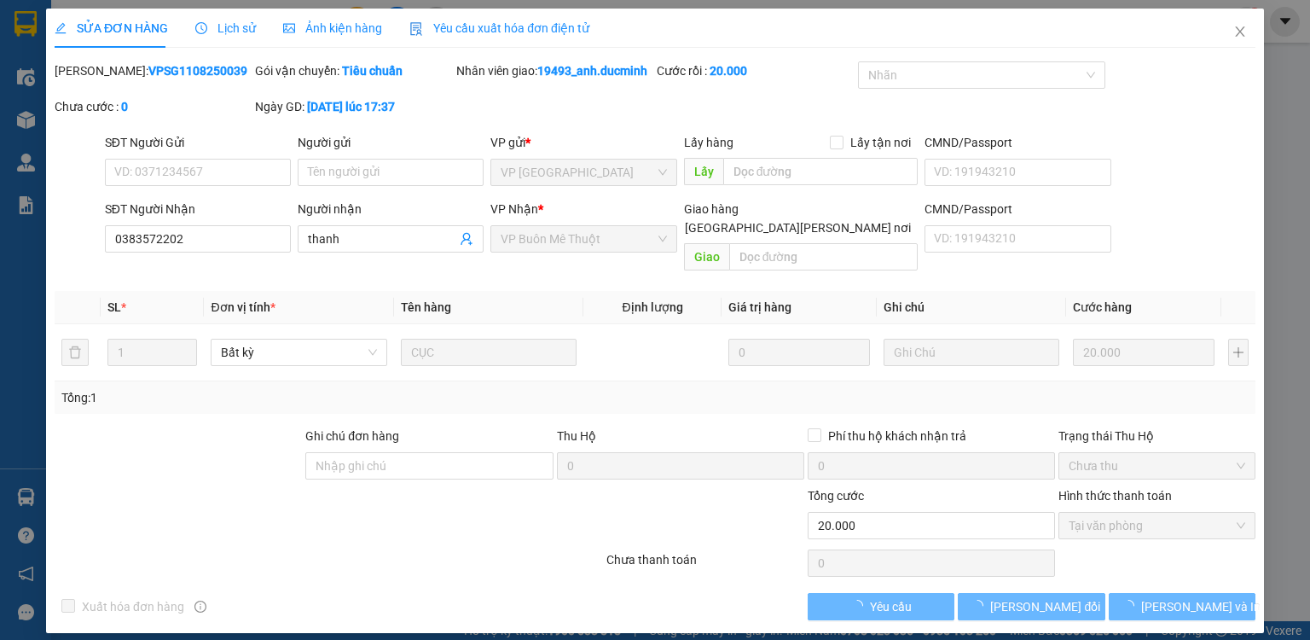
type input "0383572202"
type input "thanh"
type input "20.000"
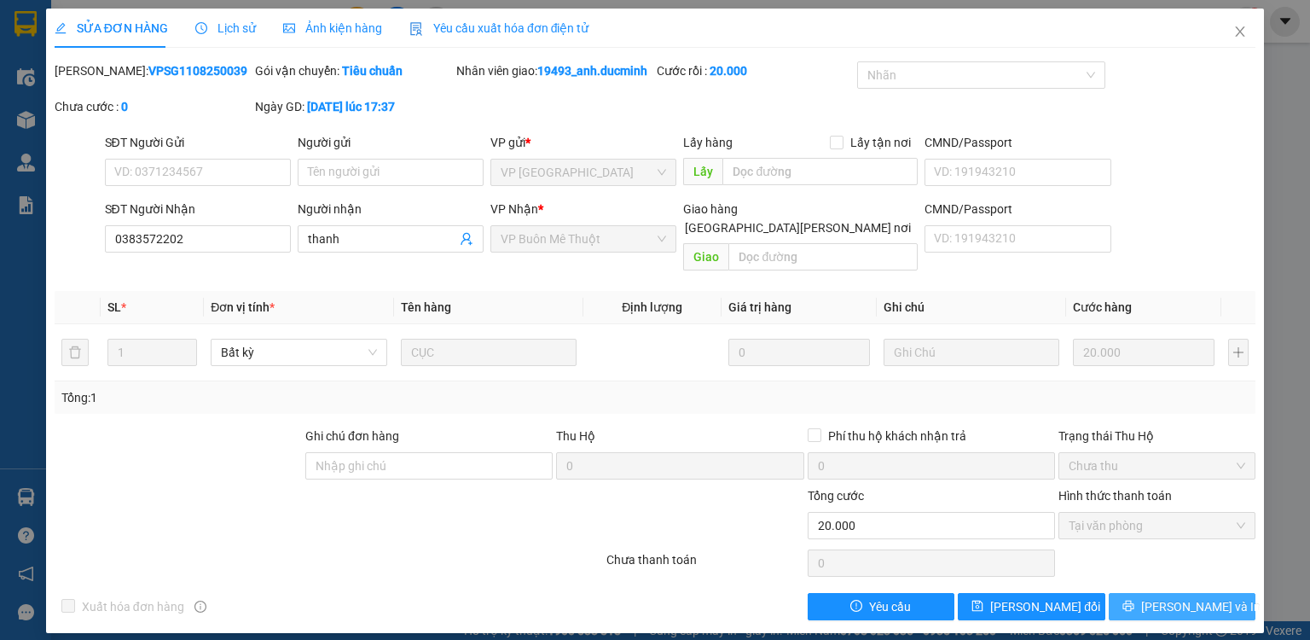
click at [1205, 597] on span "[PERSON_NAME] và In" at bounding box center [1200, 606] width 119 height 19
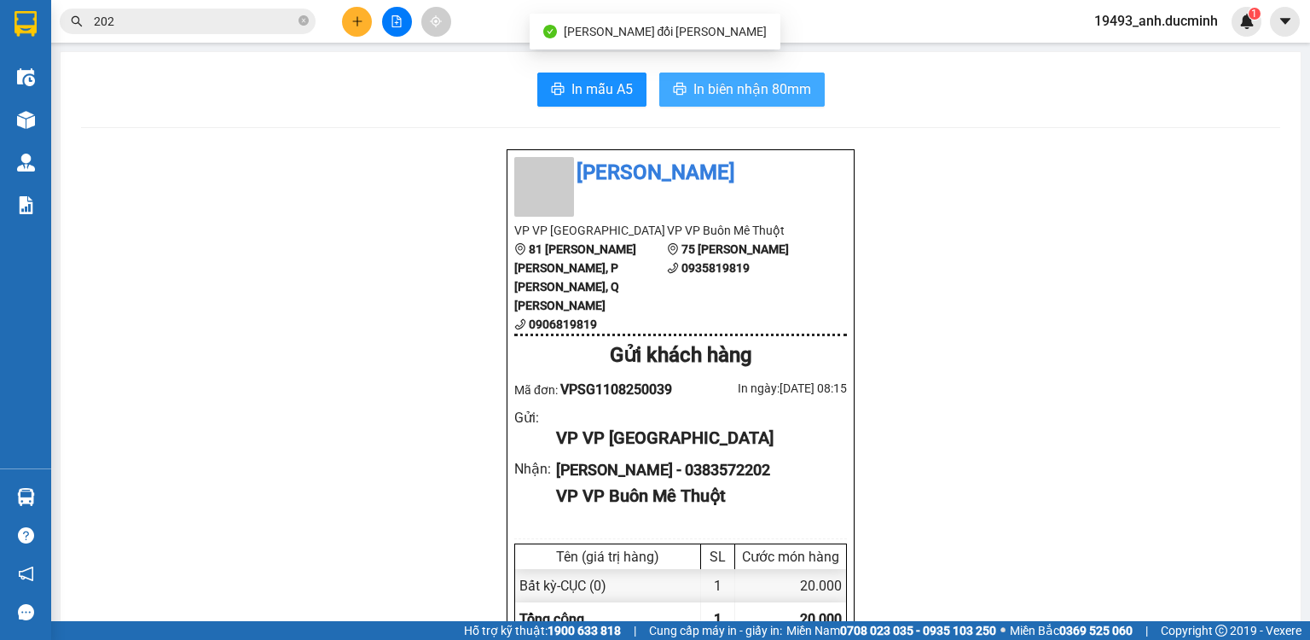
click at [757, 81] on span "In biên nhận 80mm" at bounding box center [752, 88] width 118 height 21
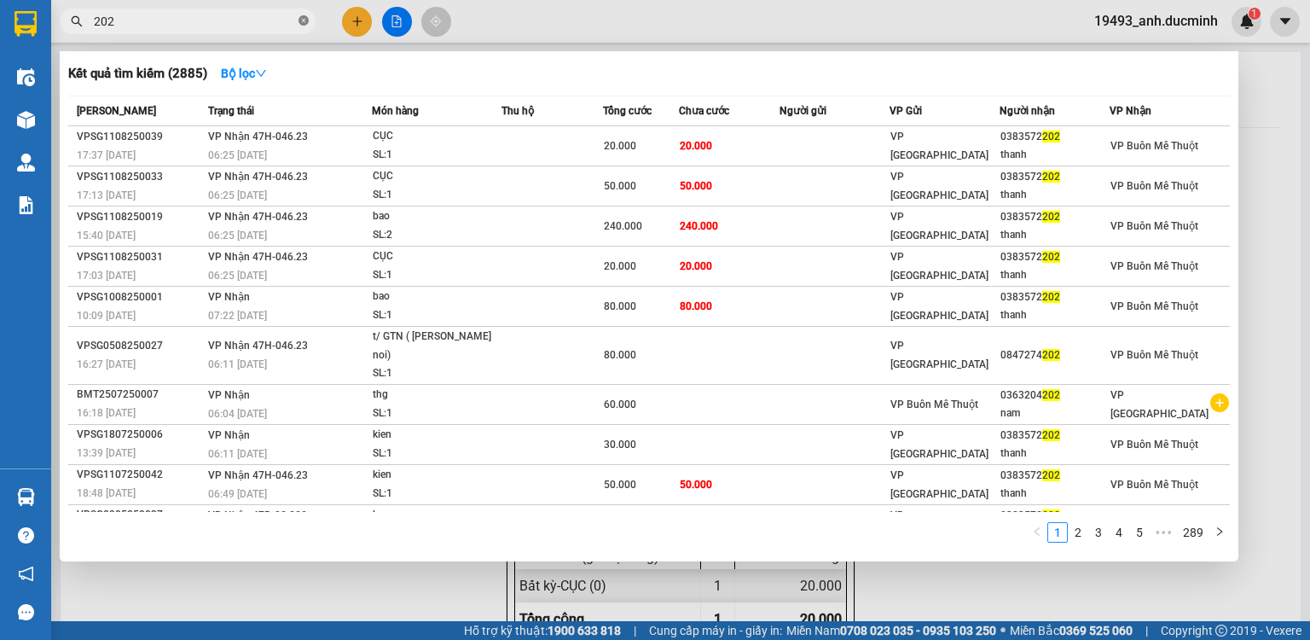
click at [299, 22] on icon "close-circle" at bounding box center [304, 20] width 10 height 10
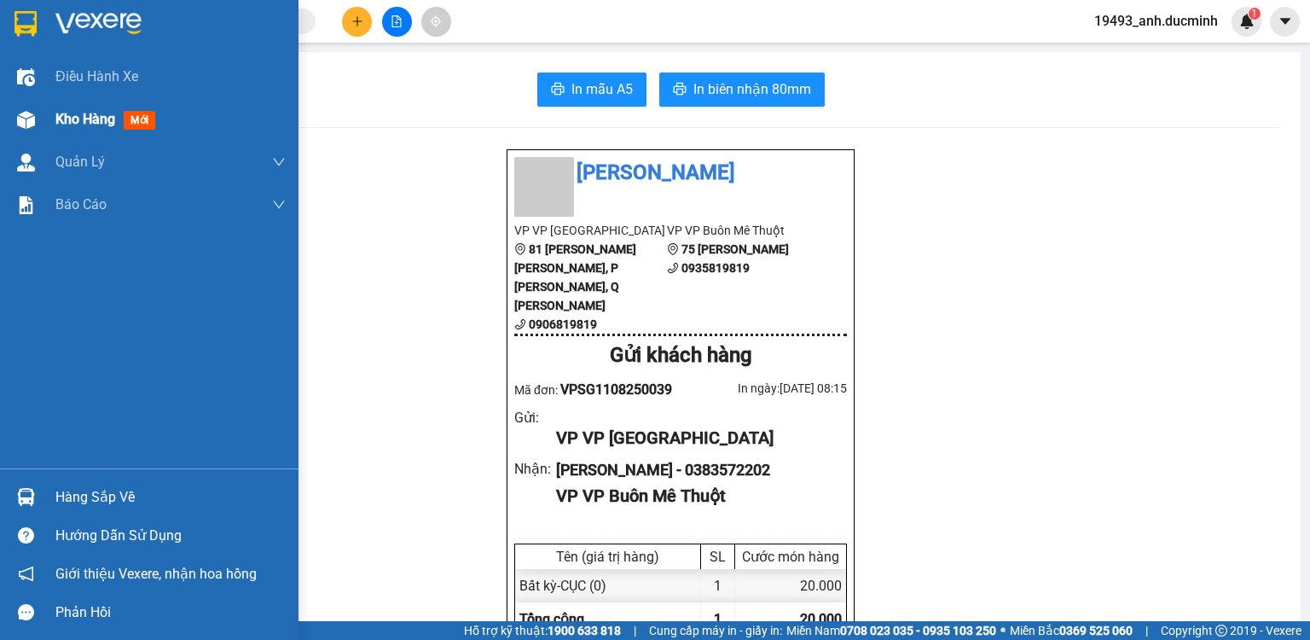
click at [119, 123] on div "Kho hàng mới" at bounding box center [108, 118] width 107 height 21
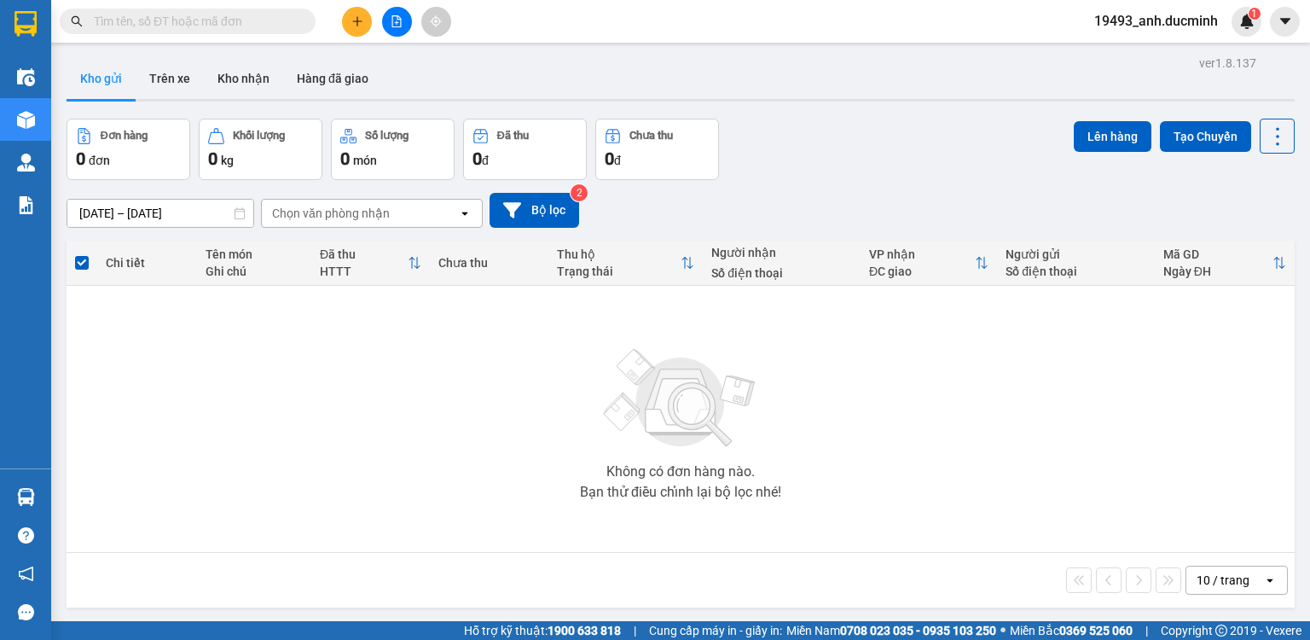
click at [395, 34] on button at bounding box center [397, 22] width 30 height 30
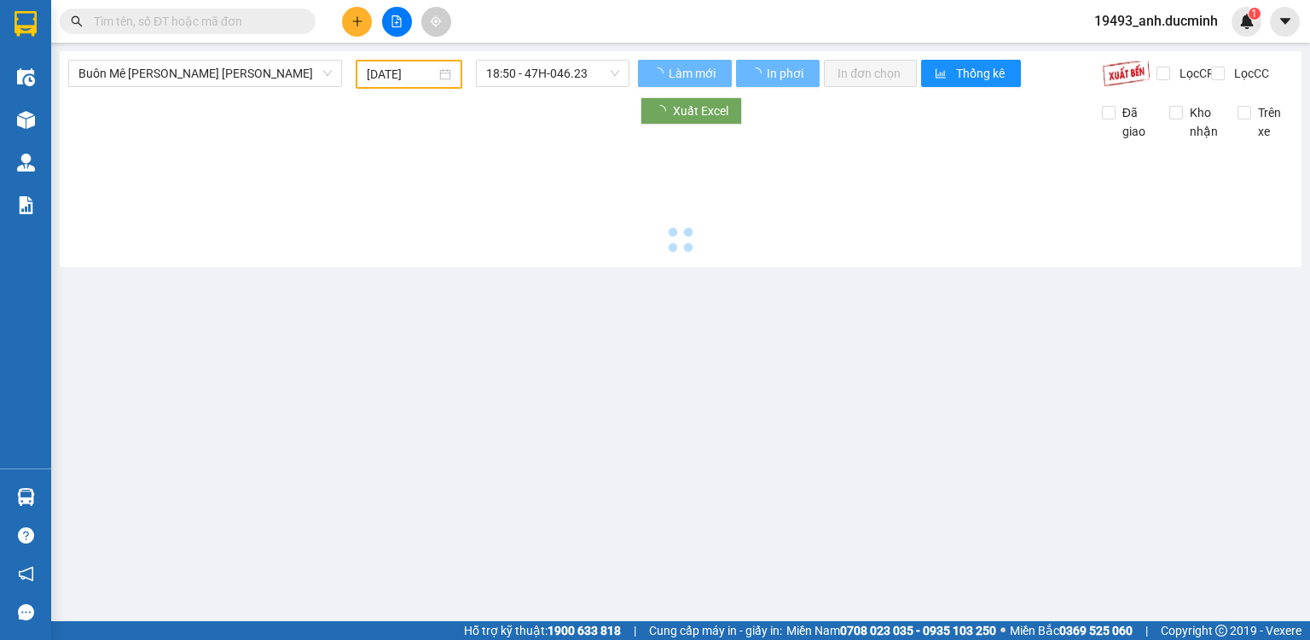
type input "[DATE]"
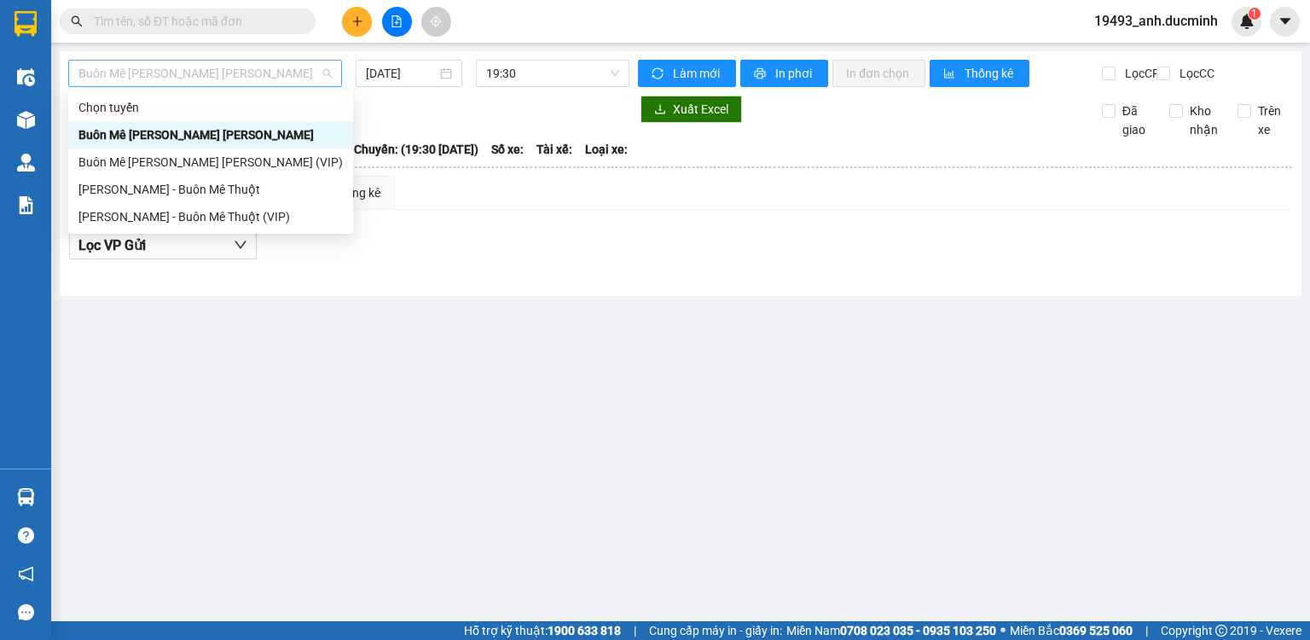
click at [224, 81] on span "Buôn Mê [PERSON_NAME] [PERSON_NAME]" at bounding box center [204, 74] width 253 height 26
drag, startPoint x: 171, startPoint y: 198, endPoint x: 328, endPoint y: 148, distance: 164.5
click at [171, 197] on div "[PERSON_NAME] - Buôn Mê Thuột" at bounding box center [210, 189] width 264 height 19
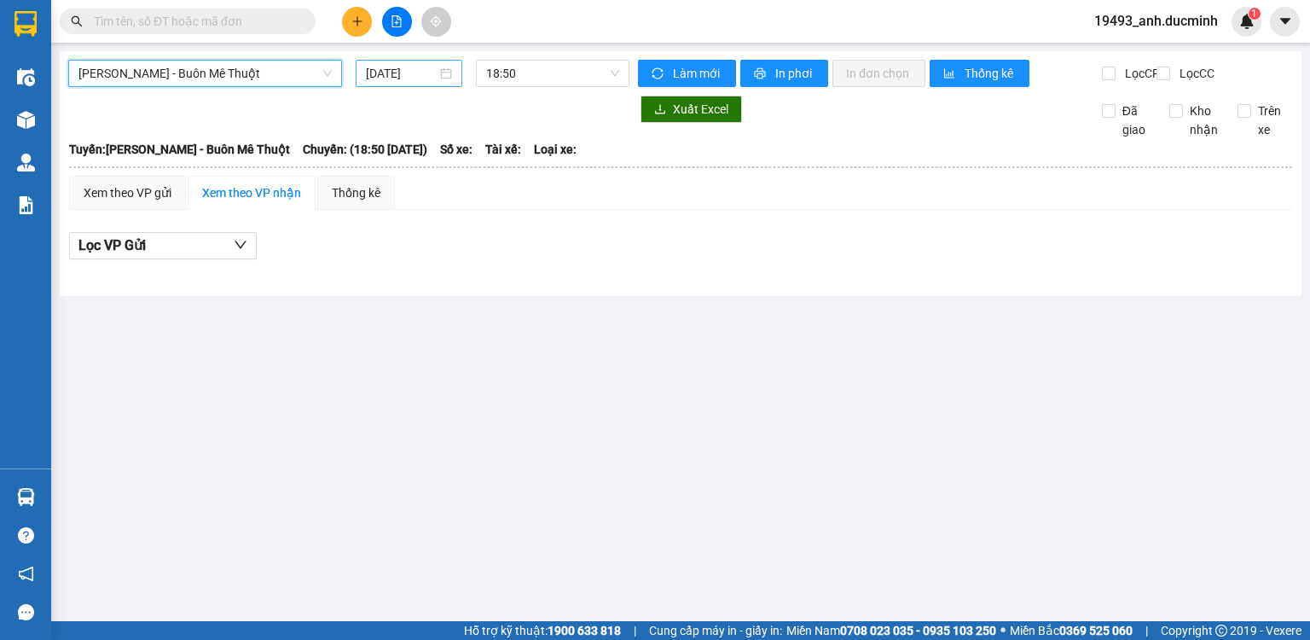
click at [399, 78] on input "[DATE]" at bounding box center [401, 73] width 70 height 19
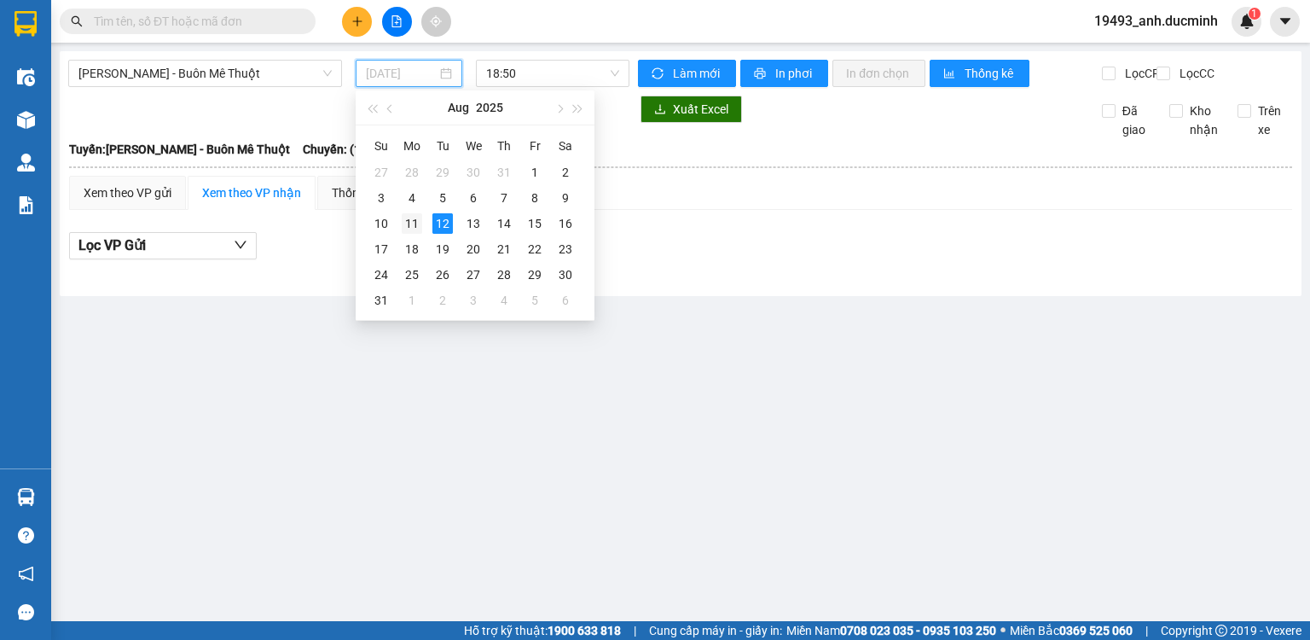
click at [410, 229] on div "11" at bounding box center [412, 223] width 20 height 20
type input "[DATE]"
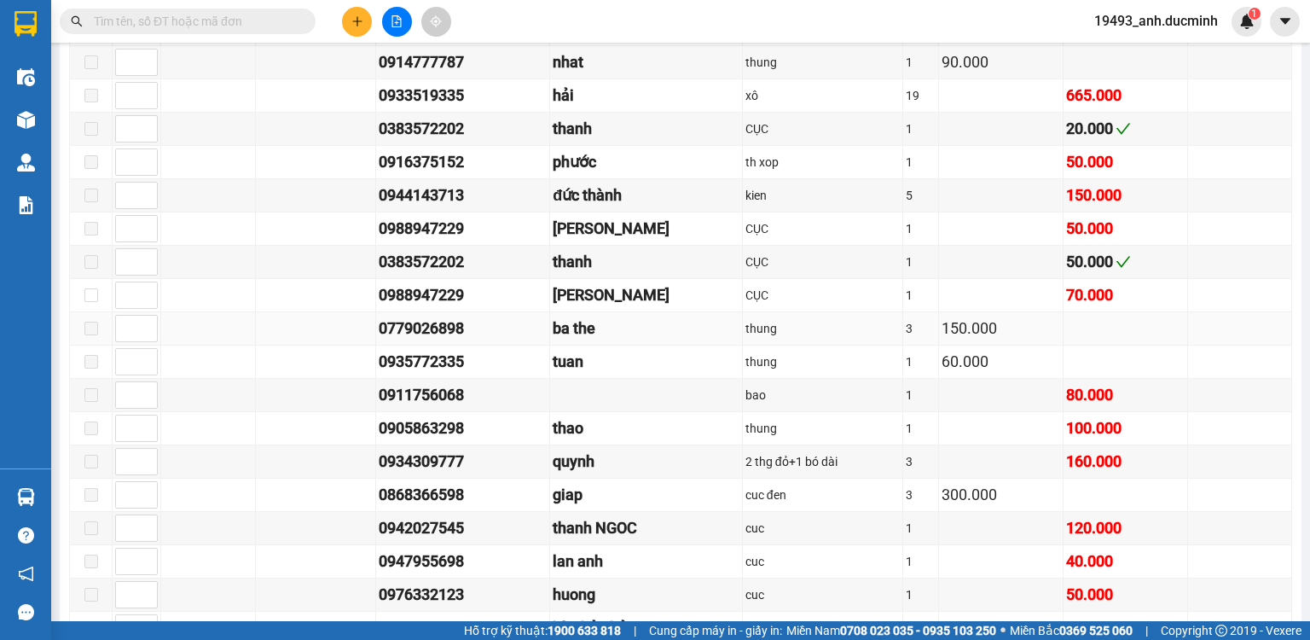
scroll to position [1023, 0]
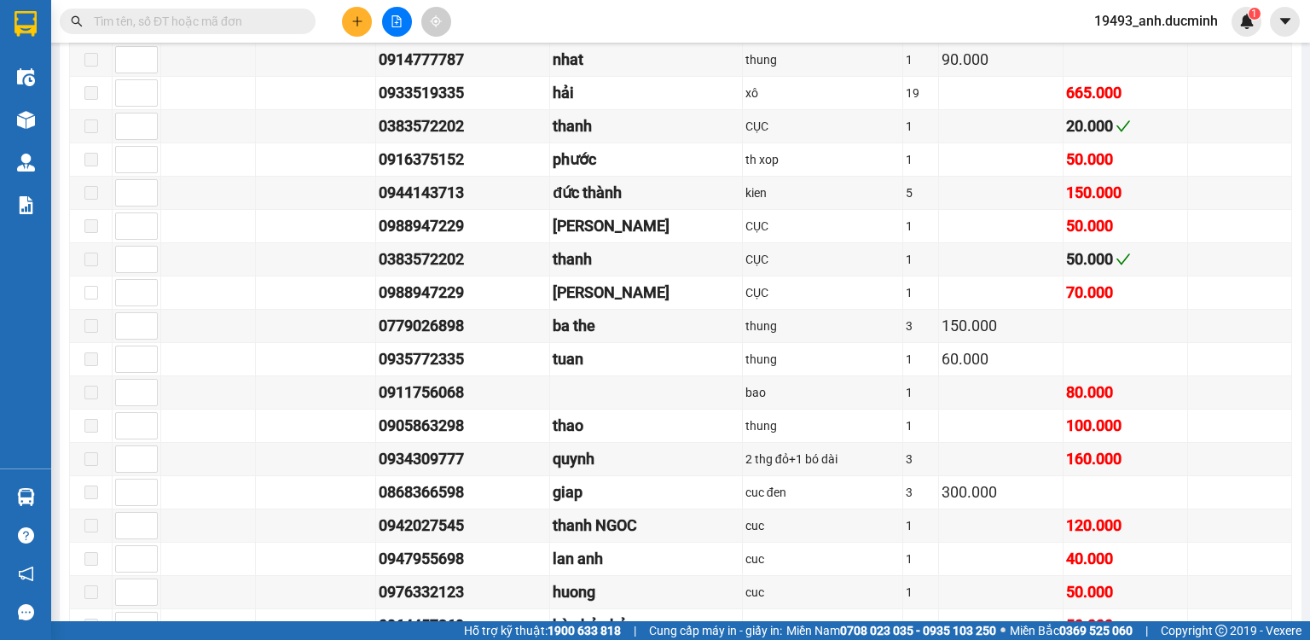
click at [176, 14] on input "text" at bounding box center [194, 21] width 201 height 19
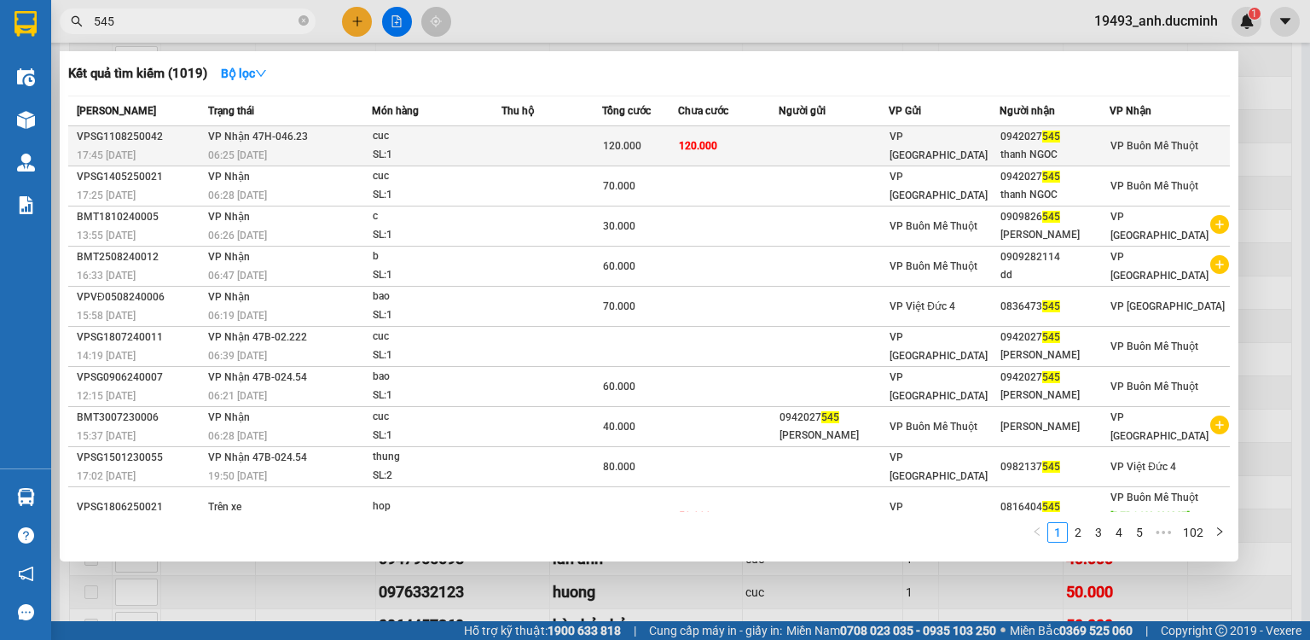
type input "545"
click at [455, 144] on div "cuc" at bounding box center [437, 136] width 128 height 19
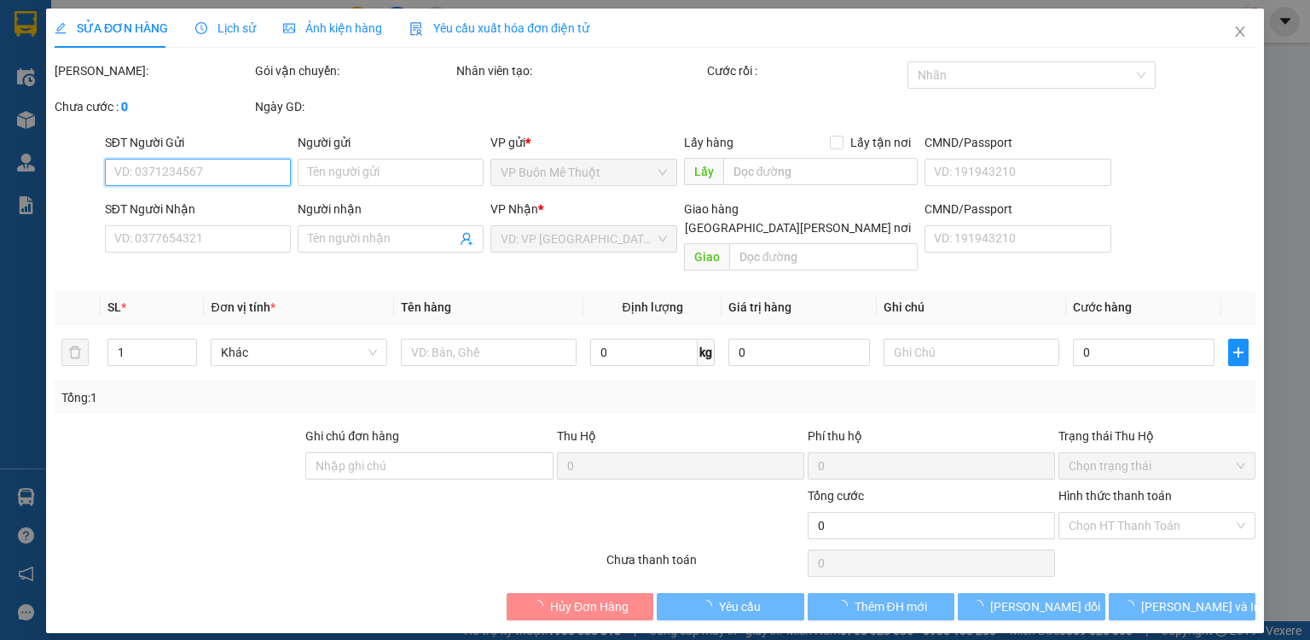
type input "0942027545"
type input "thanh NGOC"
type input "120.000"
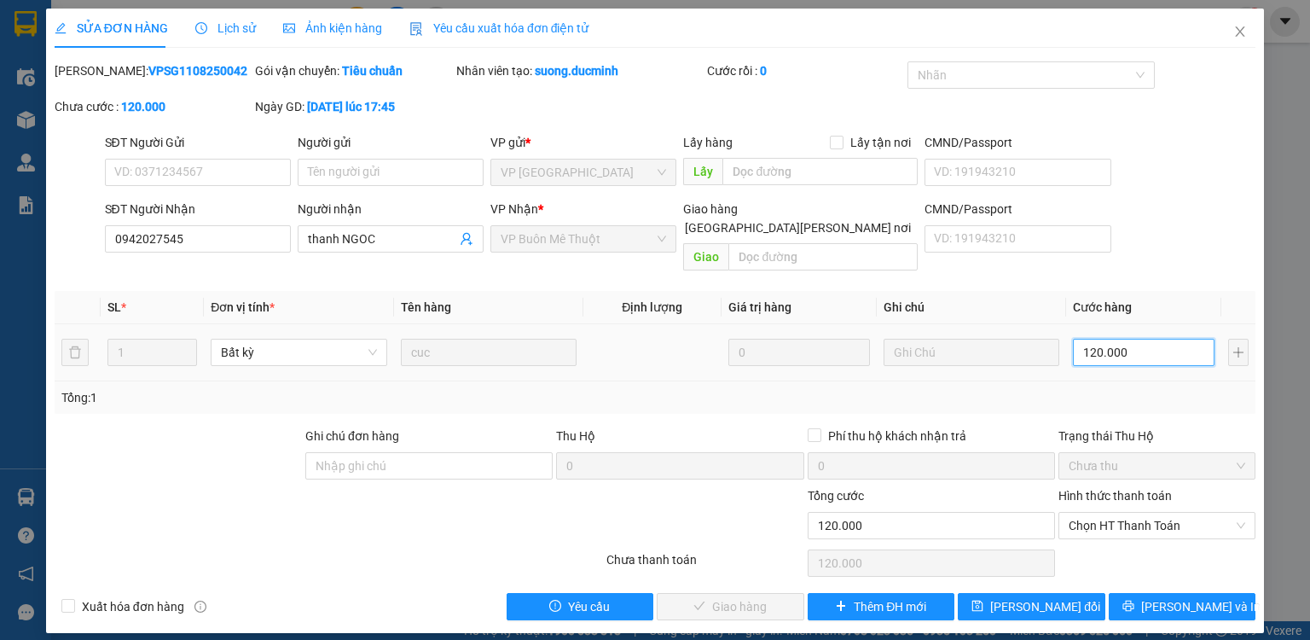
click at [1156, 339] on input "120.000" at bounding box center [1144, 352] width 142 height 27
type input "1"
type input "10"
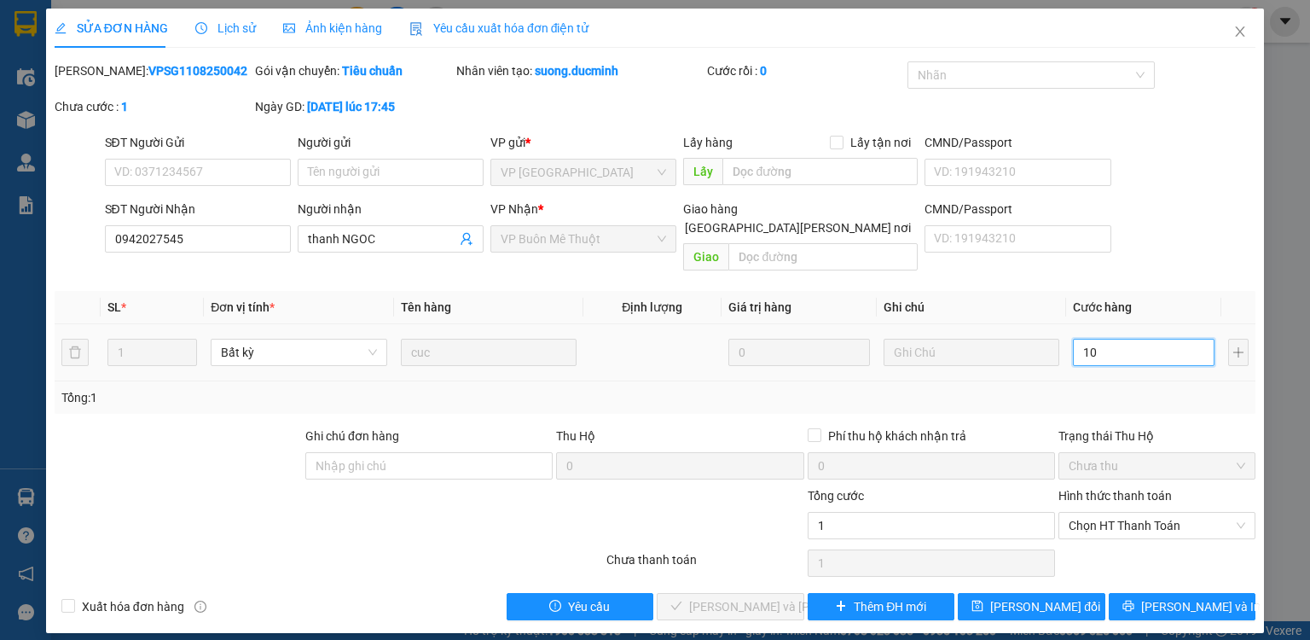
type input "10"
type input "100"
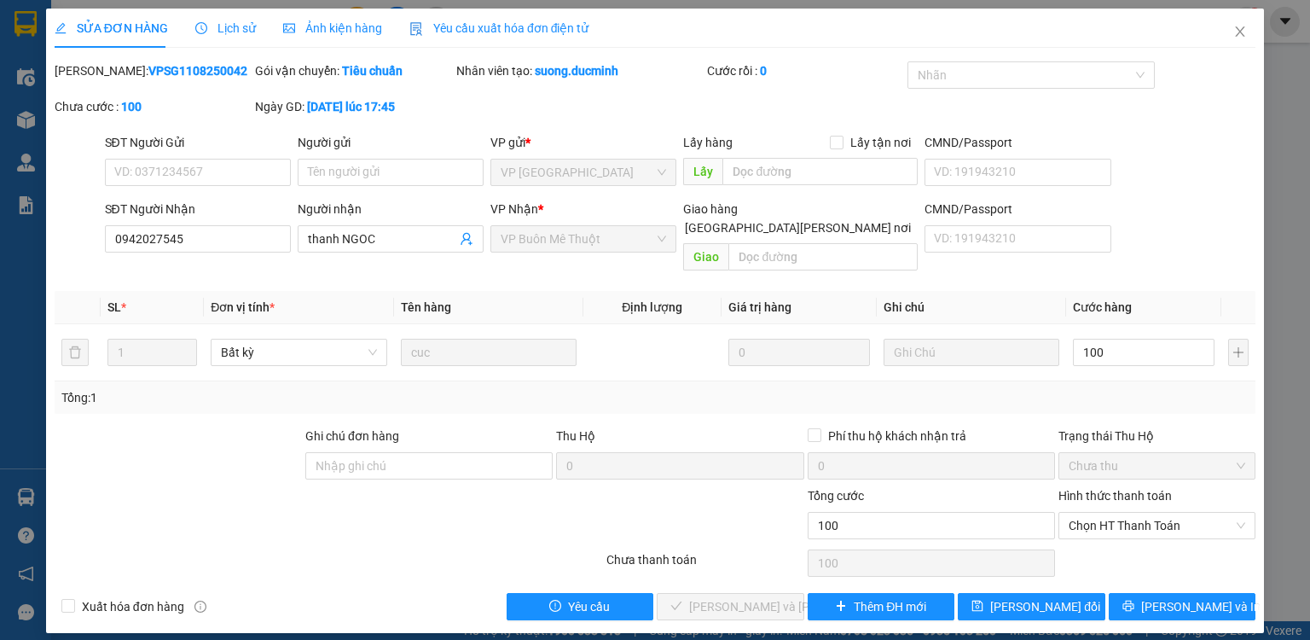
type input "100.000"
drag, startPoint x: 1166, startPoint y: 371, endPoint x: 1166, endPoint y: 428, distance: 57.1
click at [1166, 388] on div "Tổng: 1" at bounding box center [654, 397] width 1187 height 19
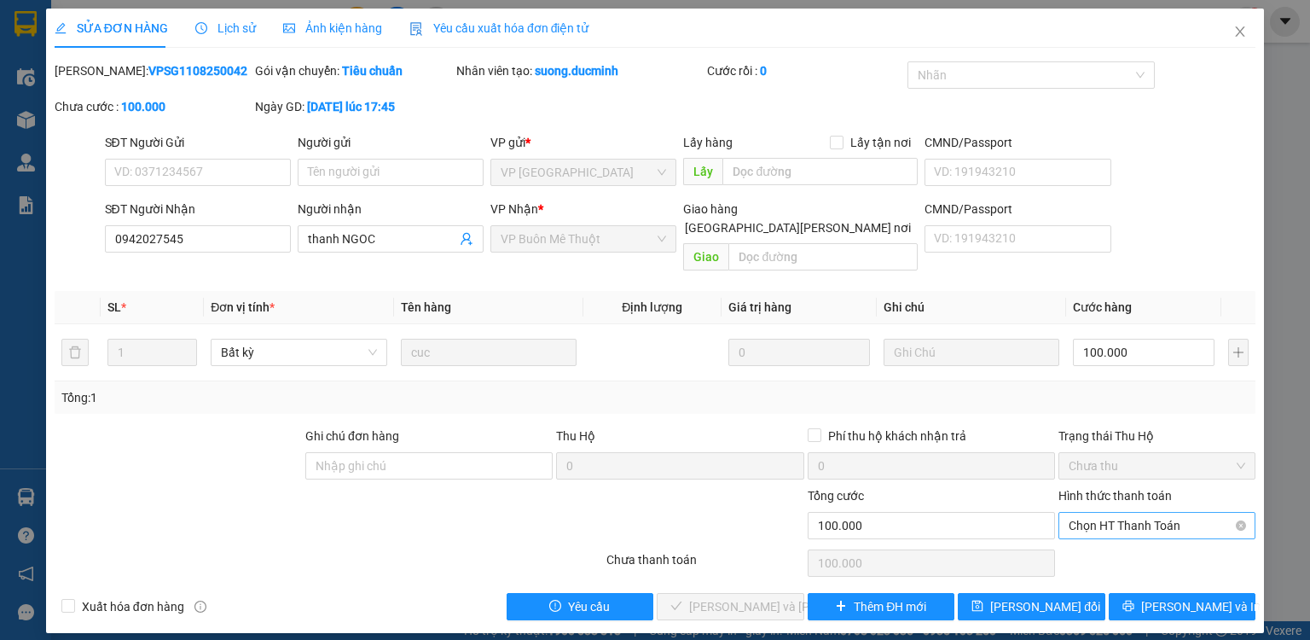
drag, startPoint x: 1145, startPoint y: 508, endPoint x: 1143, endPoint y: 517, distance: 8.7
click at [1143, 513] on span "Chọn HT Thanh Toán" at bounding box center [1157, 526] width 177 height 26
drag, startPoint x: 1139, startPoint y: 545, endPoint x: 1095, endPoint y: 559, distance: 46.7
click at [1136, 546] on div "Tại văn phòng" at bounding box center [1157, 539] width 177 height 19
type input "0"
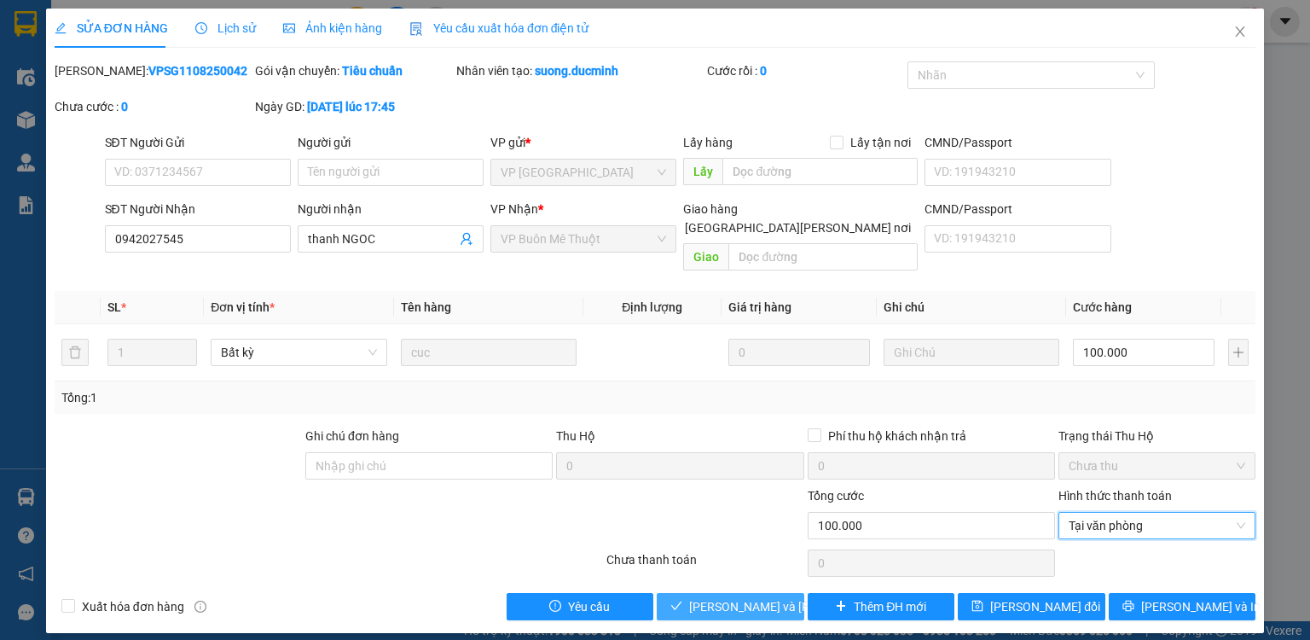
drag, startPoint x: 737, startPoint y: 581, endPoint x: 914, endPoint y: 442, distance: 225.4
click at [737, 597] on span "[PERSON_NAME] và [PERSON_NAME] hàng" at bounding box center [804, 606] width 230 height 19
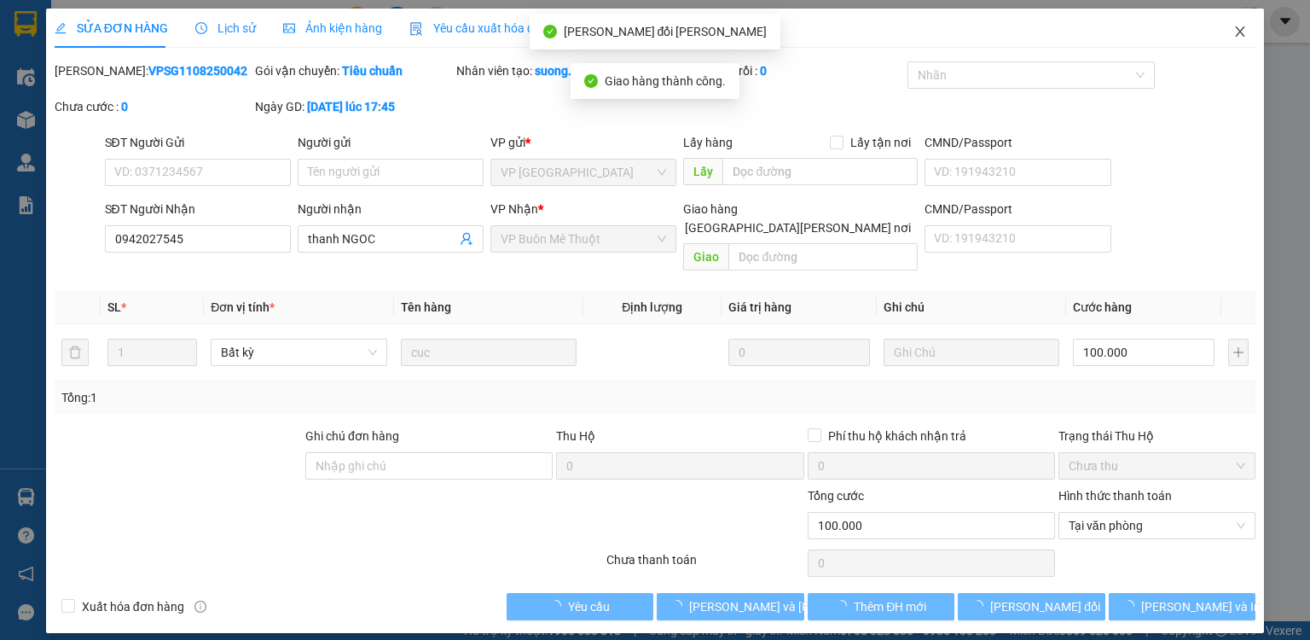
click at [1238, 18] on span "Close" at bounding box center [1240, 33] width 48 height 48
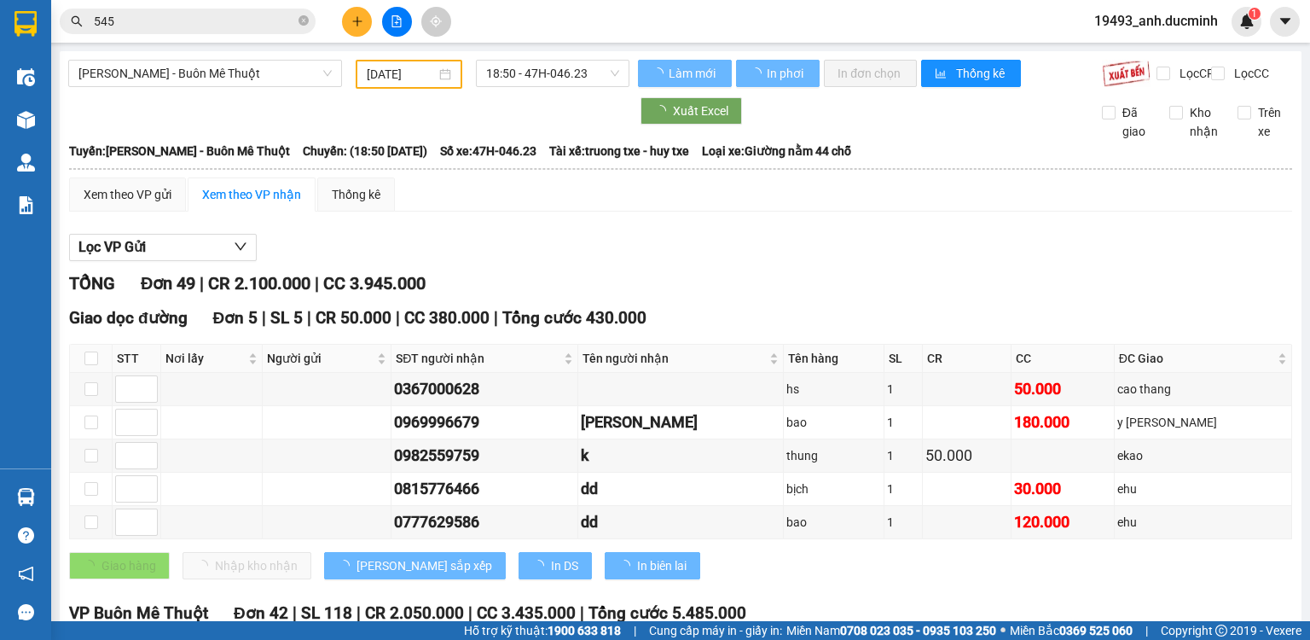
scroll to position [341, 0]
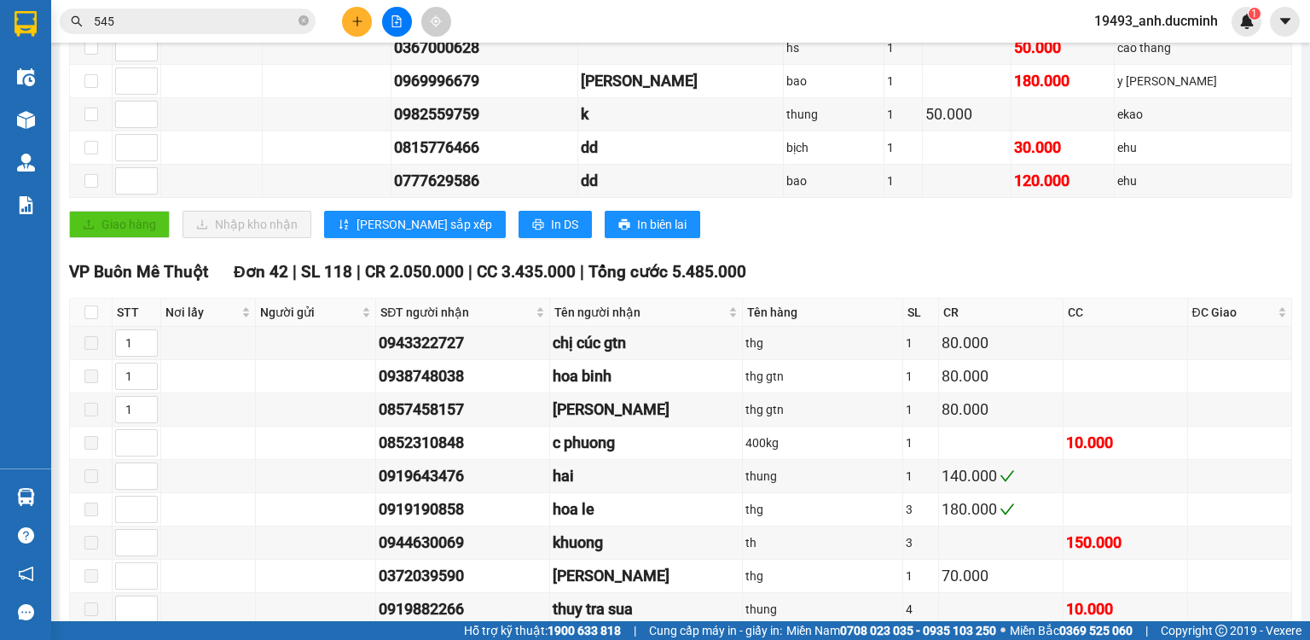
click at [305, 17] on icon "close-circle" at bounding box center [304, 20] width 10 height 10
click at [286, 20] on input "text" at bounding box center [194, 21] width 201 height 19
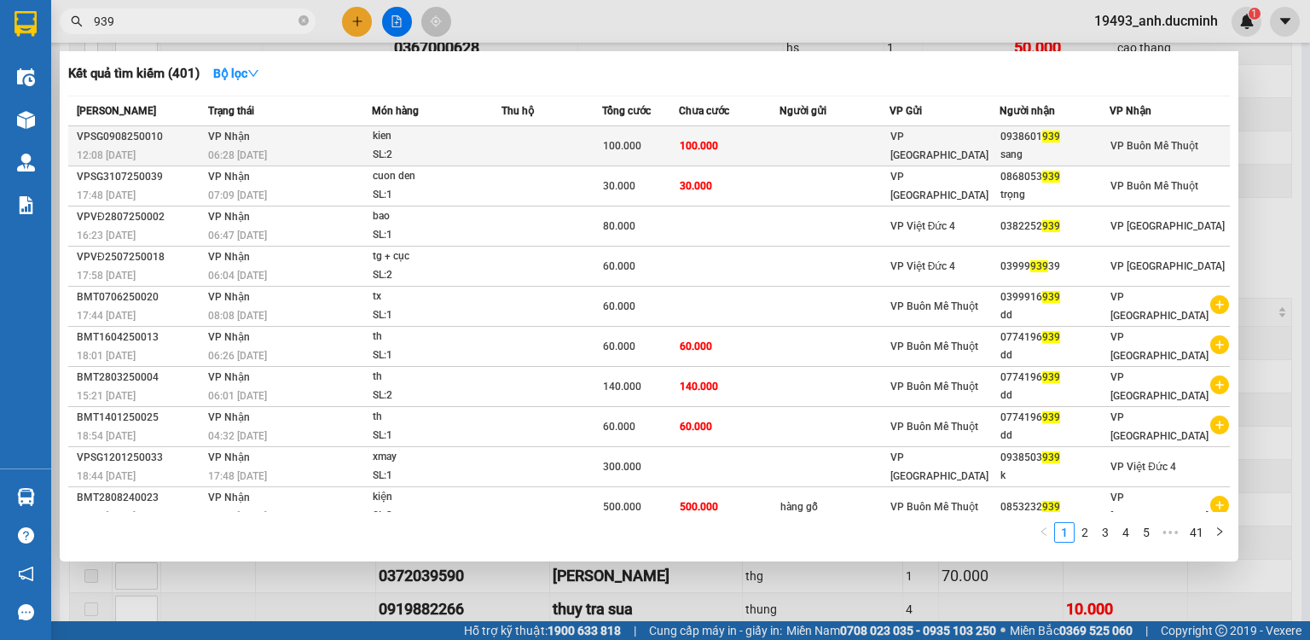
type input "939"
click at [818, 147] on td at bounding box center [834, 146] width 109 height 40
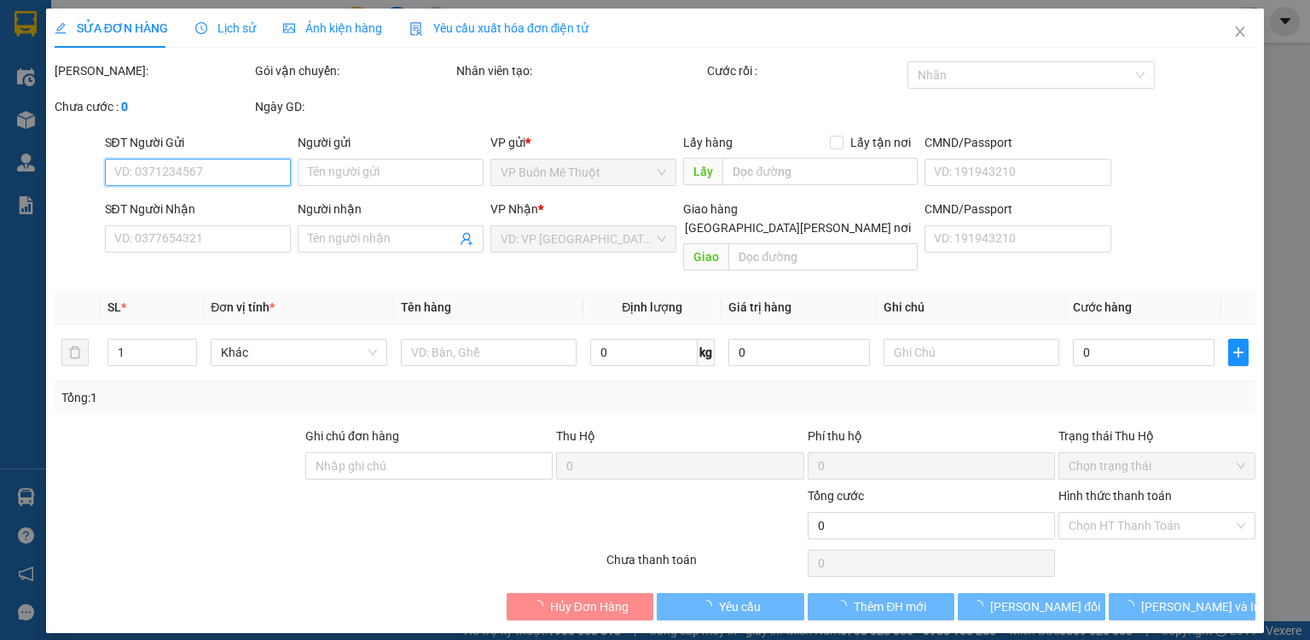
type input "0938601939"
type input "sang"
type input "100.000"
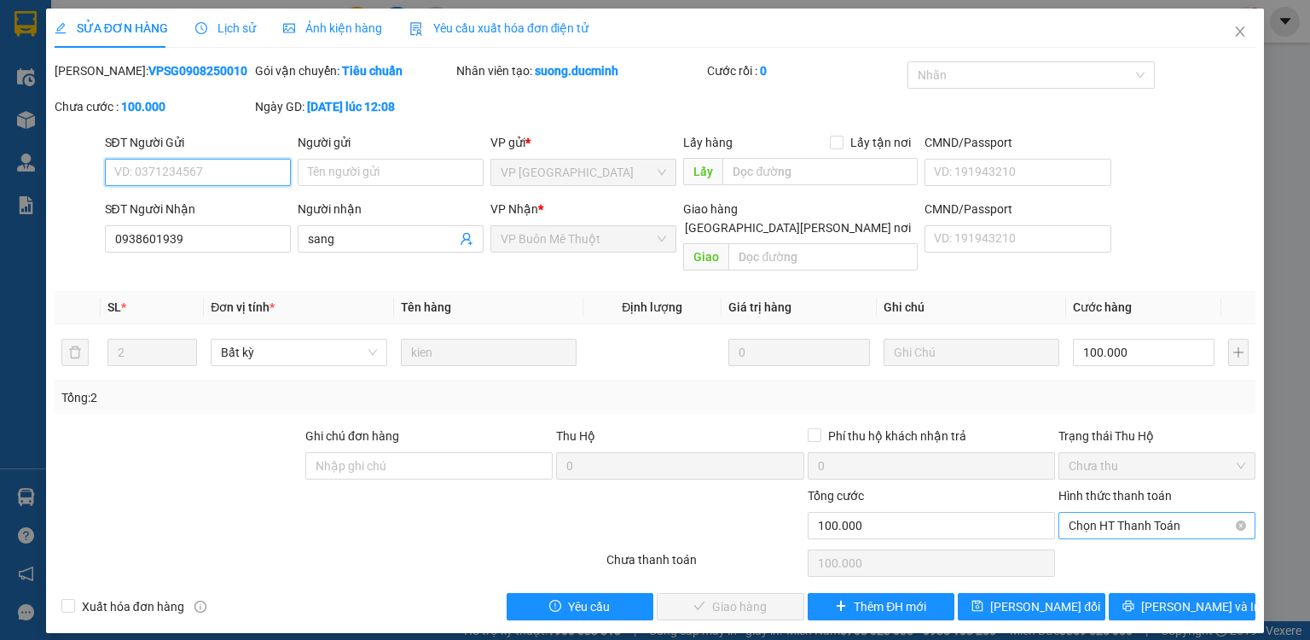
click at [1168, 513] on span "Chọn HT Thanh Toán" at bounding box center [1157, 526] width 177 height 26
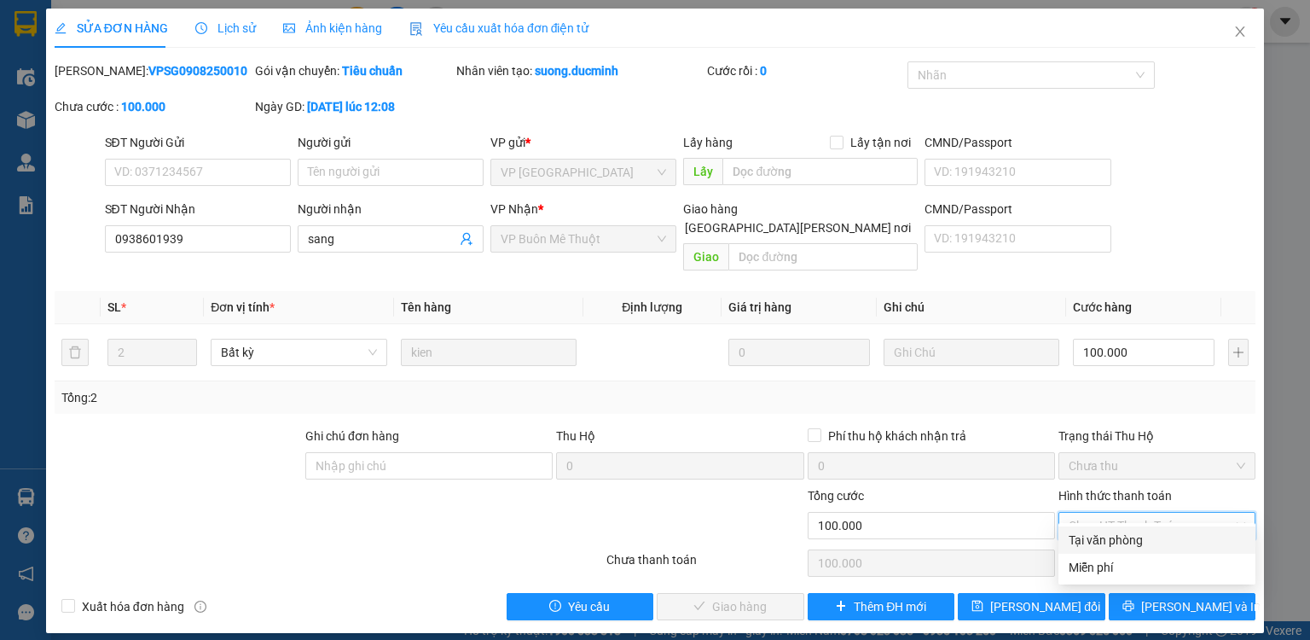
click at [1137, 549] on div "Tại văn phòng" at bounding box center [1156, 539] width 197 height 27
type input "0"
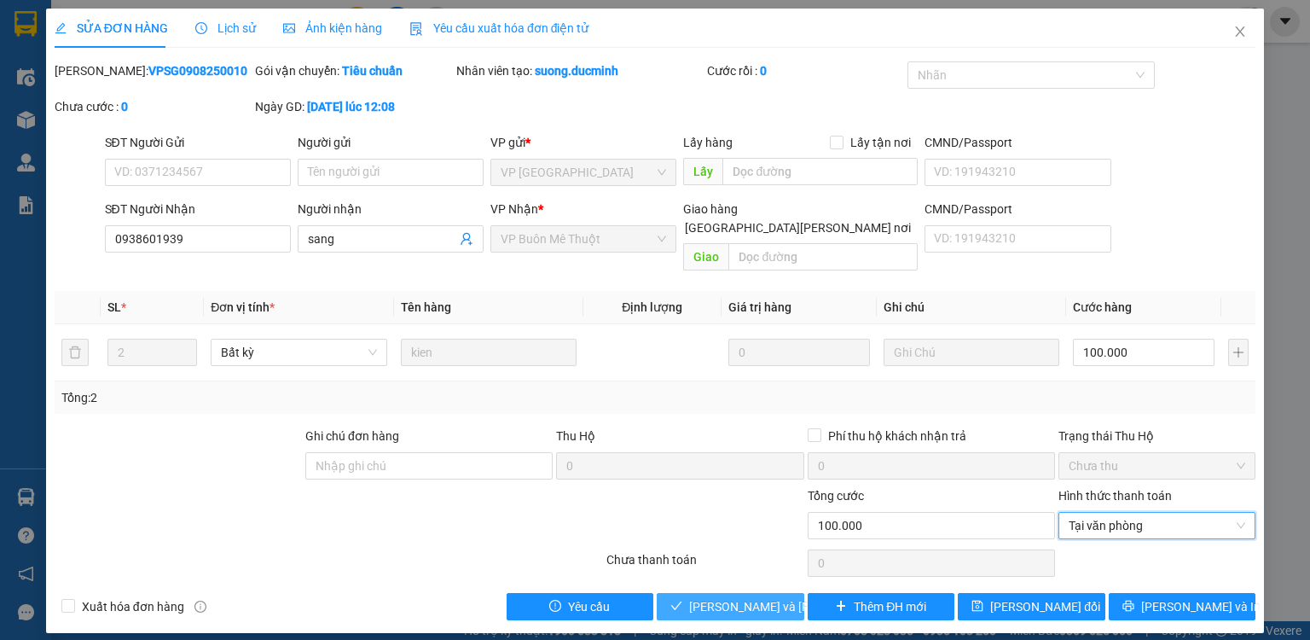
click at [738, 597] on span "[PERSON_NAME] và [PERSON_NAME] hàng" at bounding box center [804, 606] width 230 height 19
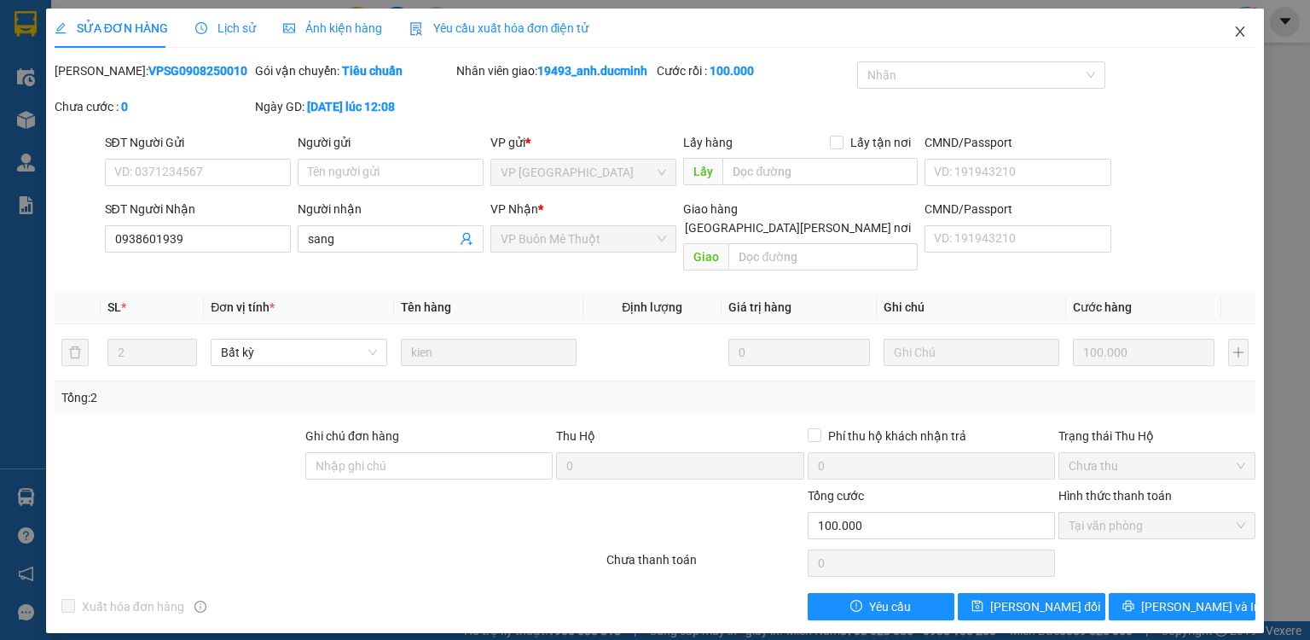
click at [1246, 25] on span "Close" at bounding box center [1240, 33] width 48 height 48
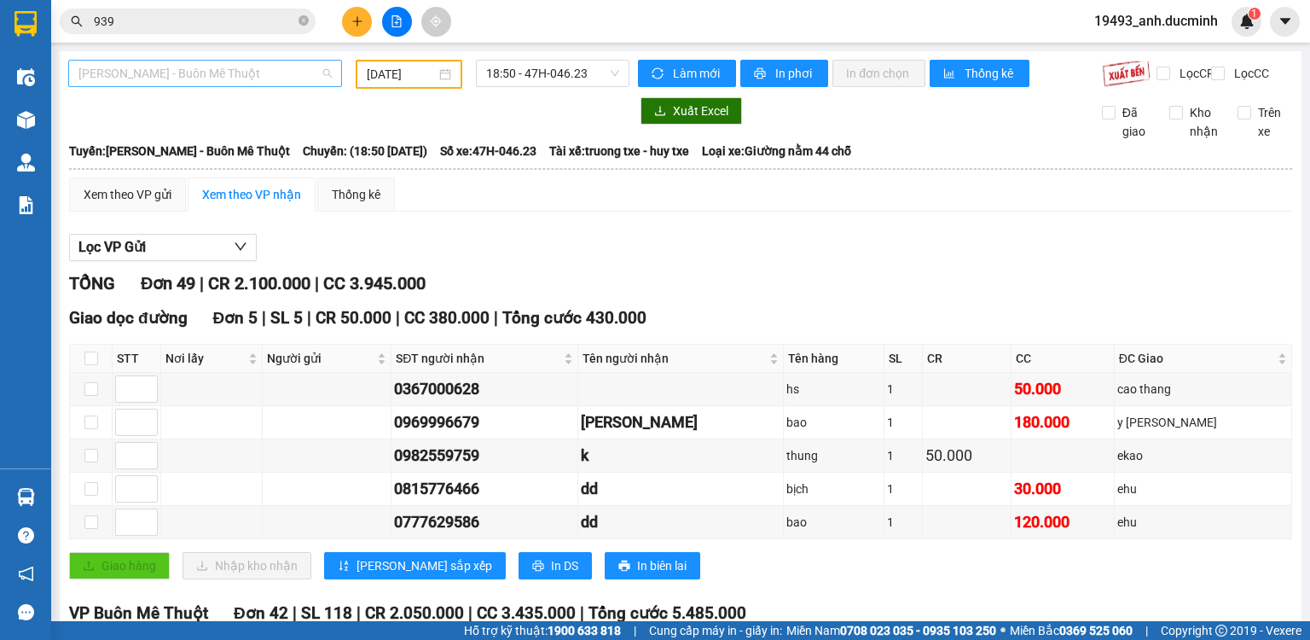
click at [170, 63] on span "[PERSON_NAME] - Buôn Mê Thuột" at bounding box center [204, 74] width 253 height 26
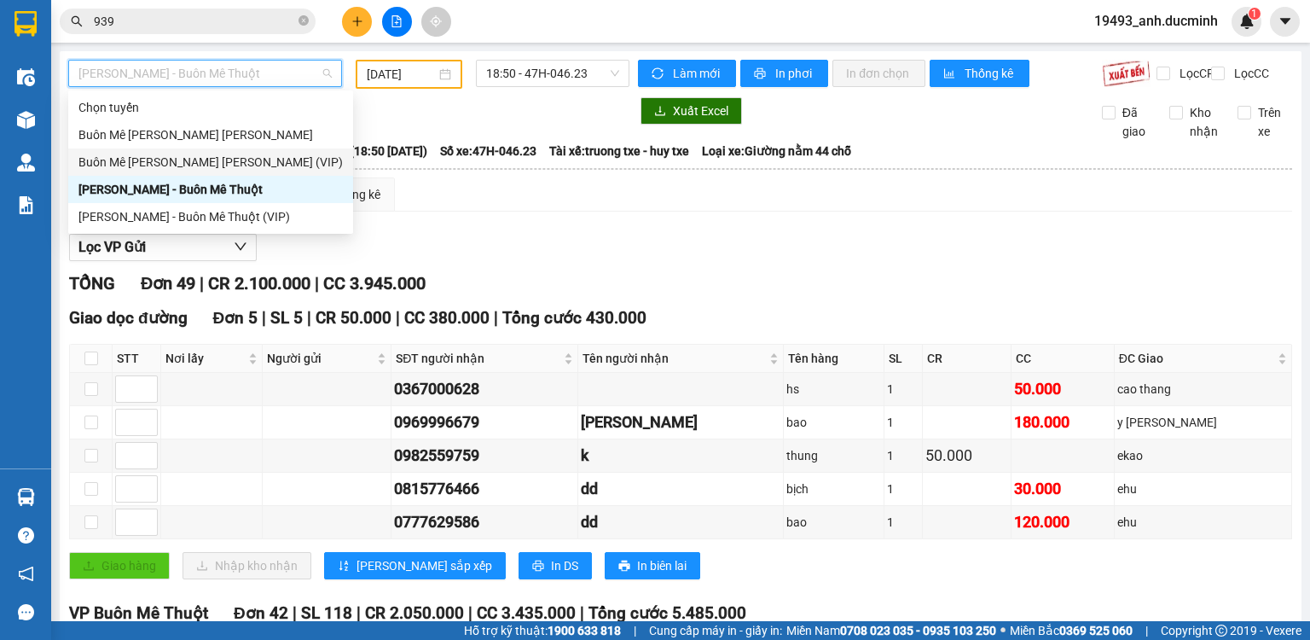
drag, startPoint x: 170, startPoint y: 167, endPoint x: 336, endPoint y: 101, distance: 178.8
click at [174, 164] on div "Buôn Mê [PERSON_NAME] [PERSON_NAME] (VIP)" at bounding box center [210, 162] width 264 height 19
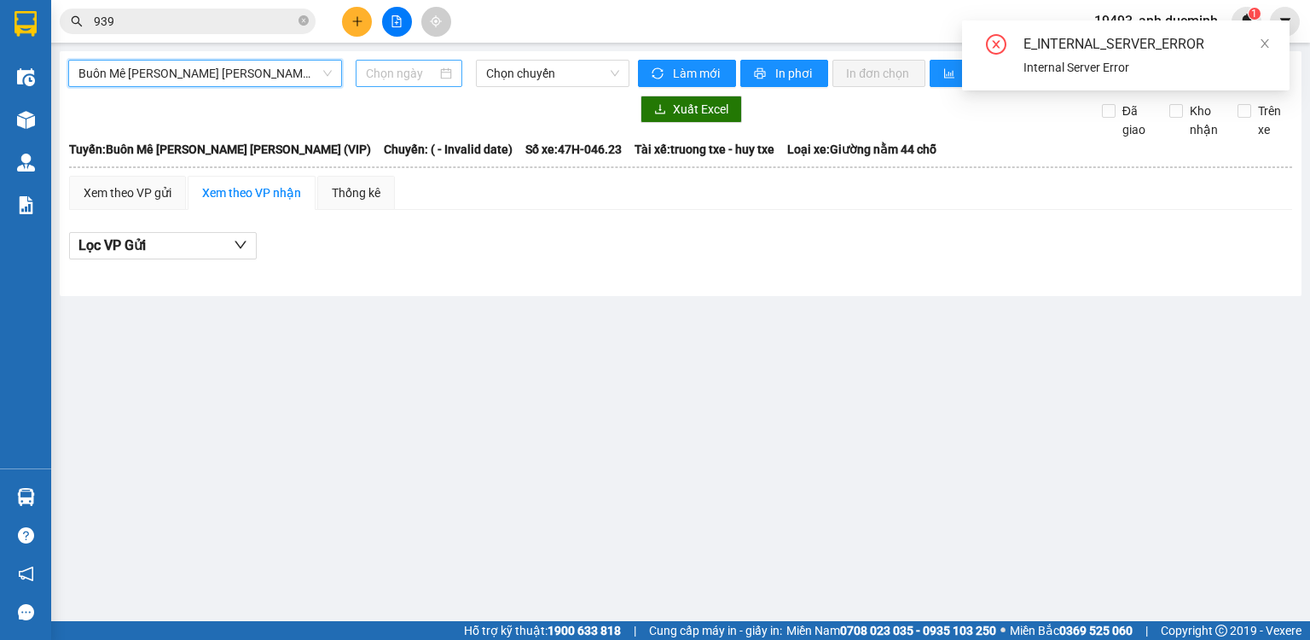
click at [411, 72] on input at bounding box center [401, 73] width 70 height 19
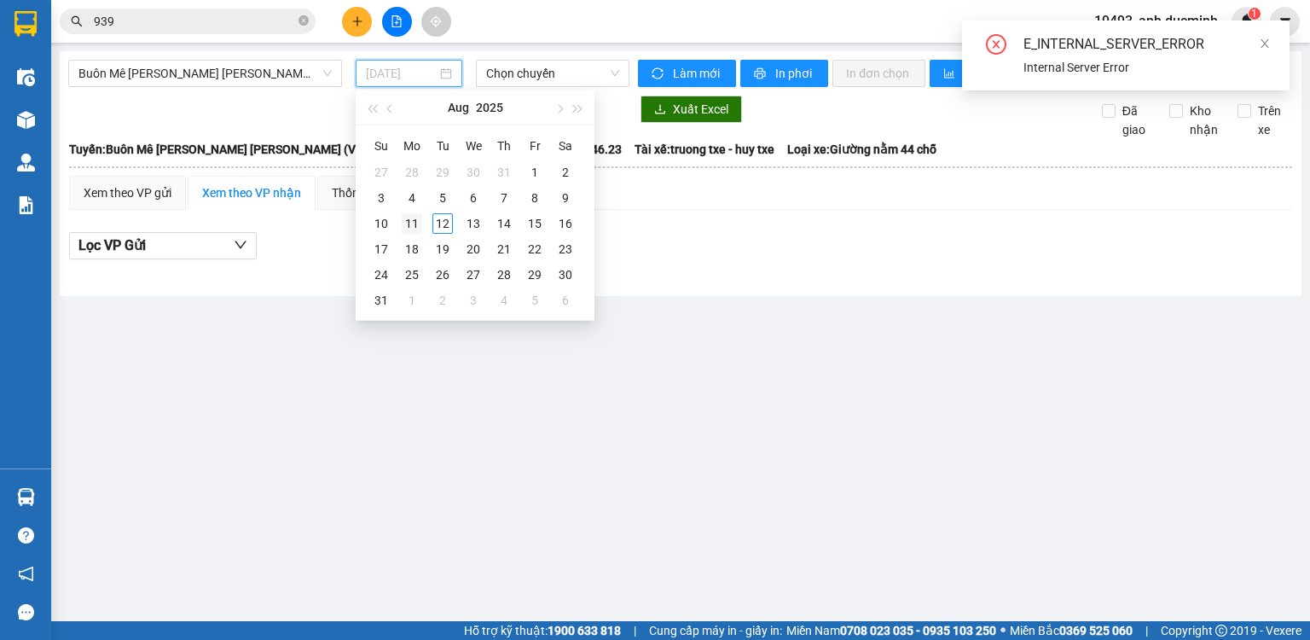
type input "[DATE]"
click at [411, 223] on div "11" at bounding box center [412, 223] width 20 height 20
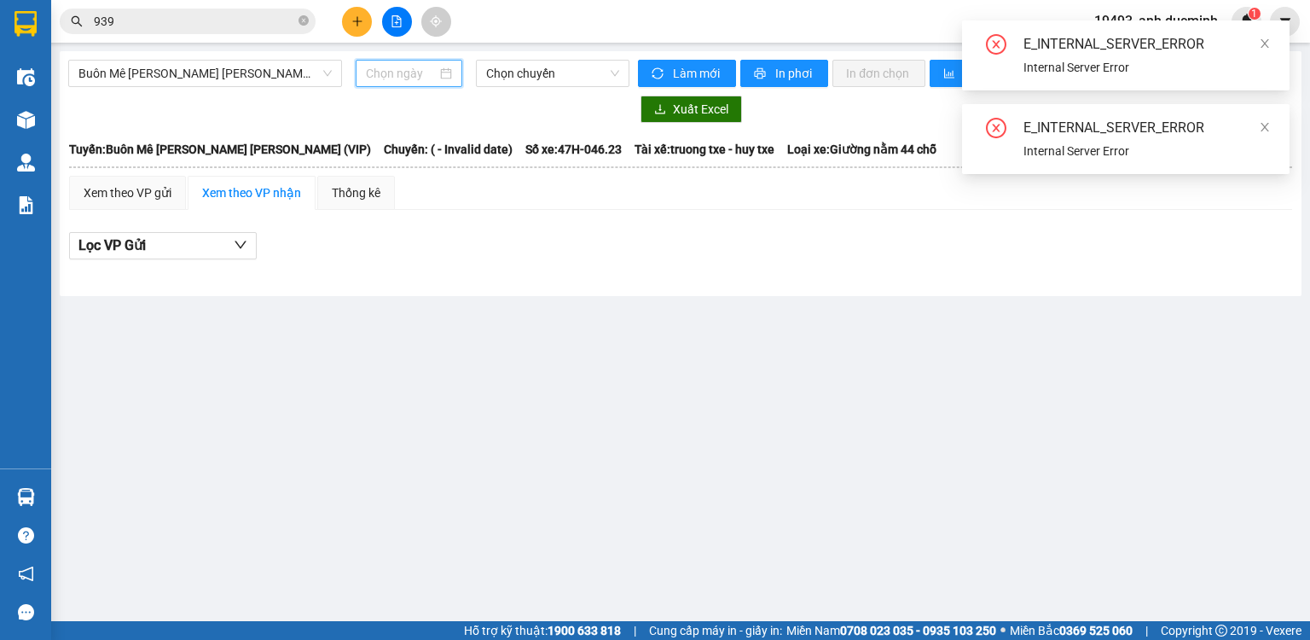
click at [415, 73] on input at bounding box center [401, 73] width 70 height 19
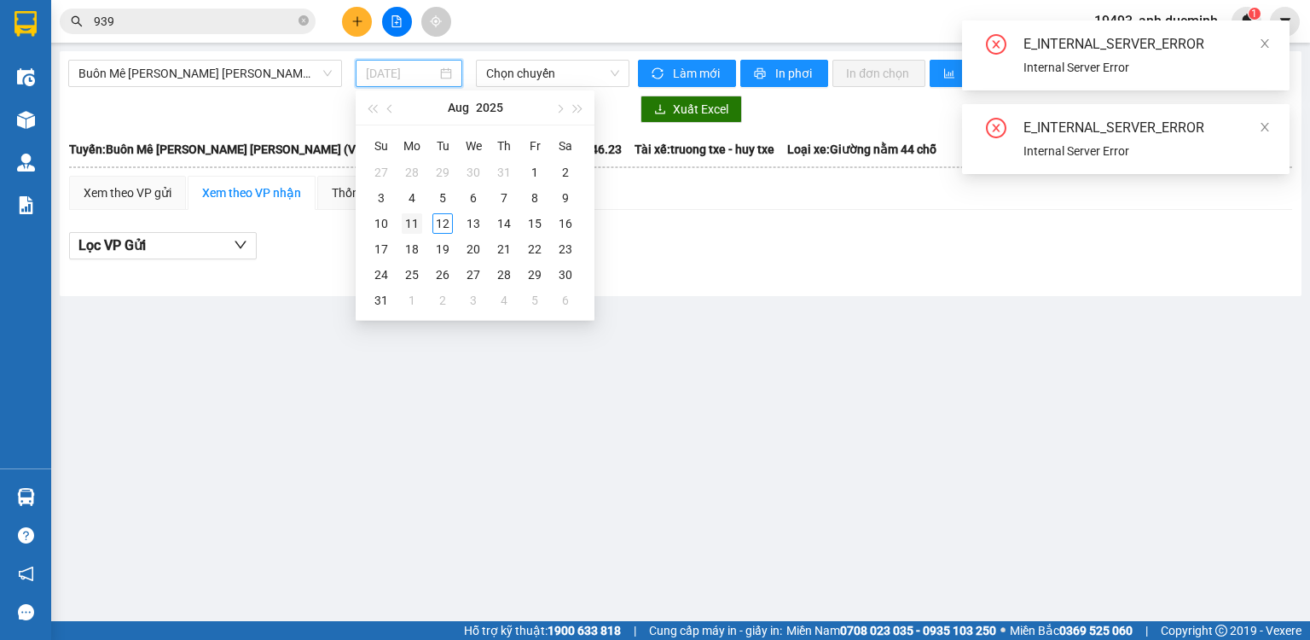
type input "[DATE]"
click at [409, 218] on div "11" at bounding box center [412, 223] width 20 height 20
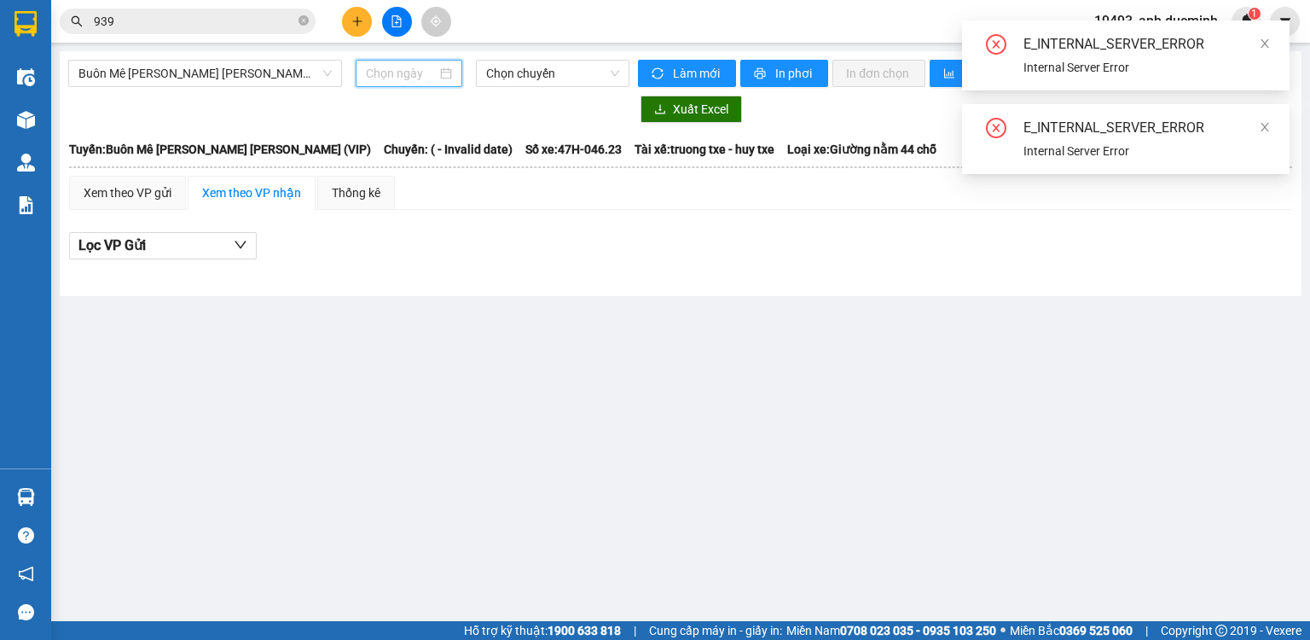
drag, startPoint x: 1262, startPoint y: 40, endPoint x: 1261, endPoint y: 53, distance: 12.8
click at [1262, 43] on icon "close" at bounding box center [1265, 44] width 12 height 12
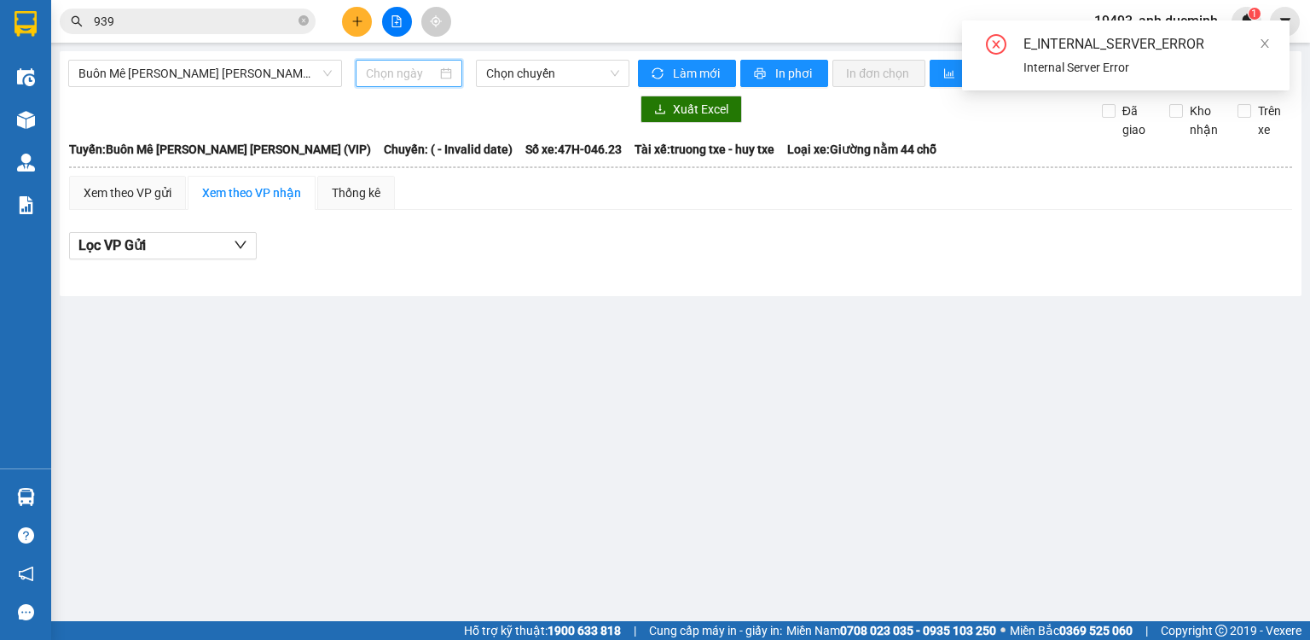
click at [407, 74] on input at bounding box center [401, 73] width 70 height 19
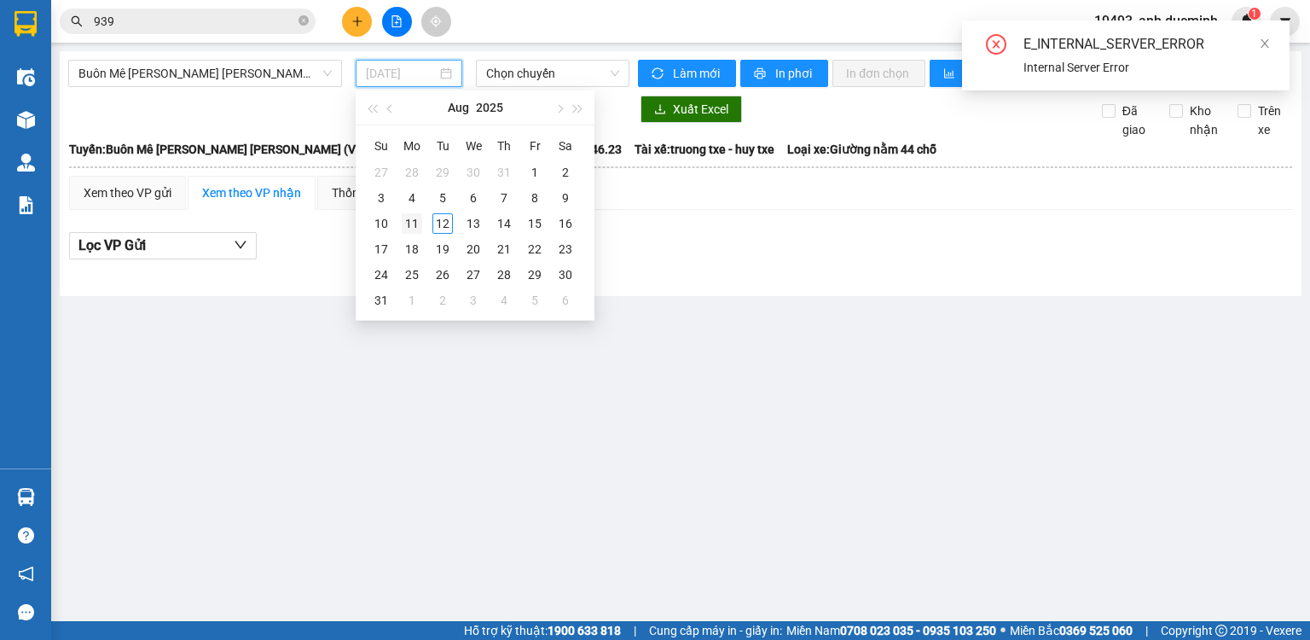
type input "[DATE]"
click at [409, 225] on div "11" at bounding box center [412, 223] width 20 height 20
type input "[DATE]"
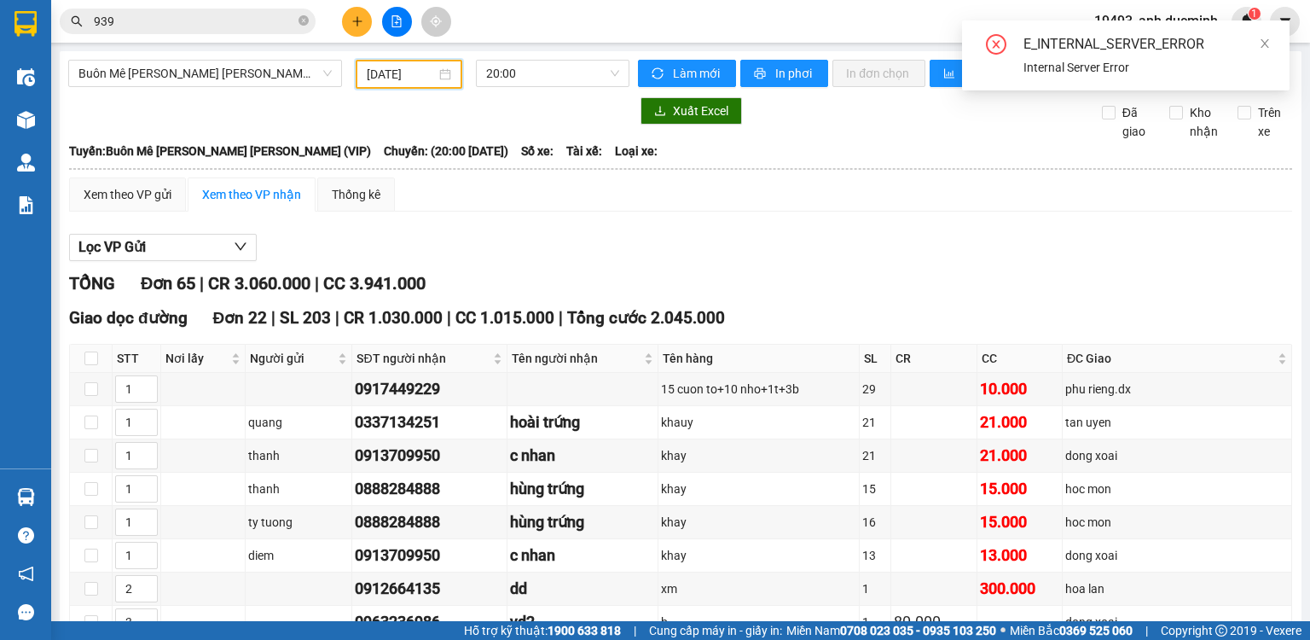
click at [917, 160] on div "[PERSON_NAME]: Buôn Mê [PERSON_NAME] [PERSON_NAME] (VIP) Chuyến: (20:00 [DATE])…" at bounding box center [680, 151] width 1223 height 19
click at [1265, 41] on icon "close" at bounding box center [1265, 44] width 12 height 12
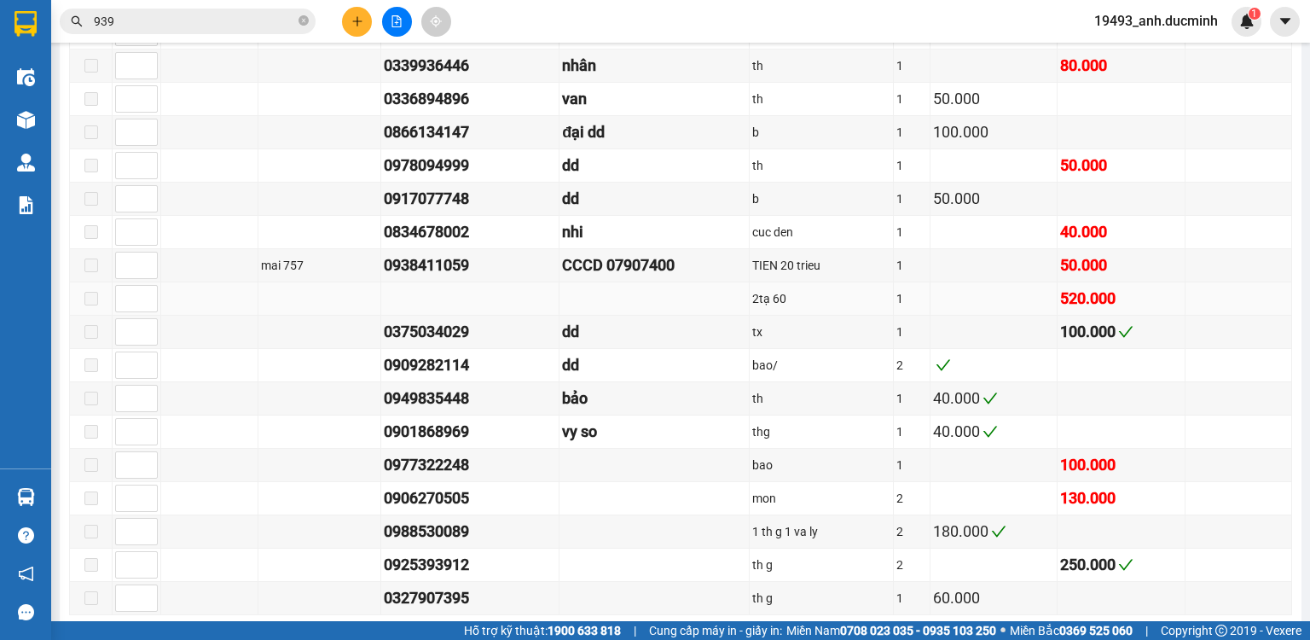
scroll to position [1842, 0]
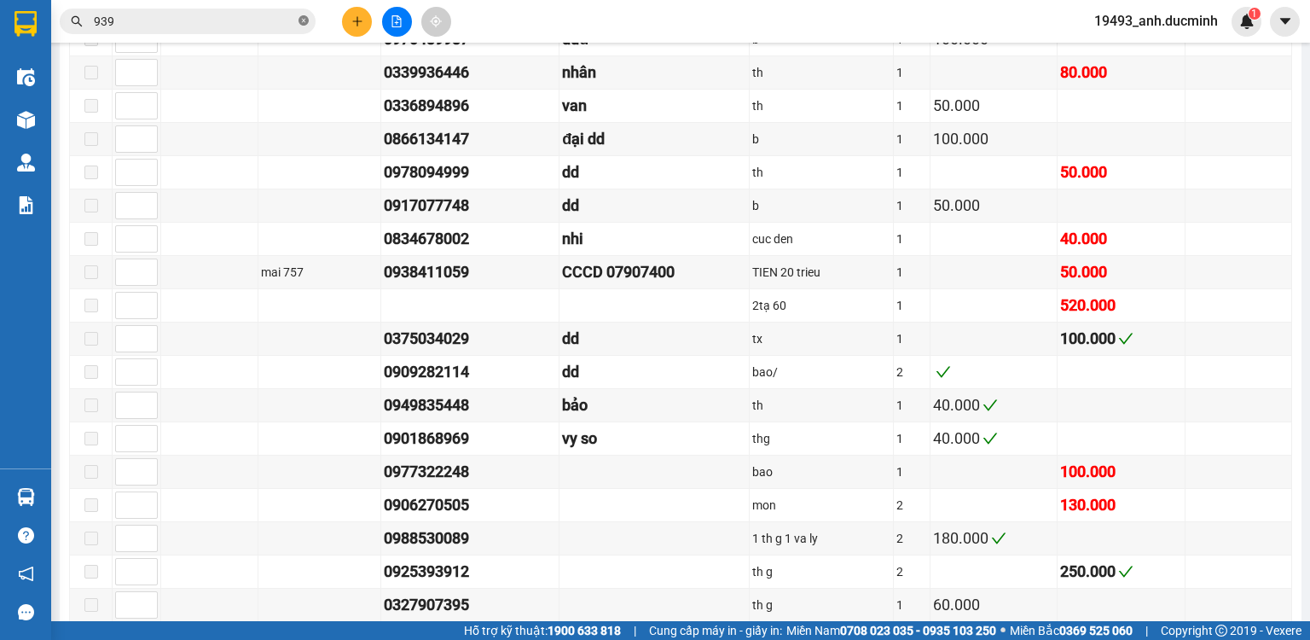
click at [304, 20] on icon "close-circle" at bounding box center [304, 20] width 10 height 10
click at [287, 20] on input "text" at bounding box center [194, 21] width 201 height 19
type input "532"
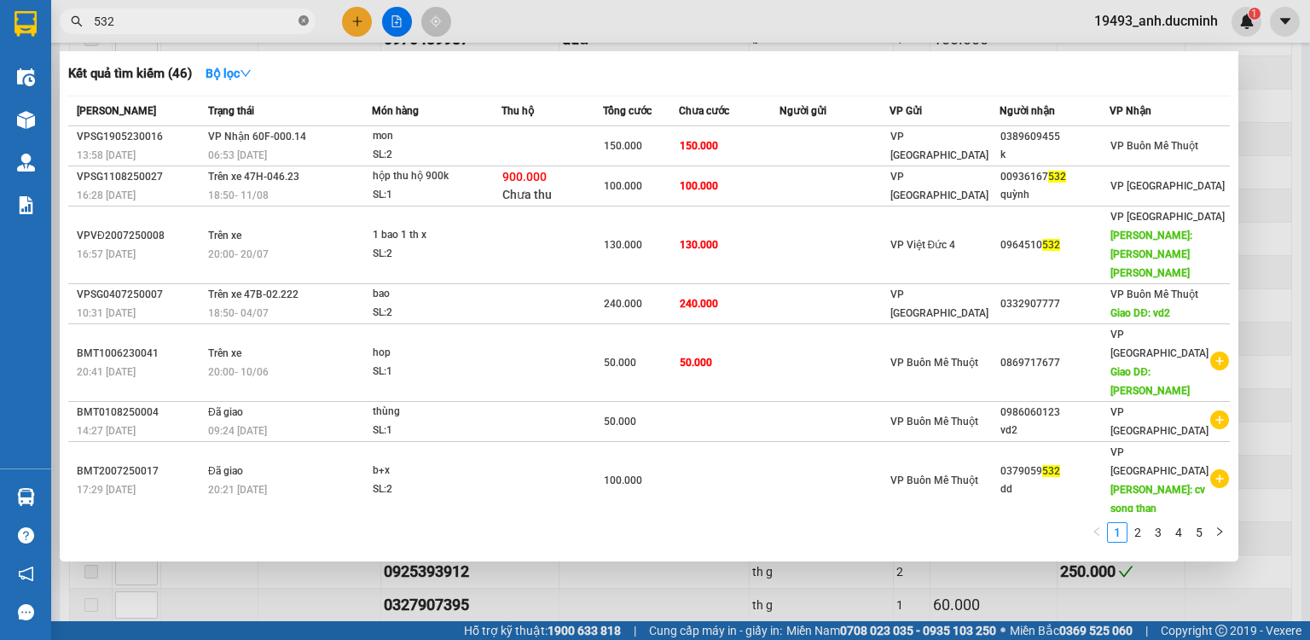
click at [305, 21] on icon "close-circle" at bounding box center [304, 20] width 10 height 10
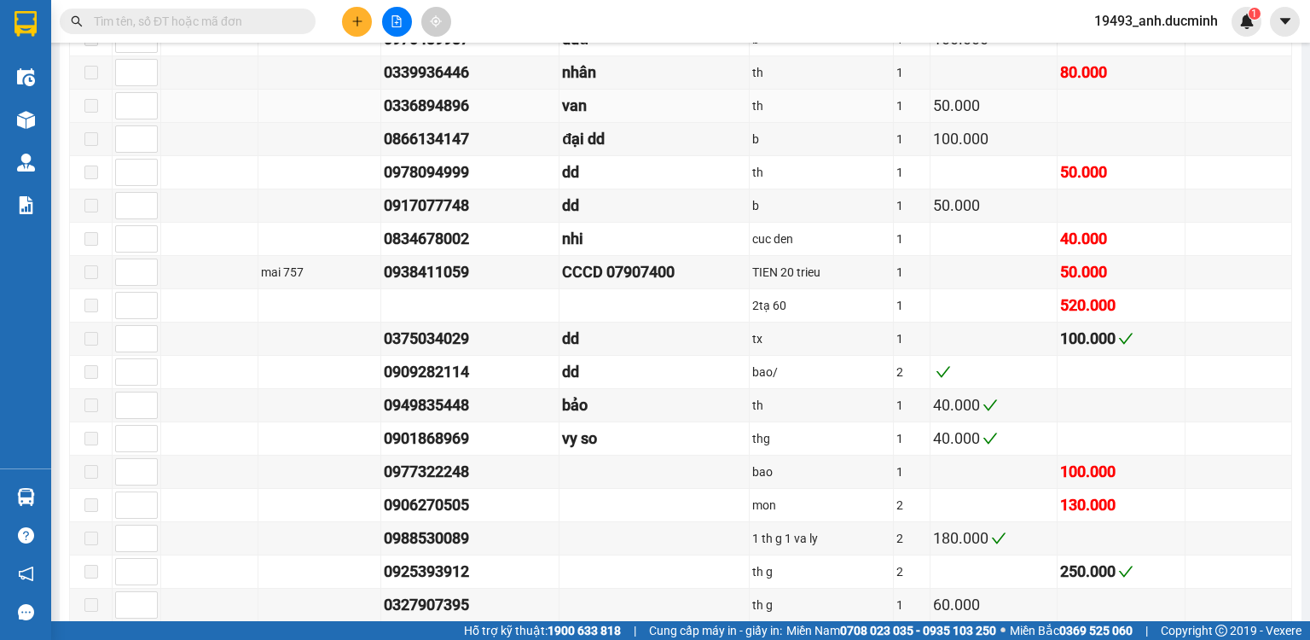
drag, startPoint x: 277, startPoint y: 23, endPoint x: 243, endPoint y: 104, distance: 87.9
click at [274, 28] on input "text" at bounding box center [194, 21] width 201 height 19
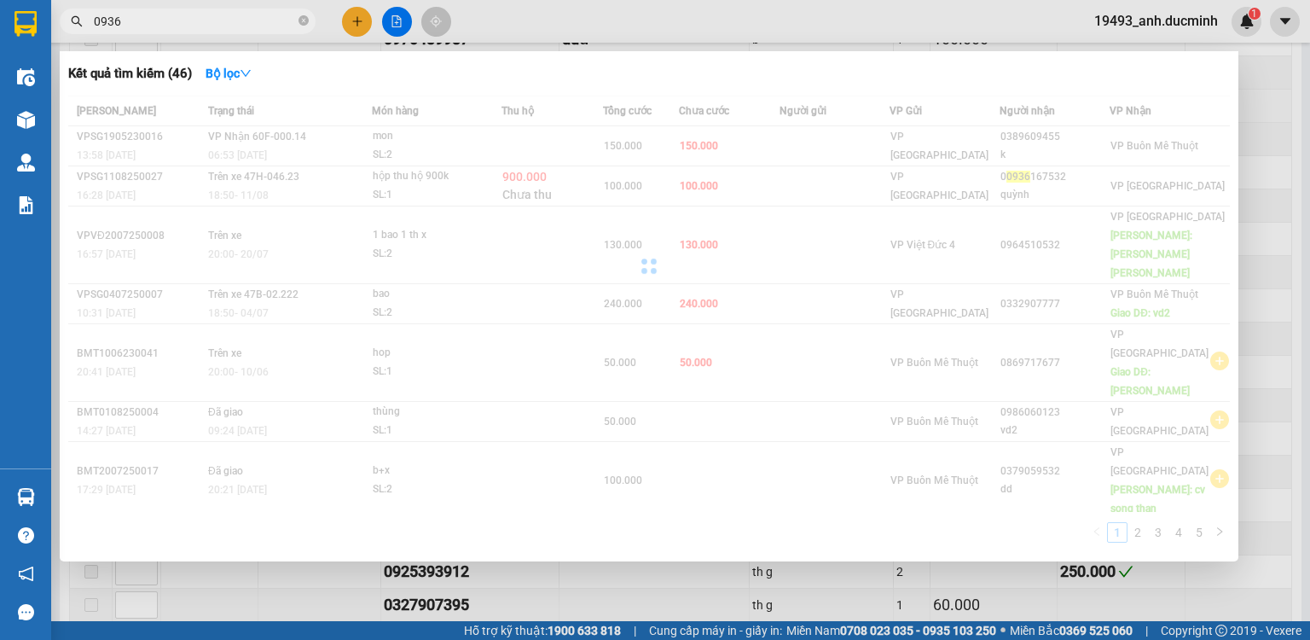
type input "09361"
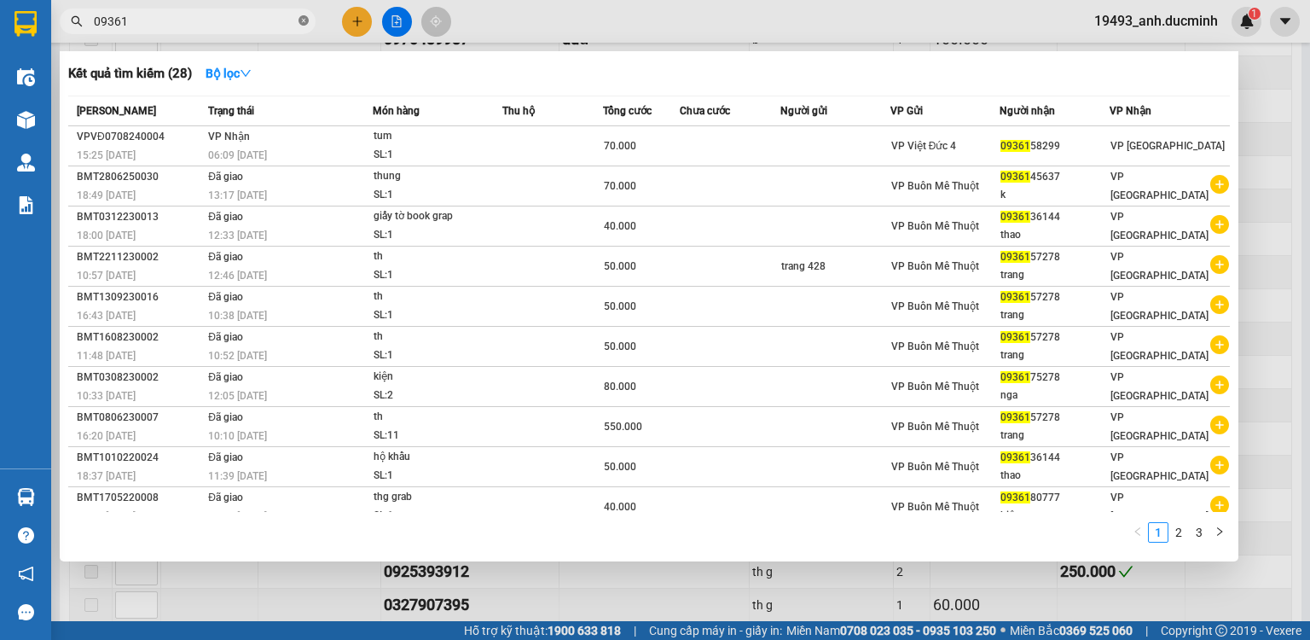
click at [304, 17] on icon "close-circle" at bounding box center [304, 20] width 10 height 10
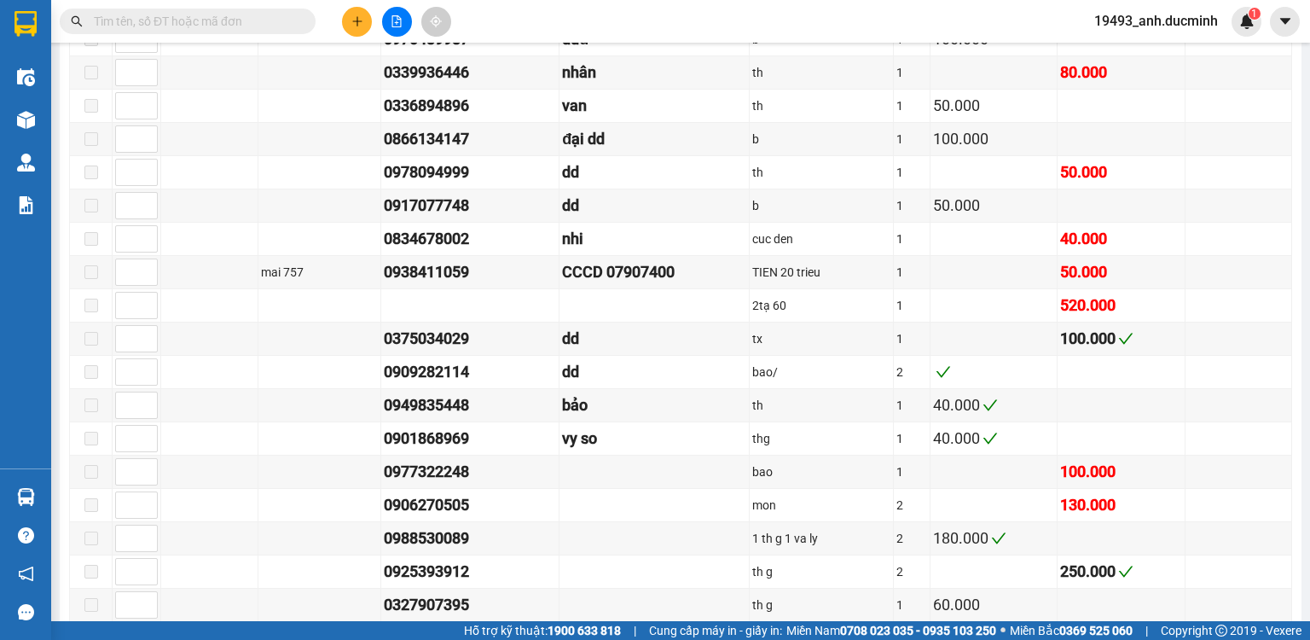
click at [291, 18] on input "text" at bounding box center [194, 21] width 201 height 19
click at [198, 23] on input "text" at bounding box center [194, 21] width 201 height 19
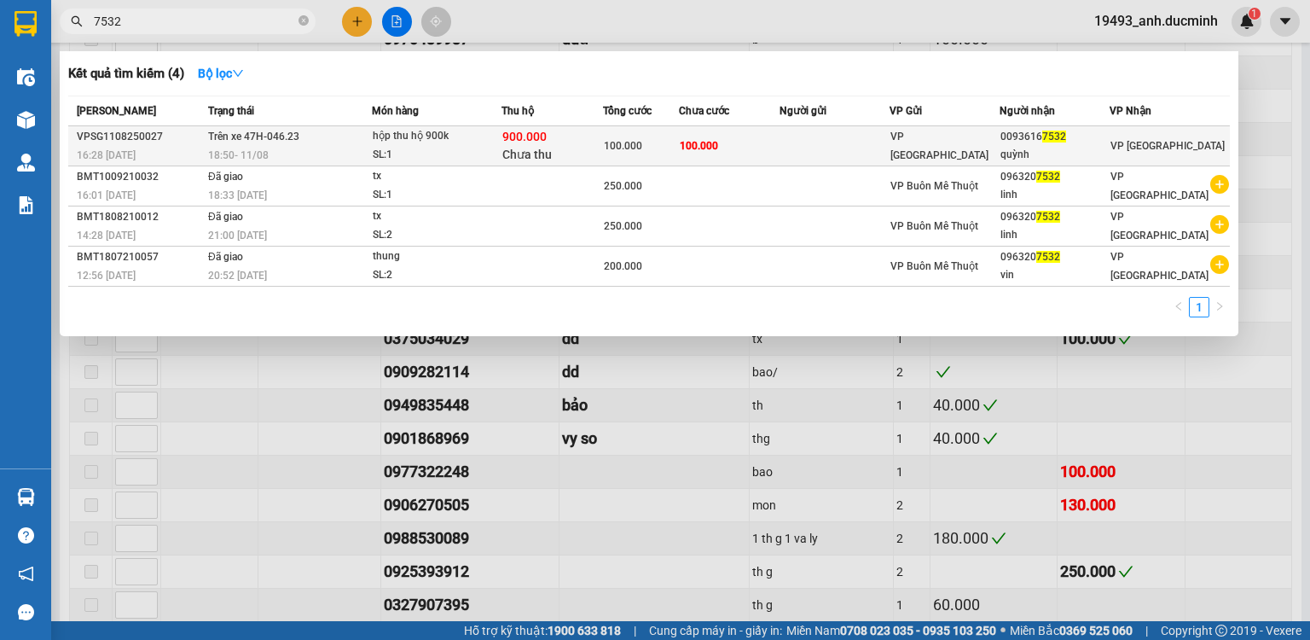
type input "7532"
click at [813, 142] on td at bounding box center [834, 146] width 109 height 40
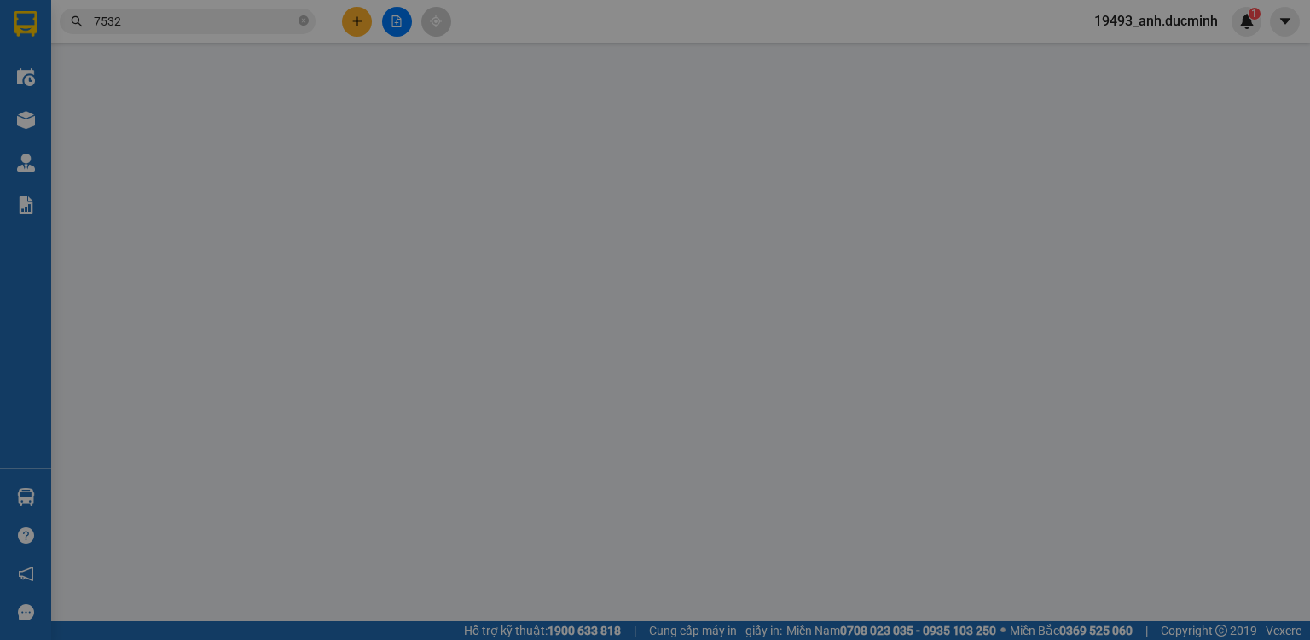
type input "00936167532"
type input "quỳnh"
type input "100.000"
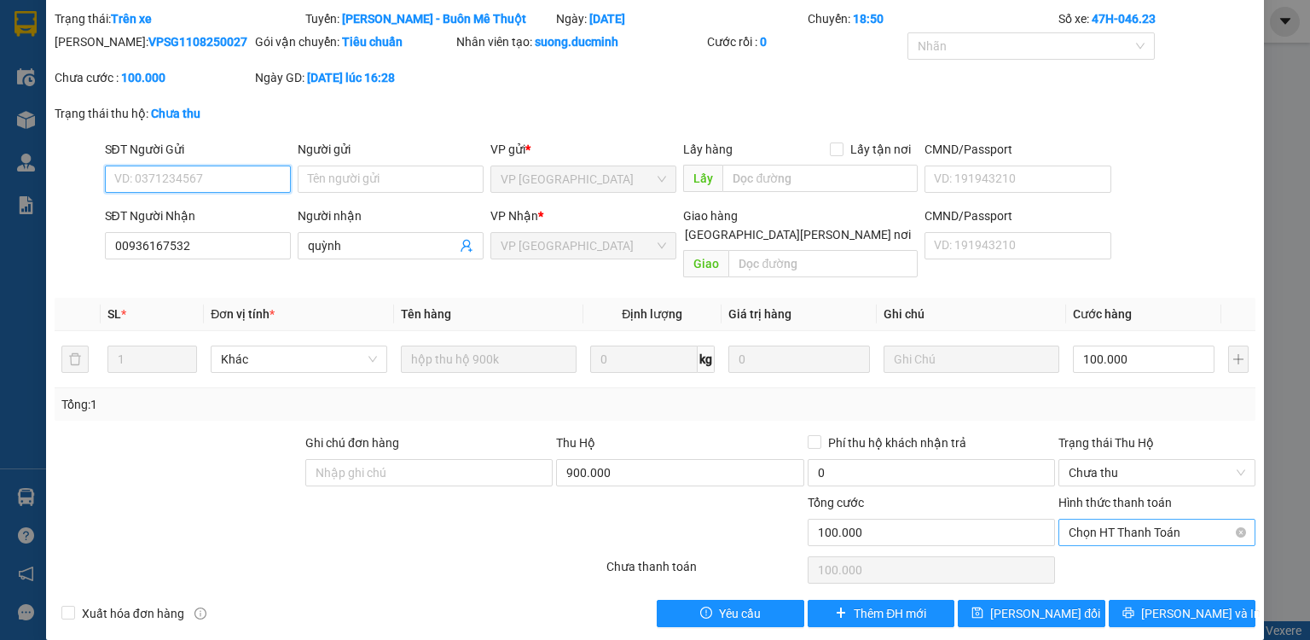
scroll to position [53, 0]
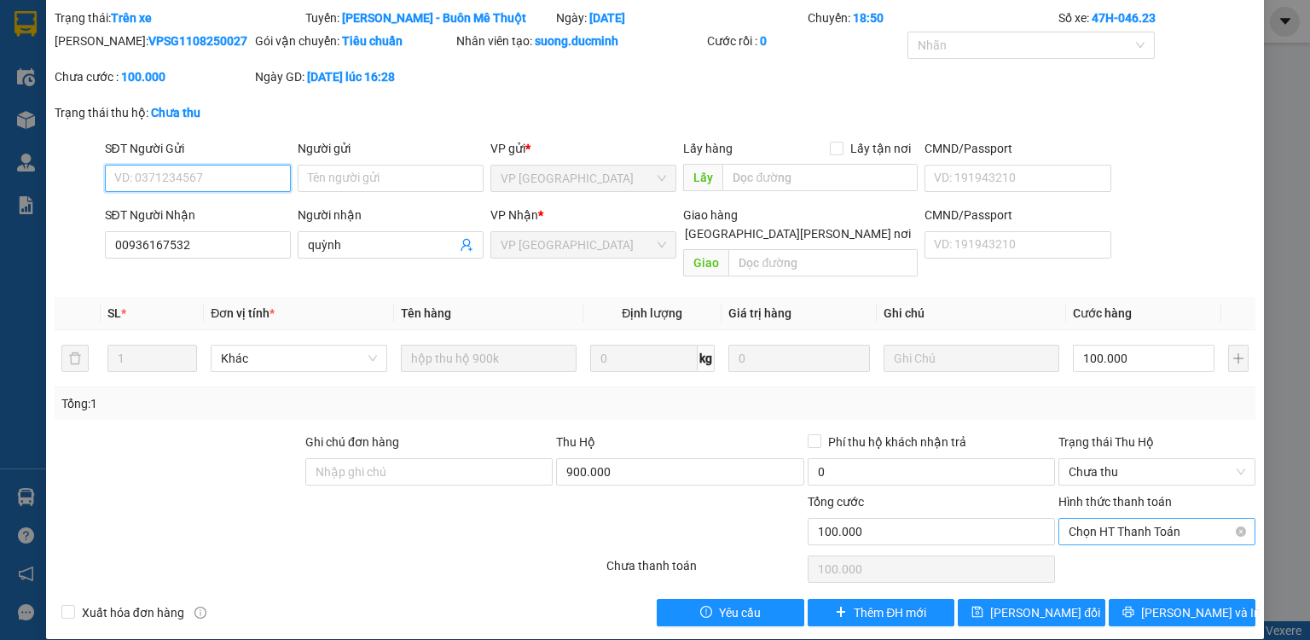
click at [1103, 519] on span "Chọn HT Thanh Toán" at bounding box center [1157, 532] width 177 height 26
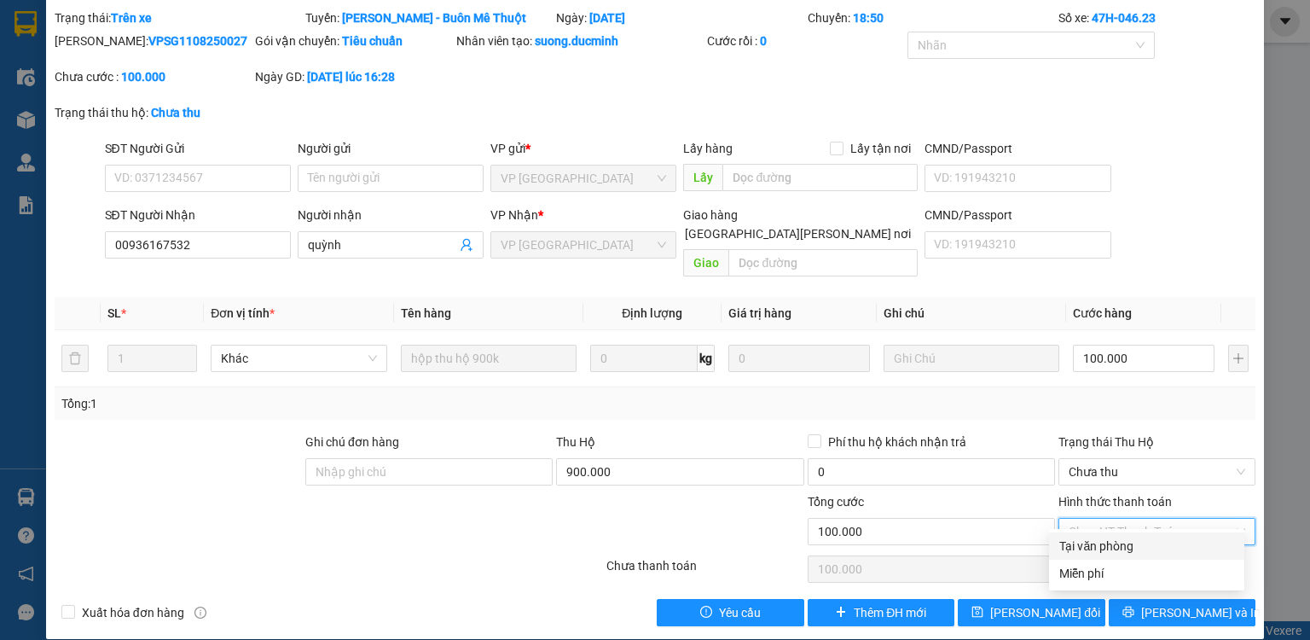
click at [1067, 551] on div "Tại văn phòng" at bounding box center [1146, 545] width 175 height 19
type input "0"
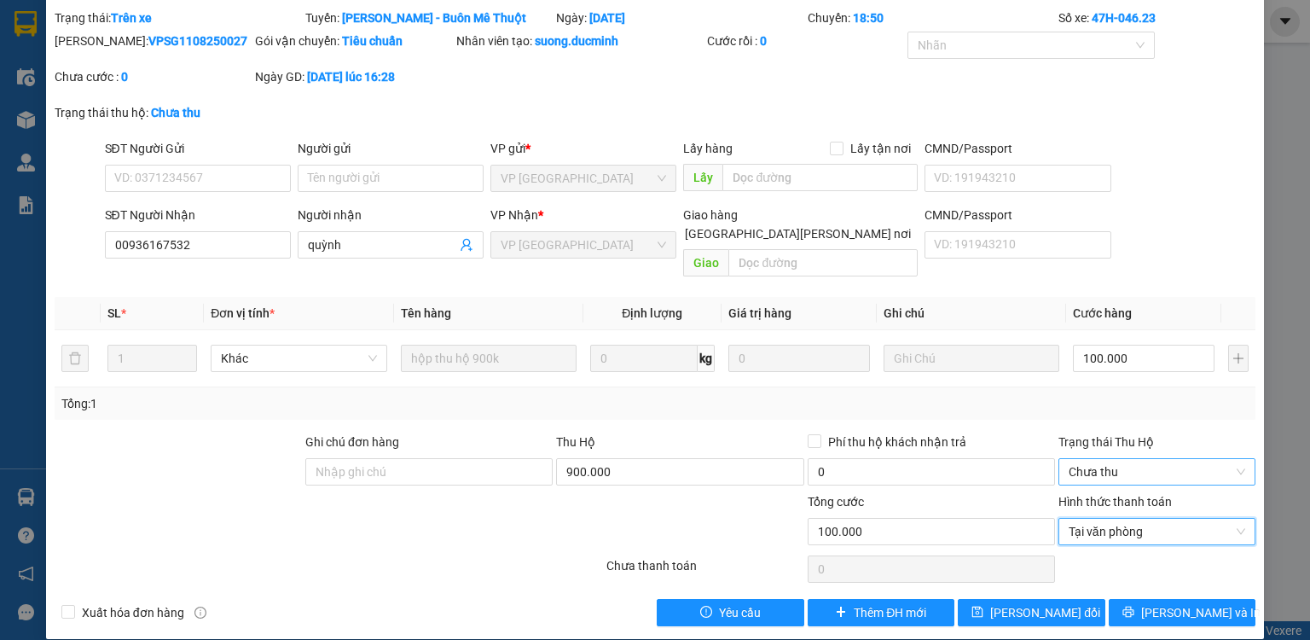
click at [1116, 459] on span "Chưa thu" at bounding box center [1157, 472] width 177 height 26
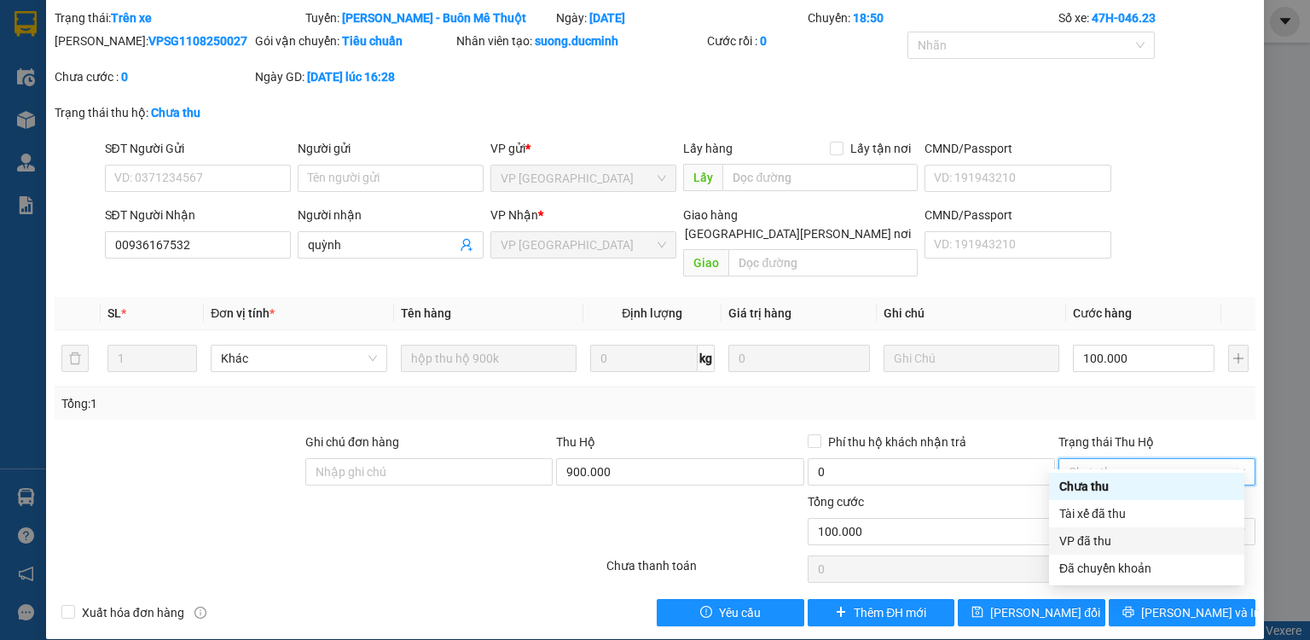
click at [1064, 537] on div "VP đã thu" at bounding box center [1146, 540] width 175 height 19
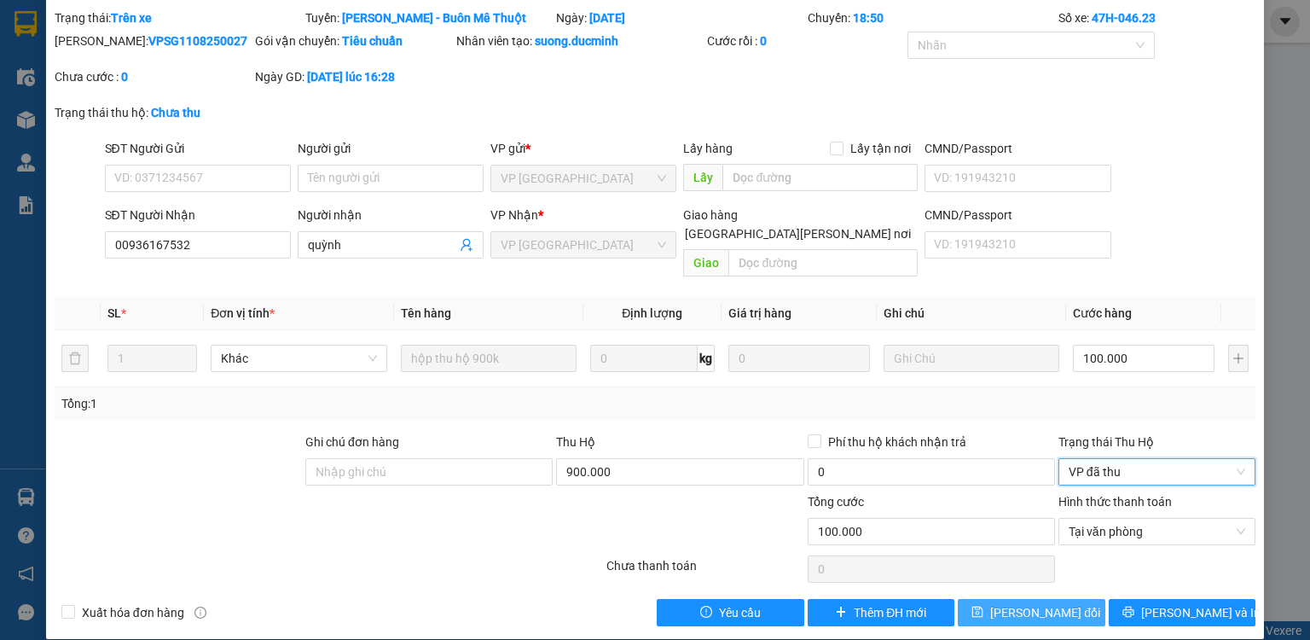
click at [1020, 603] on span "[PERSON_NAME] đổi" at bounding box center [1045, 612] width 110 height 19
click at [1123, 459] on span "VP đã thu" at bounding box center [1157, 472] width 177 height 26
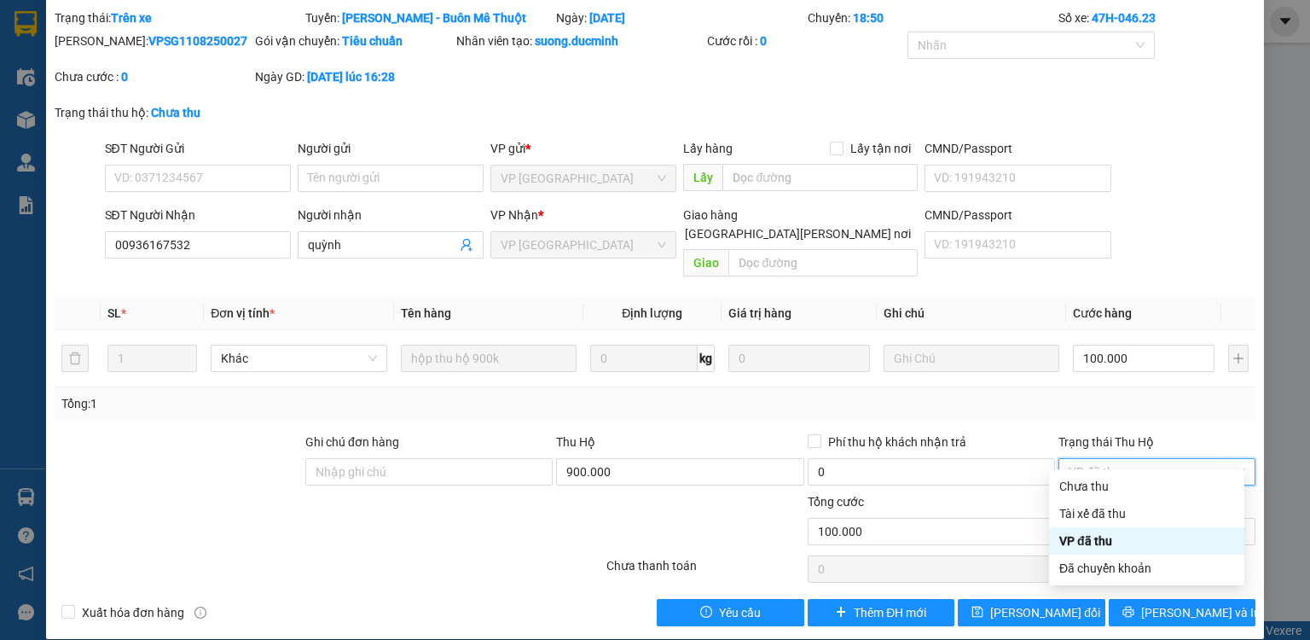
click at [1104, 542] on div "VP đã thu" at bounding box center [1146, 540] width 175 height 19
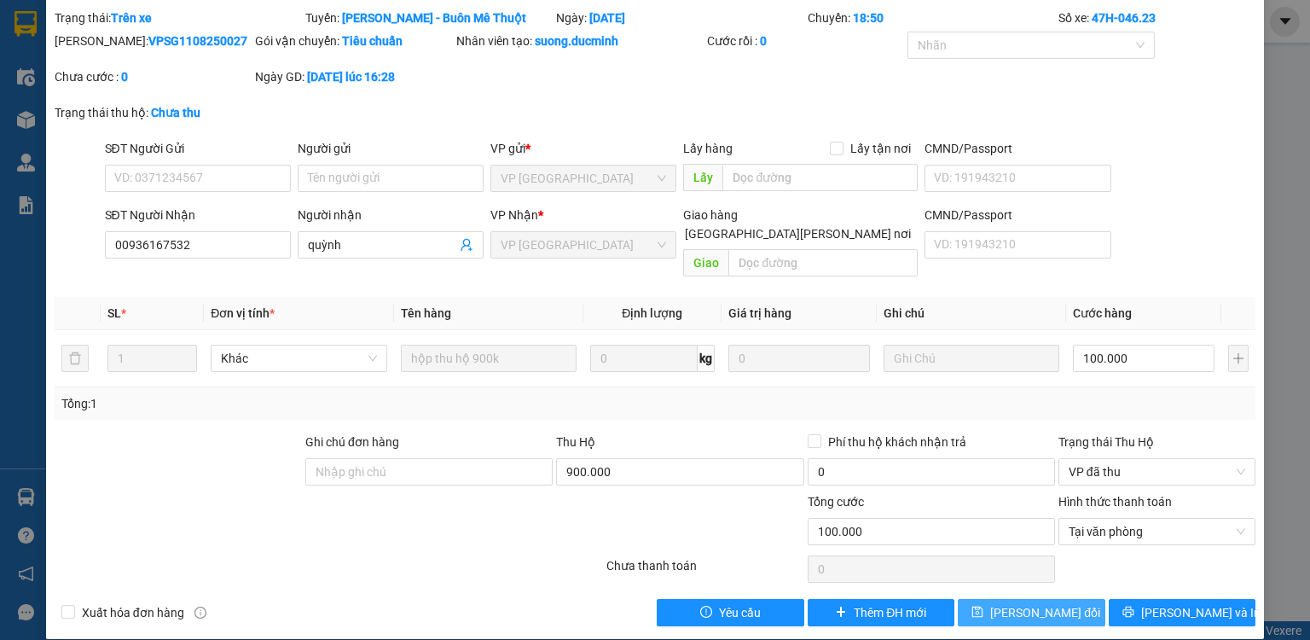
click at [1013, 603] on span "[PERSON_NAME] đổi" at bounding box center [1045, 612] width 110 height 19
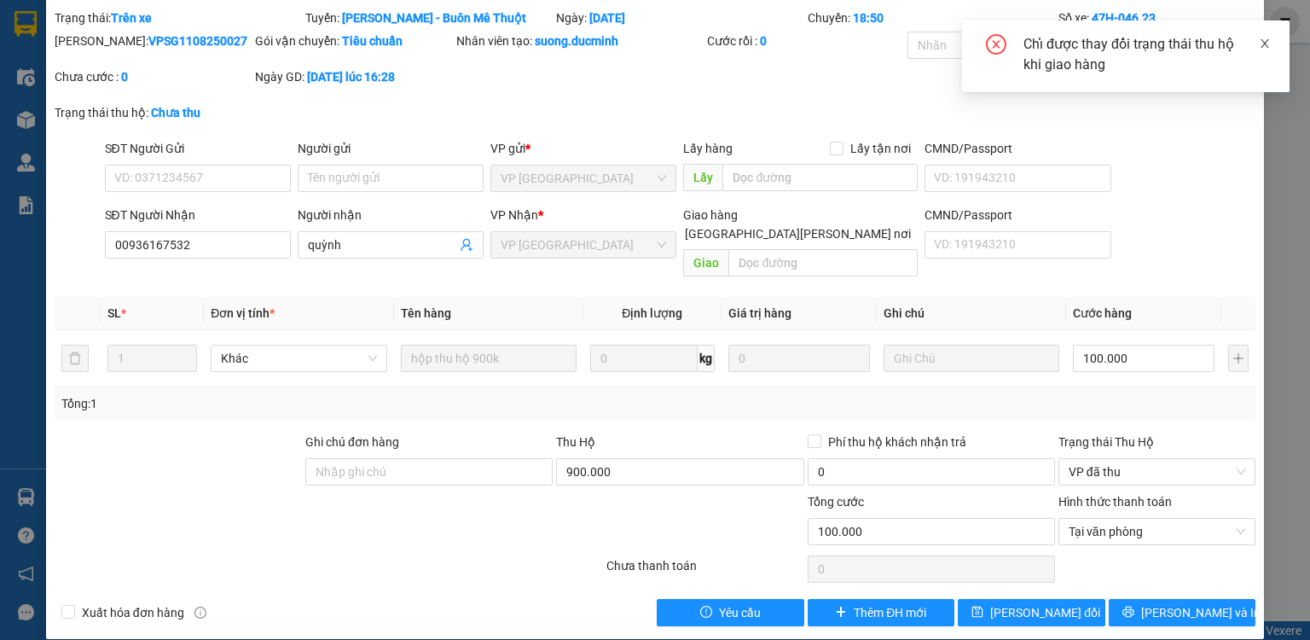
click at [1266, 41] on icon "close" at bounding box center [1265, 43] width 9 height 9
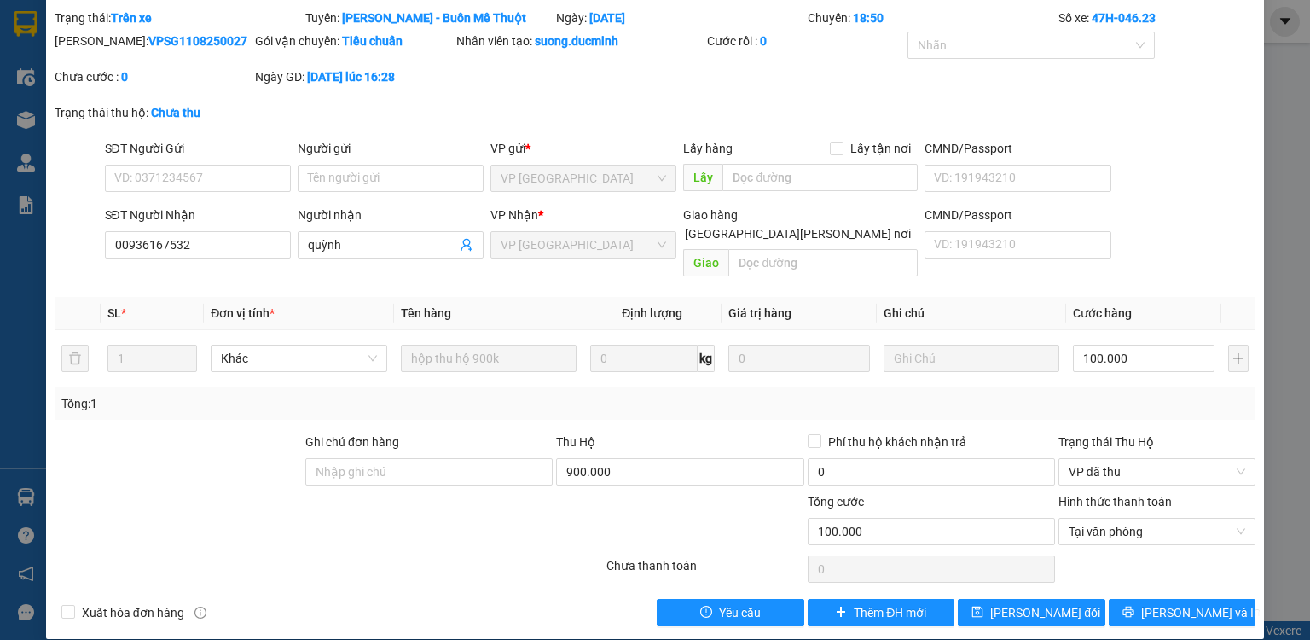
scroll to position [0, 0]
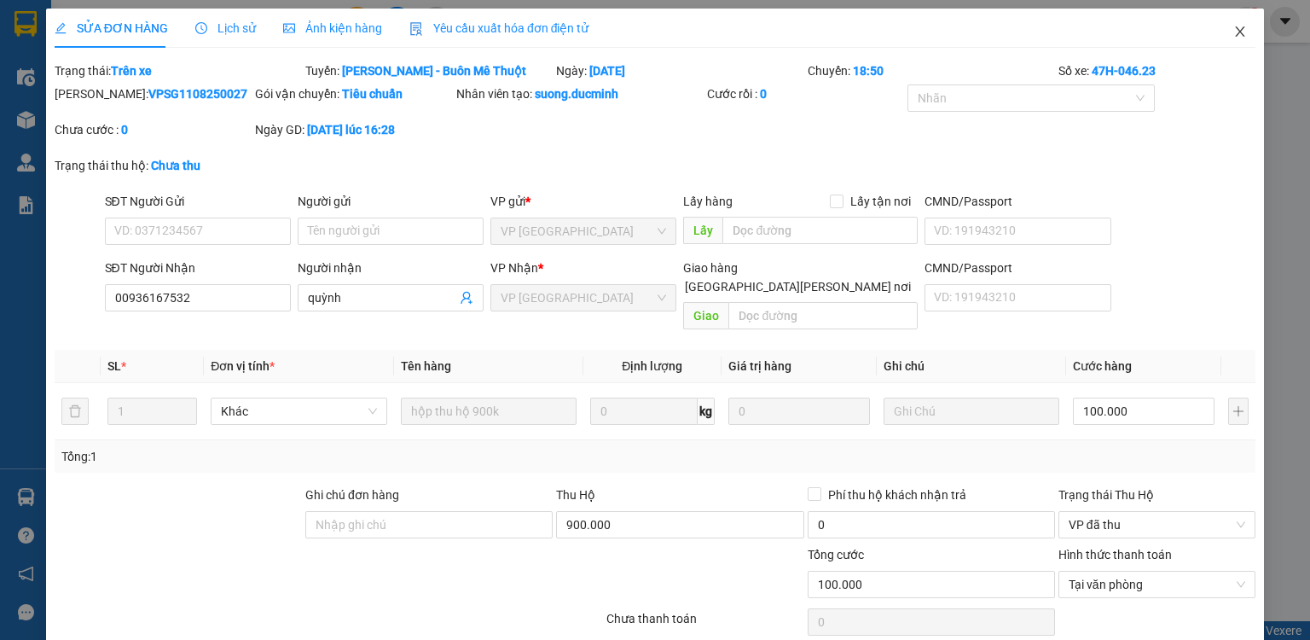
click at [1236, 31] on icon "close" at bounding box center [1240, 31] width 9 height 10
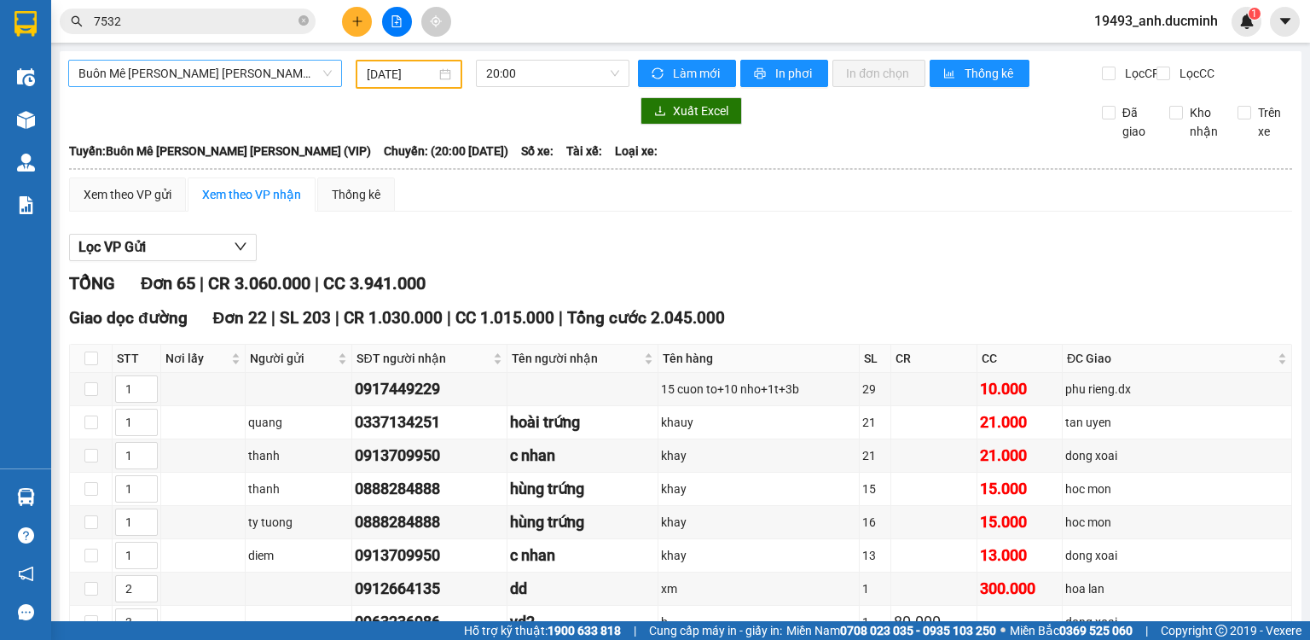
click at [171, 75] on span "Buôn Mê [PERSON_NAME] [PERSON_NAME] (VIP)" at bounding box center [204, 74] width 253 height 26
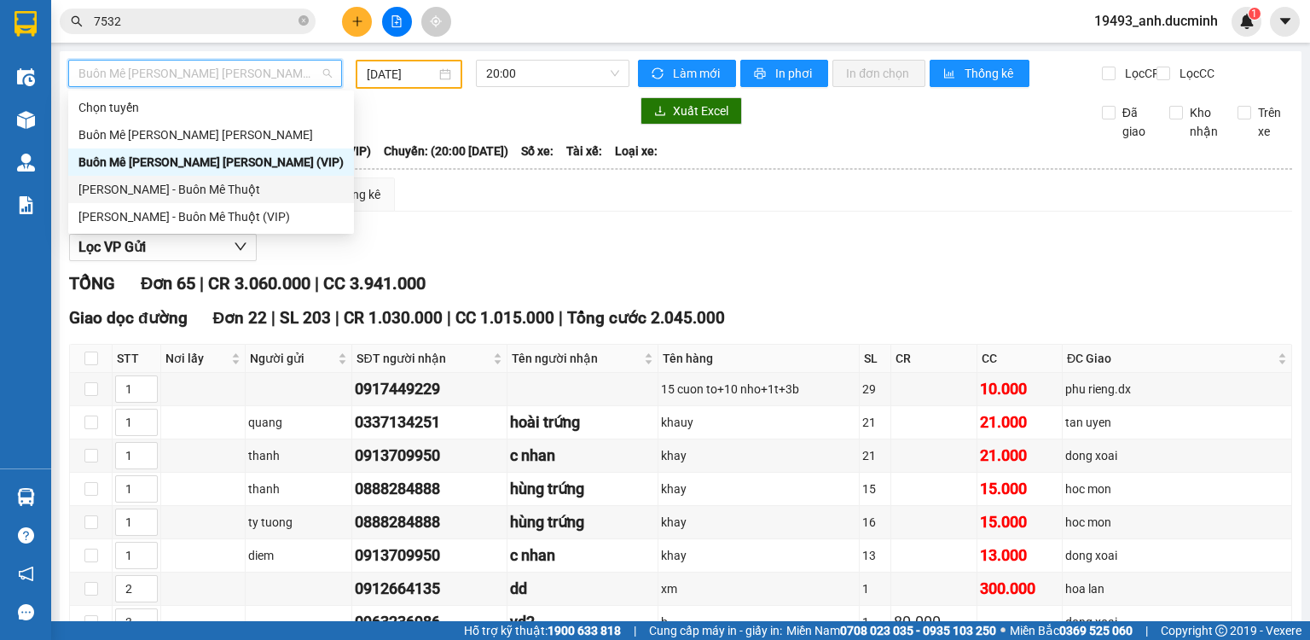
click at [160, 188] on div "[PERSON_NAME] - Buôn Mê Thuột" at bounding box center [210, 189] width 265 height 19
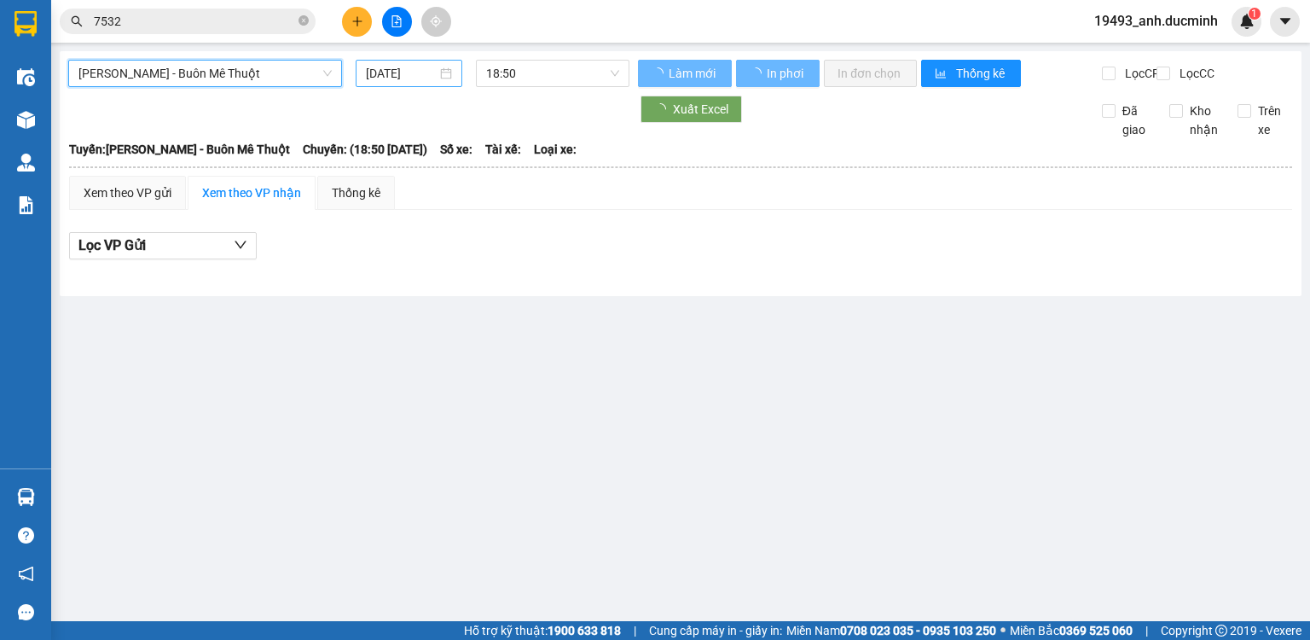
click at [403, 75] on input "[DATE]" at bounding box center [401, 73] width 70 height 19
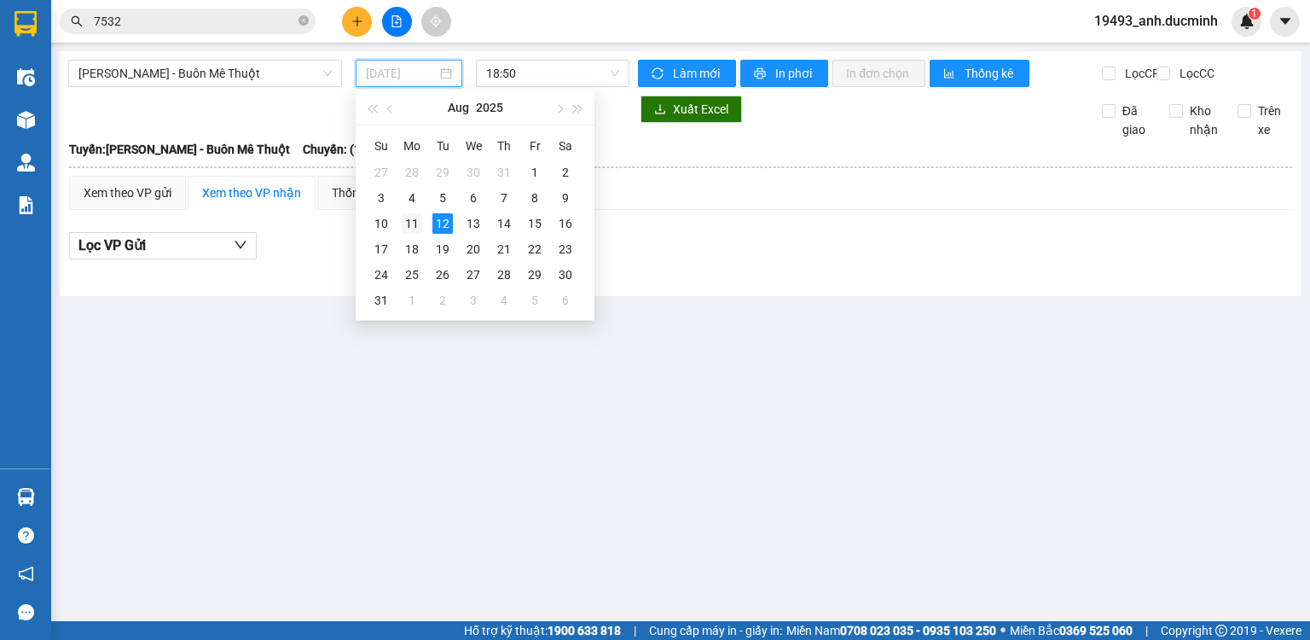
click at [409, 225] on div "11" at bounding box center [412, 223] width 20 height 20
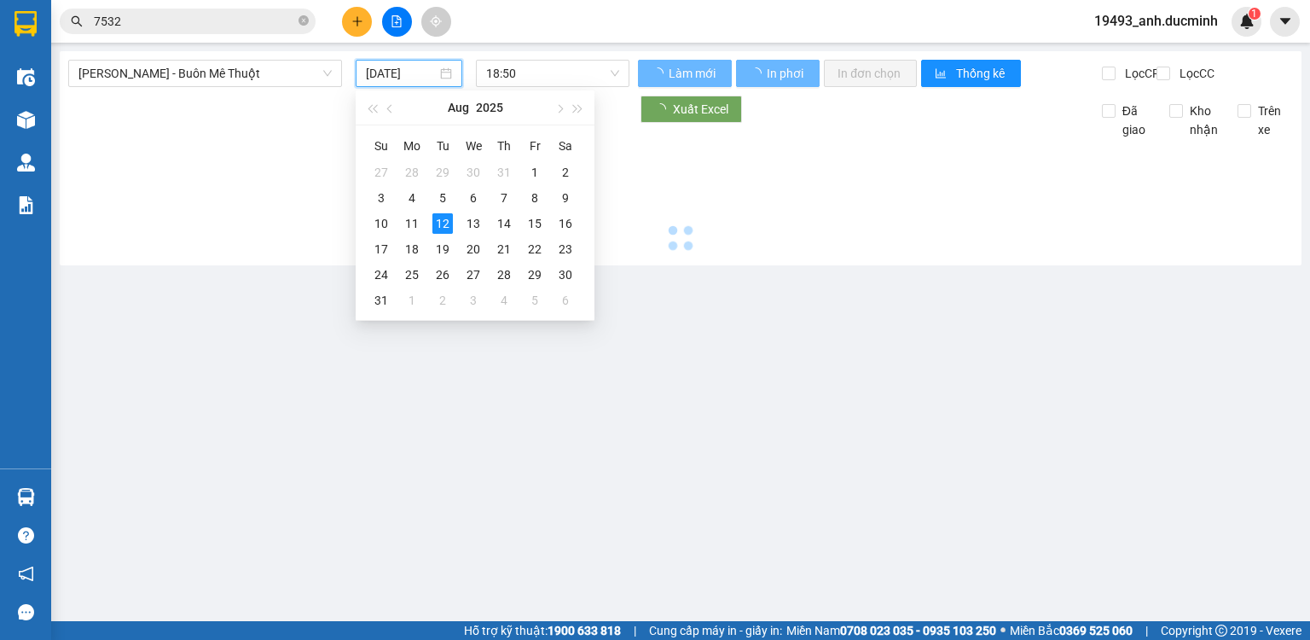
type input "[DATE]"
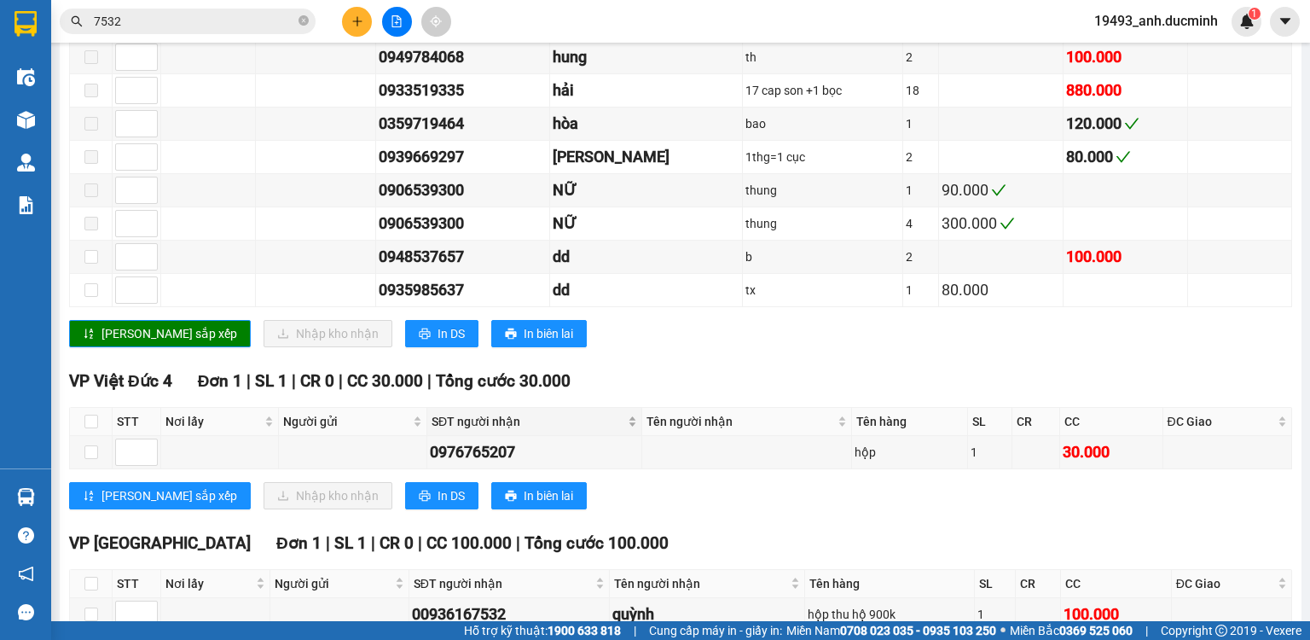
scroll to position [1874, 0]
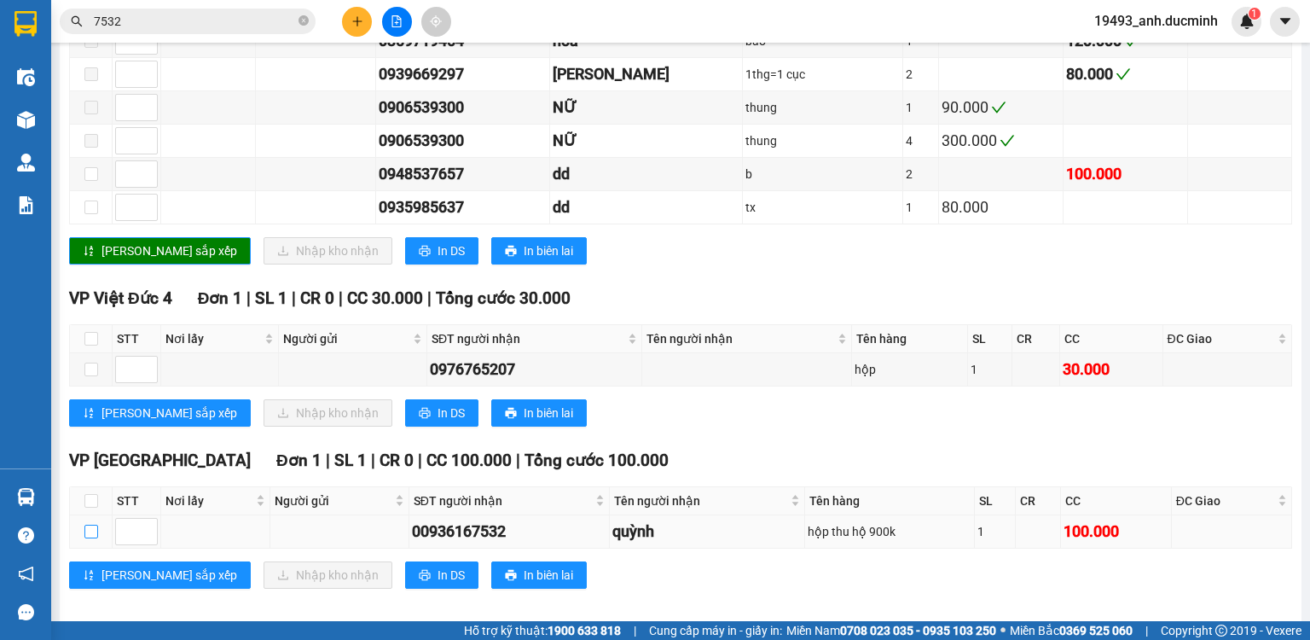
click at [92, 525] on input "checkbox" at bounding box center [91, 532] width 14 height 14
checkbox input "true"
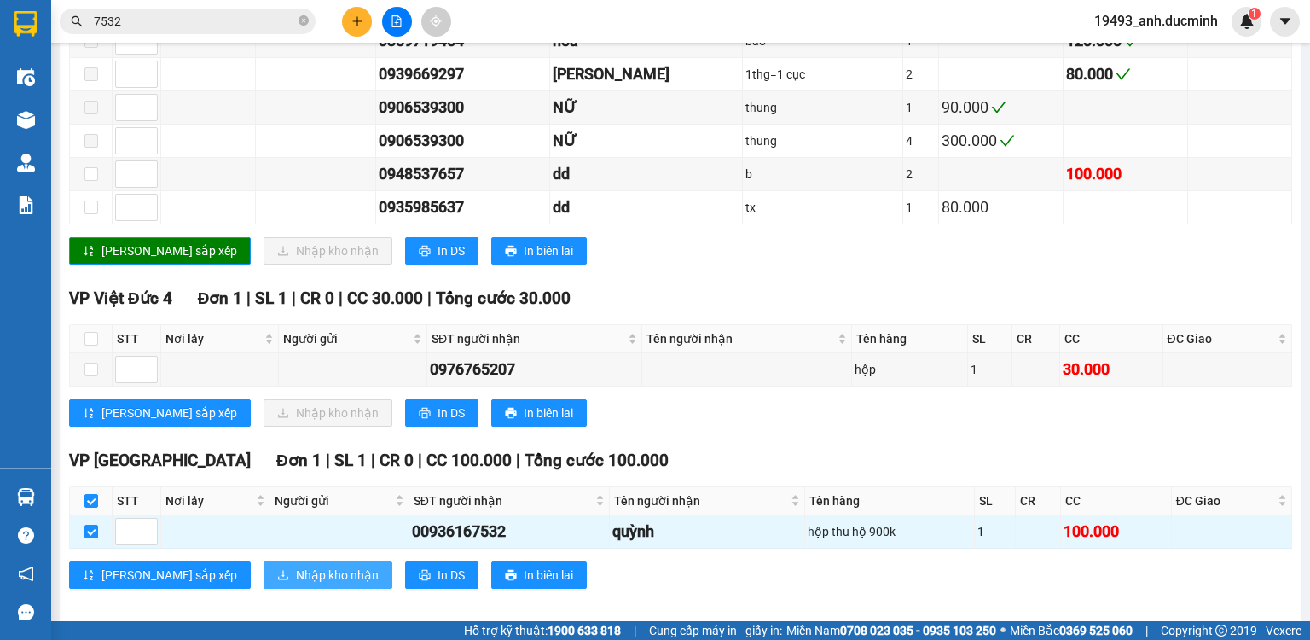
click at [296, 565] on span "Nhập kho nhận" at bounding box center [337, 574] width 83 height 19
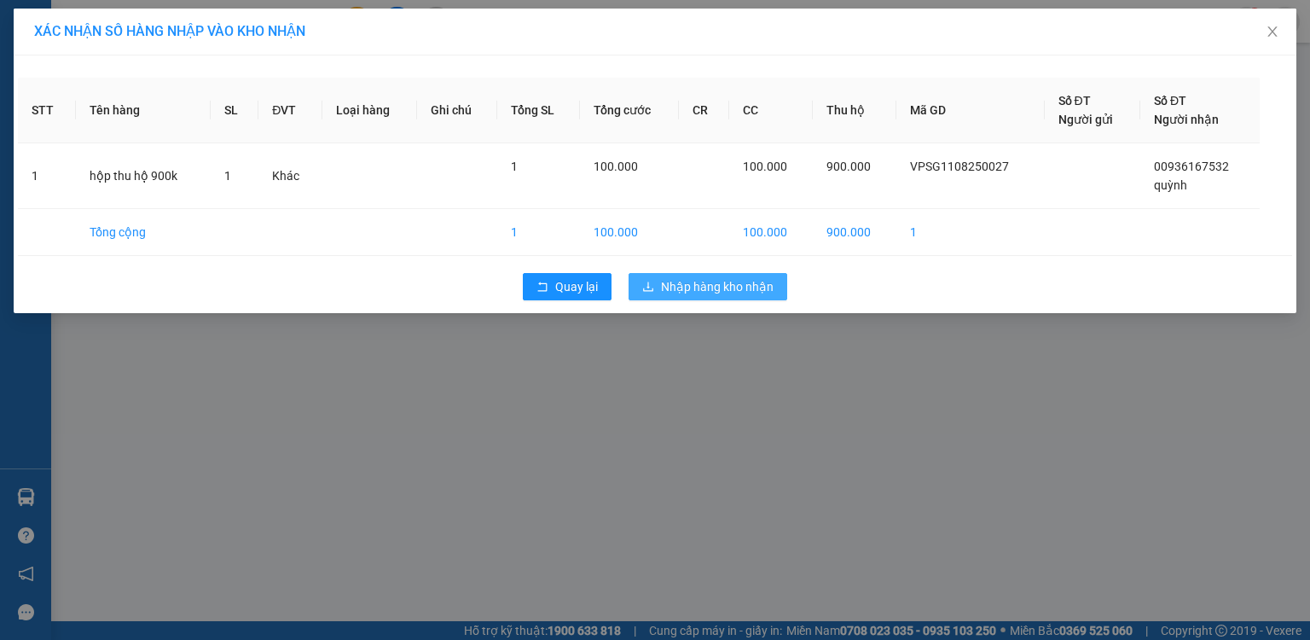
click at [733, 283] on span "Nhập hàng kho nhận" at bounding box center [717, 286] width 113 height 19
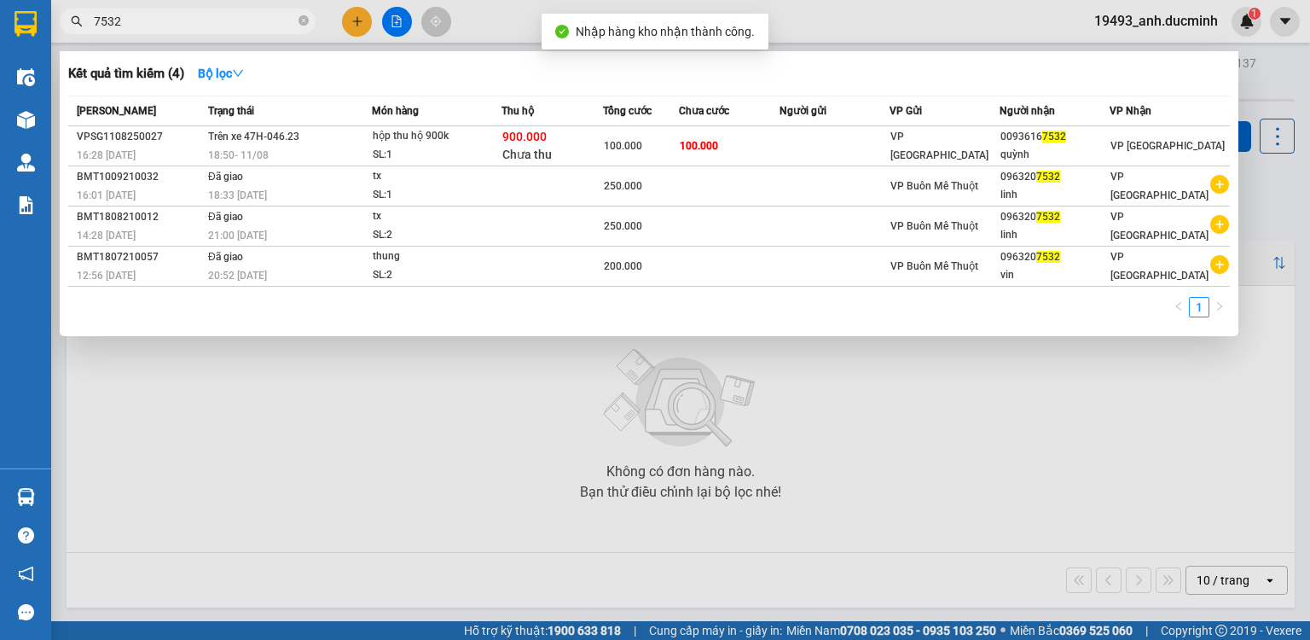
click at [249, 17] on input "7532" at bounding box center [194, 21] width 201 height 19
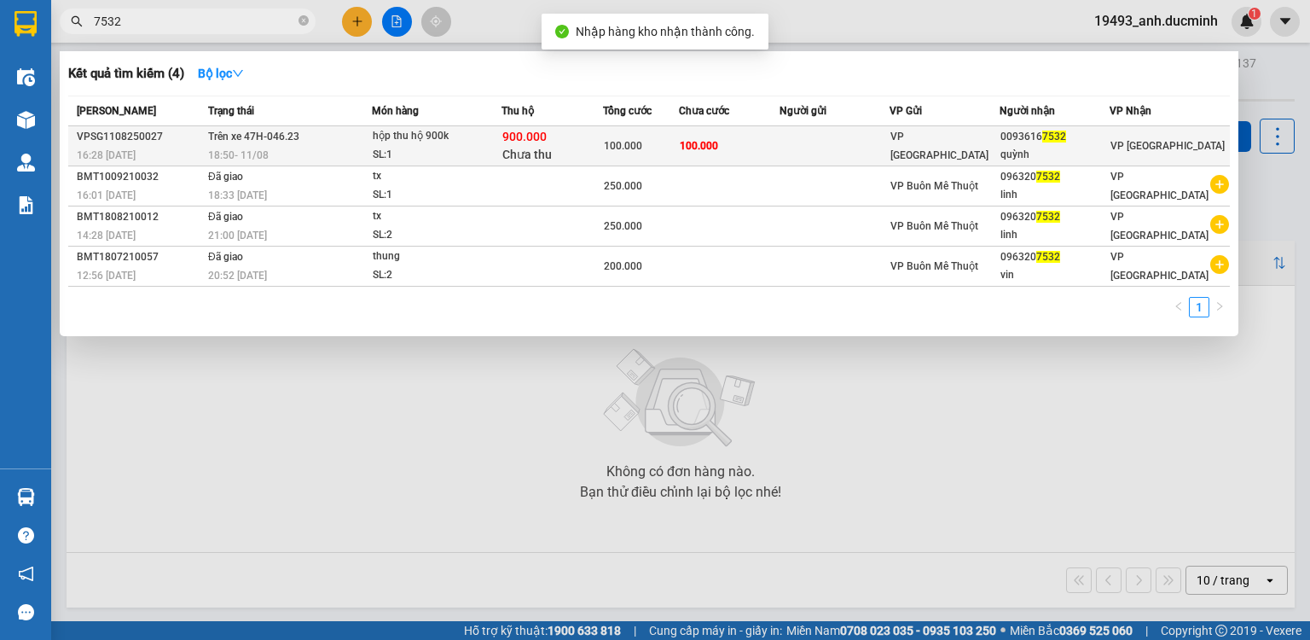
click at [508, 135] on span "900.000" at bounding box center [524, 137] width 44 height 14
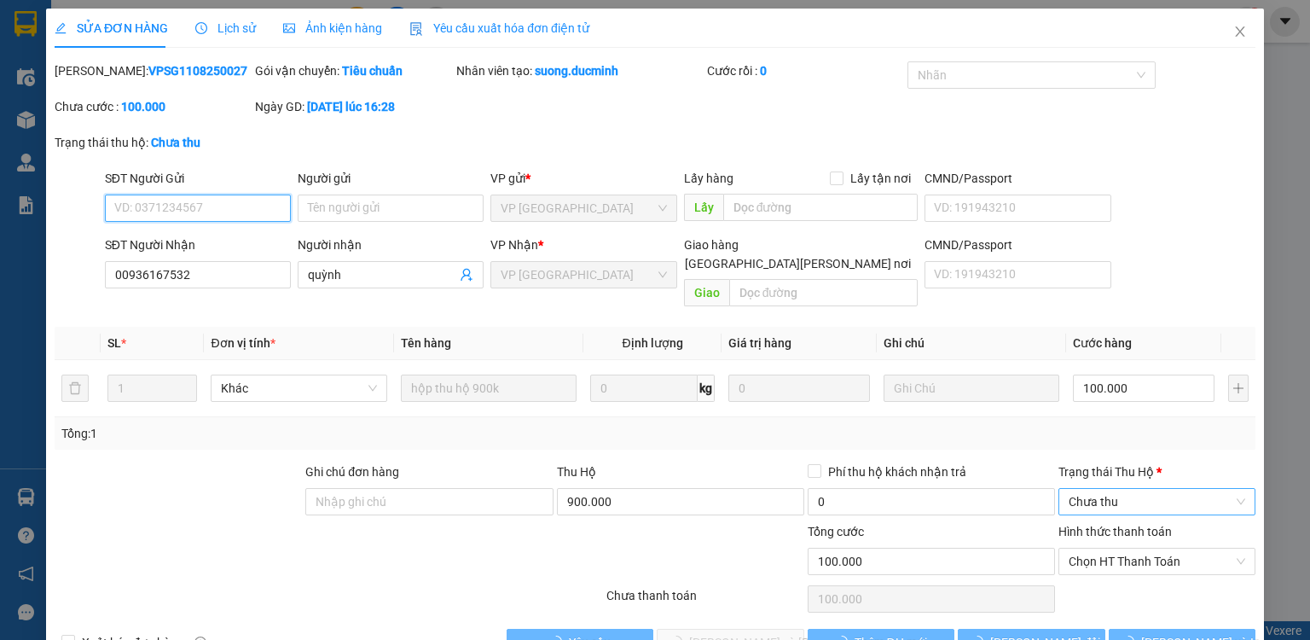
type input "00936167532"
type input "quỳnh"
type input "100.000"
click at [1099, 489] on span "Chưa thu" at bounding box center [1157, 502] width 177 height 26
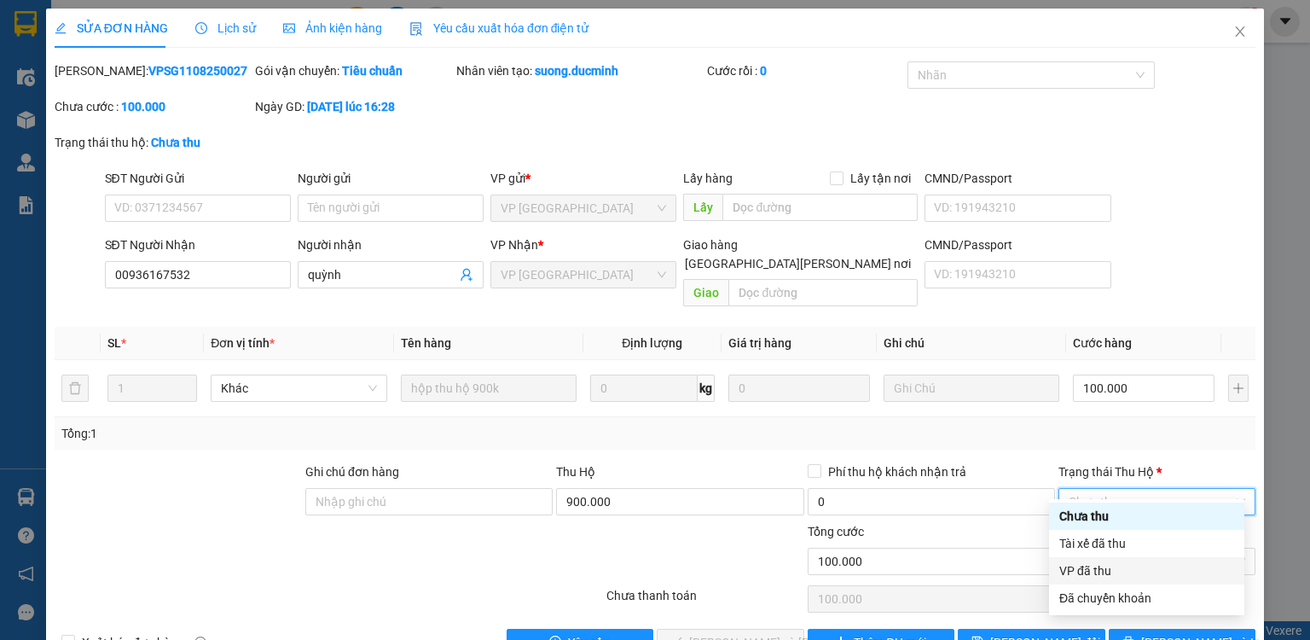
click at [1075, 580] on div "VP đã thu" at bounding box center [1146, 570] width 195 height 27
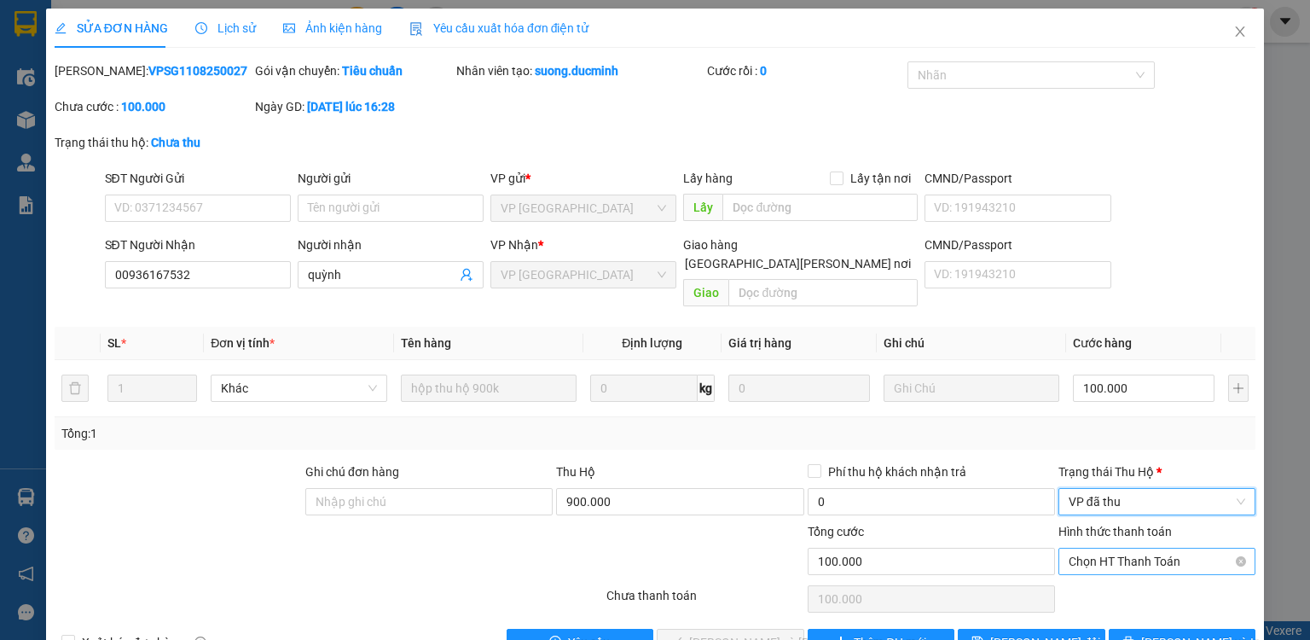
click at [1087, 548] on span "Chọn HT Thanh Toán" at bounding box center [1157, 561] width 177 height 26
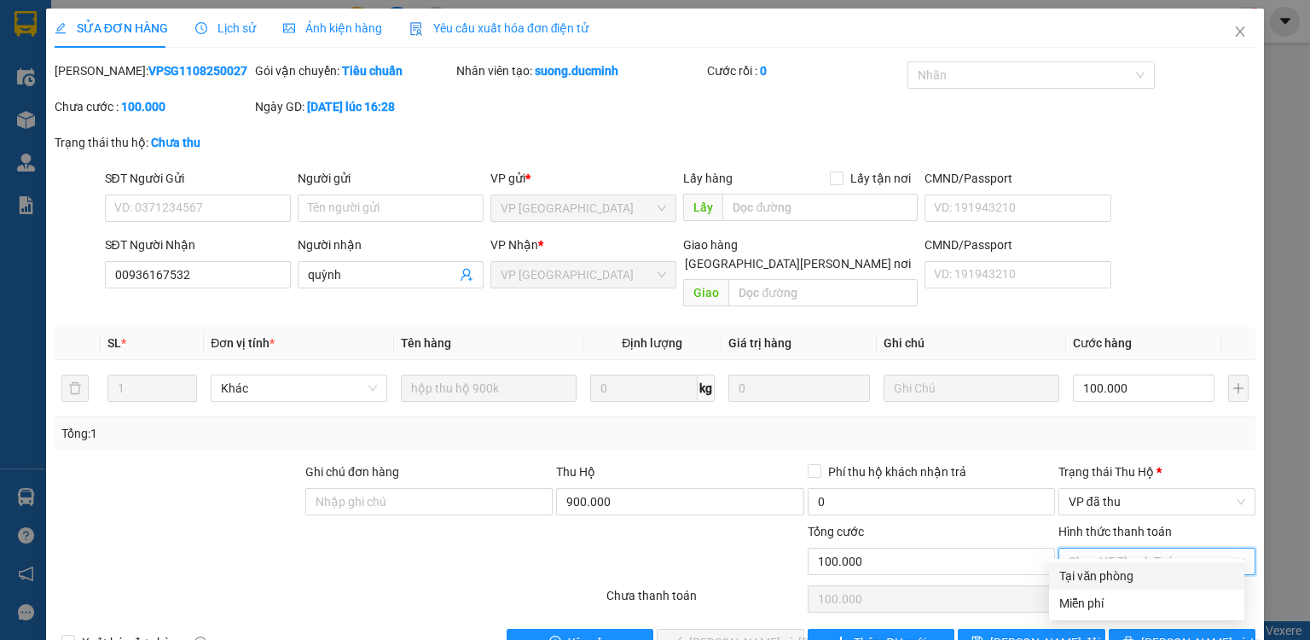
click at [1092, 576] on div "Tại văn phòng" at bounding box center [1146, 575] width 175 height 19
type input "0"
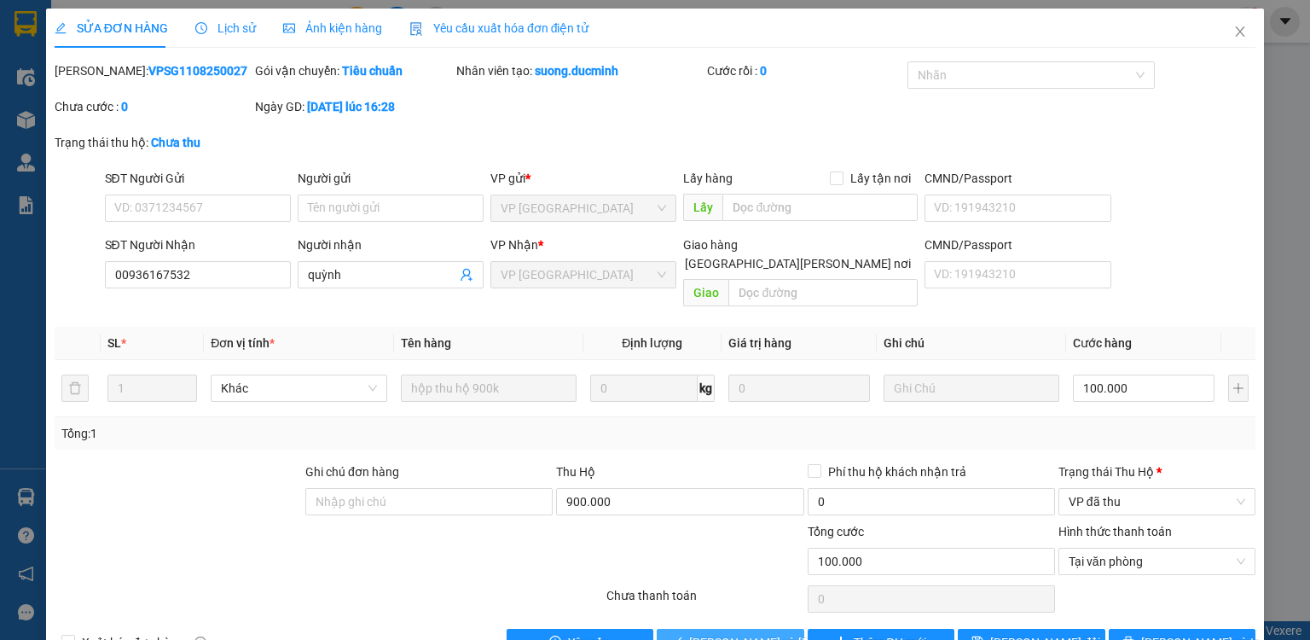
click at [737, 633] on span "[PERSON_NAME] và [PERSON_NAME] hàng" at bounding box center [804, 642] width 230 height 19
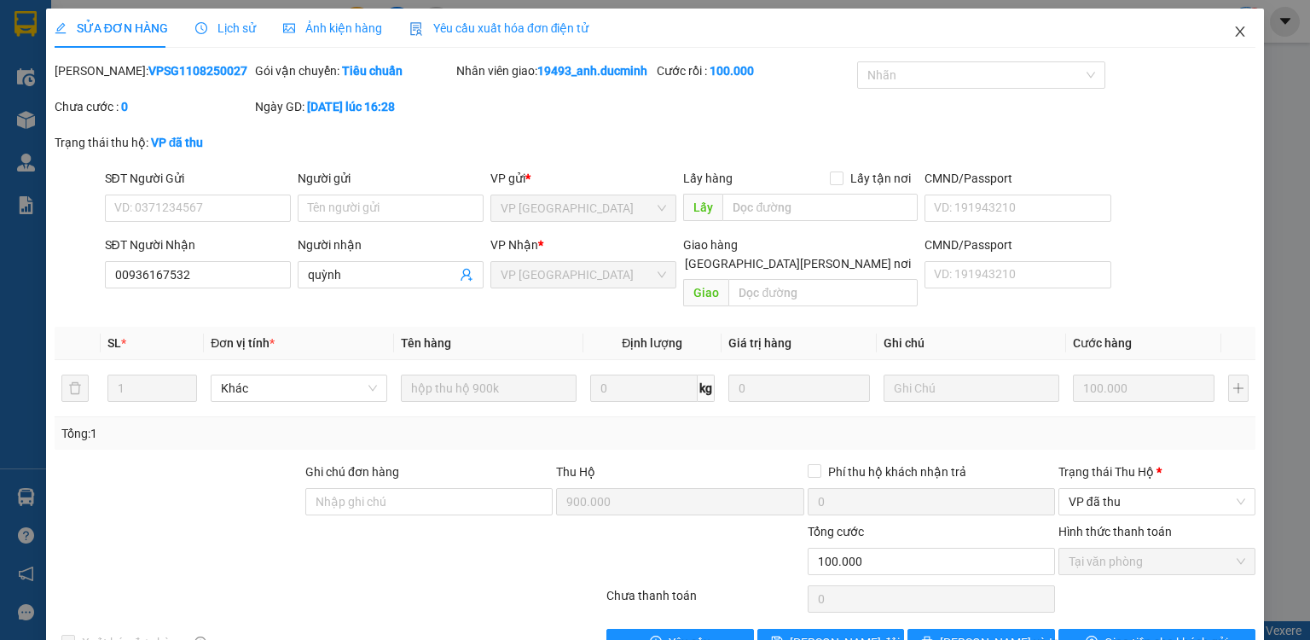
drag, startPoint x: 1221, startPoint y: 27, endPoint x: 1253, endPoint y: 32, distance: 31.8
click at [1232, 27] on span "Close" at bounding box center [1240, 33] width 48 height 48
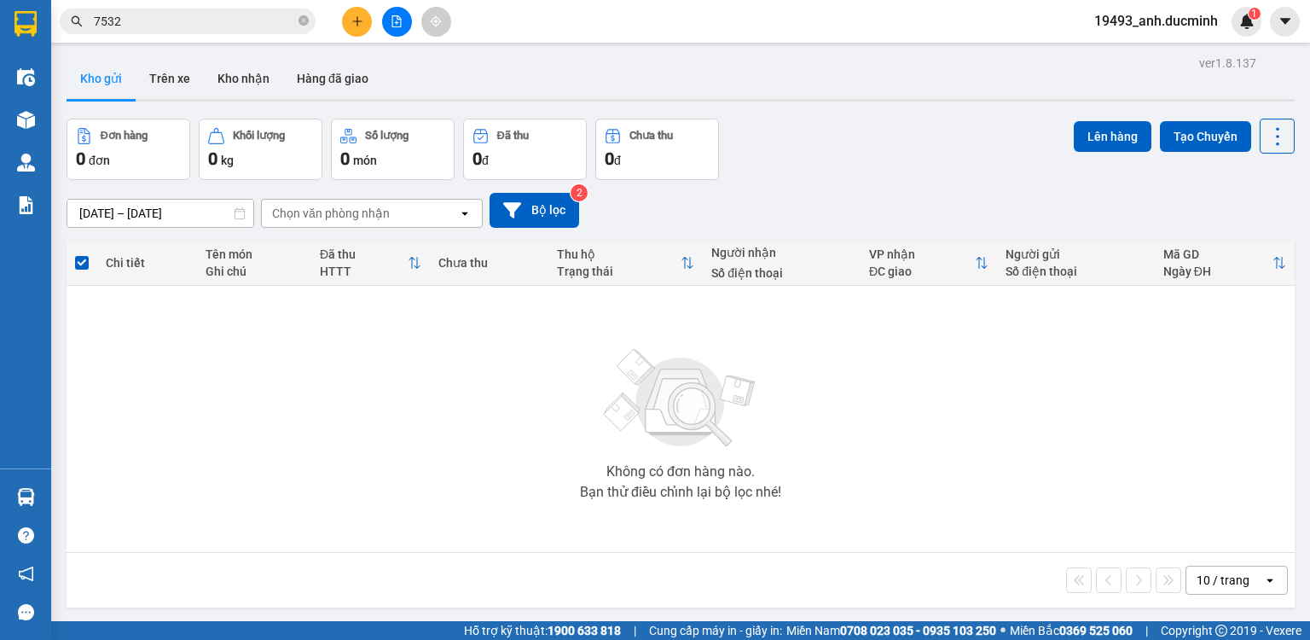
drag, startPoint x: 304, startPoint y: 20, endPoint x: 276, endPoint y: 27, distance: 28.1
click at [304, 20] on icon "close-circle" at bounding box center [304, 20] width 10 height 10
click at [259, 28] on input "text" at bounding box center [194, 21] width 201 height 19
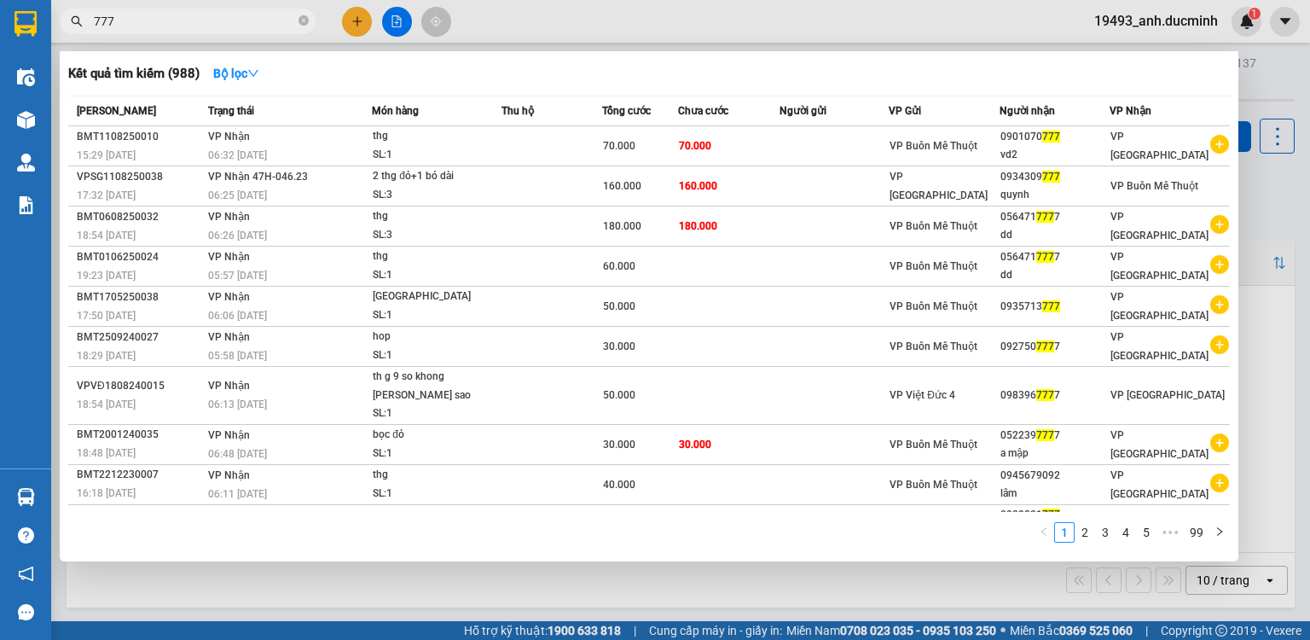
type input "777"
click at [301, 20] on icon "close-circle" at bounding box center [304, 20] width 10 height 10
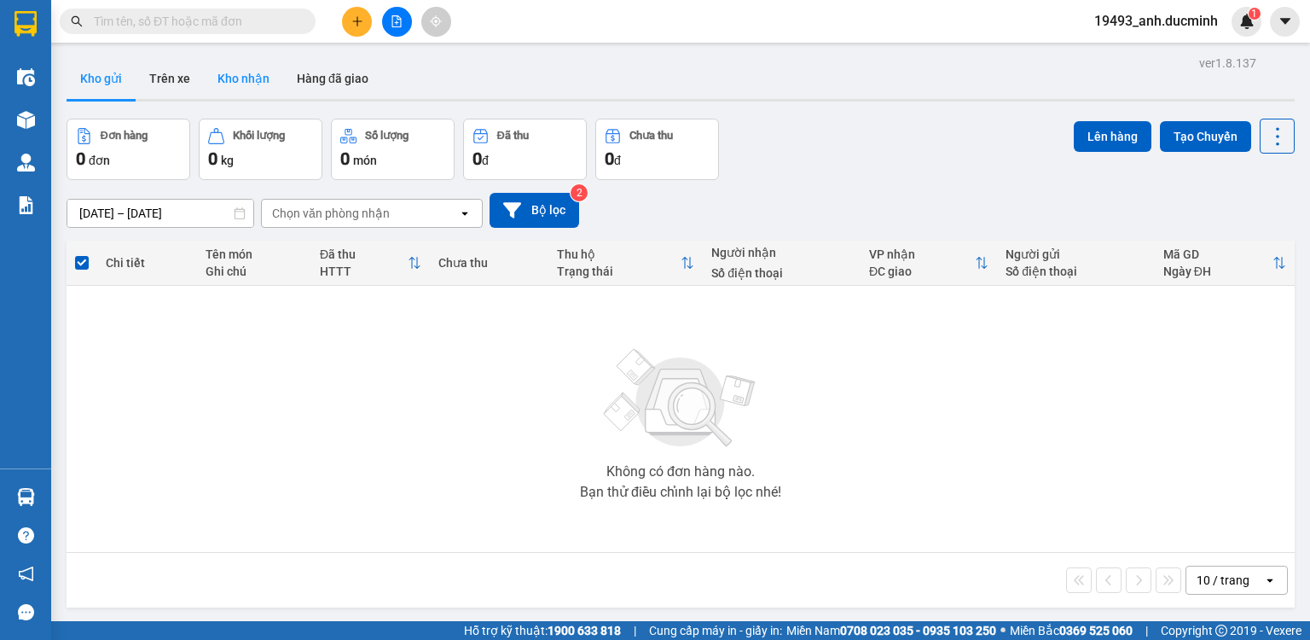
drag, startPoint x: 256, startPoint y: 24, endPoint x: 207, endPoint y: 96, distance: 86.6
click at [254, 27] on input "text" at bounding box center [194, 21] width 201 height 19
type input "755"
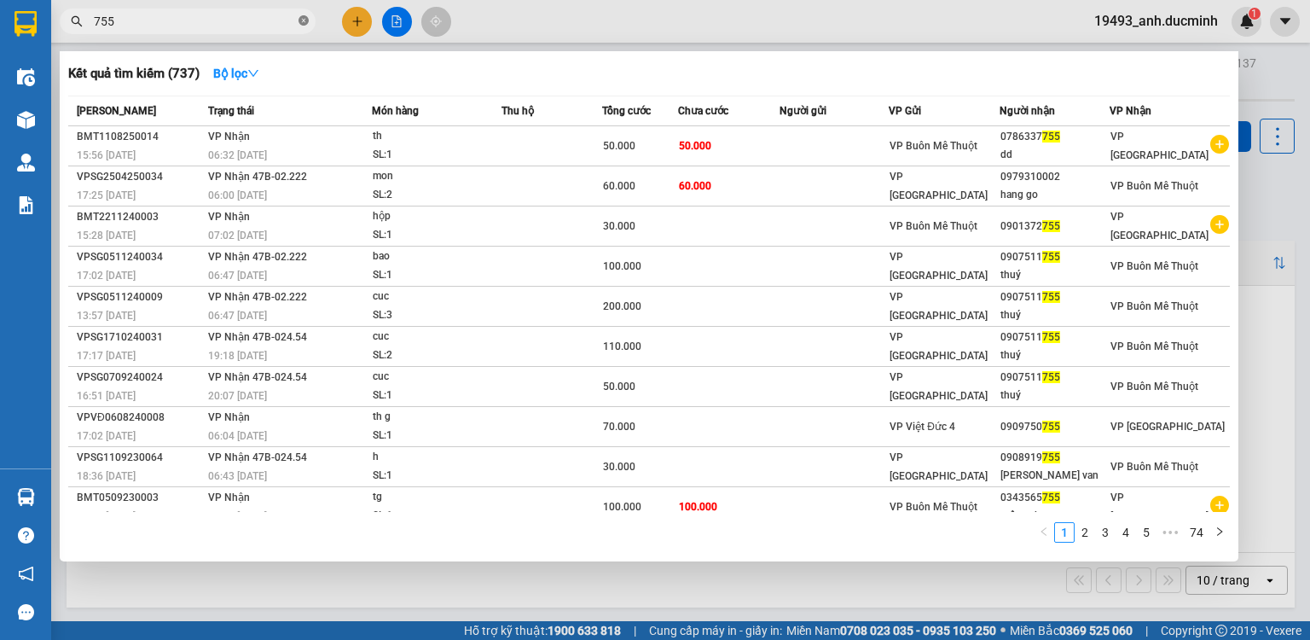
click at [303, 20] on icon "close-circle" at bounding box center [304, 20] width 10 height 10
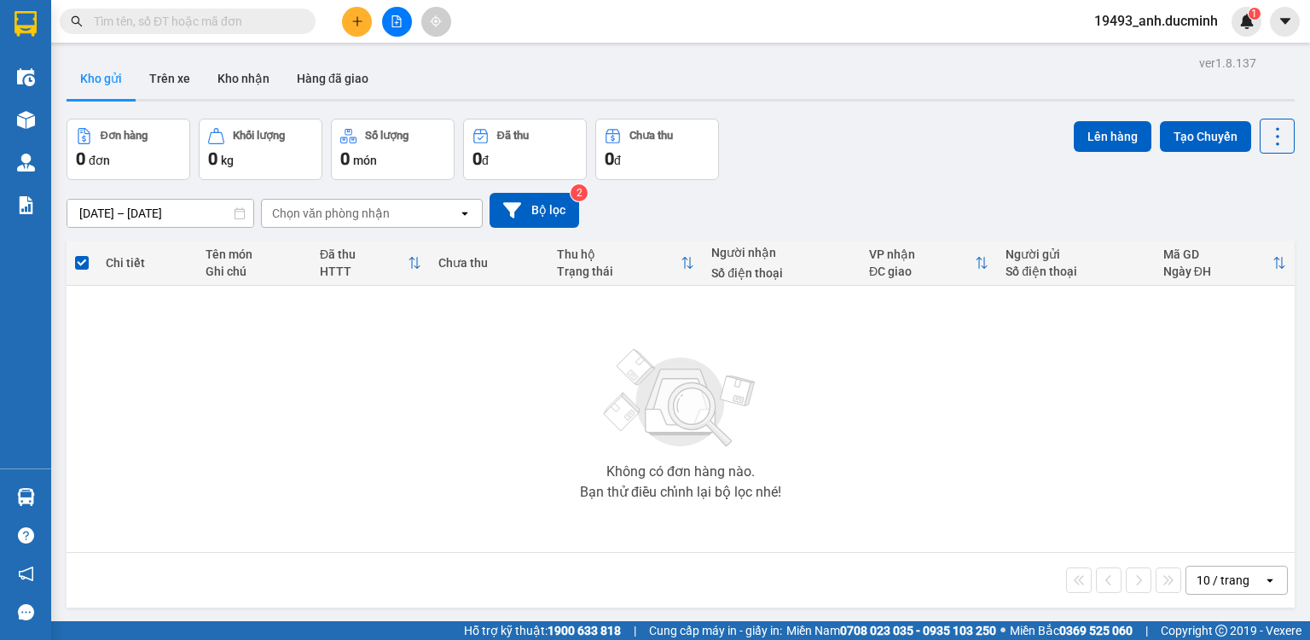
click at [392, 20] on icon "file-add" at bounding box center [397, 21] width 12 height 12
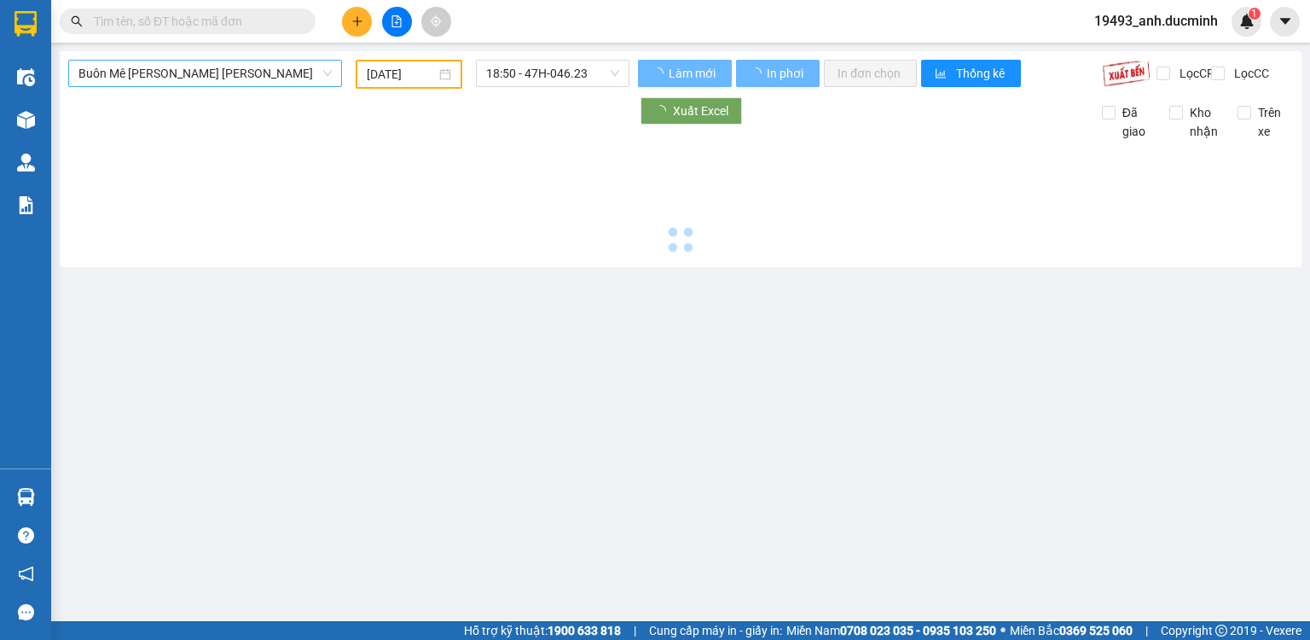
type input "[DATE]"
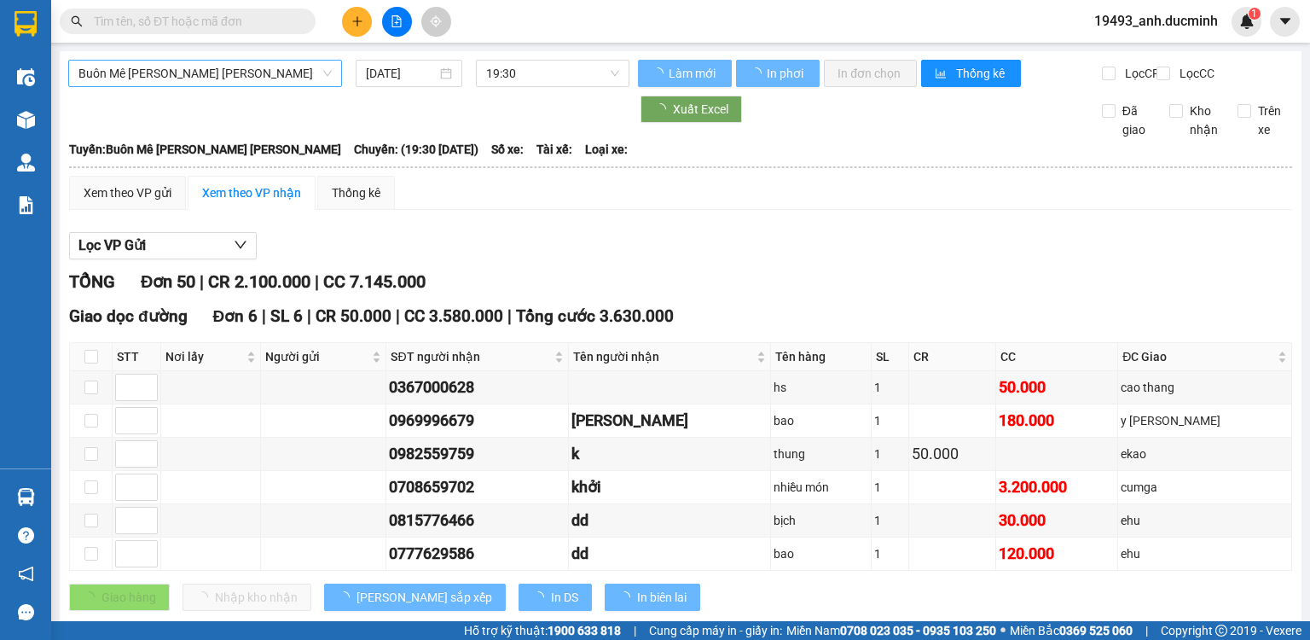
drag, startPoint x: 253, startPoint y: 73, endPoint x: 250, endPoint y: 82, distance: 9.2
click at [253, 75] on span "Buôn Mê [PERSON_NAME] [PERSON_NAME]" at bounding box center [204, 74] width 253 height 26
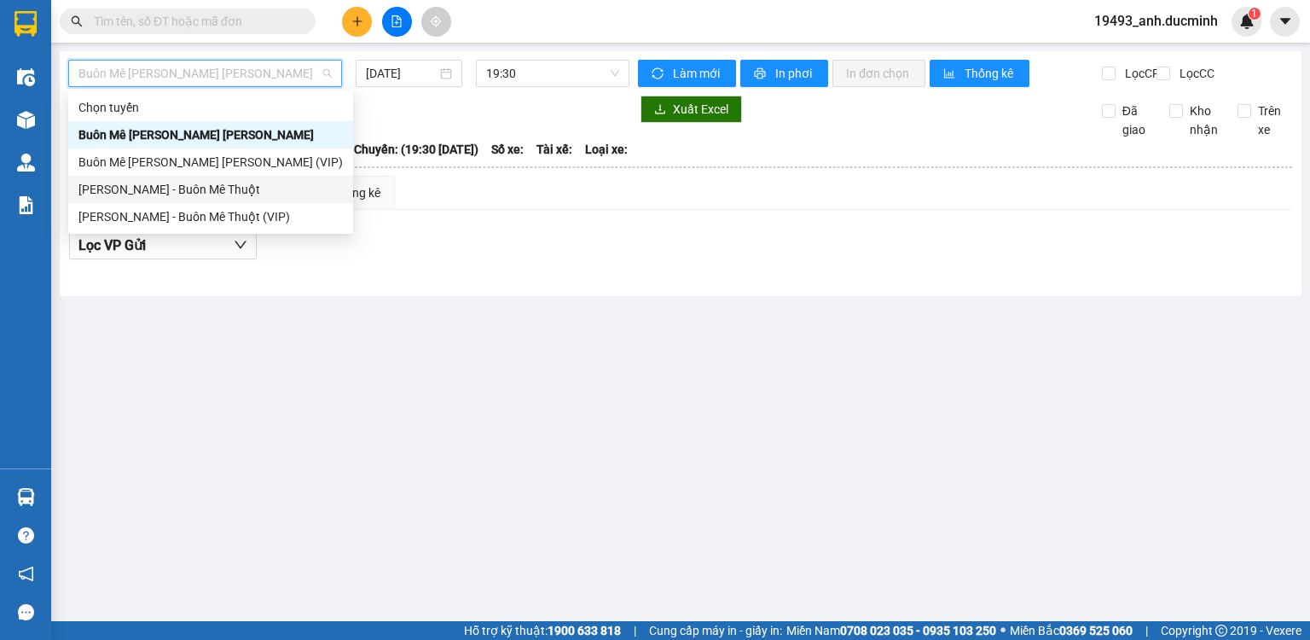
click at [191, 187] on div "[PERSON_NAME] - Buôn Mê Thuột" at bounding box center [210, 189] width 264 height 19
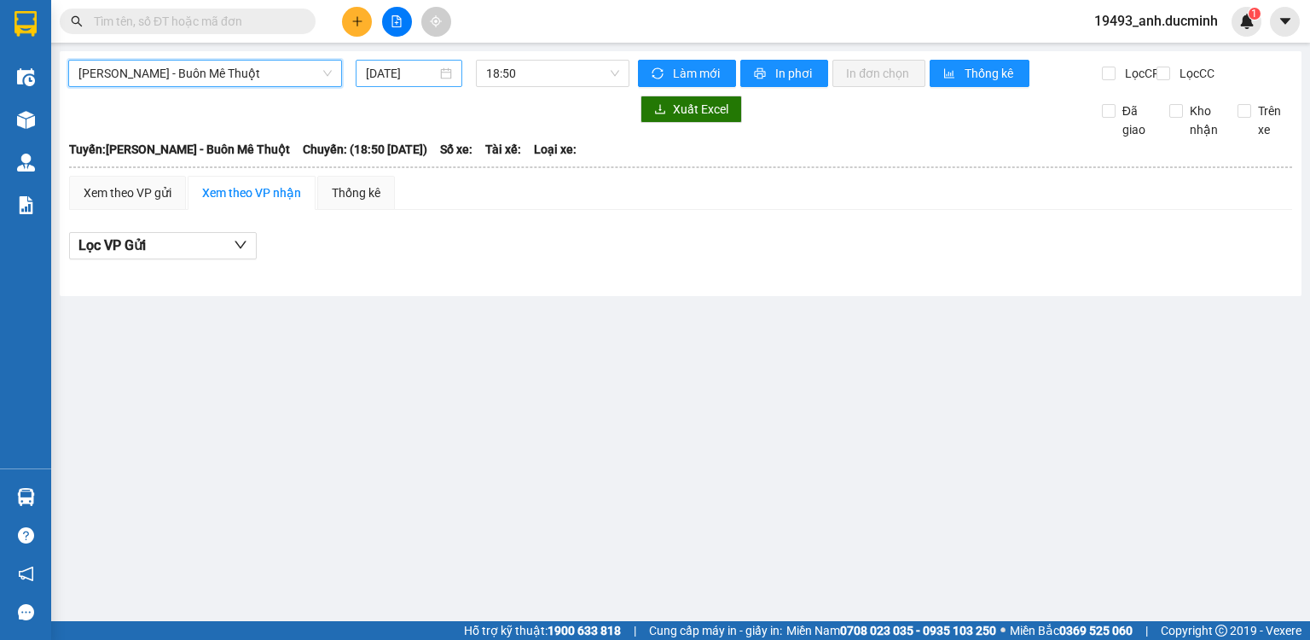
click at [393, 78] on input "[DATE]" at bounding box center [401, 73] width 70 height 19
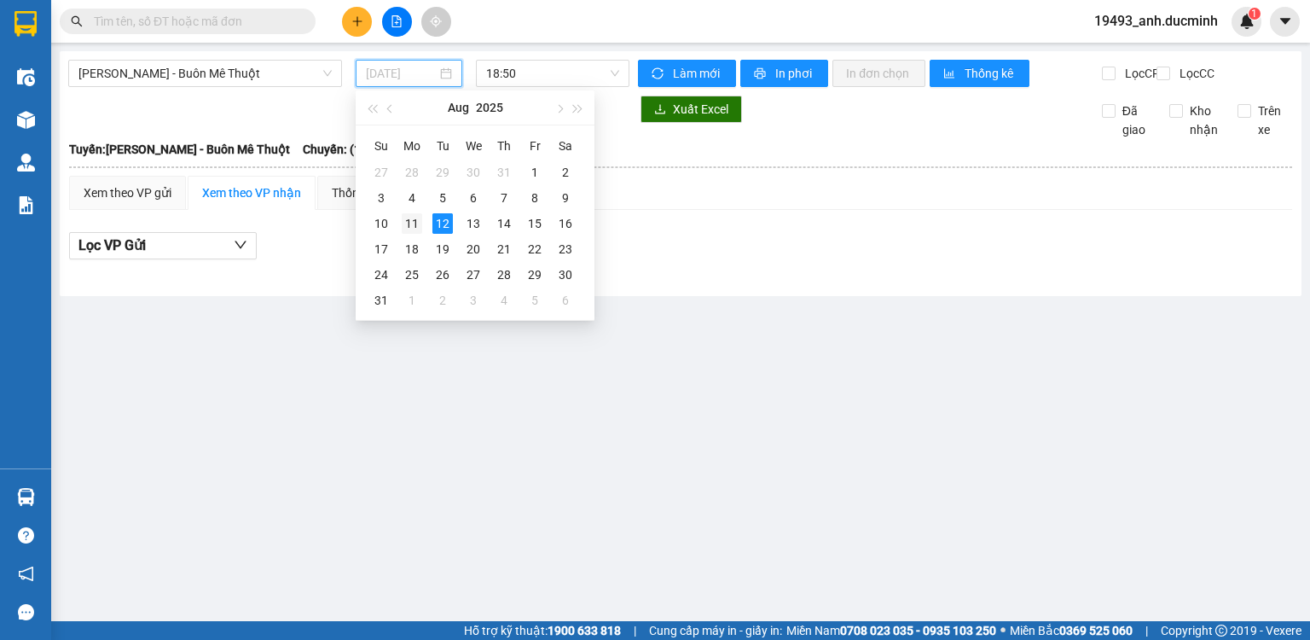
click at [407, 221] on div "11" at bounding box center [412, 223] width 20 height 20
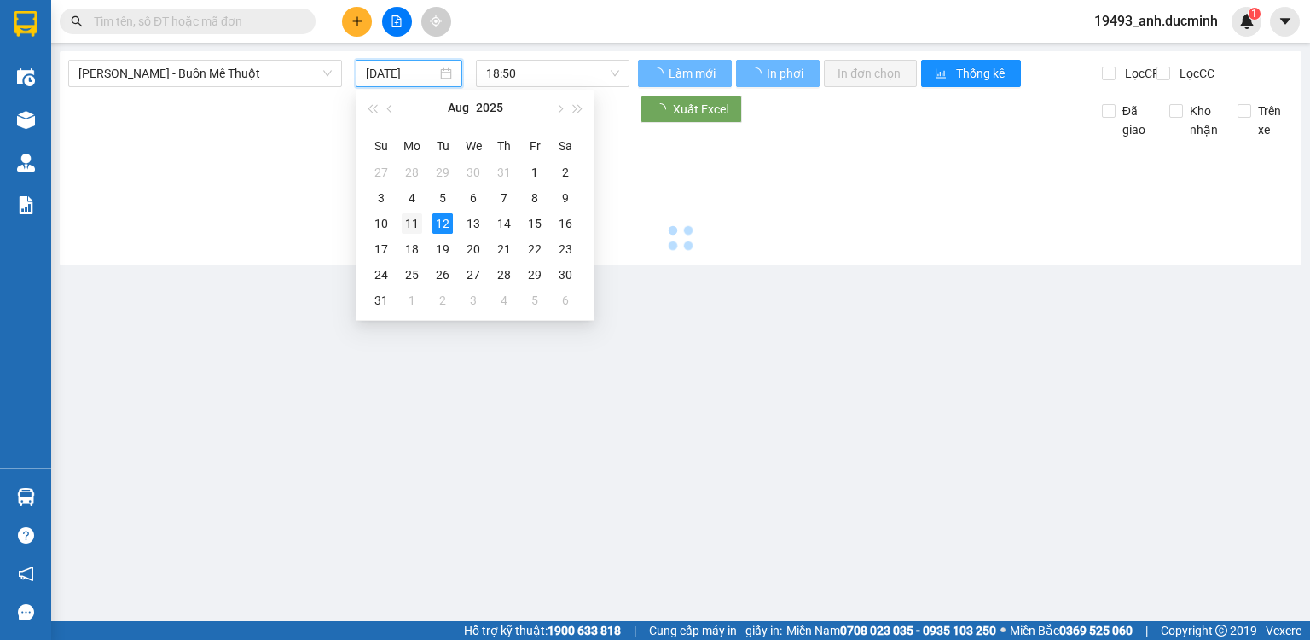
type input "[DATE]"
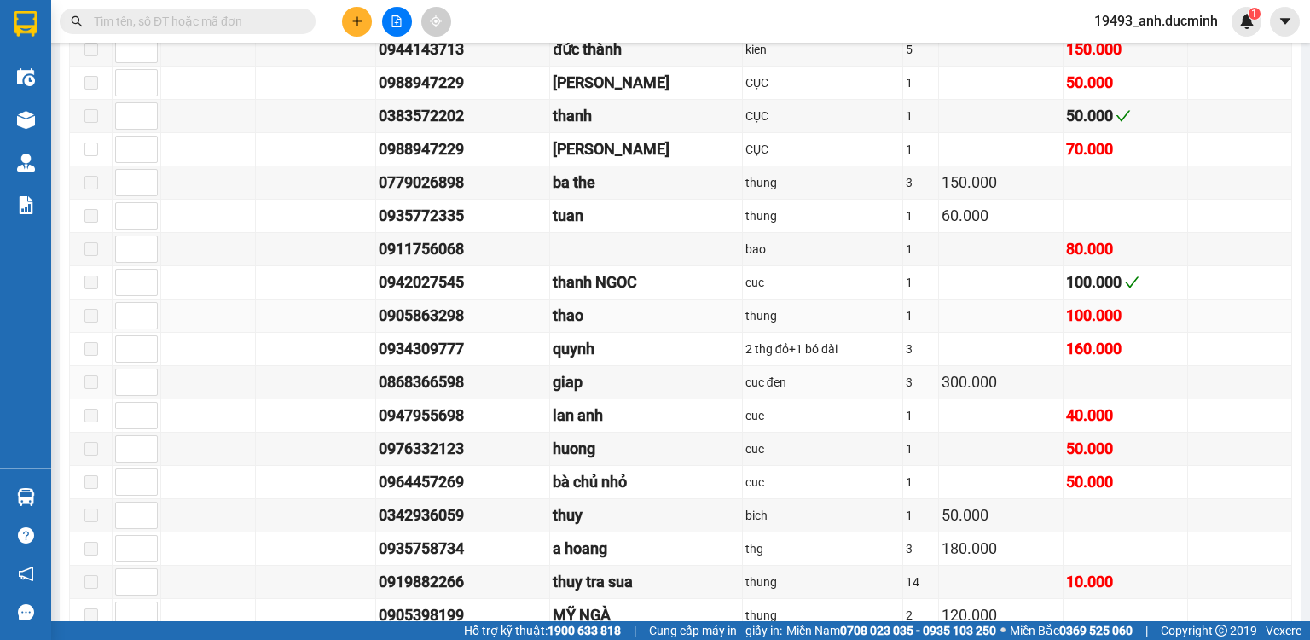
scroll to position [1228, 0]
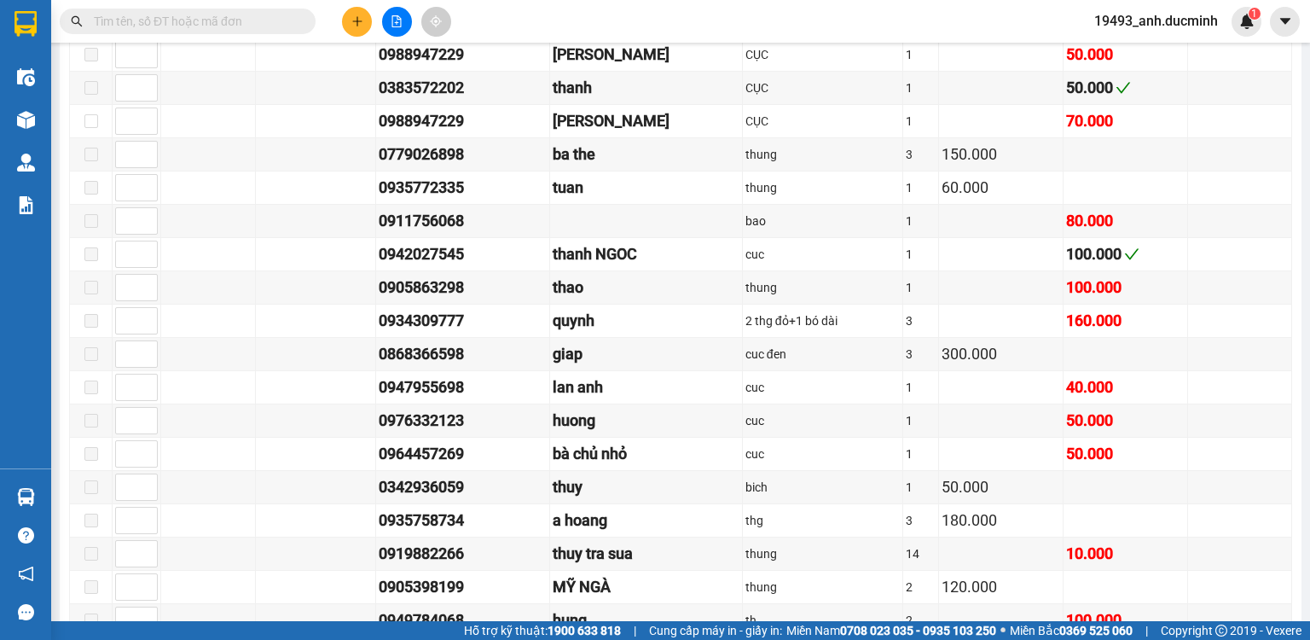
click at [266, 16] on input "text" at bounding box center [194, 21] width 201 height 19
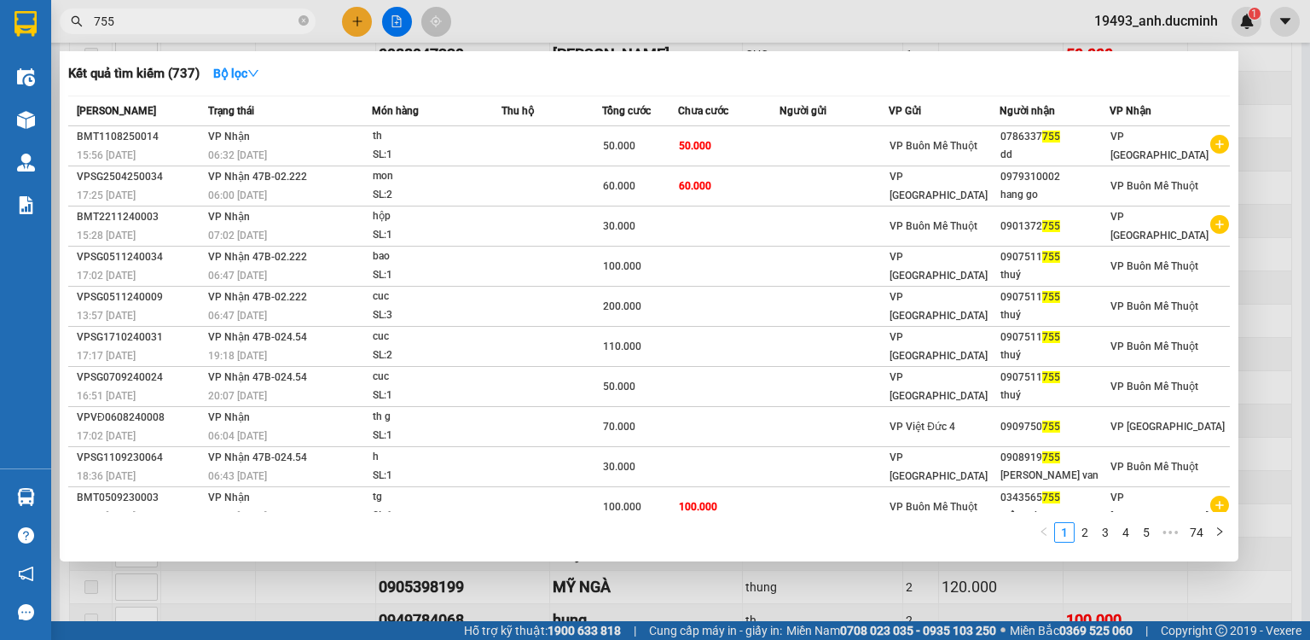
type input "755"
click at [302, 17] on icon "close-circle" at bounding box center [304, 20] width 10 height 10
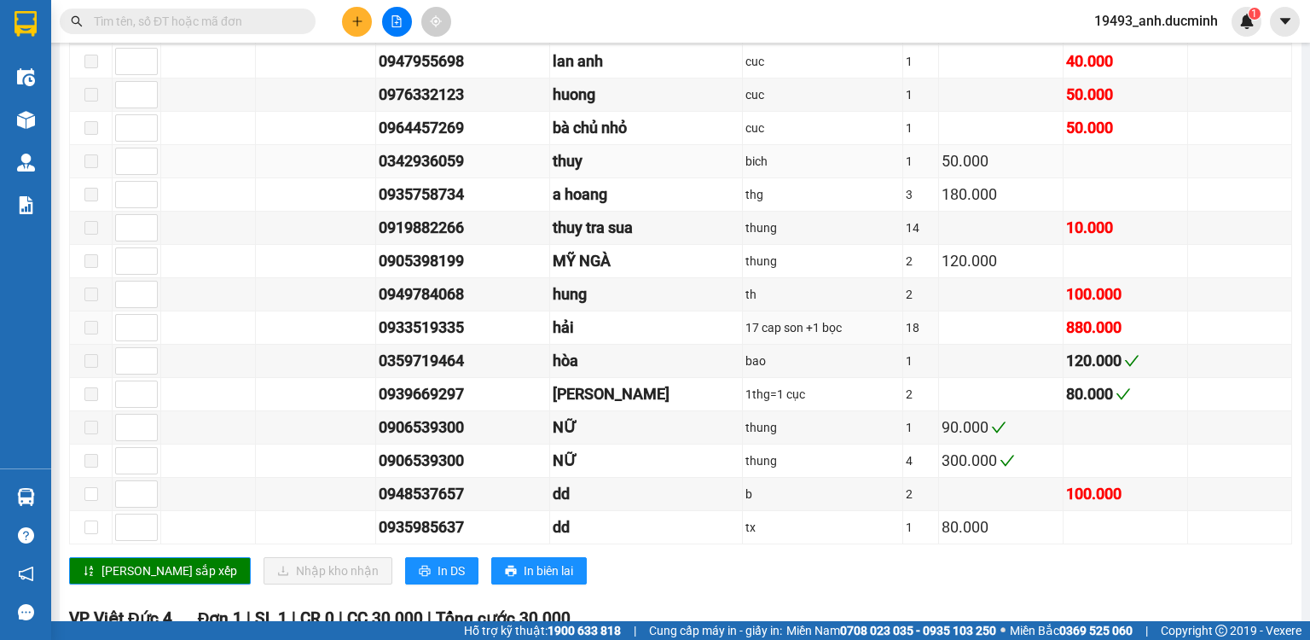
scroll to position [1569, 0]
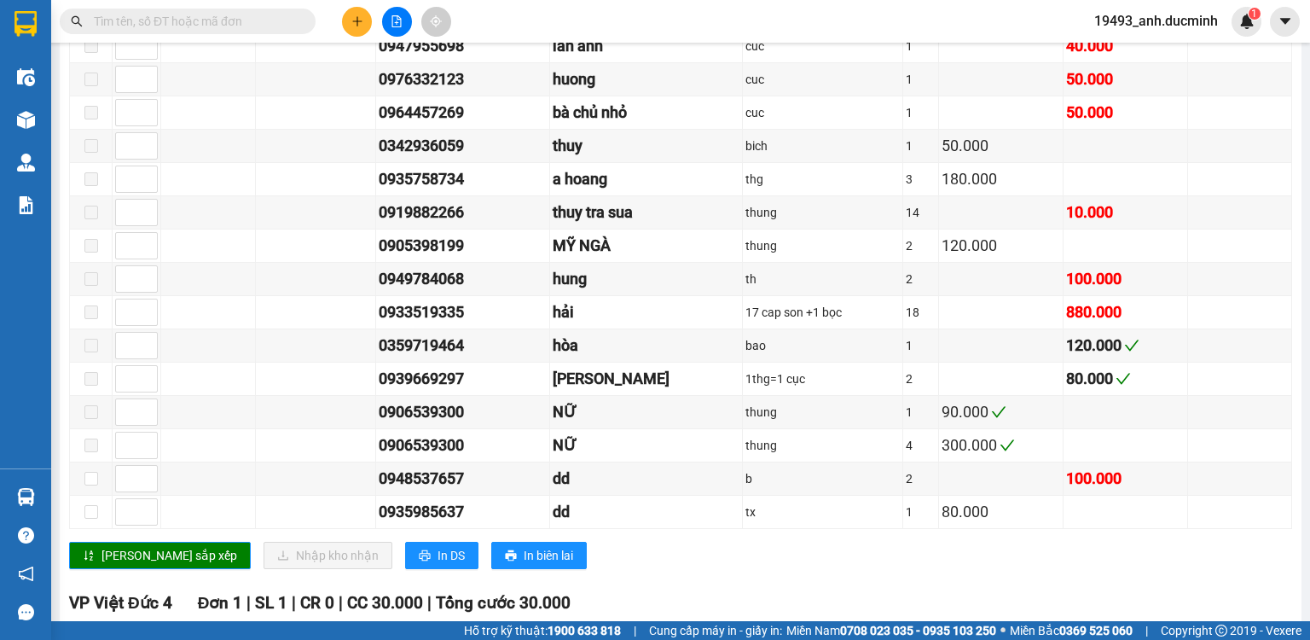
click at [260, 26] on input "text" at bounding box center [194, 21] width 201 height 19
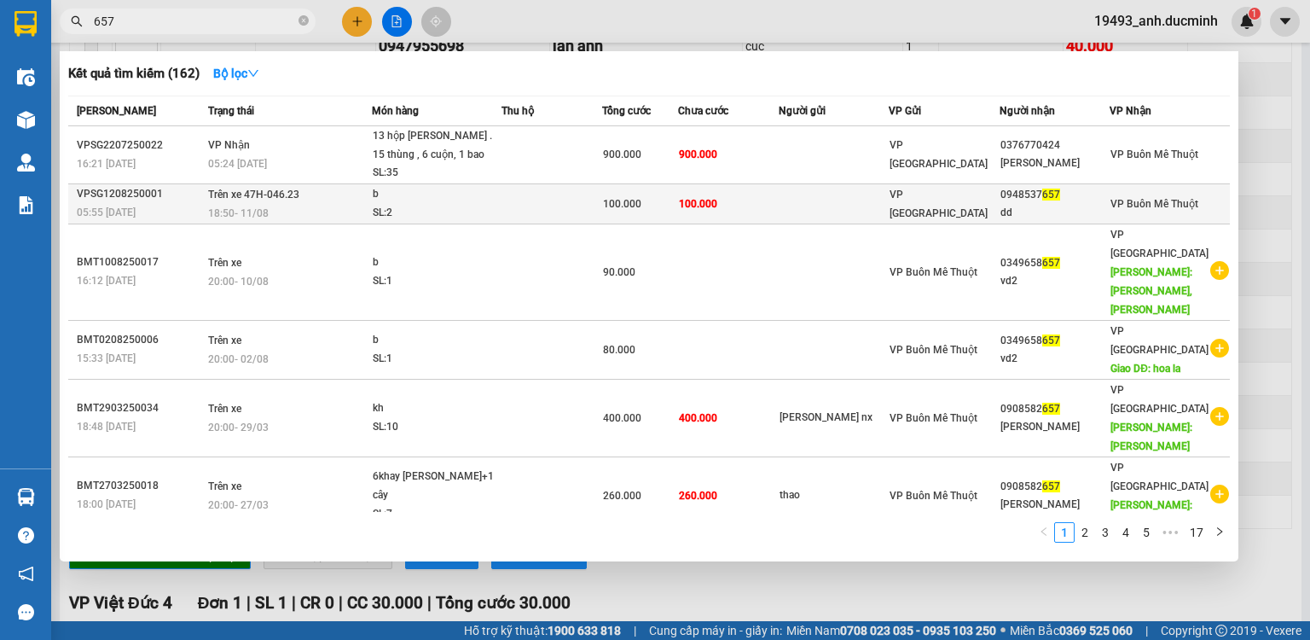
type input "657"
click at [731, 207] on td "100.000" at bounding box center [728, 203] width 101 height 40
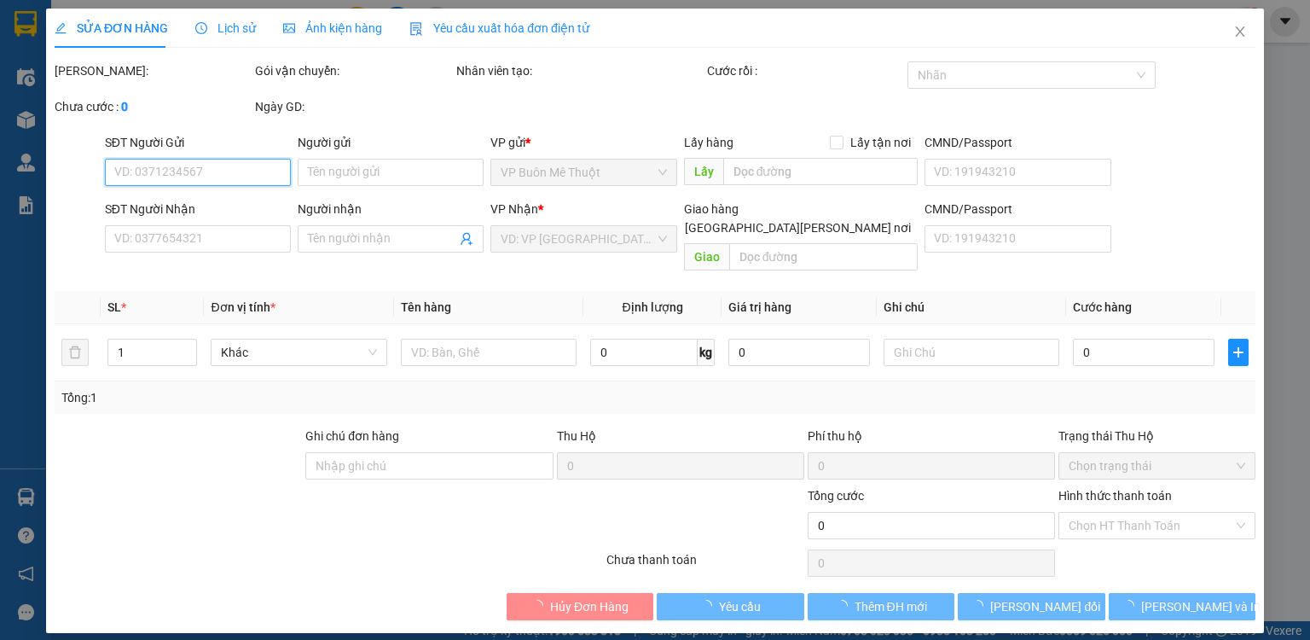
type input "0948537657"
type input "dd"
type input "100.000"
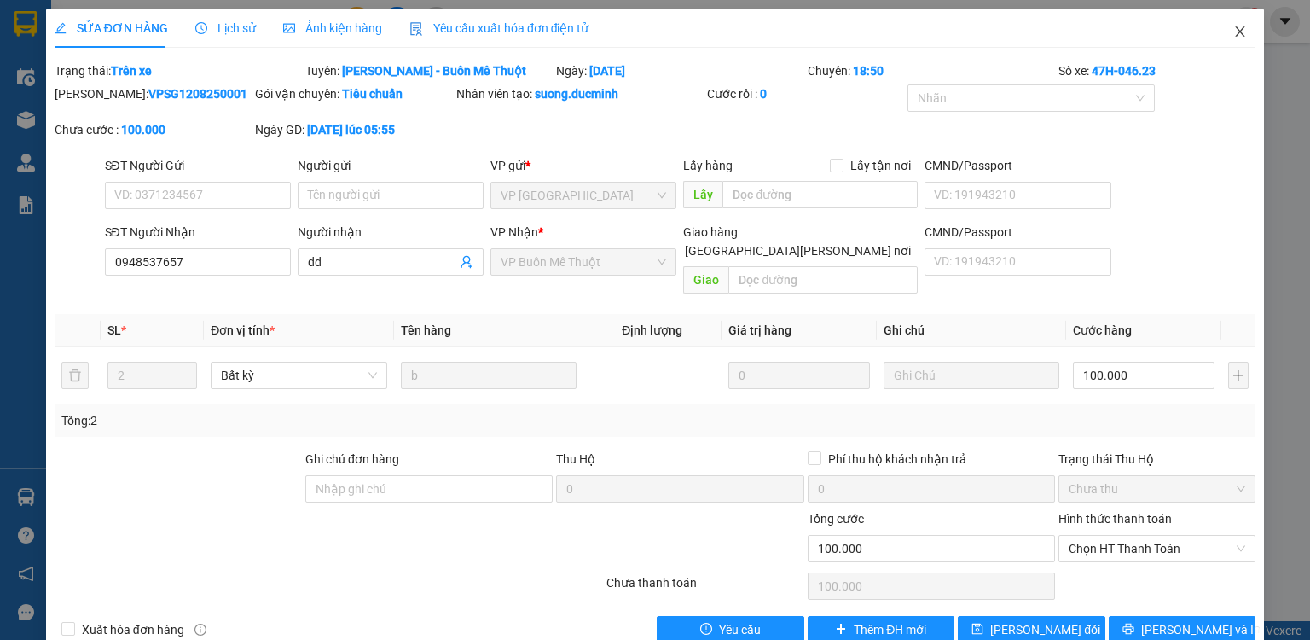
click at [1236, 29] on icon "close" at bounding box center [1240, 31] width 9 height 10
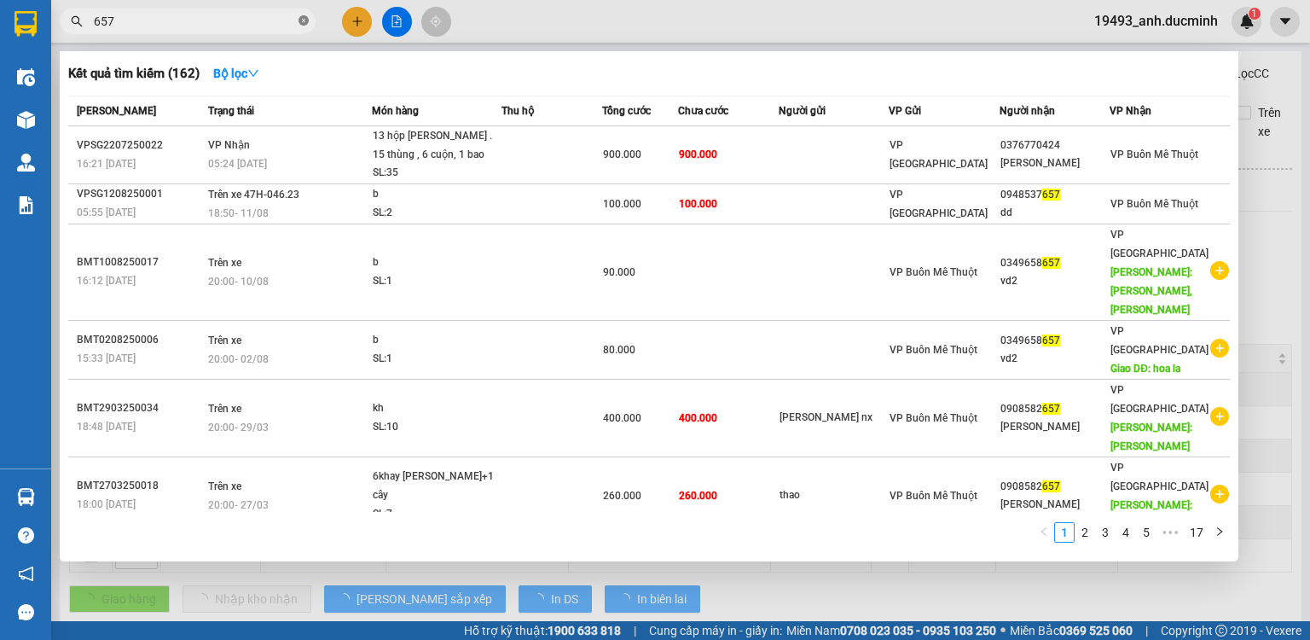
click at [303, 22] on icon "close-circle" at bounding box center [304, 20] width 10 height 10
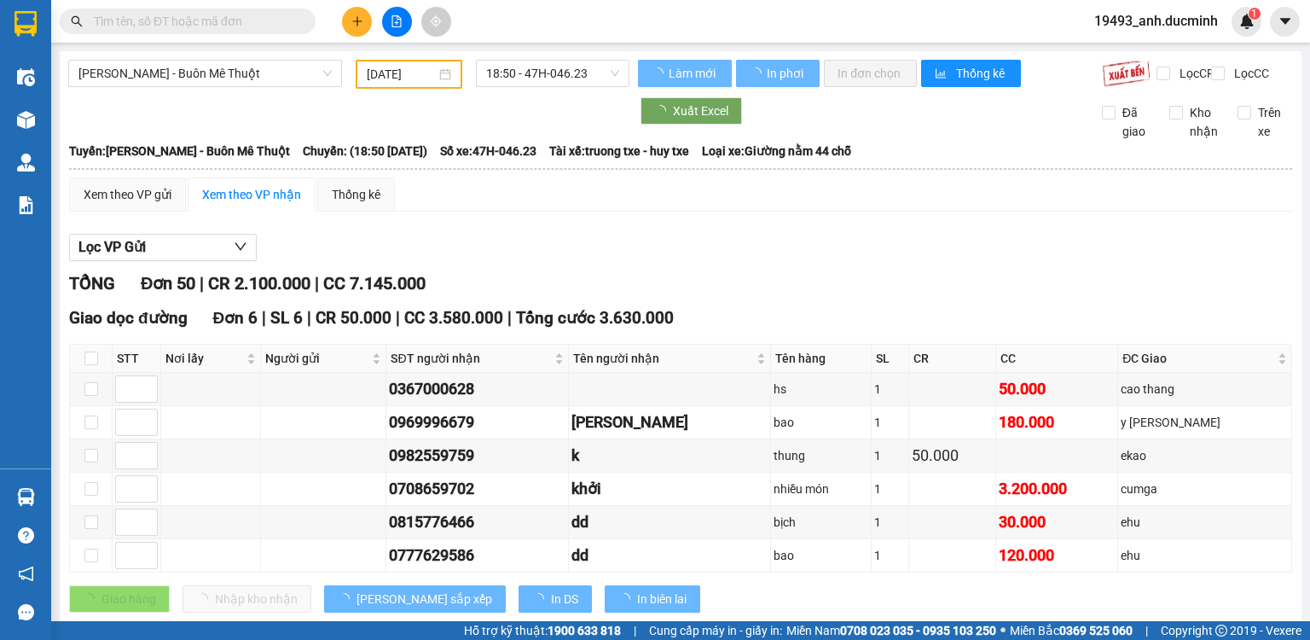
click at [282, 22] on input "text" at bounding box center [194, 21] width 201 height 19
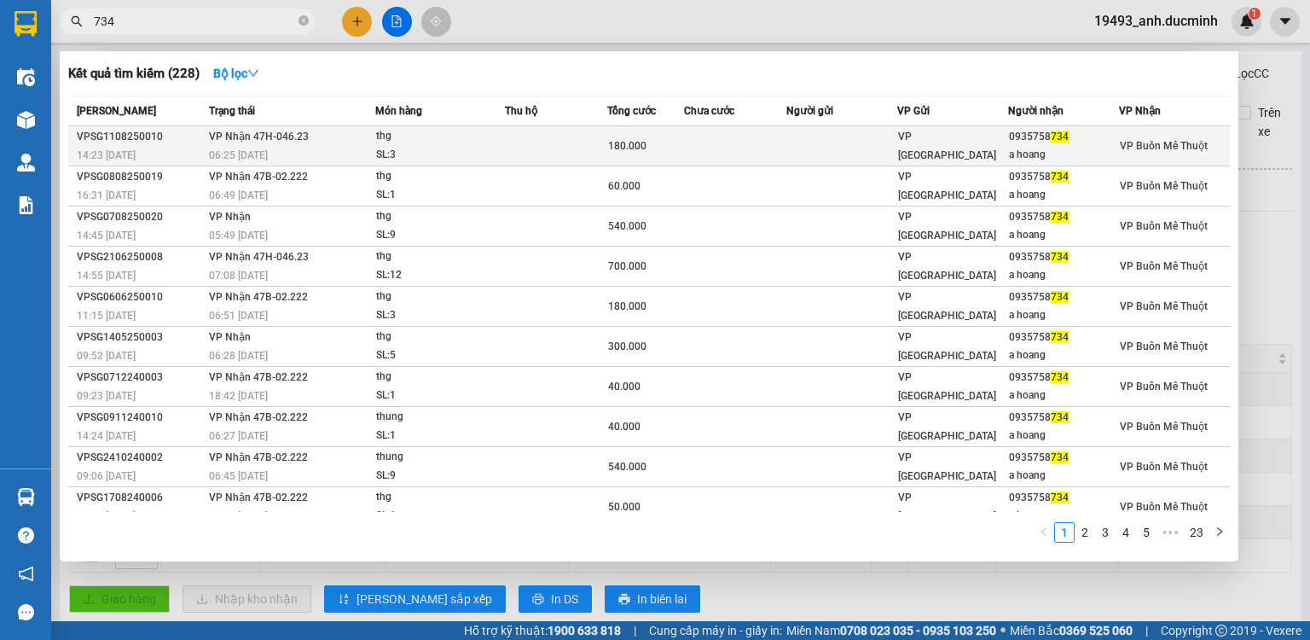
type input "734"
click at [611, 142] on span "180.000" at bounding box center [627, 146] width 38 height 12
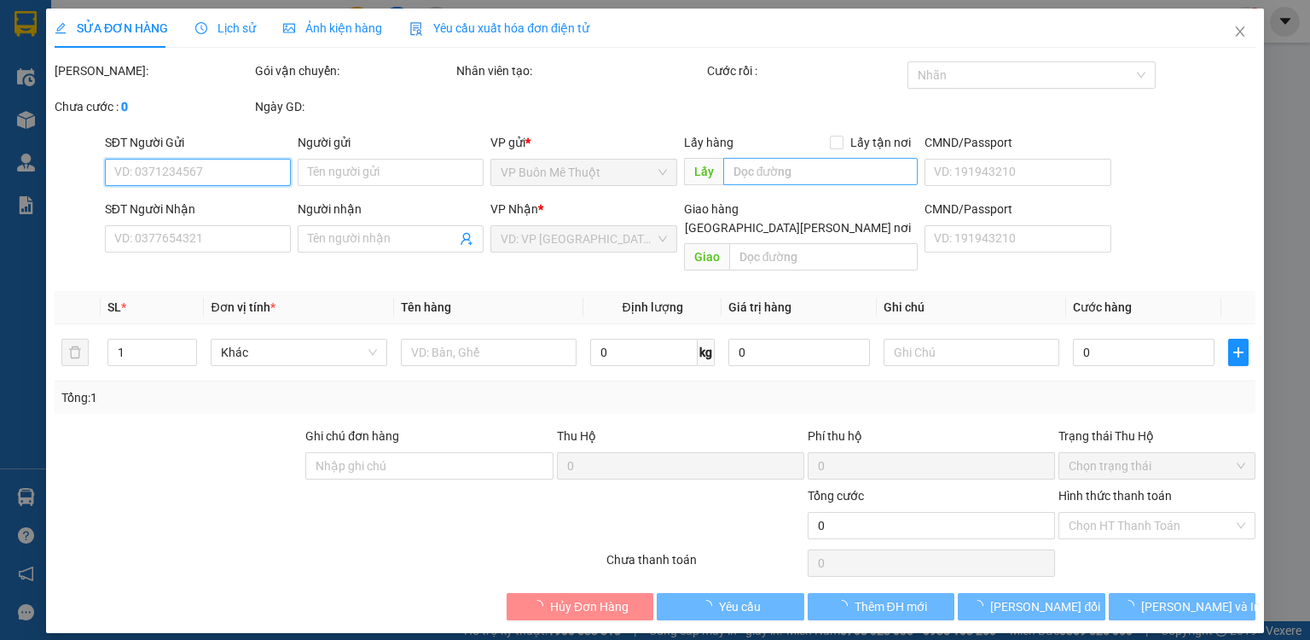
type input "0935758734"
type input "a hoang"
type input "180.000"
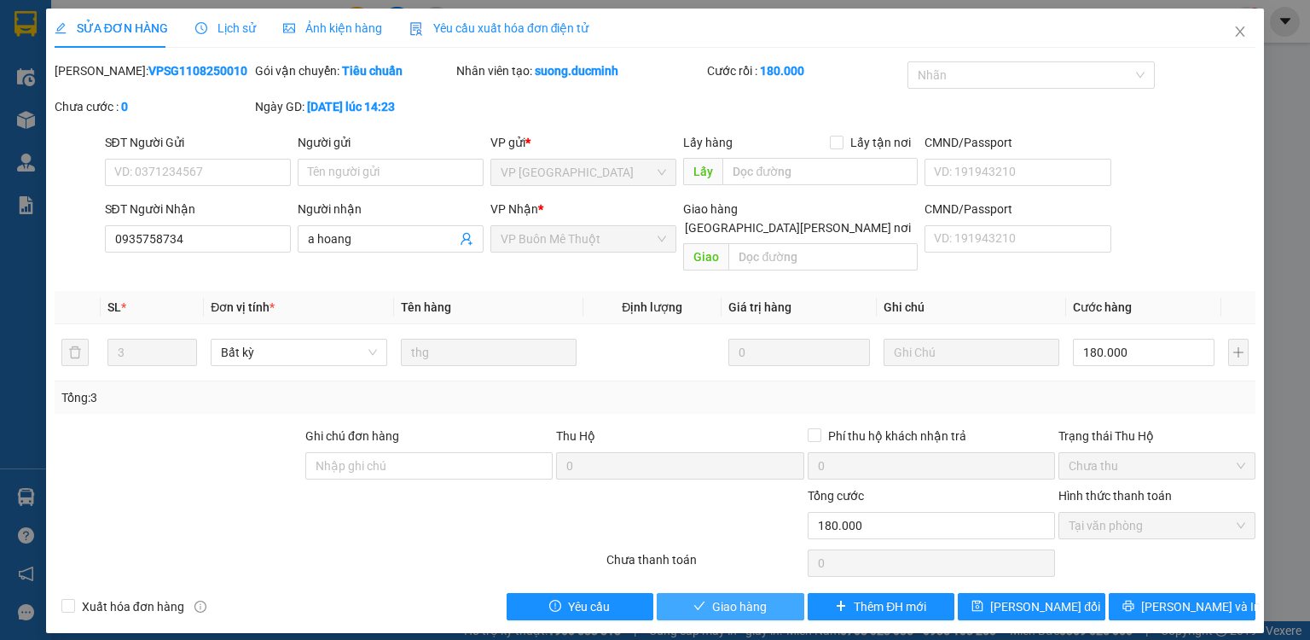
click at [759, 597] on span "Giao hàng" at bounding box center [739, 606] width 55 height 19
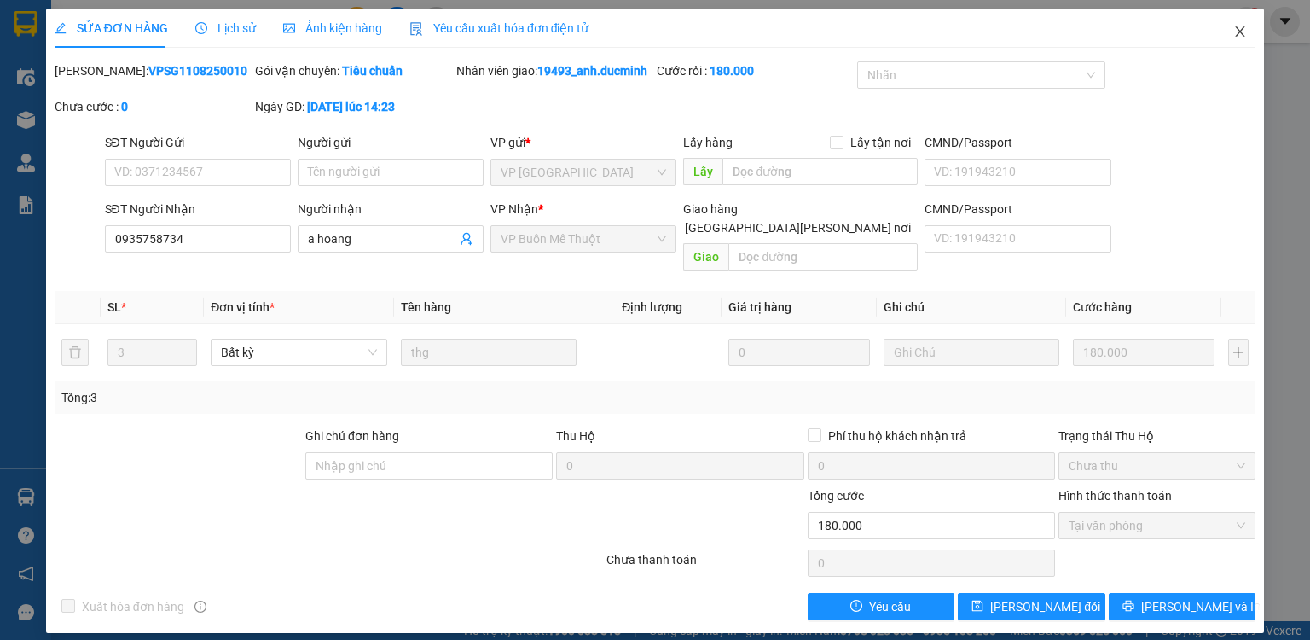
click at [1235, 32] on icon "close" at bounding box center [1240, 32] width 14 height 14
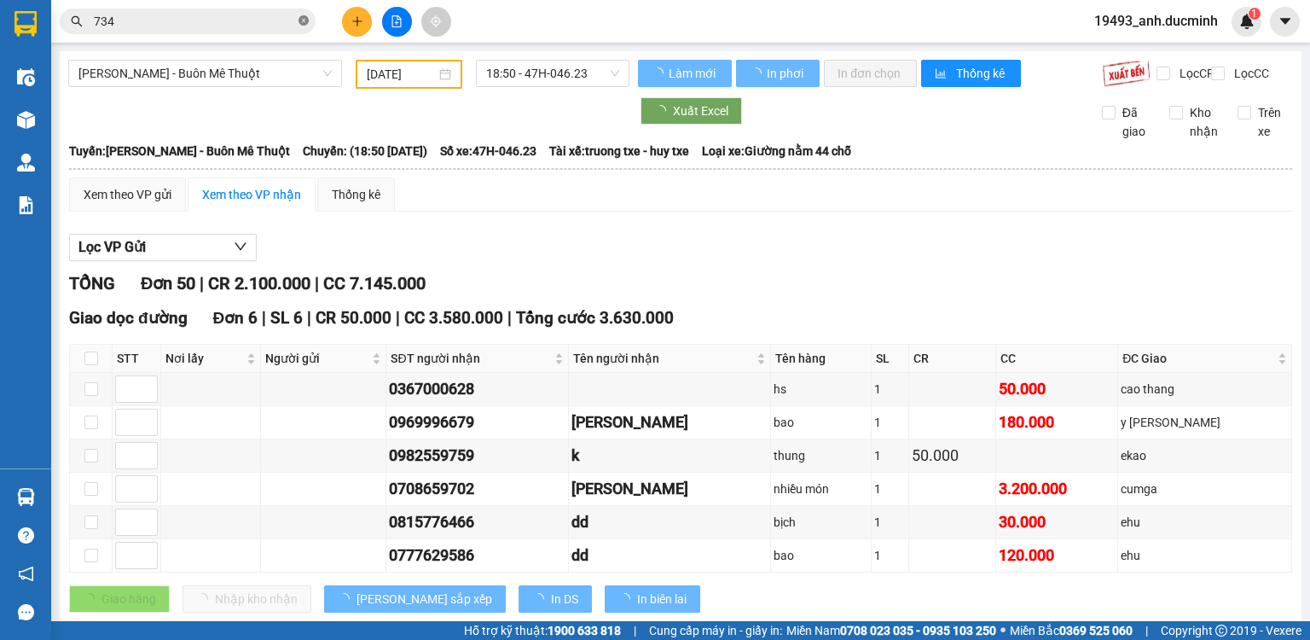
click at [309, 23] on span "734" at bounding box center [188, 22] width 256 height 26
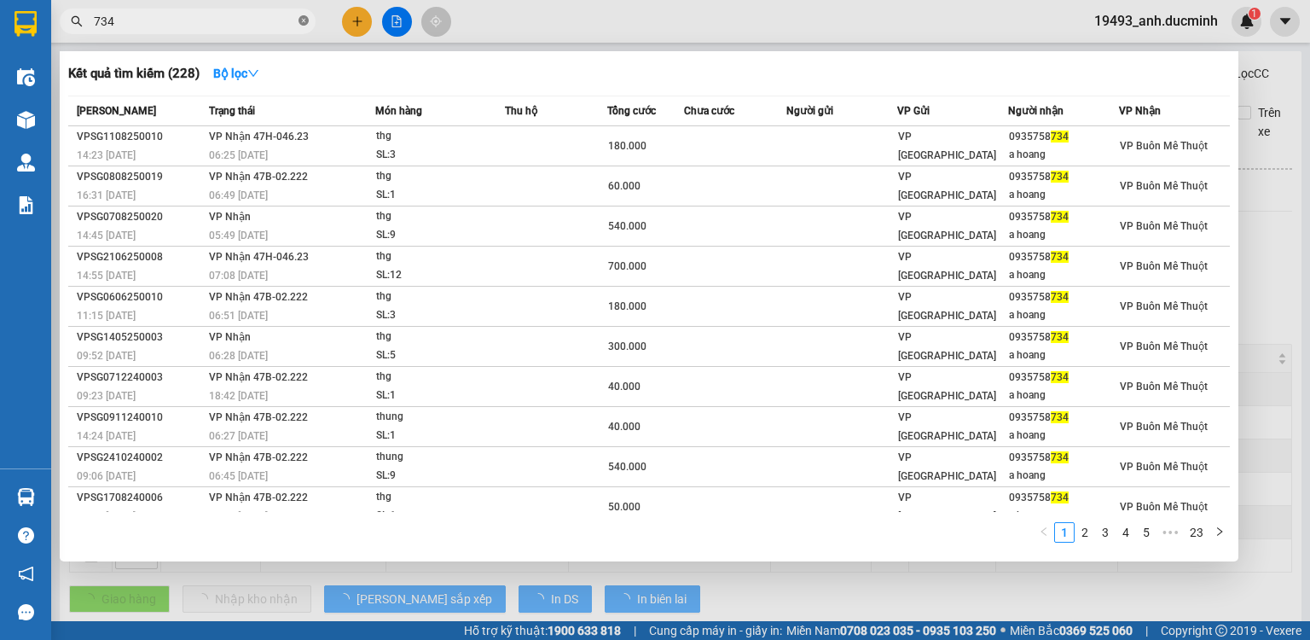
click at [304, 20] on icon "close-circle" at bounding box center [304, 20] width 10 height 10
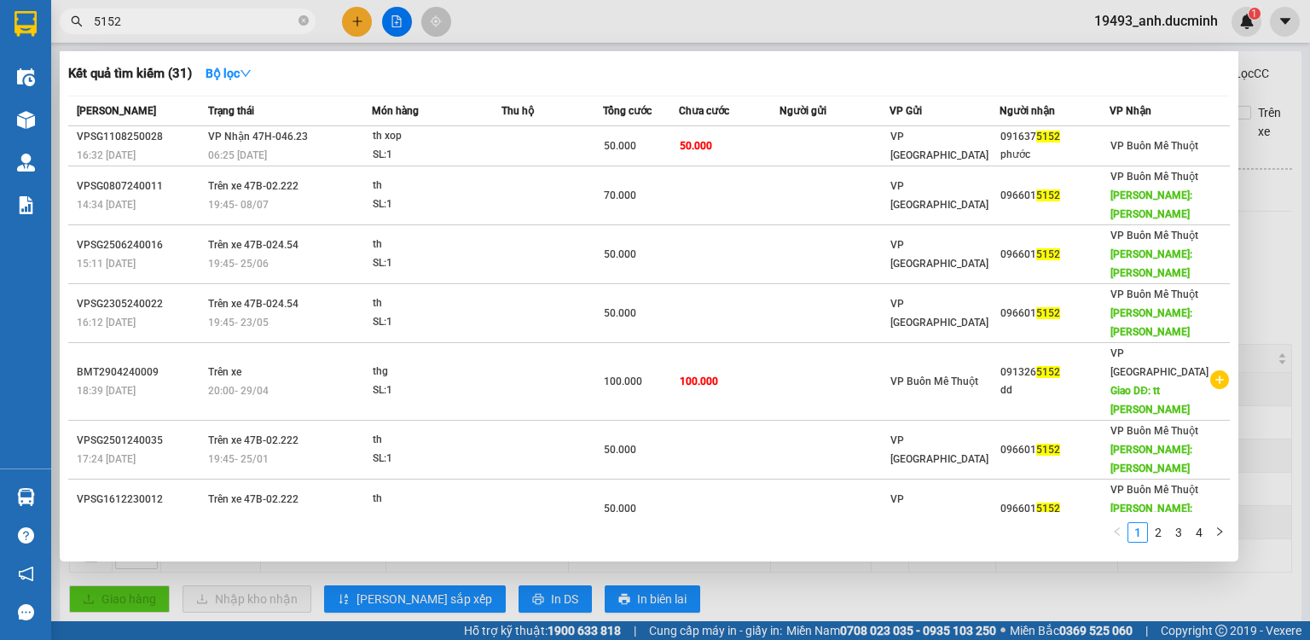
type input "5152"
click at [786, 124] on th "Người gửi" at bounding box center [834, 111] width 109 height 30
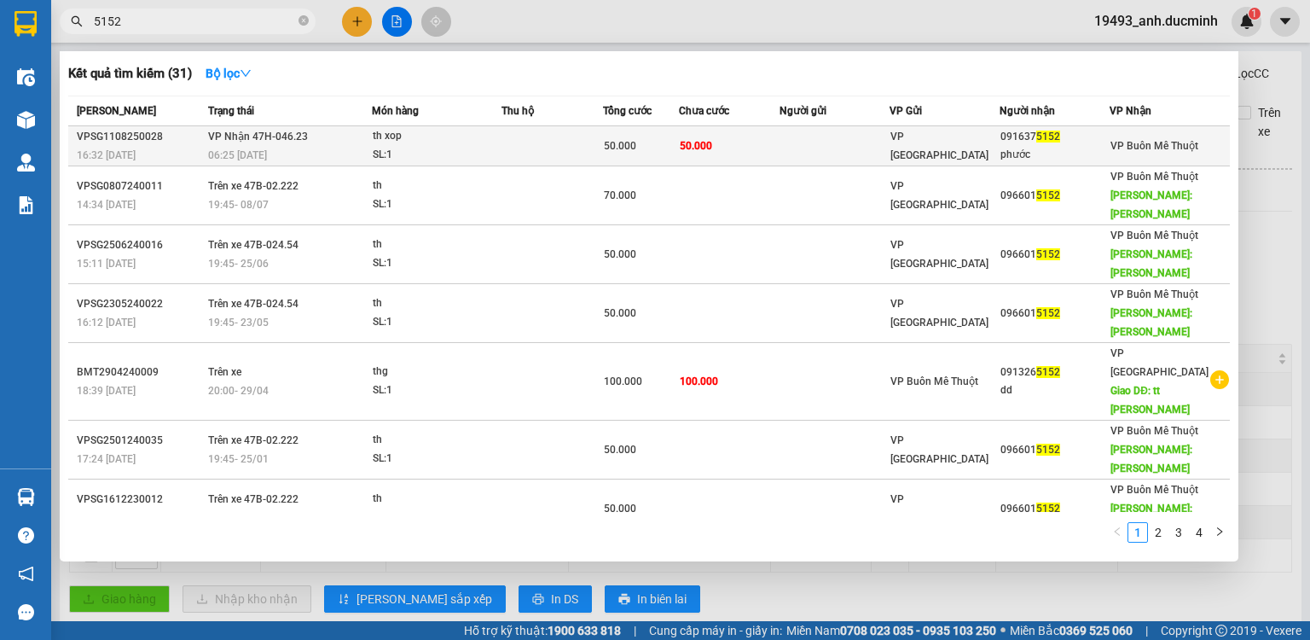
click at [803, 142] on td at bounding box center [834, 146] width 109 height 40
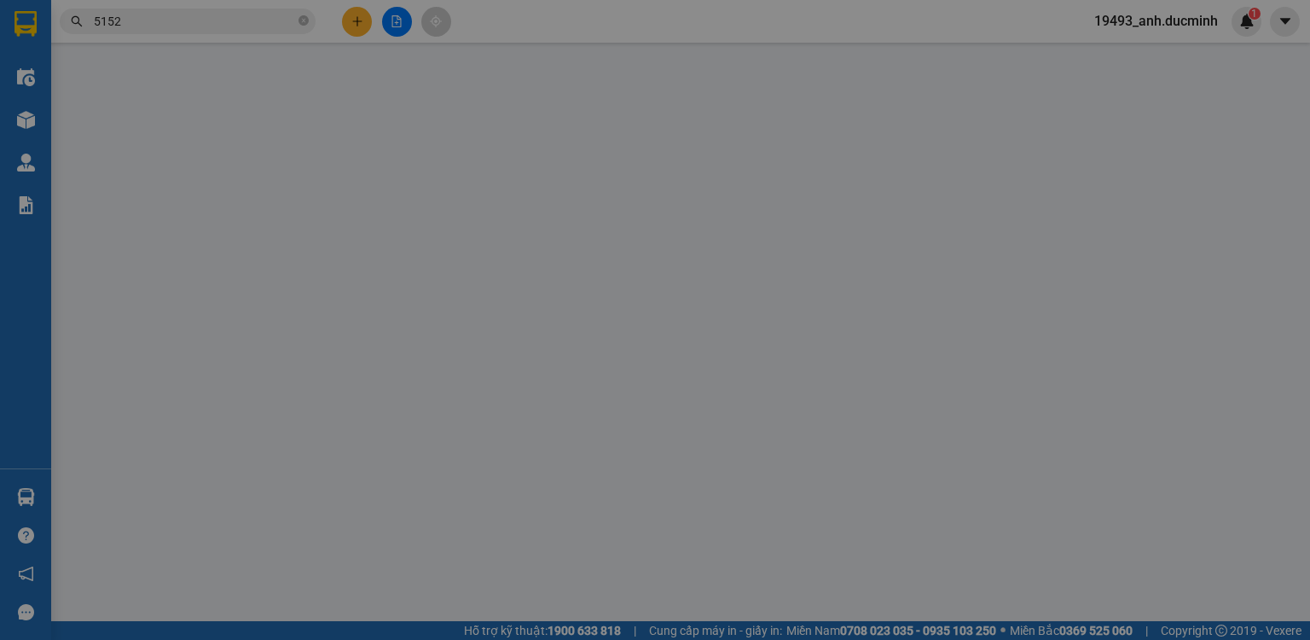
type input "0916375152"
type input "phước"
type input "50.000"
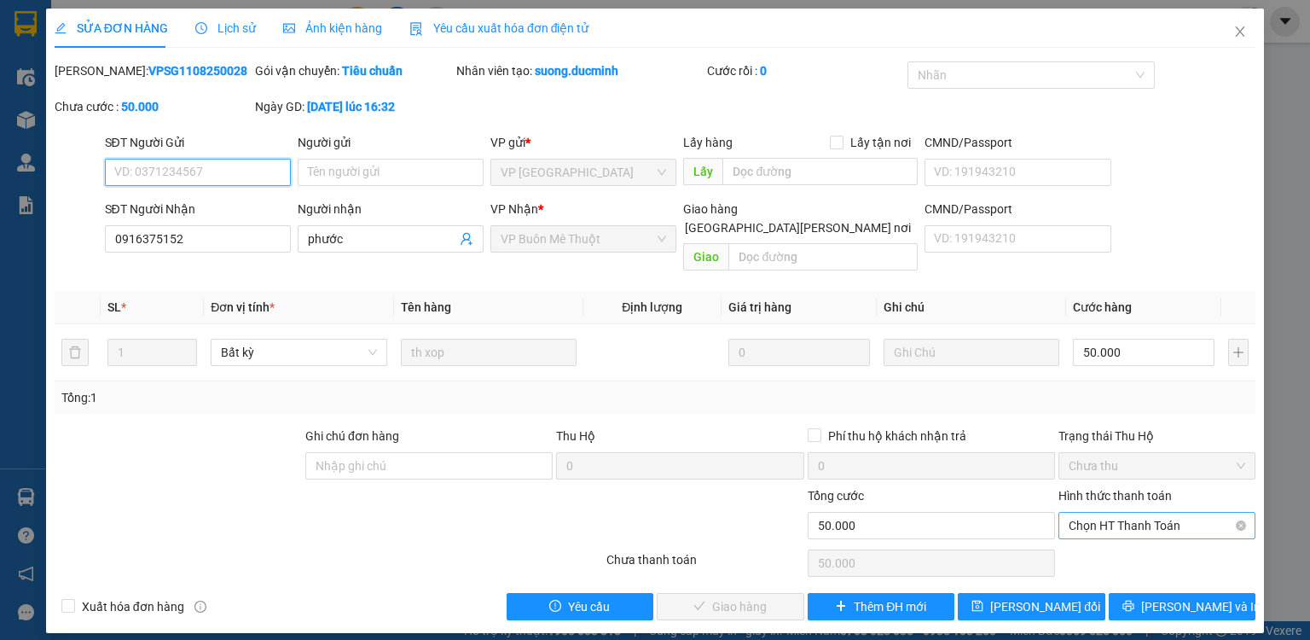
click at [1209, 513] on span "Chọn HT Thanh Toán" at bounding box center [1157, 526] width 177 height 26
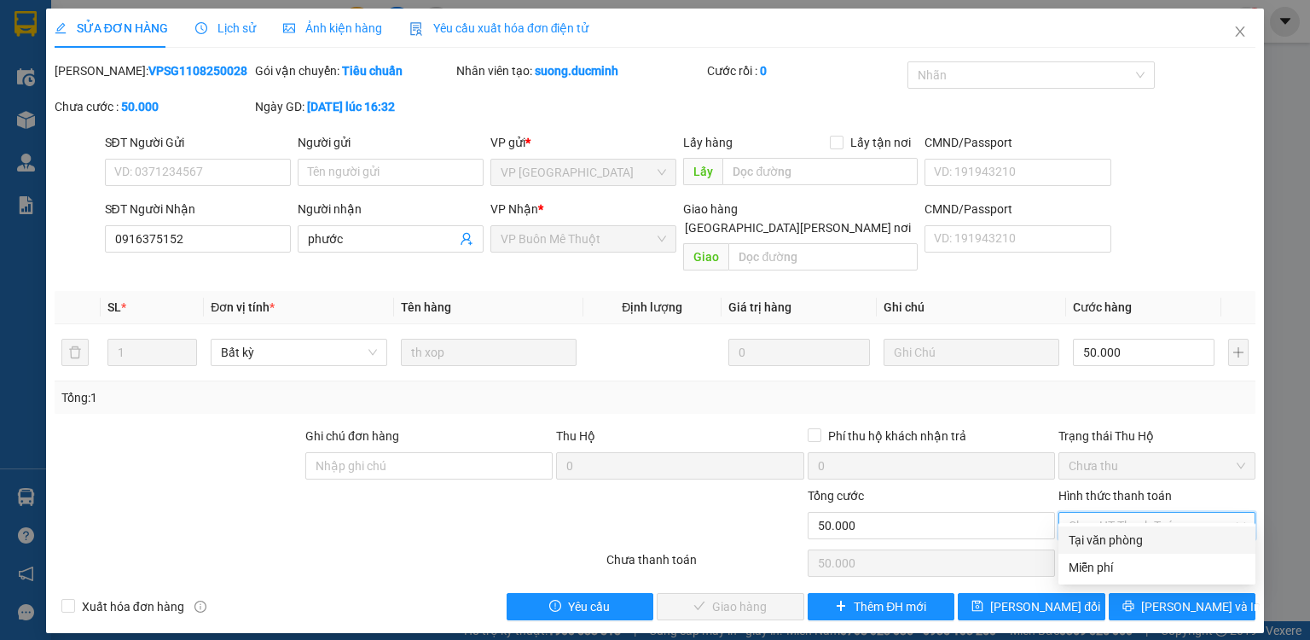
click at [1189, 542] on div "Tại văn phòng" at bounding box center [1157, 539] width 177 height 19
type input "0"
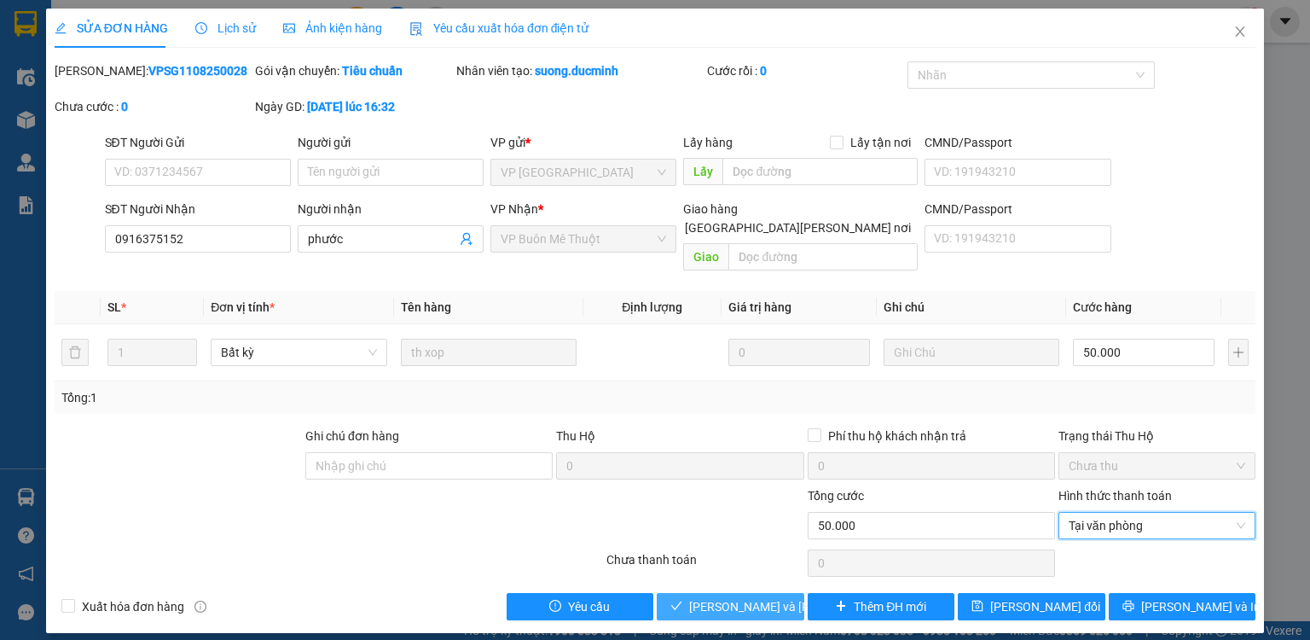
click at [774, 597] on span "[PERSON_NAME] và [PERSON_NAME] hàng" at bounding box center [804, 606] width 230 height 19
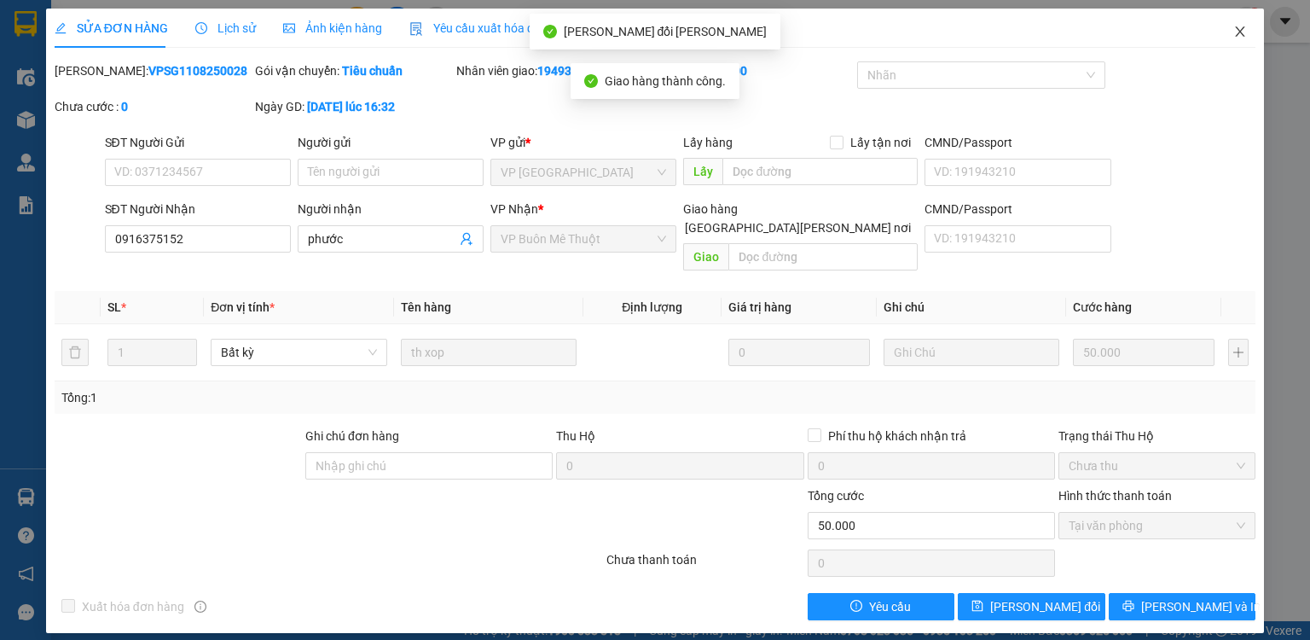
click at [1245, 27] on icon "close" at bounding box center [1240, 32] width 14 height 14
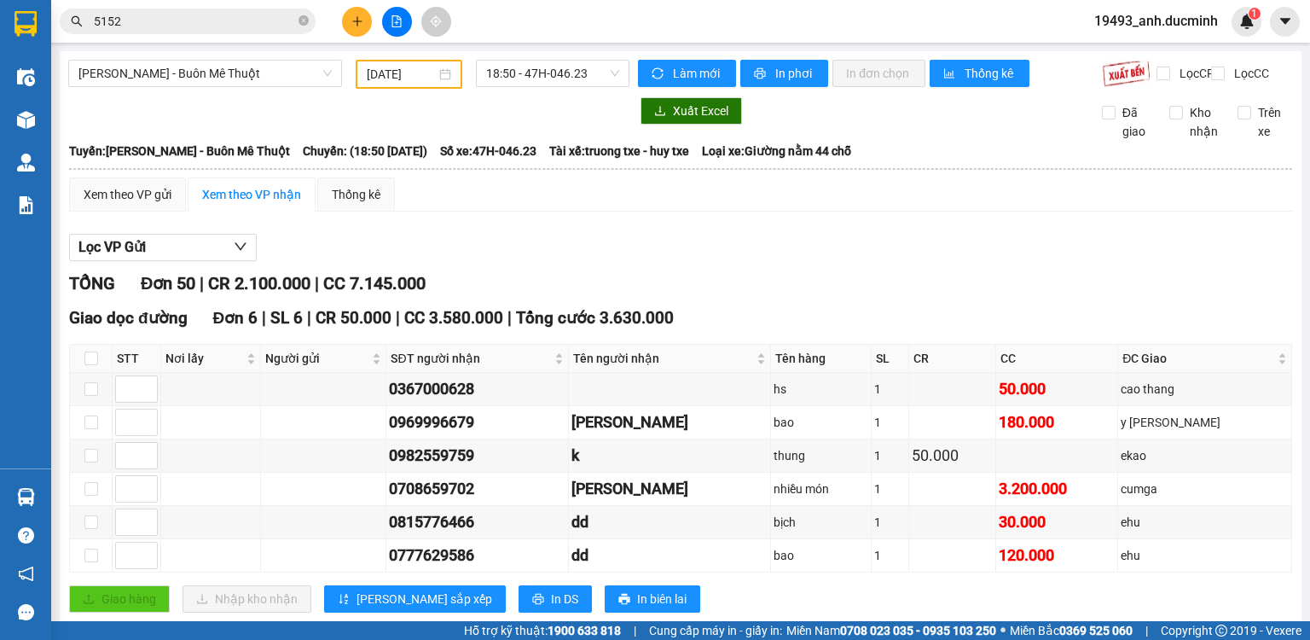
click at [357, 24] on icon "plus" at bounding box center [357, 20] width 1 height 9
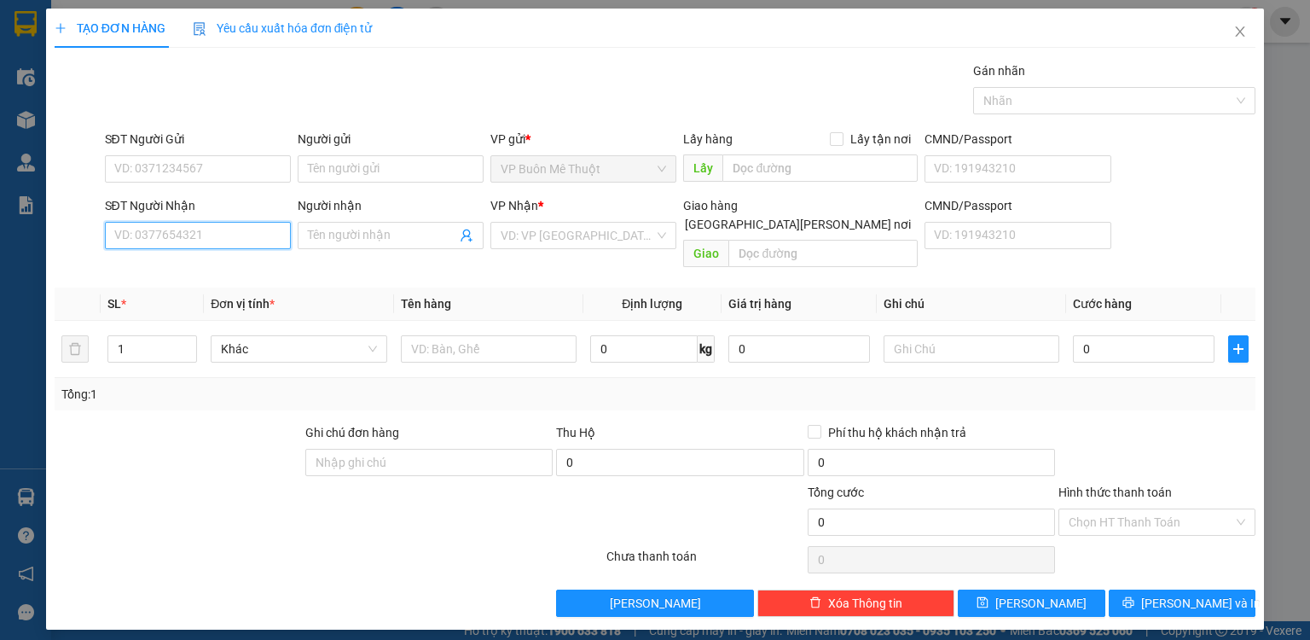
click at [182, 243] on input "SĐT Người Nhận" at bounding box center [198, 235] width 186 height 27
click at [181, 272] on div "0908445353 - nguyệt" at bounding box center [199, 268] width 168 height 19
type input "0908445353"
type input "nguyệt"
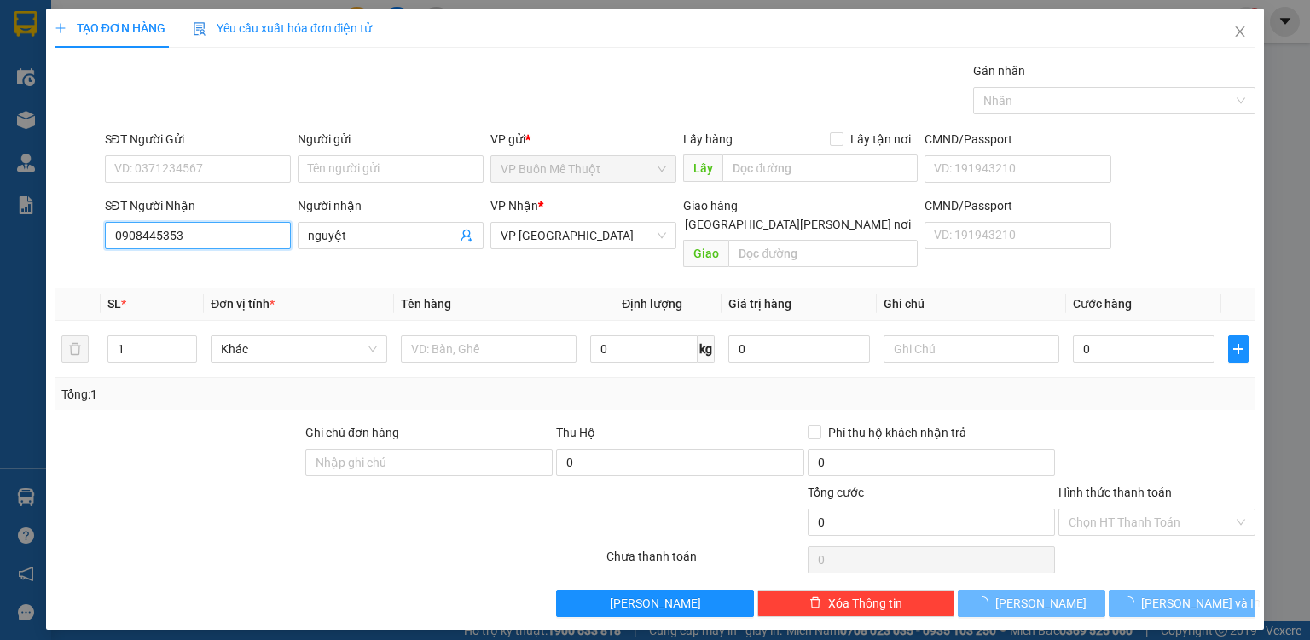
type input "60.000"
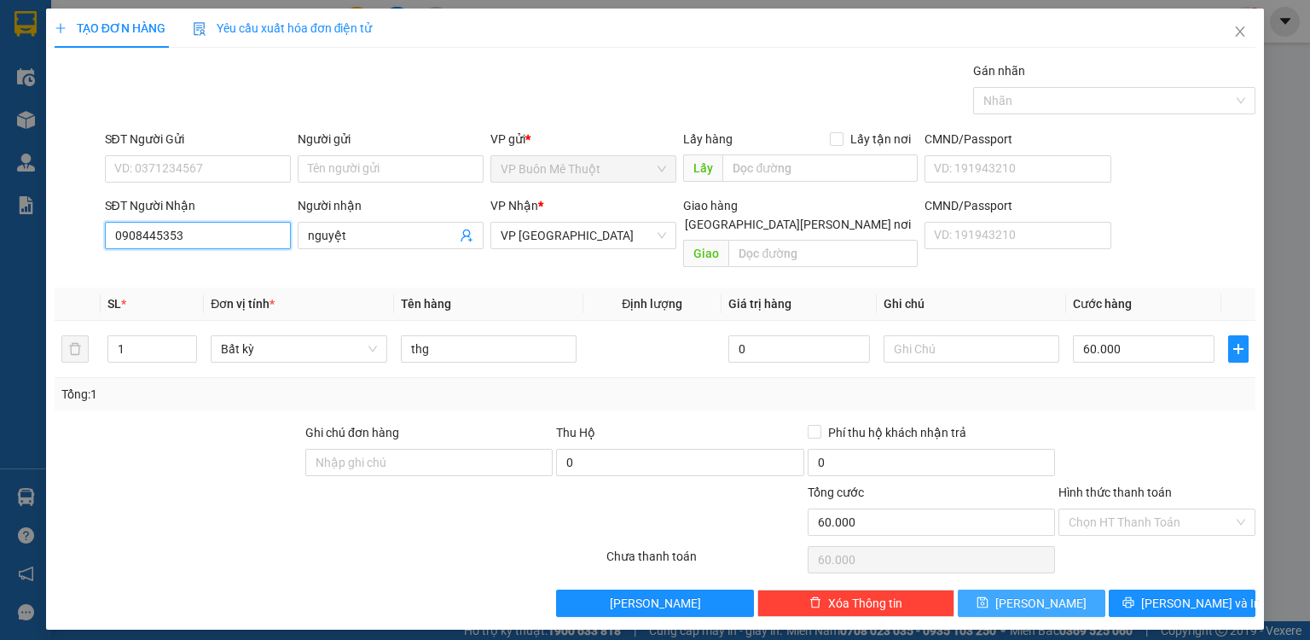
type input "0908445353"
click at [1029, 589] on button "Lưu" at bounding box center [1032, 602] width 148 height 27
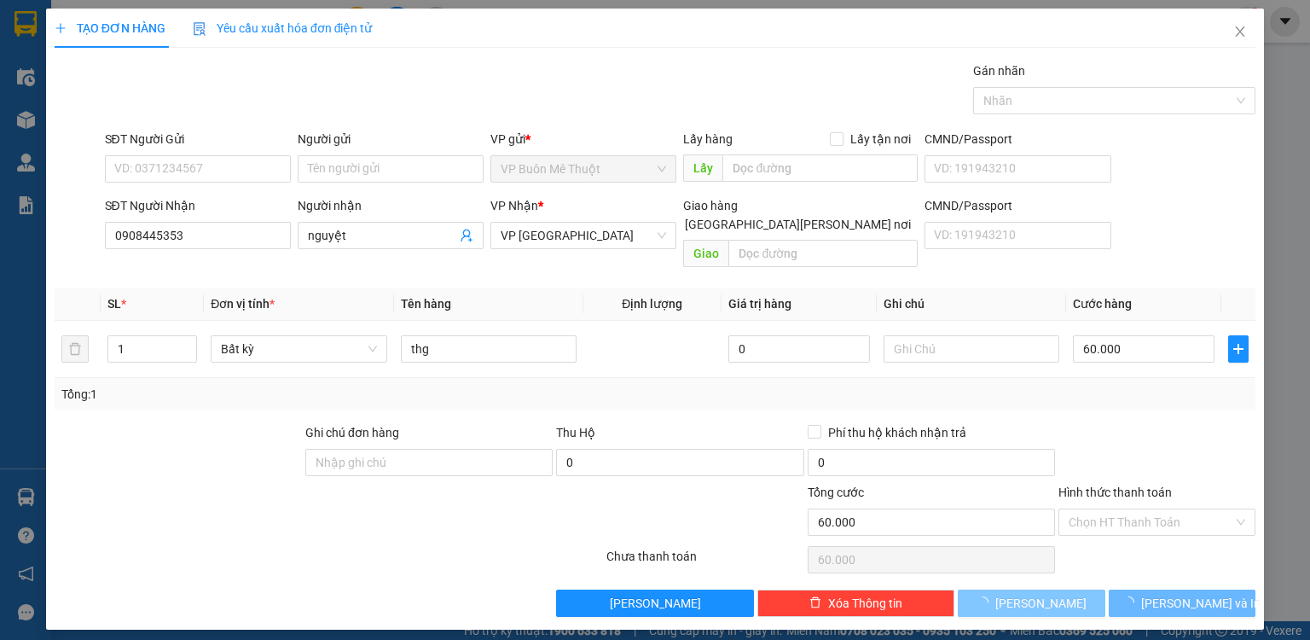
type input "0"
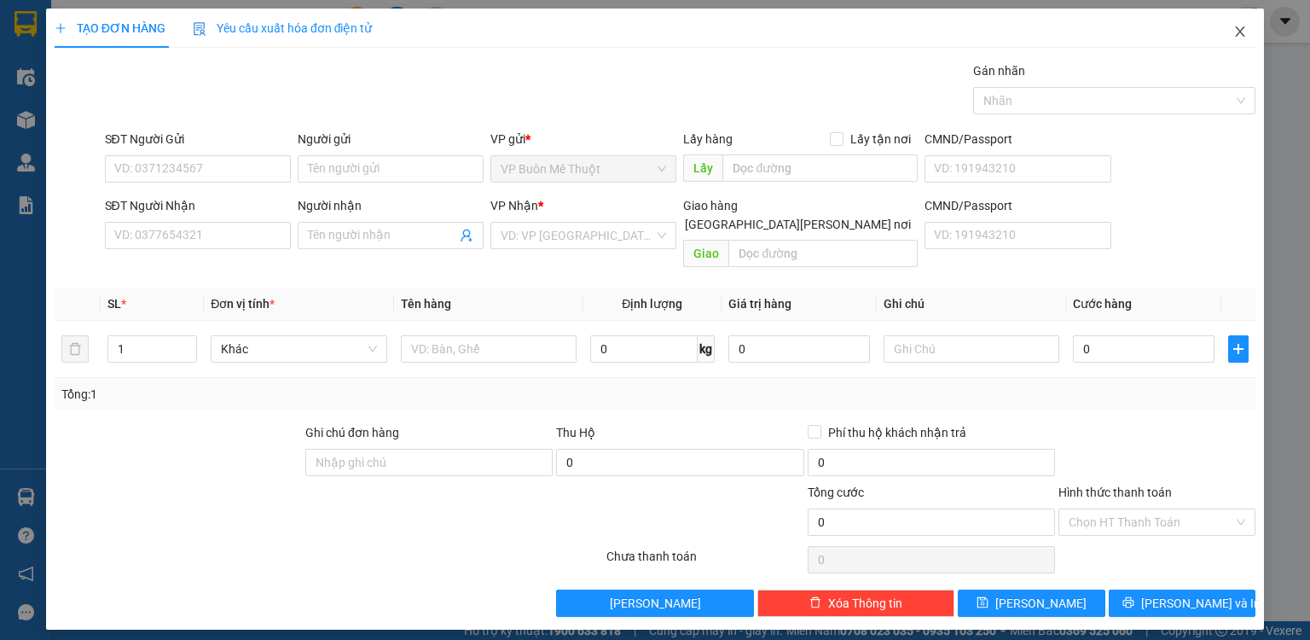
click at [1237, 31] on icon "close" at bounding box center [1240, 32] width 14 height 14
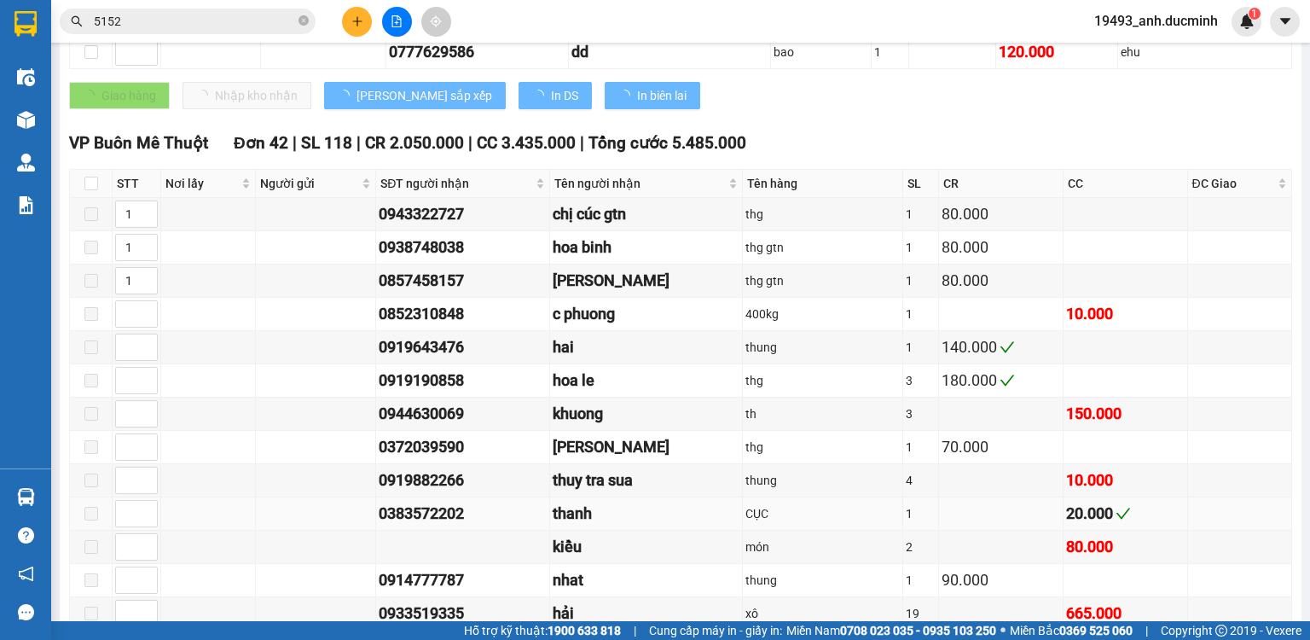
scroll to position [819, 0]
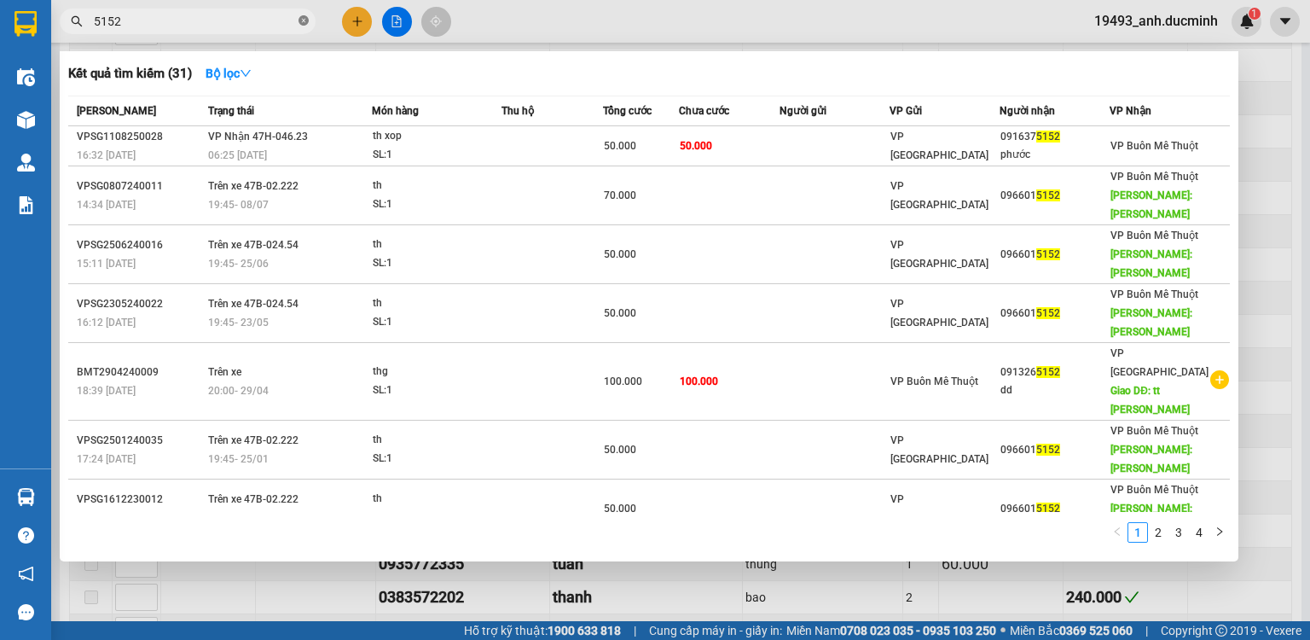
drag, startPoint x: 305, startPoint y: 20, endPoint x: 278, endPoint y: 27, distance: 28.4
click at [302, 20] on icon "close-circle" at bounding box center [304, 20] width 10 height 10
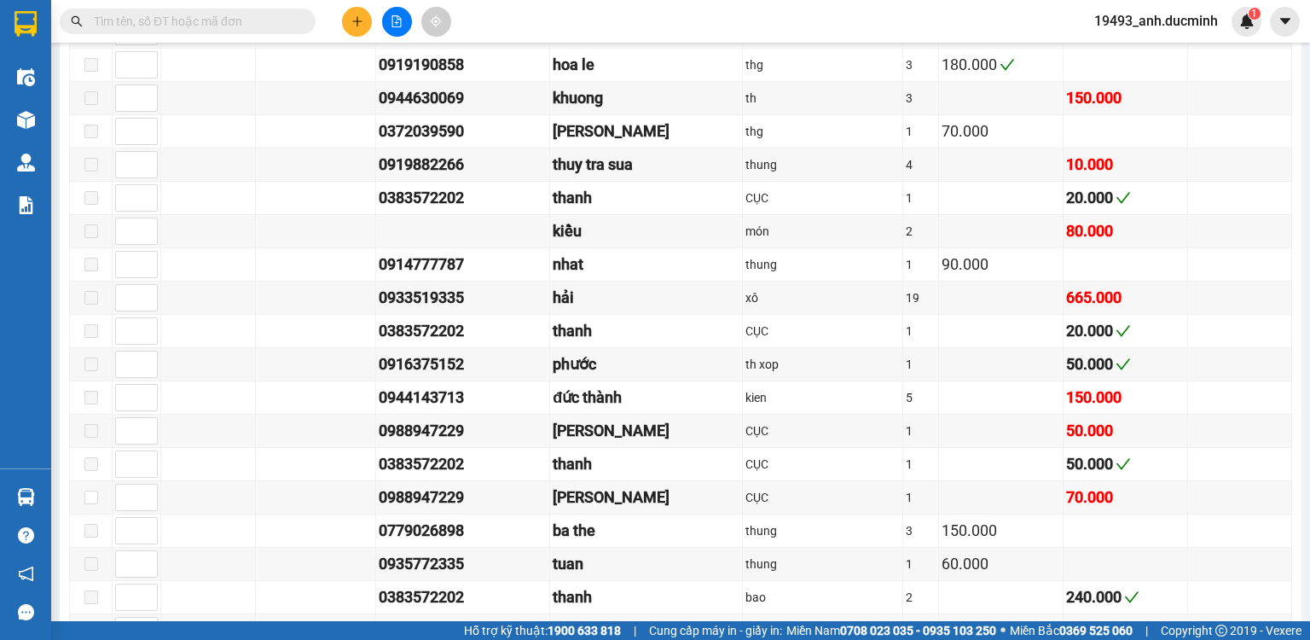
click at [277, 27] on input "text" at bounding box center [194, 21] width 201 height 19
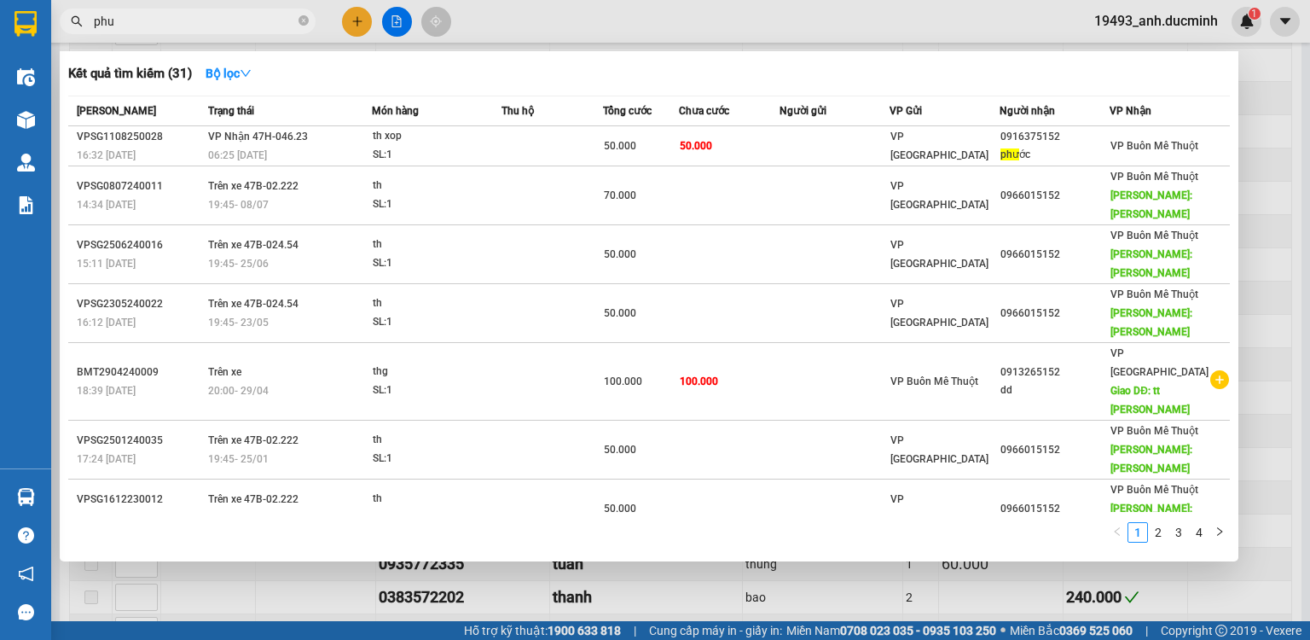
type input "phuc"
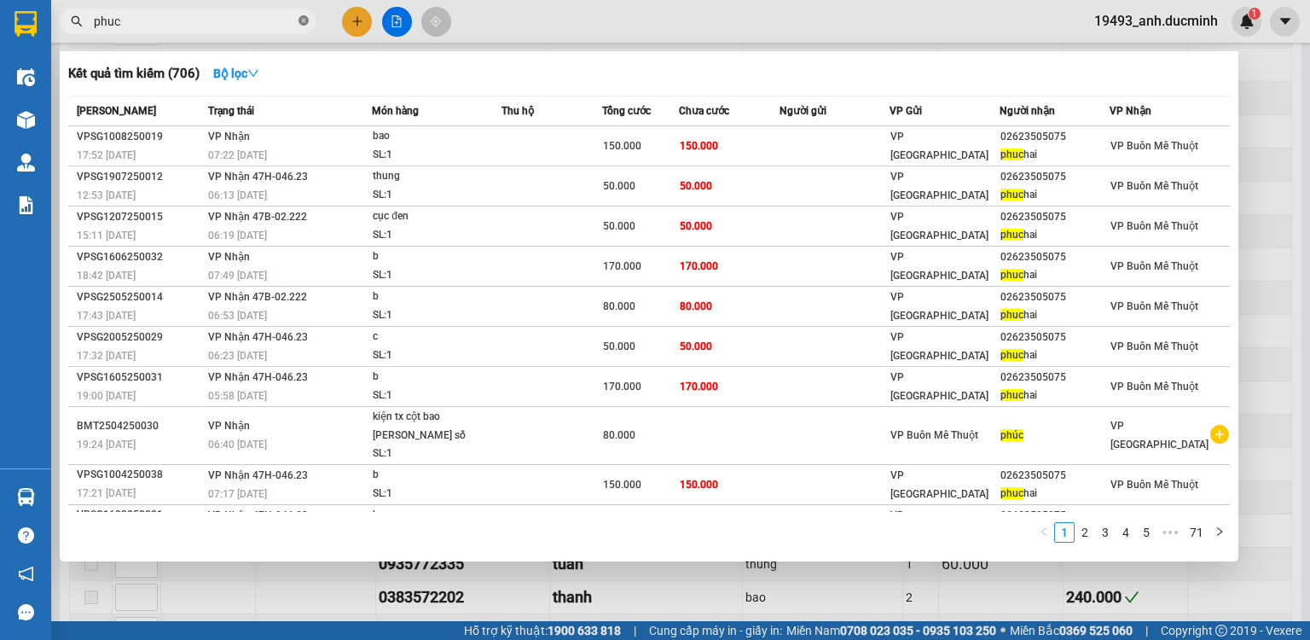
click at [306, 19] on icon "close-circle" at bounding box center [304, 20] width 10 height 10
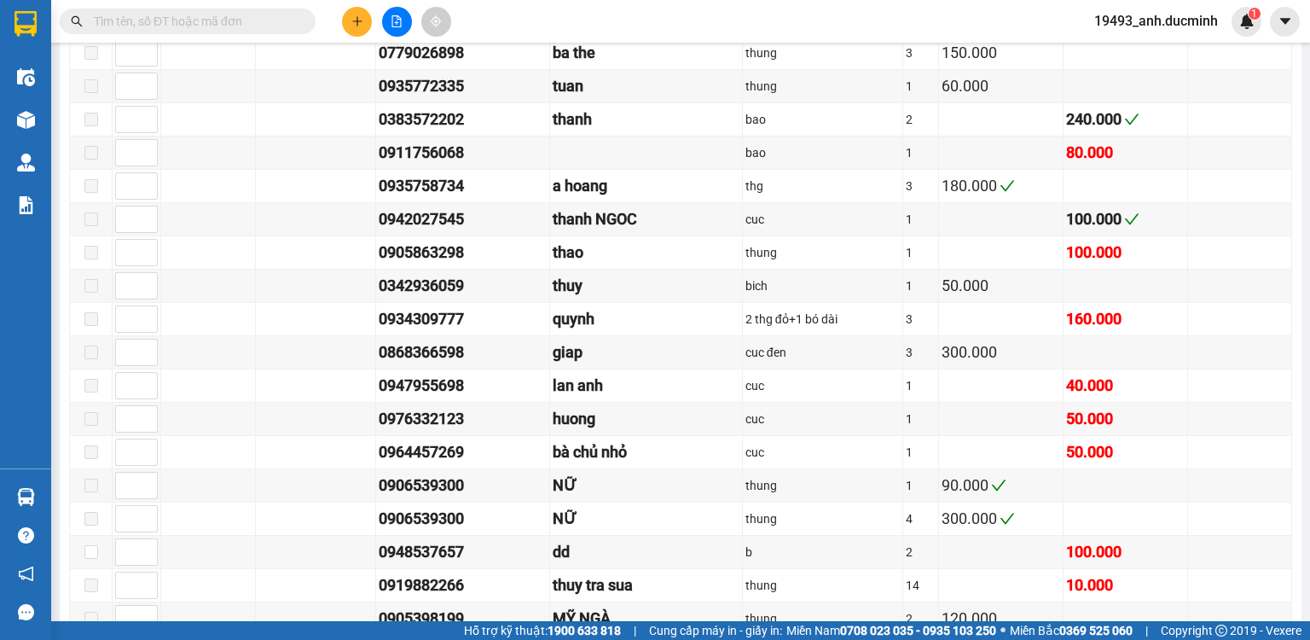
scroll to position [1228, 0]
